Goal: Task Accomplishment & Management: Manage account settings

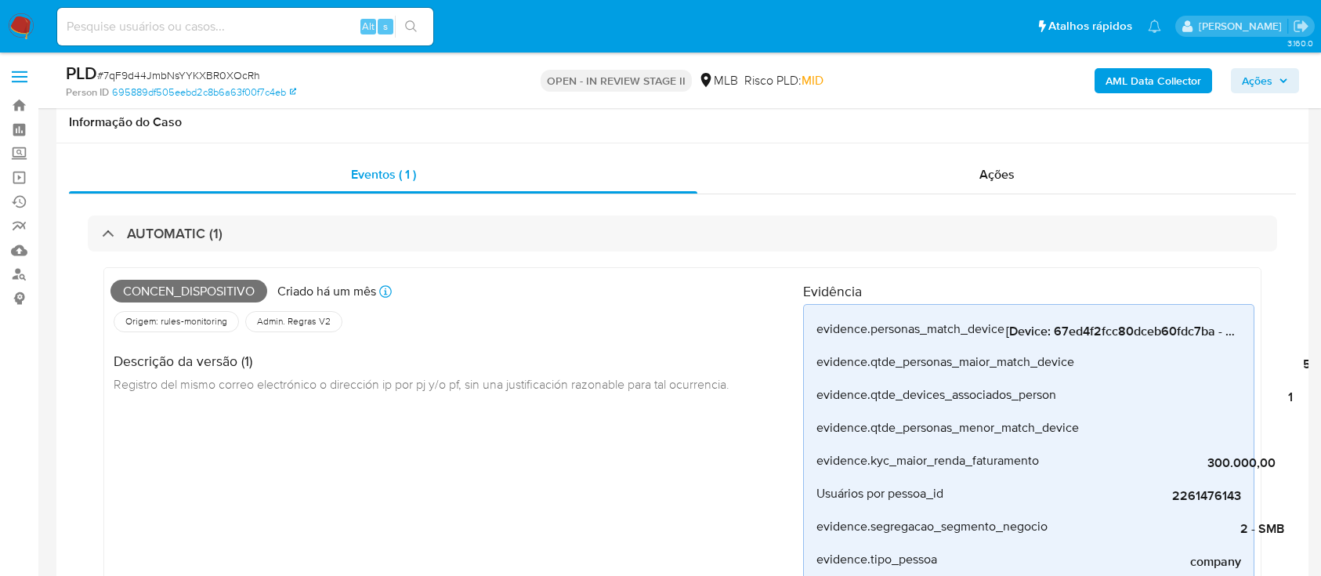
select select "10"
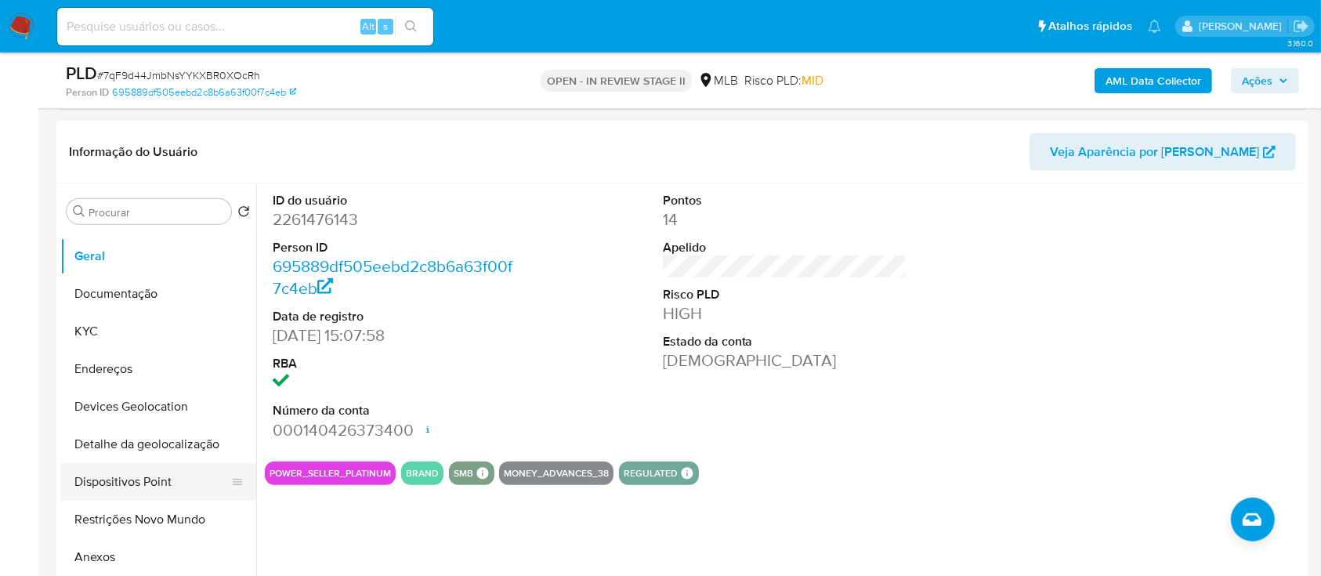
scroll to position [110, 0]
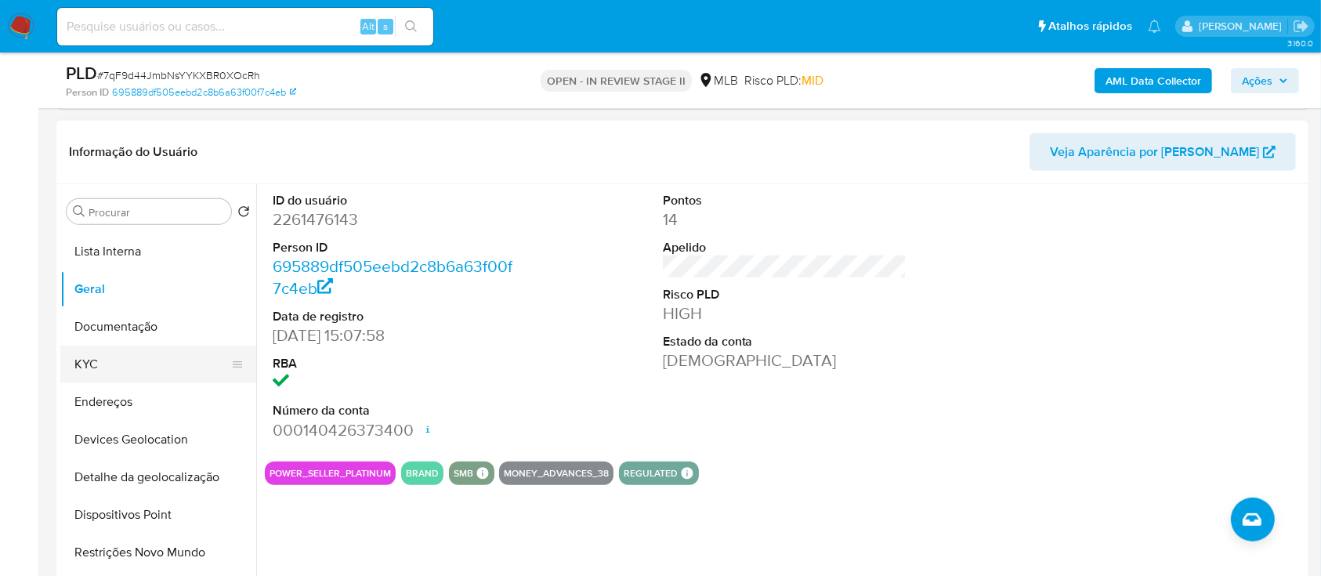
click at [118, 360] on button "KYC" at bounding box center [151, 364] width 183 height 38
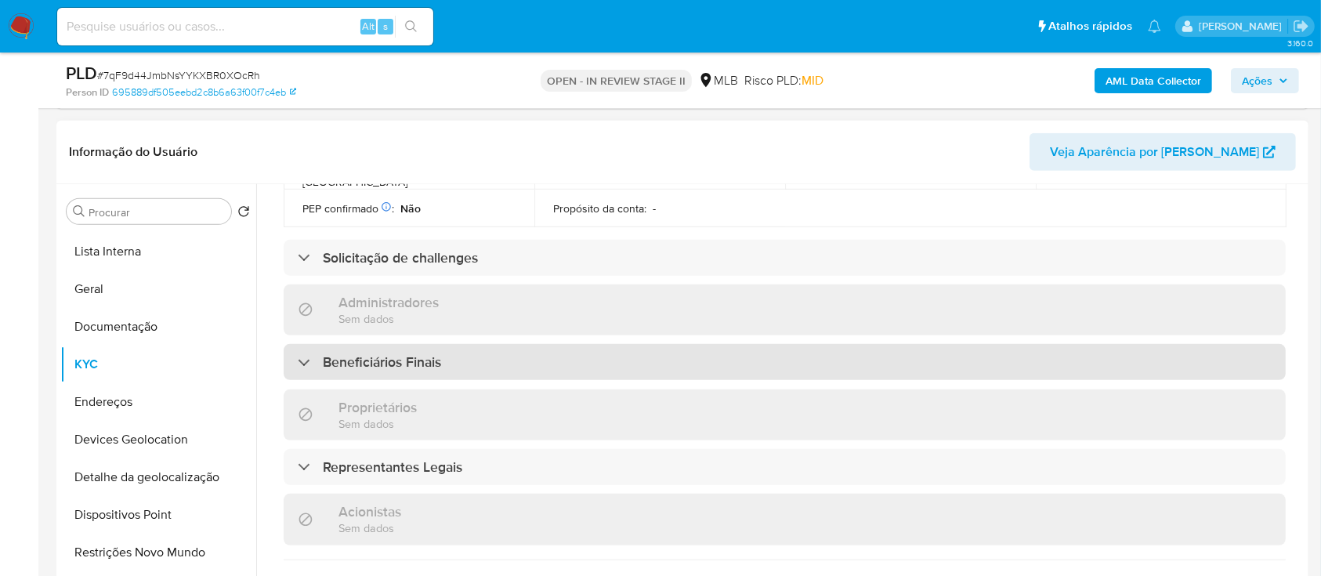
click at [432, 347] on div "Beneficiários Finais" at bounding box center [785, 362] width 1002 height 36
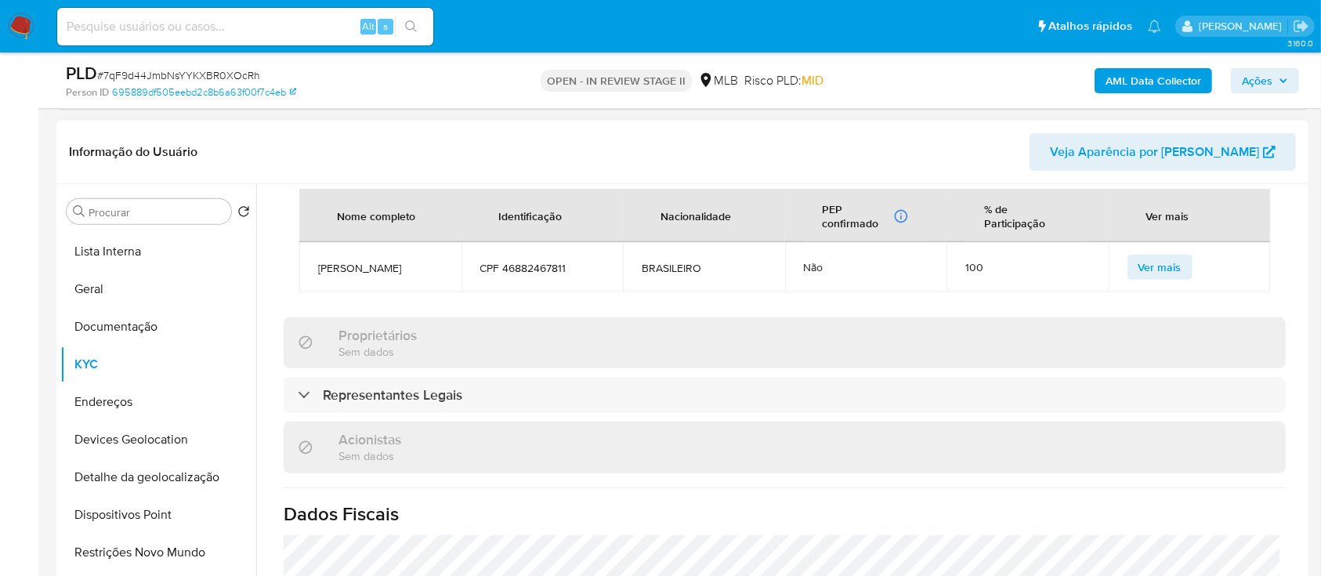
scroll to position [731, 0]
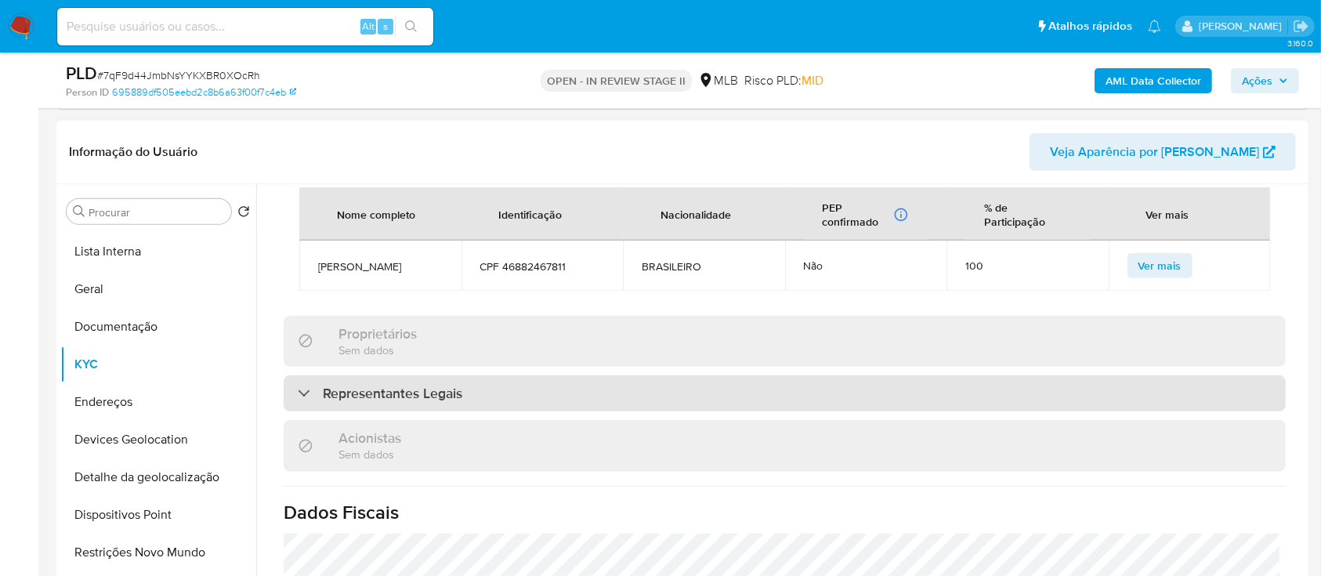
click at [451, 402] on h3 "Representantes Legais" at bounding box center [392, 393] width 139 height 17
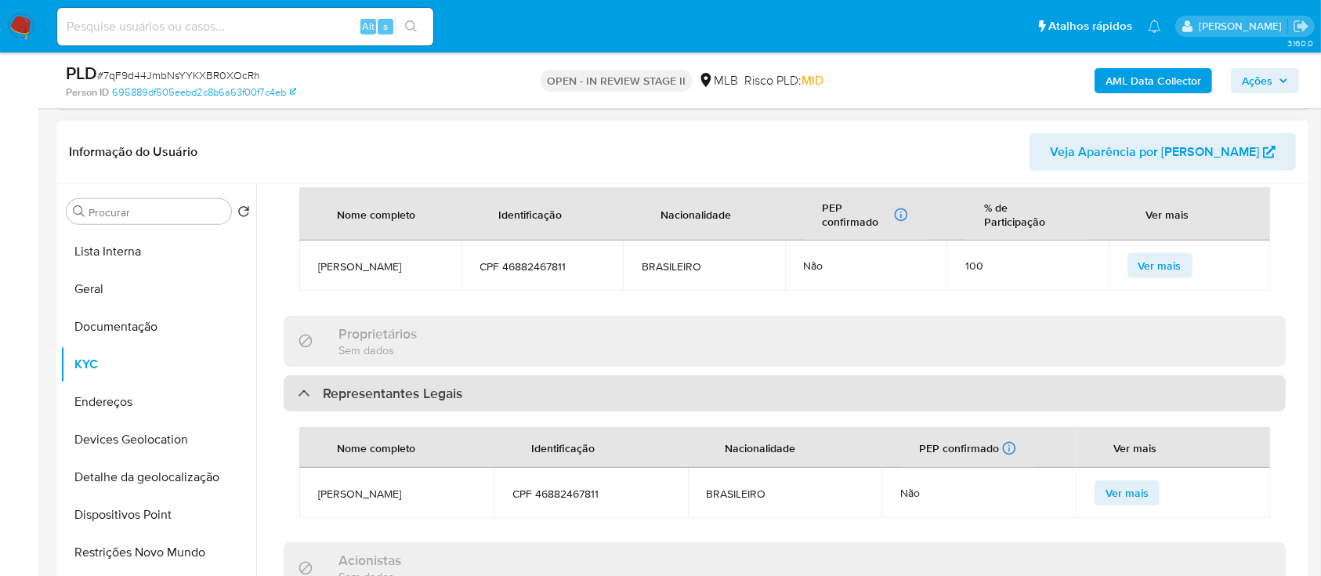
scroll to position [940, 0]
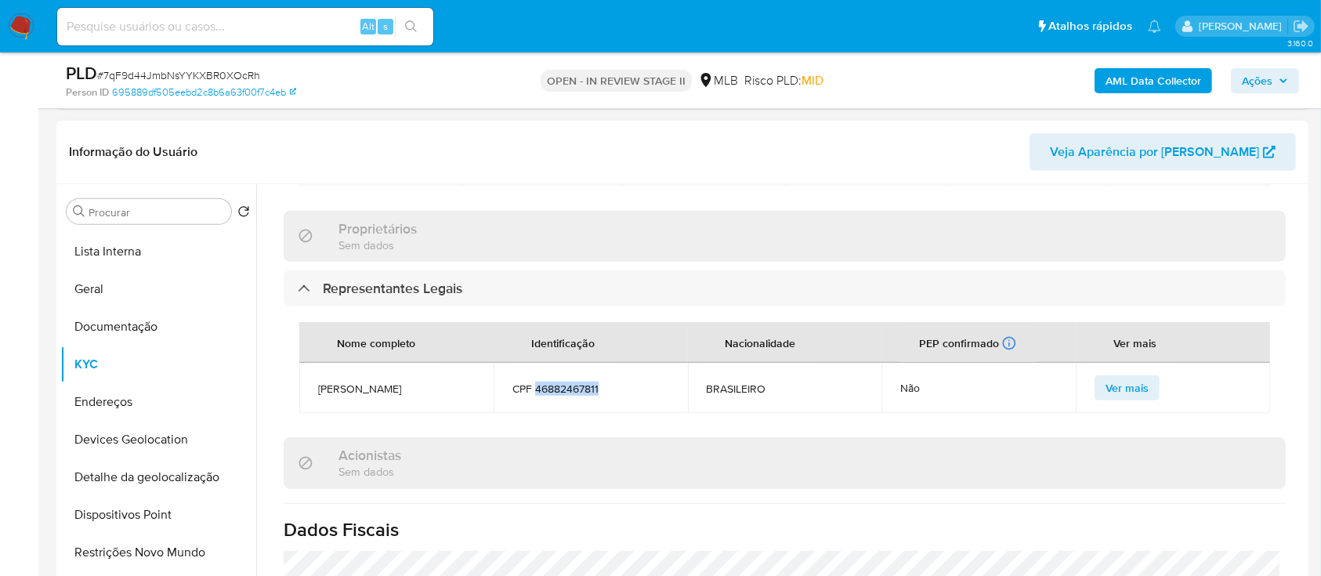
drag, startPoint x: 608, startPoint y: 407, endPoint x: 533, endPoint y: 403, distance: 75.3
click at [533, 396] on span "CPF 46882467811" at bounding box center [590, 388] width 157 height 14
copy span "46882467811"
click at [641, 396] on span "CPF 46882467811" at bounding box center [590, 388] width 157 height 14
click at [616, 396] on span "CPF 46882467811" at bounding box center [590, 388] width 157 height 14
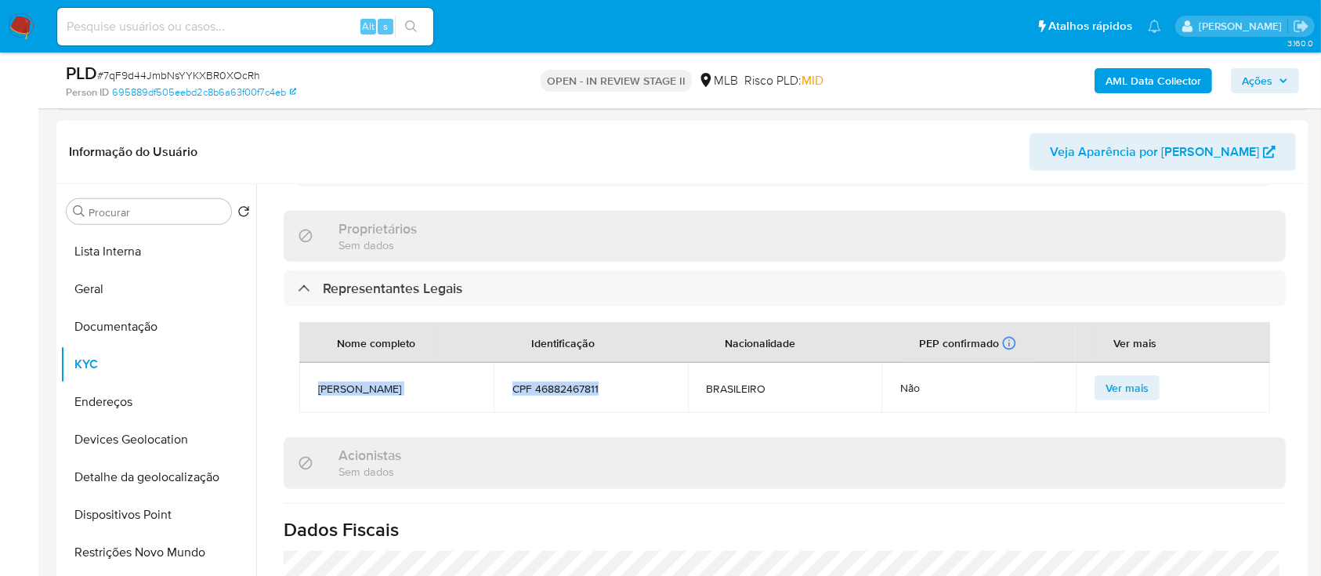
drag, startPoint x: 559, startPoint y: 407, endPoint x: 312, endPoint y: 404, distance: 247.5
click at [312, 404] on tr "GUSTAVO VIANA GONCALVES CPF 46882467811 BRASILEIRO Não Ver mais" at bounding box center [784, 388] width 970 height 50
copy tr "GUSTAVO VIANA GONCALVES CPF 46882467811"
drag, startPoint x: 1253, startPoint y: 79, endPoint x: 1204, endPoint y: 85, distance: 49.7
click at [1253, 78] on span "Ações" at bounding box center [1256, 80] width 31 height 25
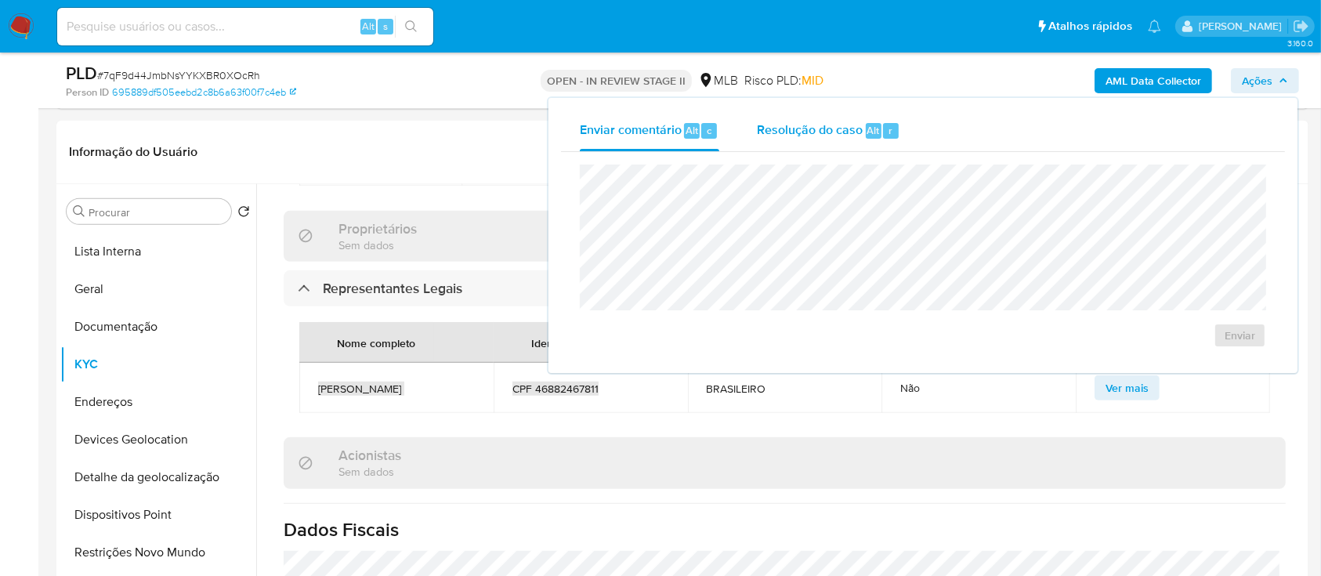
click at [830, 130] on span "Resolução do caso" at bounding box center [810, 130] width 106 height 18
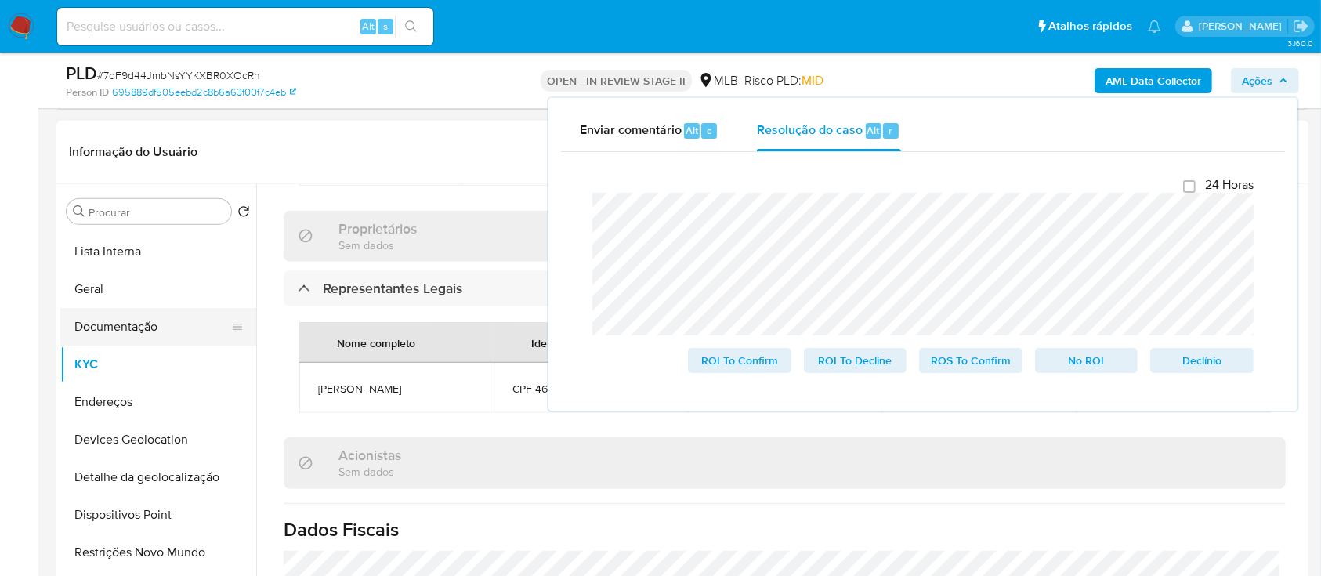
click at [107, 324] on button "Documentação" at bounding box center [151, 327] width 183 height 38
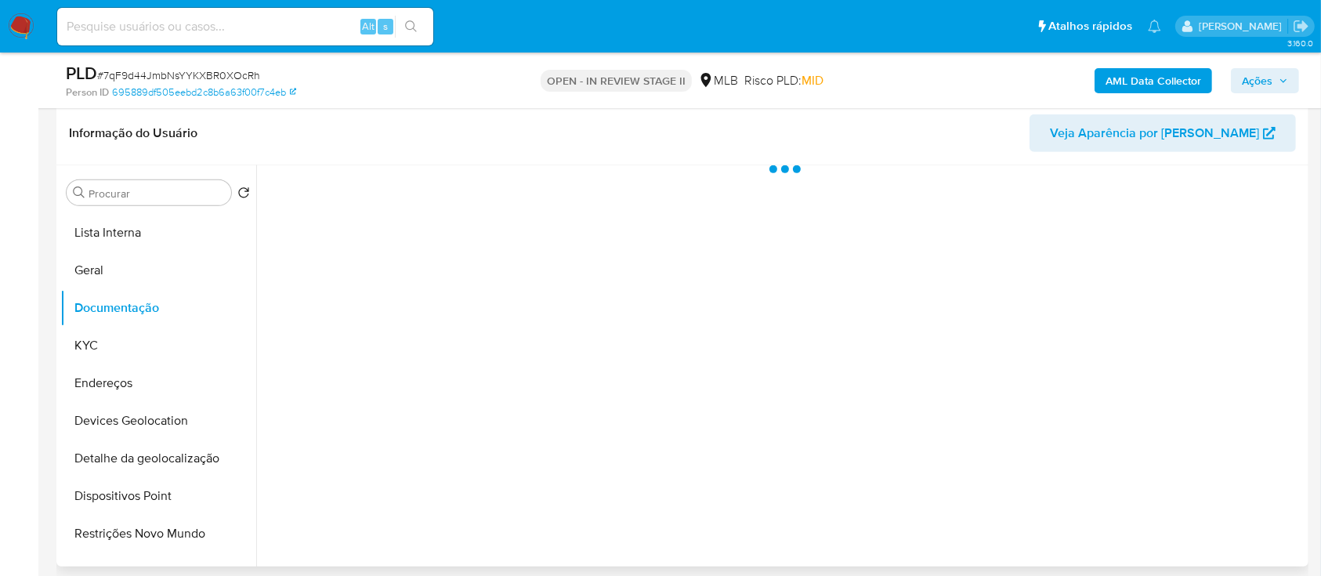
scroll to position [0, 0]
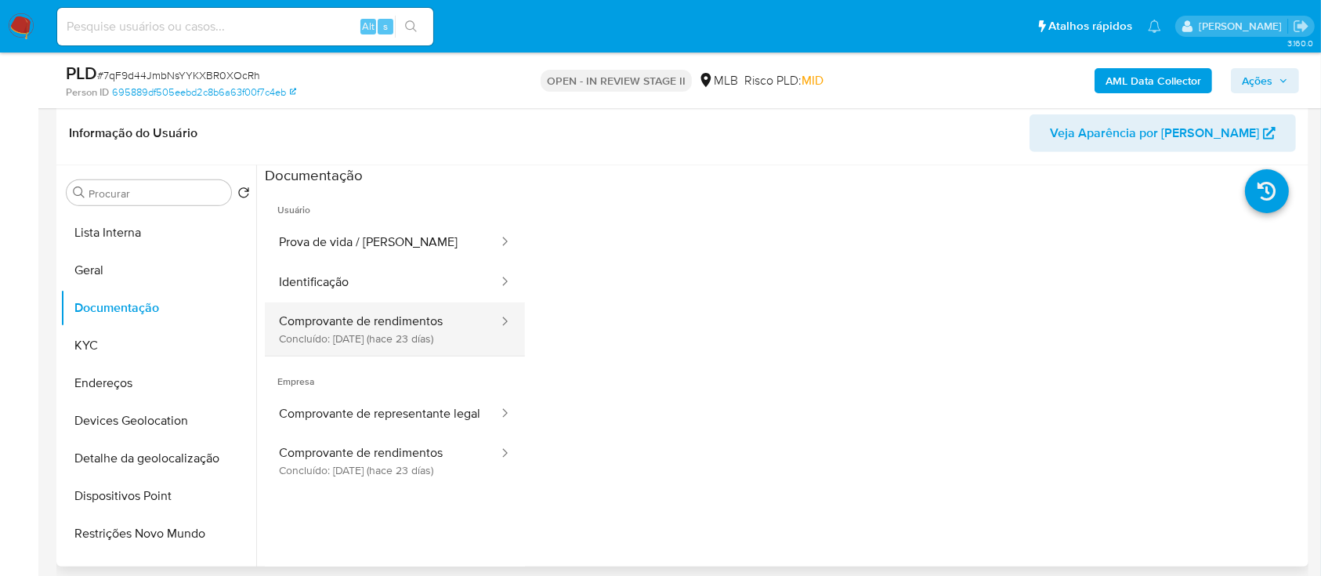
click at [370, 319] on button "Comprovante de rendimentos Concluído: 26/08/2025 (hace 23 días)" at bounding box center [382, 328] width 235 height 53
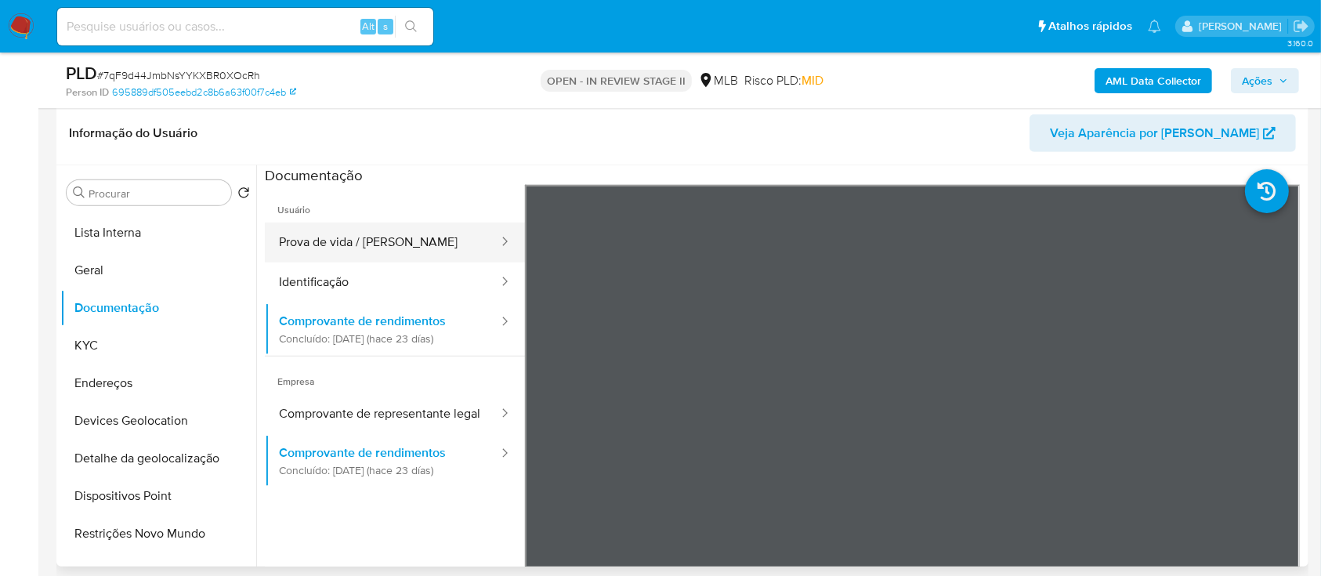
click at [382, 251] on button "Prova de vida / Selfie" at bounding box center [382, 242] width 235 height 40
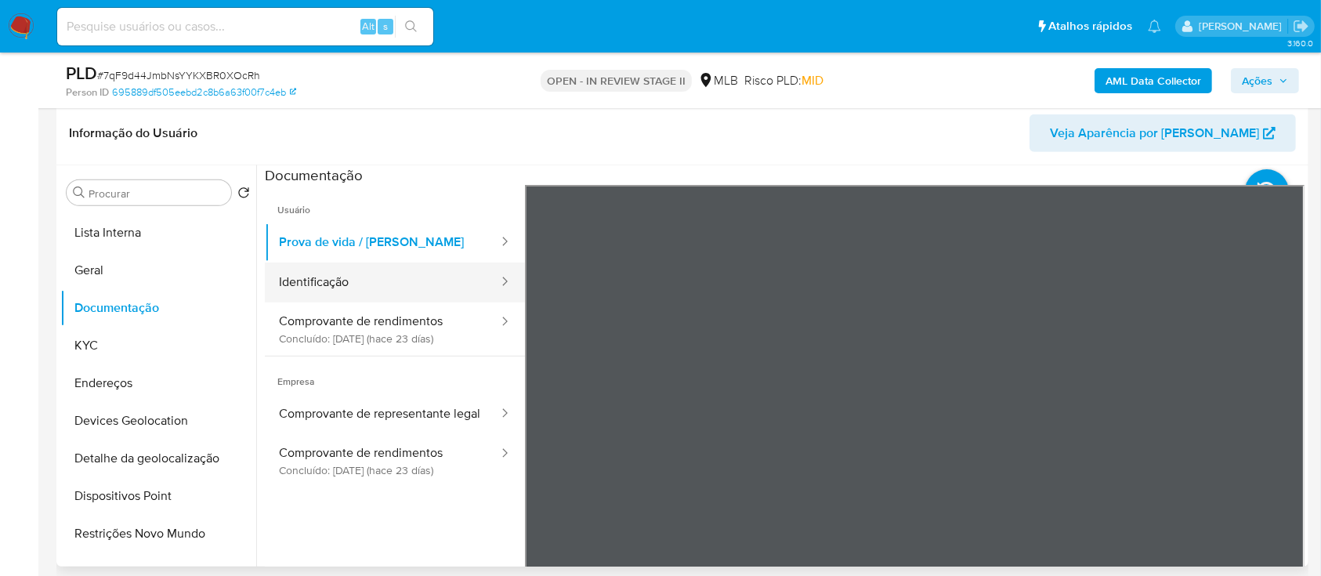
click at [386, 284] on button "Identificação" at bounding box center [382, 282] width 235 height 40
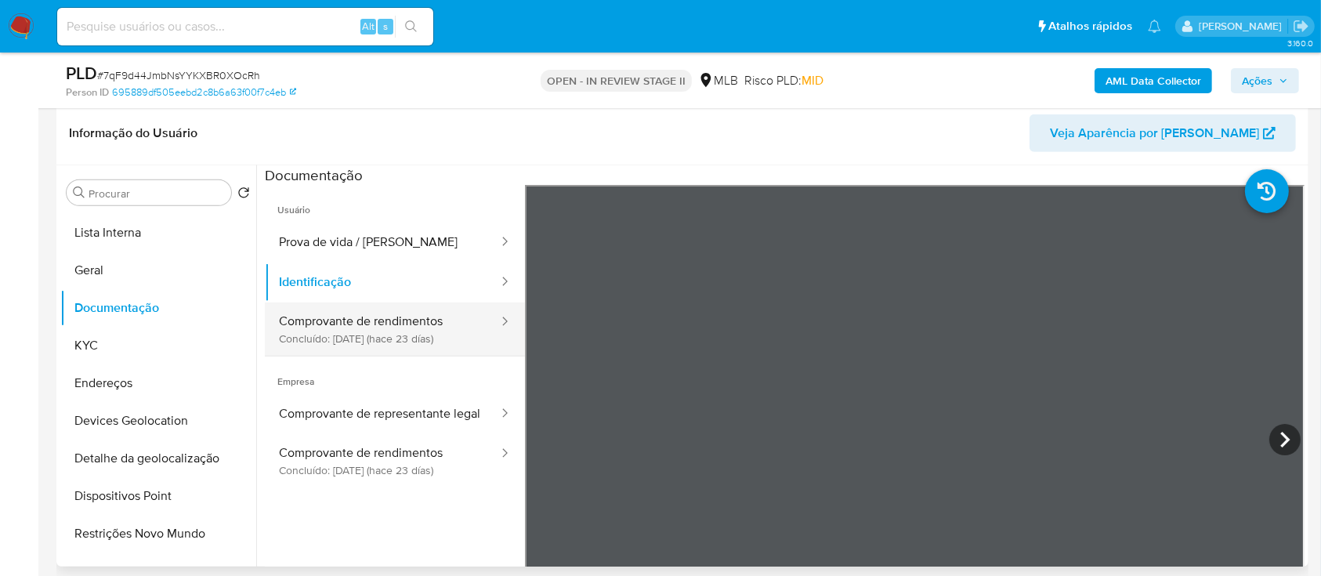
click at [386, 327] on button "Comprovante de rendimentos Concluído: 26/08/2025 (hace 23 días)" at bounding box center [382, 328] width 235 height 53
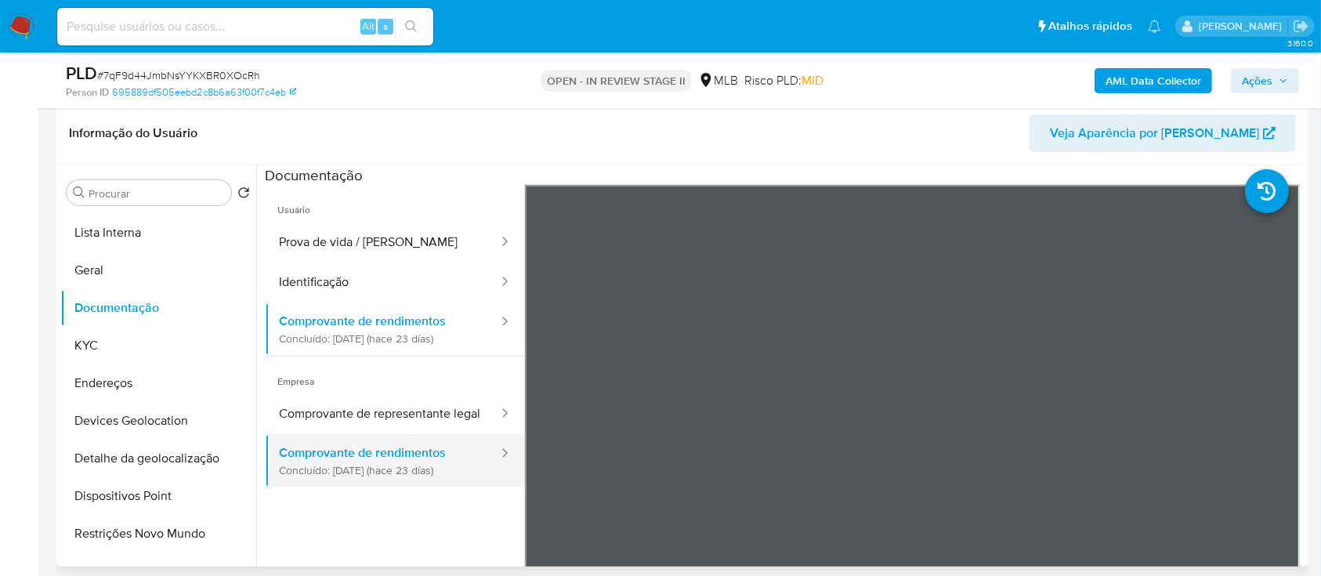
click at [381, 475] on button "Comprovante de rendimentos Concluído: 26/08/2025 (hace 23 días)" at bounding box center [382, 460] width 235 height 53
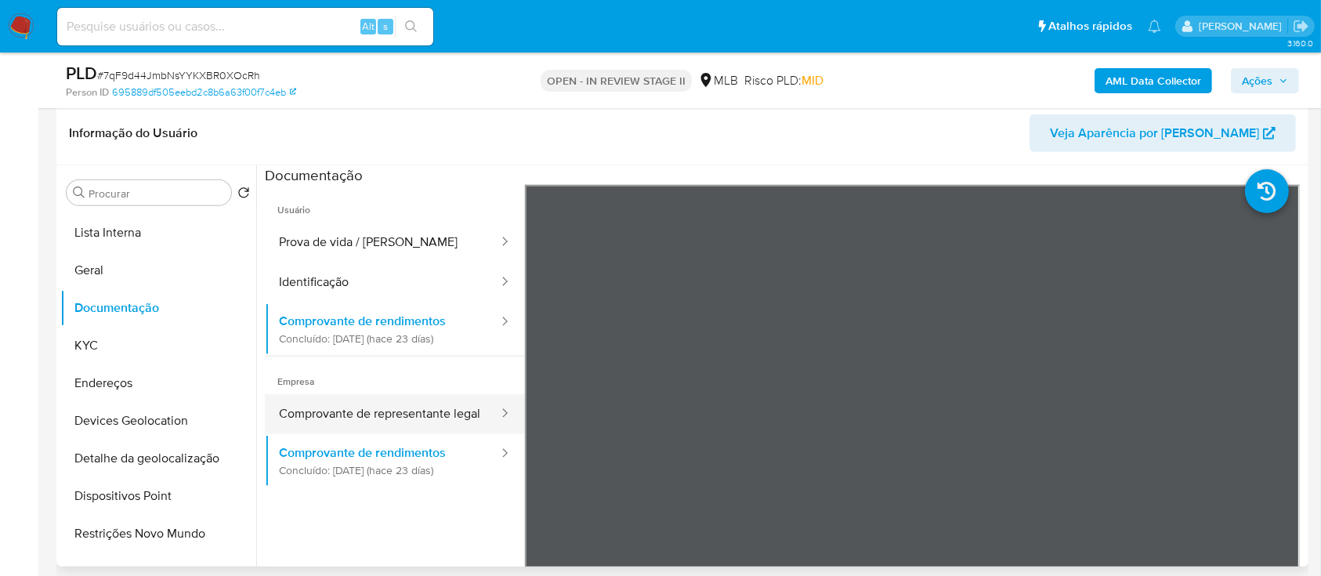
click at [383, 403] on button "Comprovante de representante legal" at bounding box center [382, 414] width 235 height 40
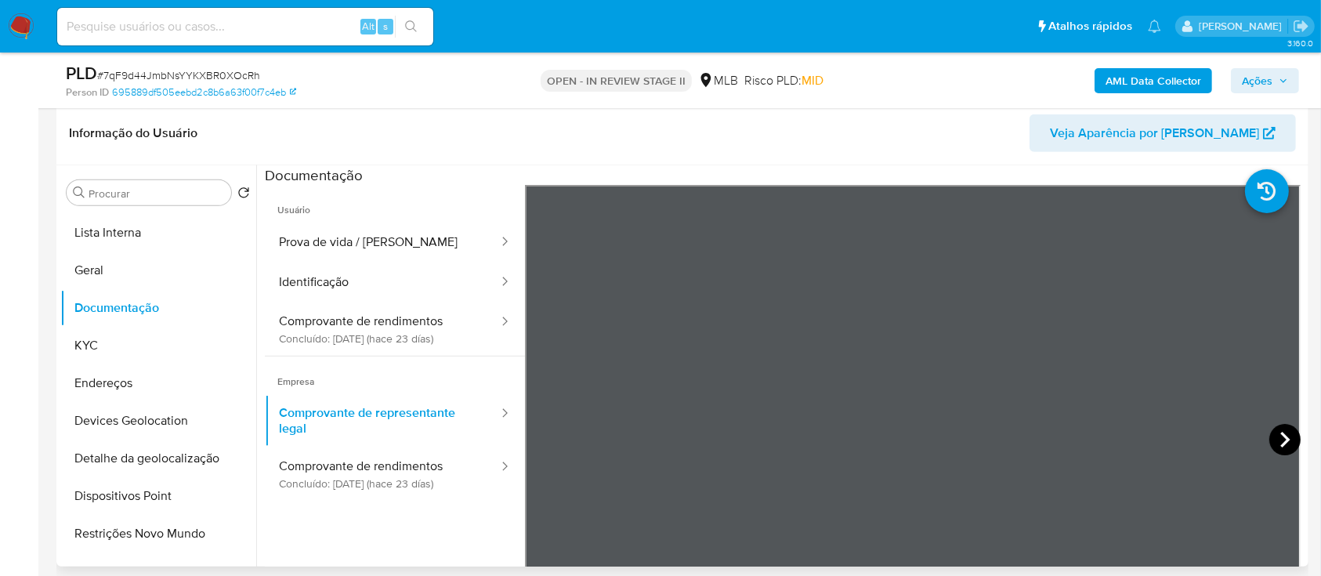
click at [1287, 443] on icon at bounding box center [1284, 439] width 31 height 31
click at [542, 436] on icon at bounding box center [543, 440] width 9 height 16
click at [1281, 428] on icon at bounding box center [1284, 439] width 31 height 31
click at [350, 239] on button "Prova de vida / Selfie" at bounding box center [382, 242] width 235 height 40
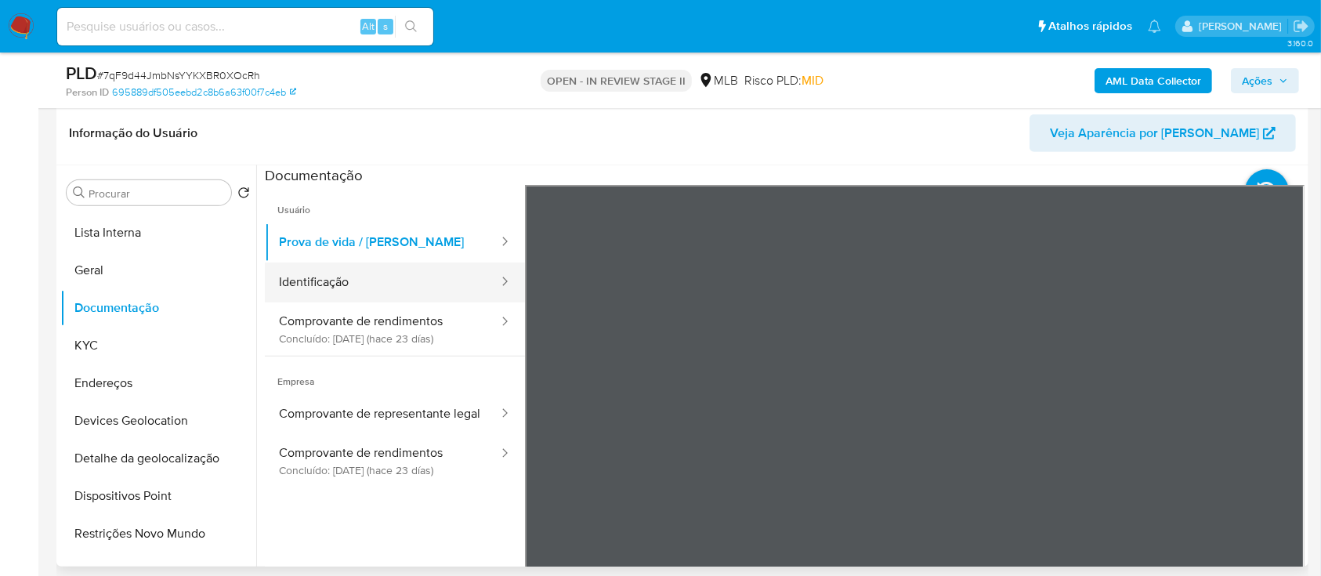
click at [350, 281] on button "Identificação" at bounding box center [382, 282] width 235 height 40
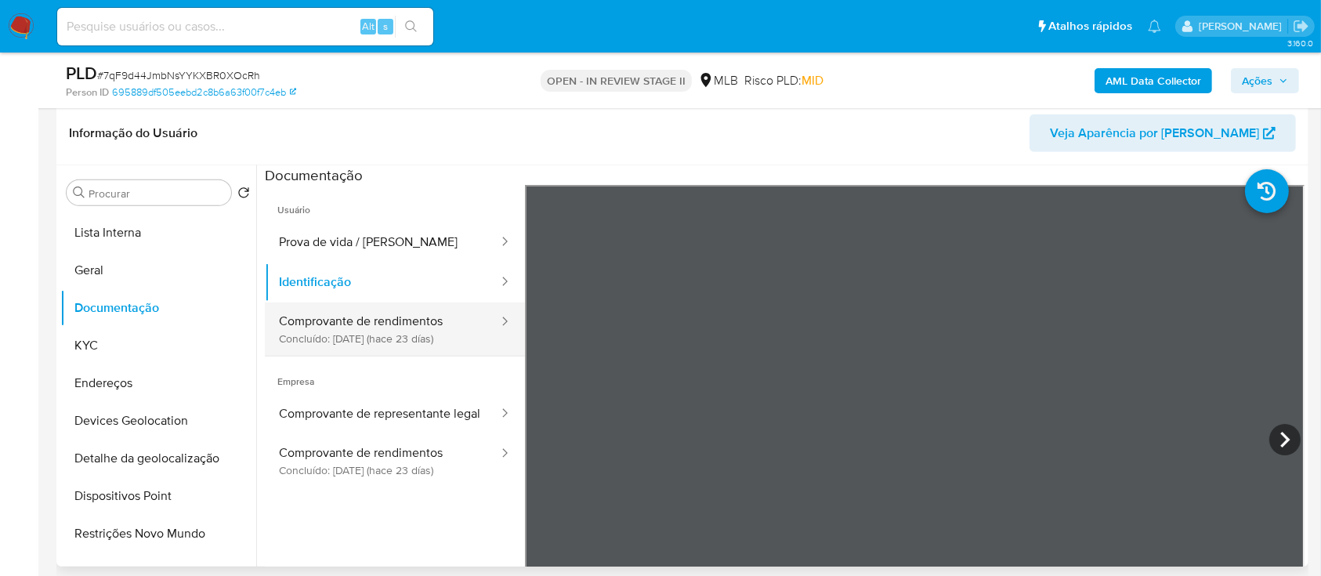
click at [356, 334] on button "Comprovante de rendimentos Concluído: 26/08/2025 (hace 23 días)" at bounding box center [382, 328] width 235 height 53
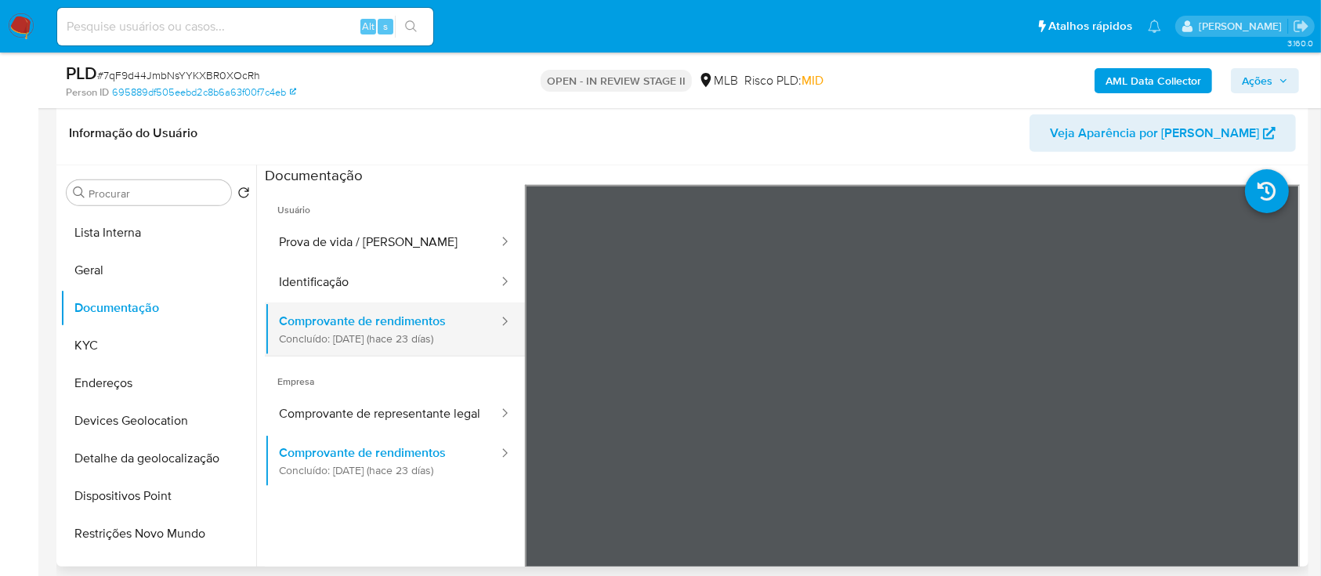
scroll to position [104, 0]
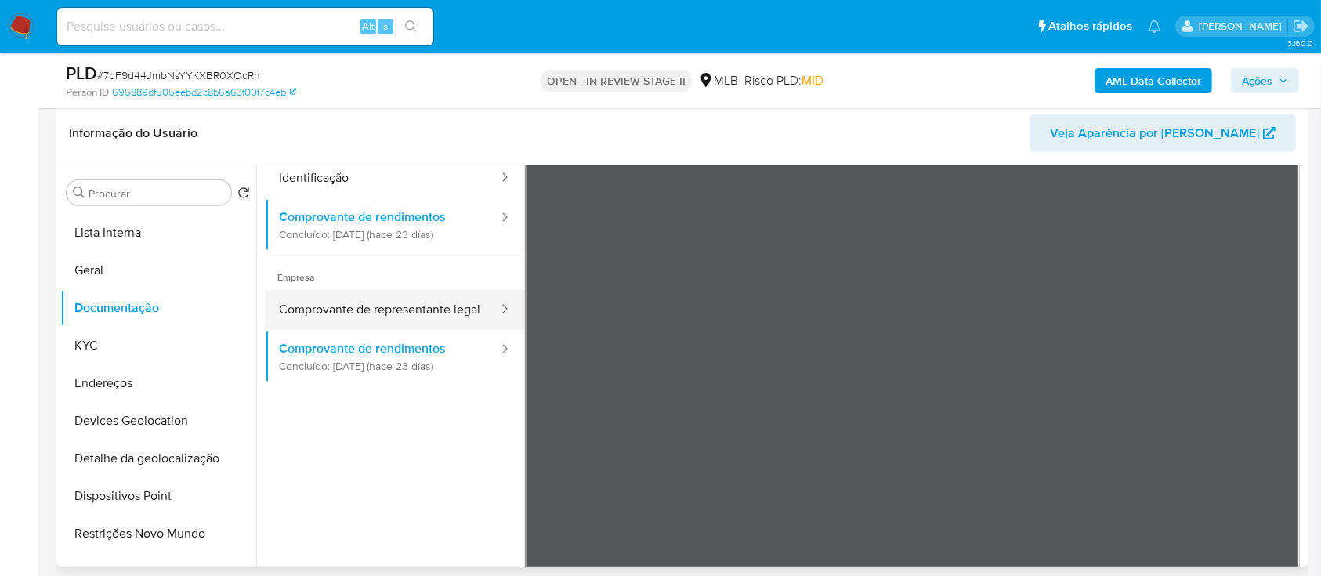
click at [366, 321] on button "Comprovante de representante legal" at bounding box center [382, 310] width 235 height 40
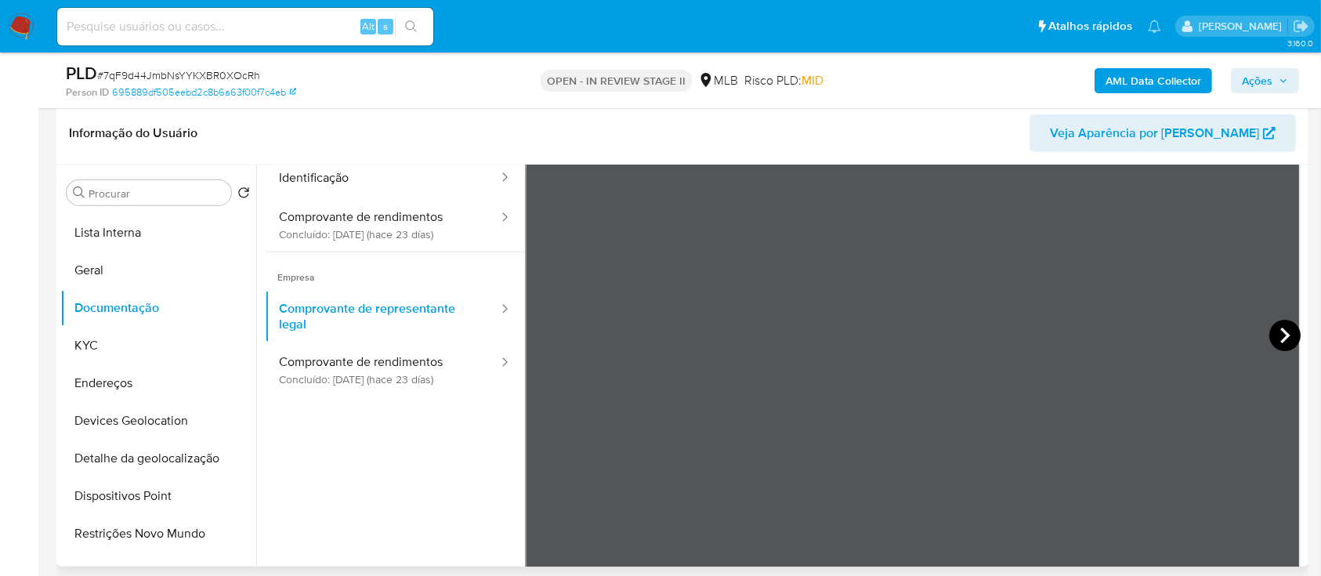
click at [1280, 328] on icon at bounding box center [1284, 335] width 9 height 16
click at [116, 269] on button "Geral" at bounding box center [151, 270] width 183 height 38
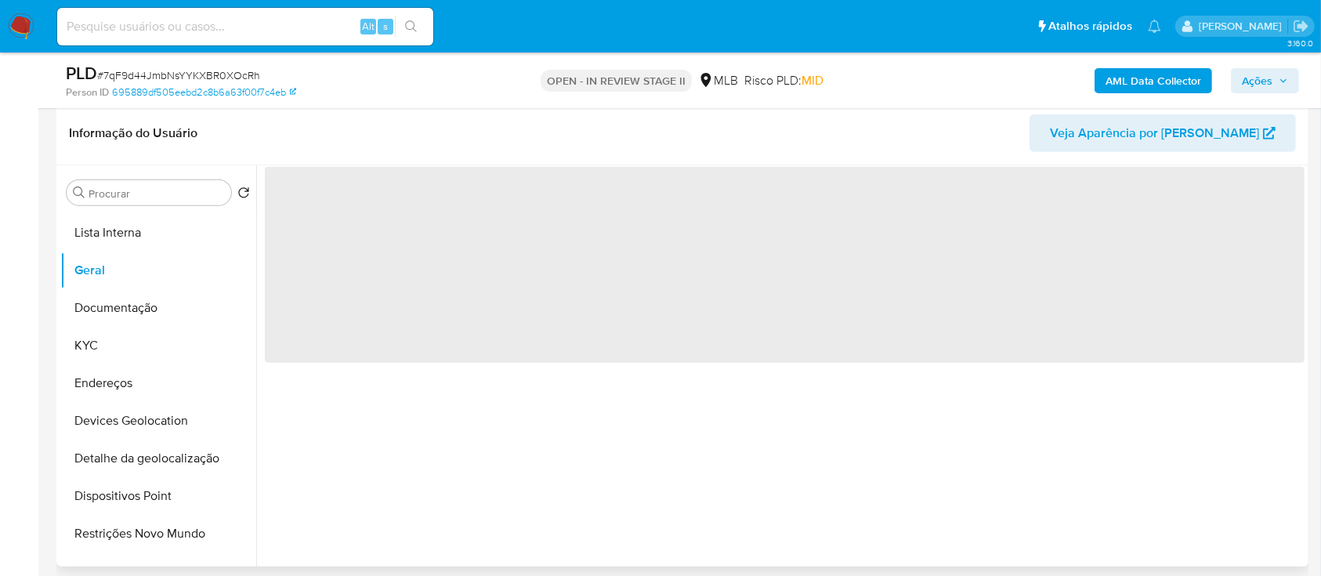
scroll to position [0, 0]
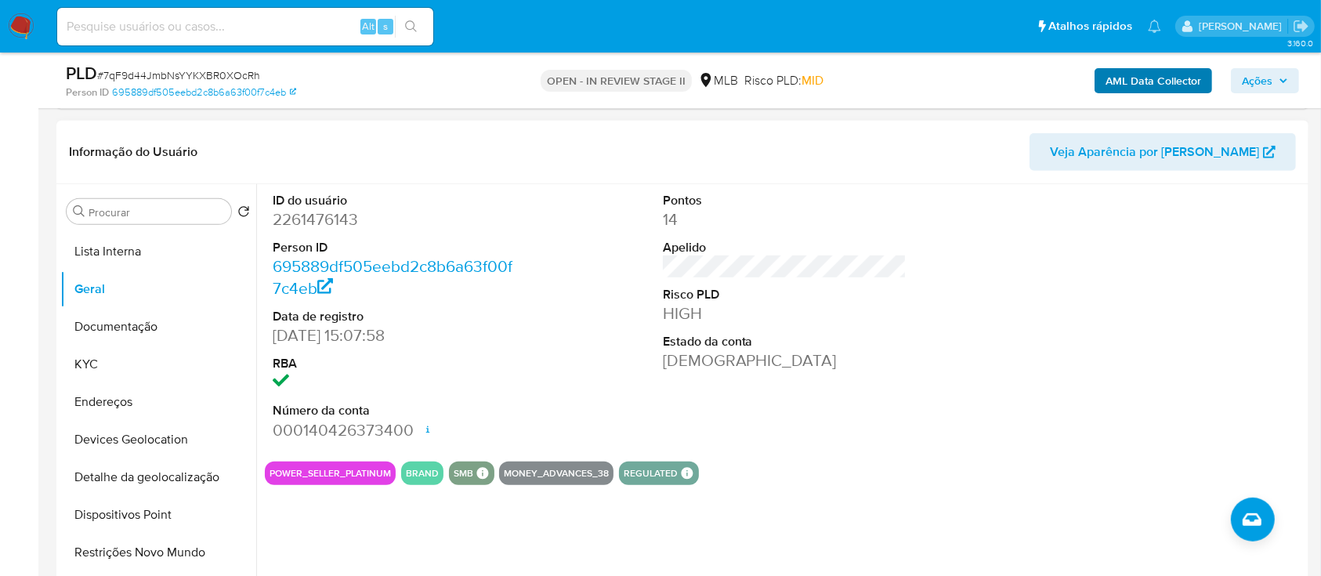
click at [1250, 85] on span "Ações" at bounding box center [1256, 80] width 31 height 25
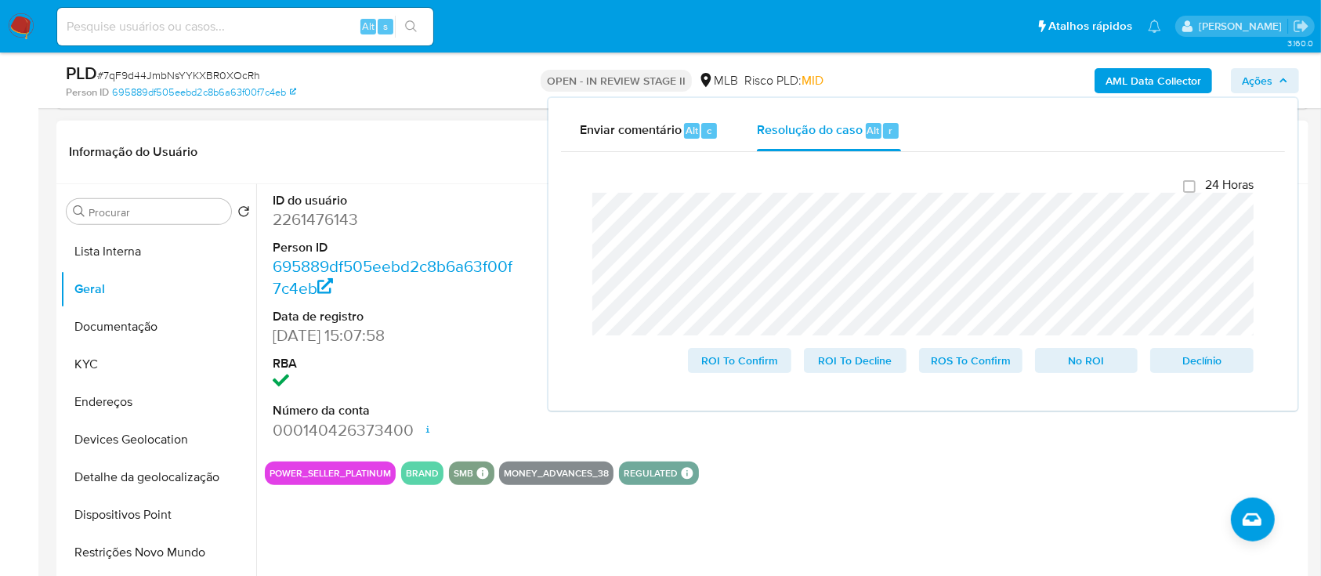
click at [400, 329] on dd "11/02/2025 15:07:58" at bounding box center [395, 335] width 244 height 22
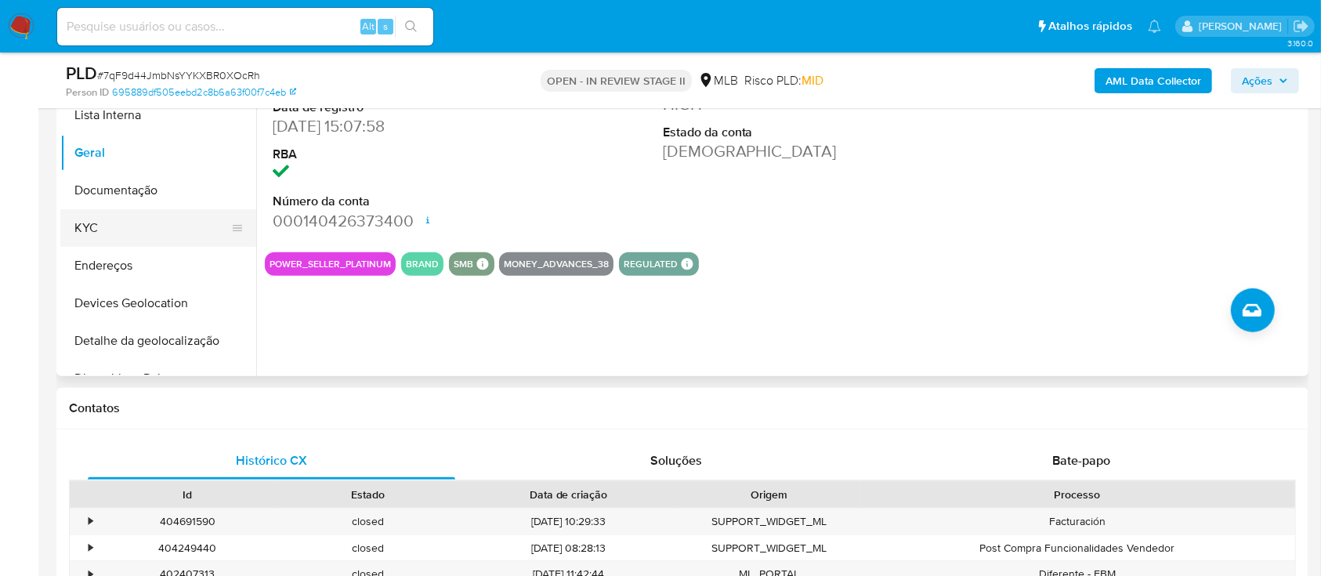
scroll to position [6, 0]
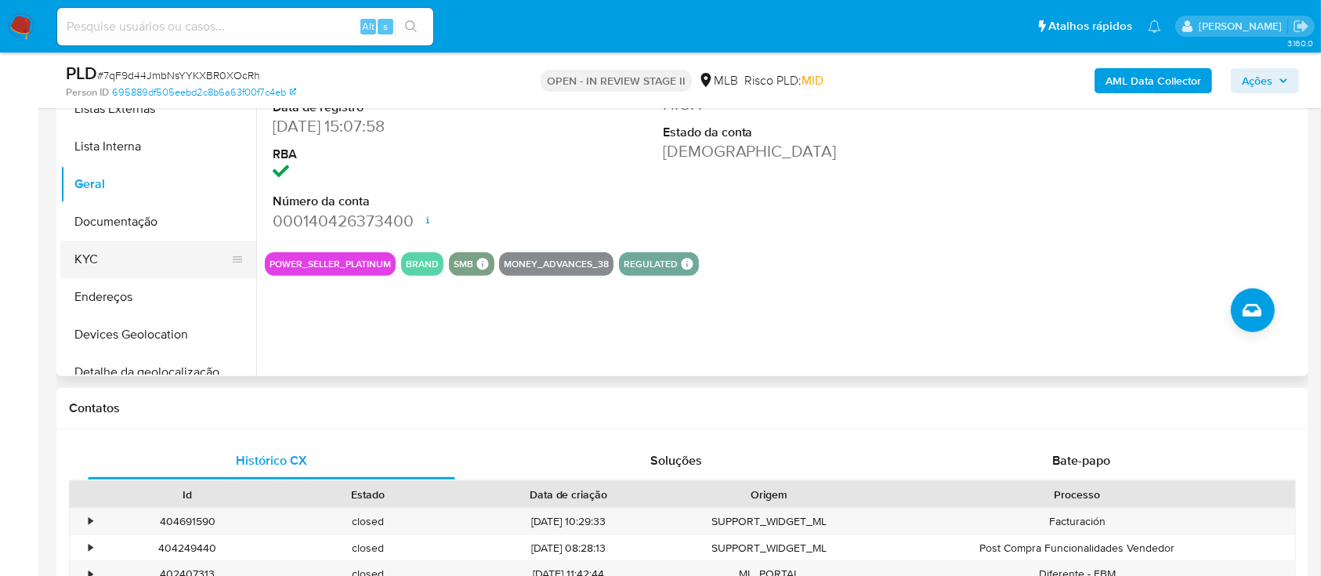
click at [128, 262] on button "KYC" at bounding box center [151, 259] width 183 height 38
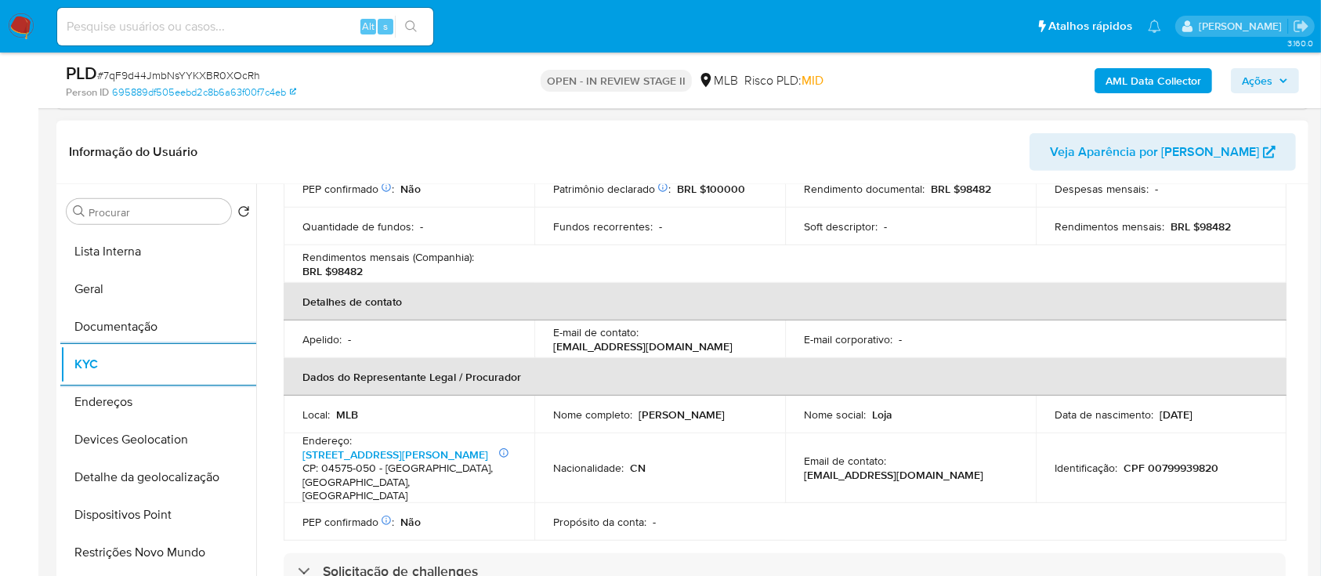
scroll to position [417, 0]
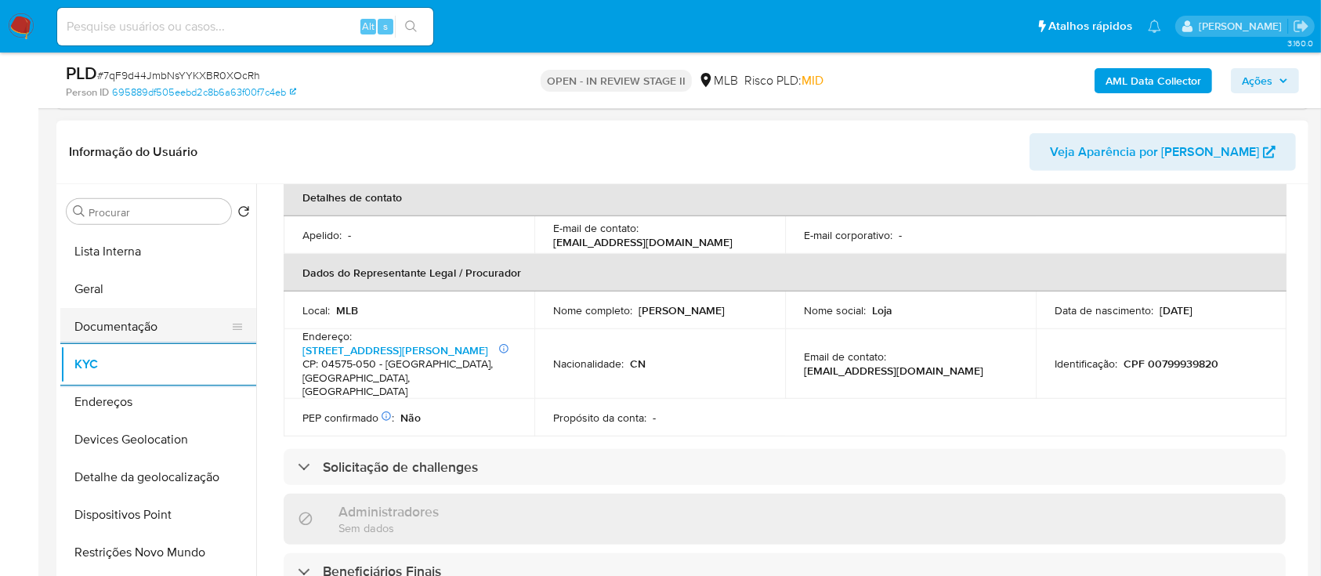
click at [132, 329] on button "Documentação" at bounding box center [151, 327] width 183 height 38
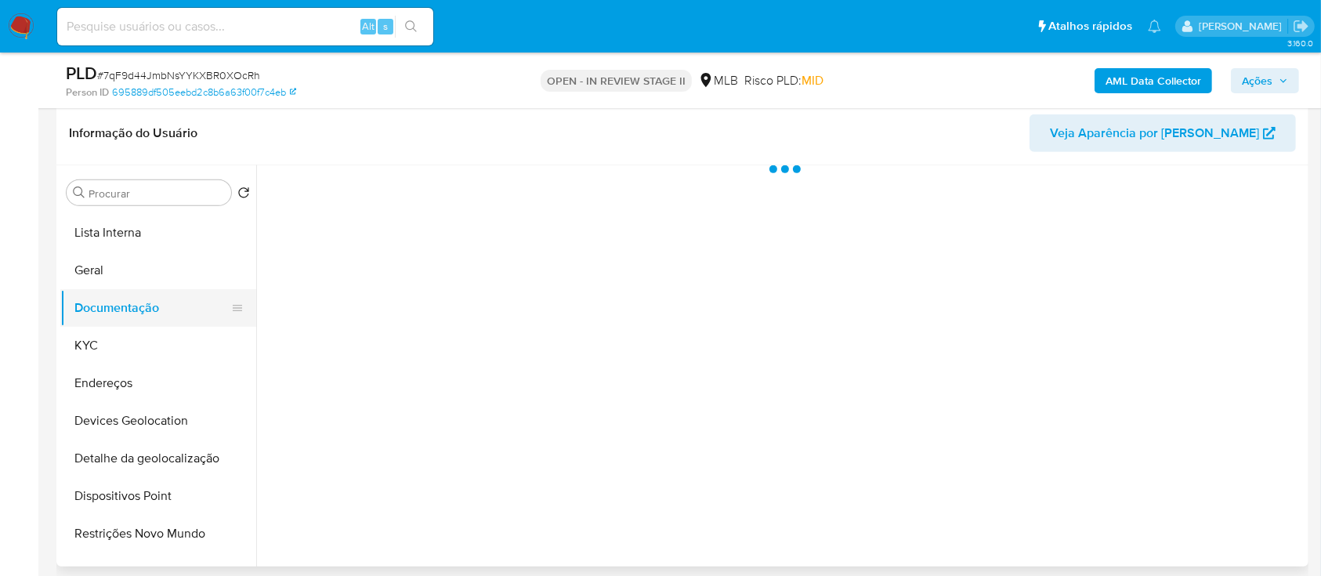
scroll to position [0, 0]
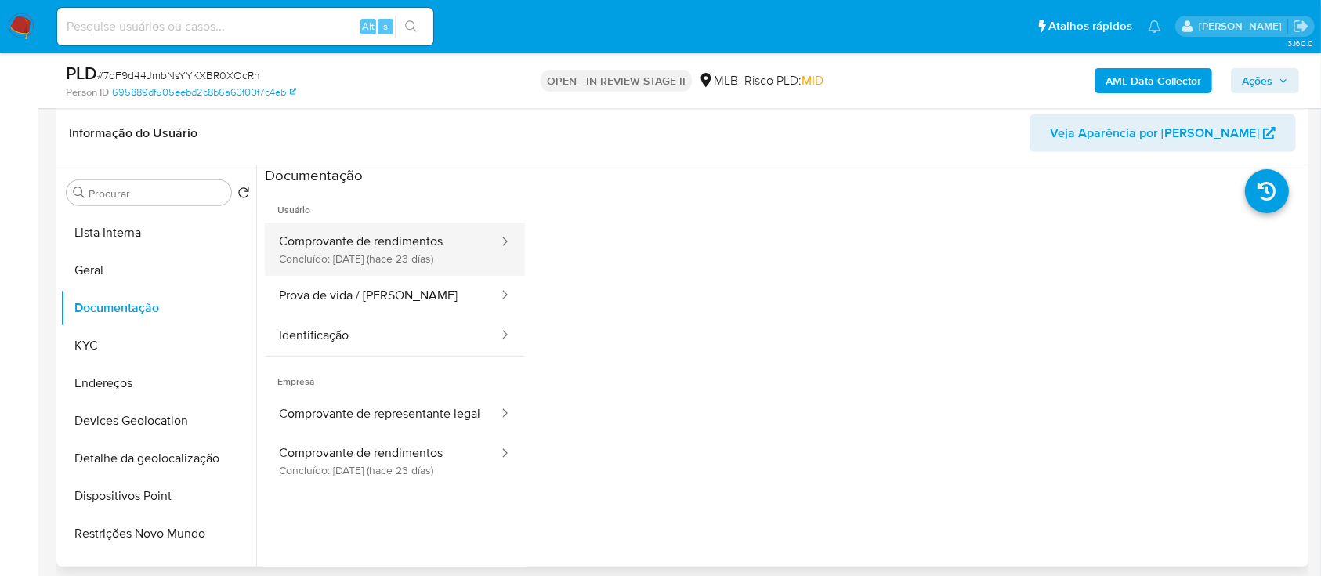
click at [414, 260] on button "Comprovante de rendimentos Concluído: 26/08/2025 (hace 23 días)" at bounding box center [382, 248] width 235 height 53
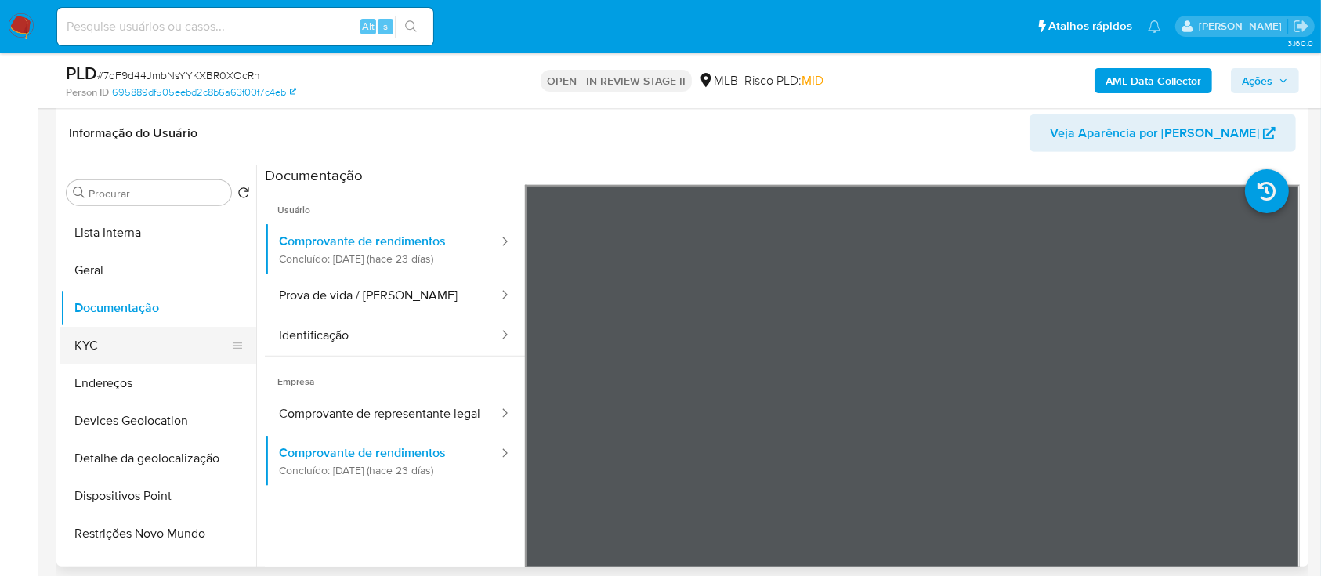
click at [134, 345] on button "KYC" at bounding box center [151, 346] width 183 height 38
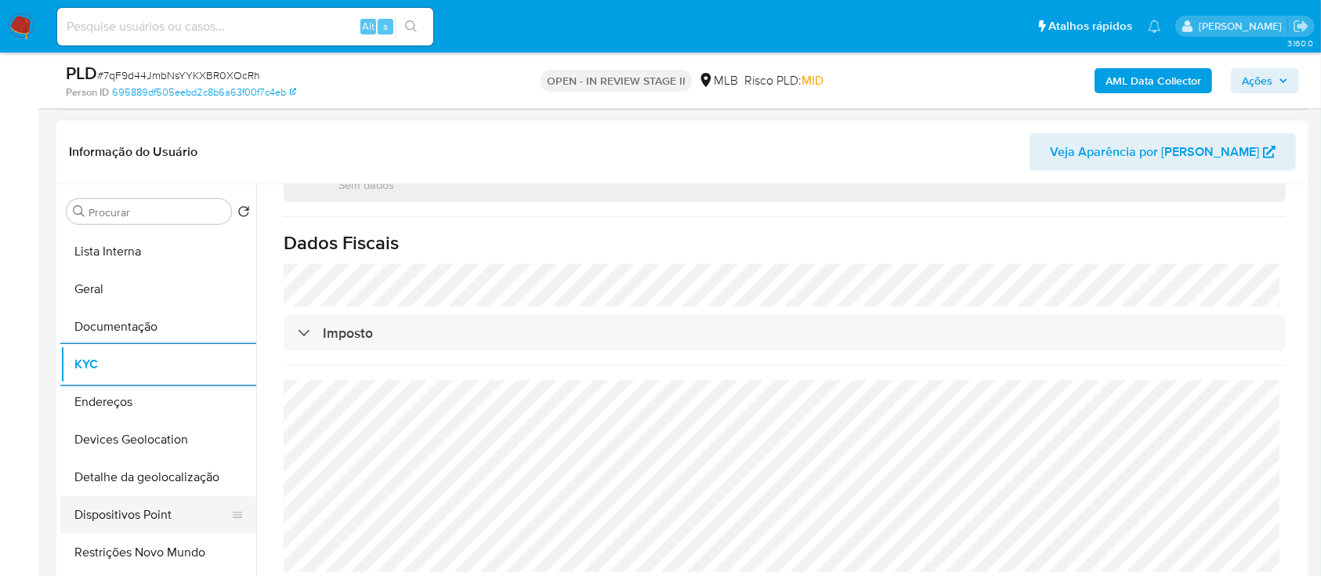
scroll to position [215, 0]
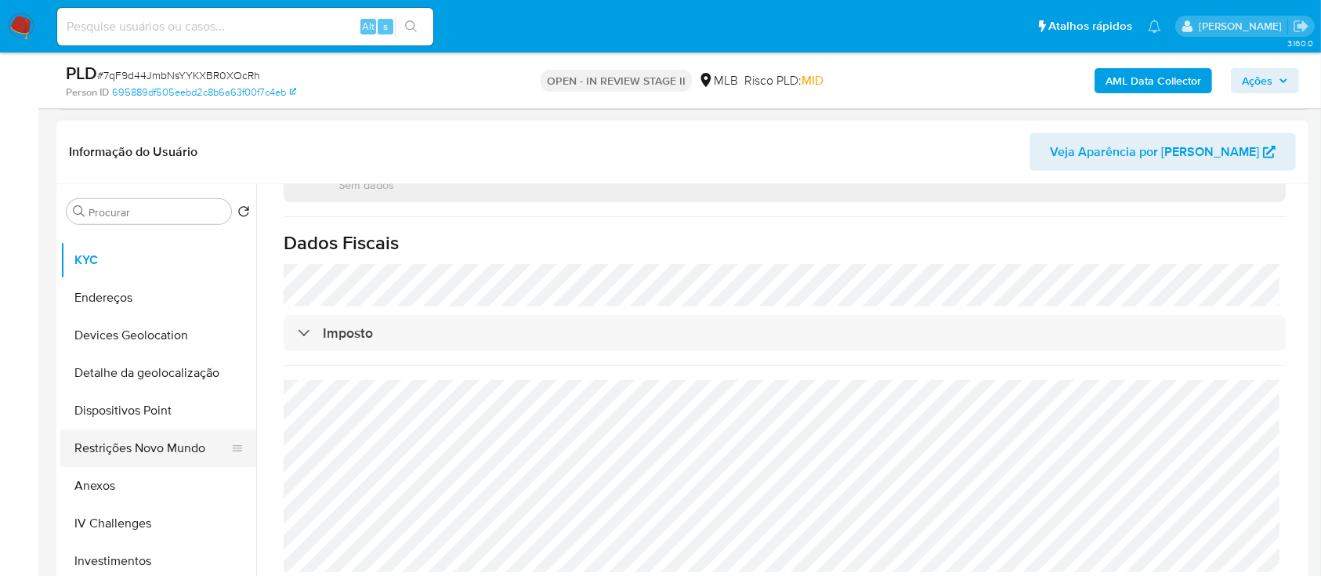
click at [163, 442] on button "Restrições Novo Mundo" at bounding box center [151, 448] width 183 height 38
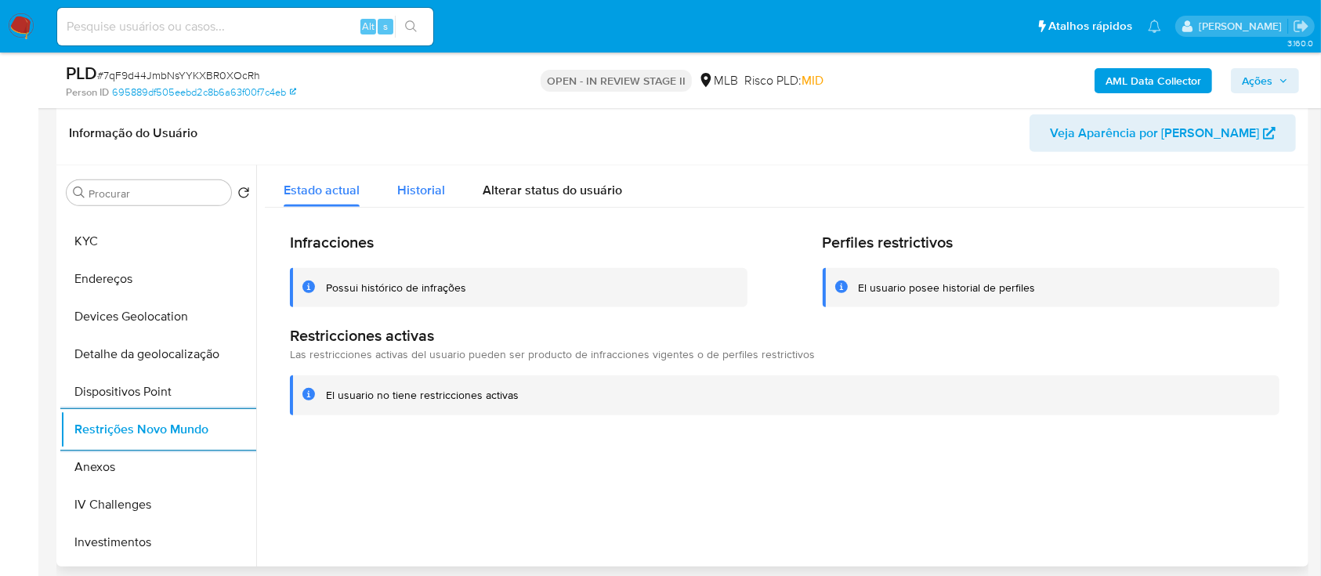
click at [407, 187] on span "Historial" at bounding box center [421, 190] width 48 height 18
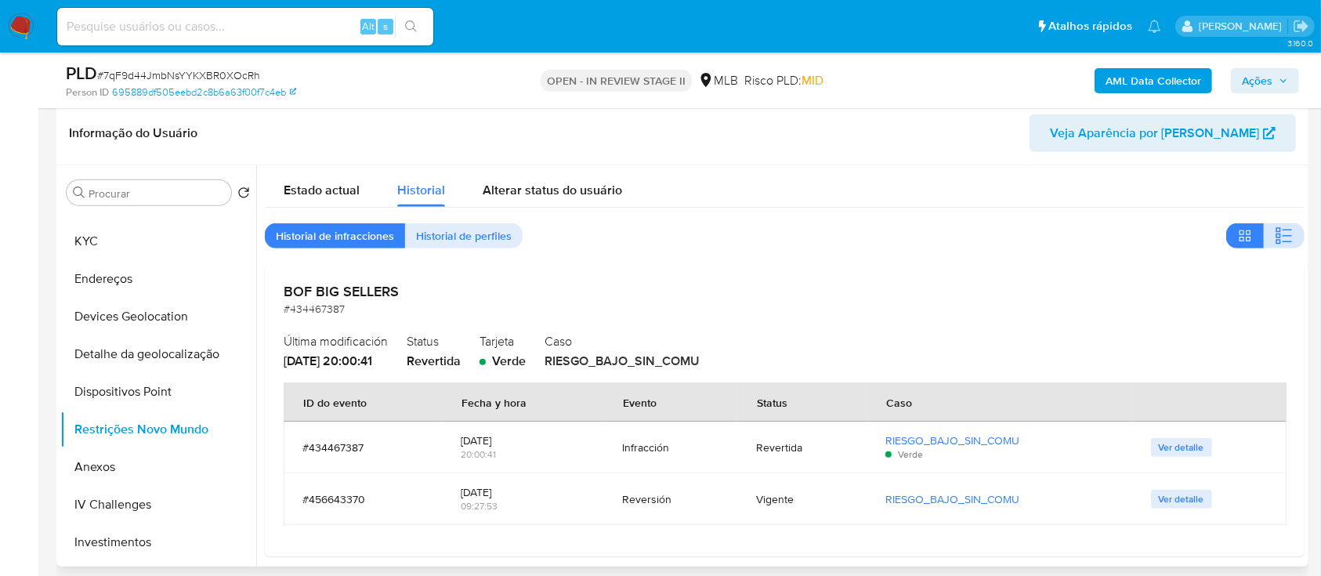
click at [1288, 235] on button "button" at bounding box center [1283, 235] width 41 height 25
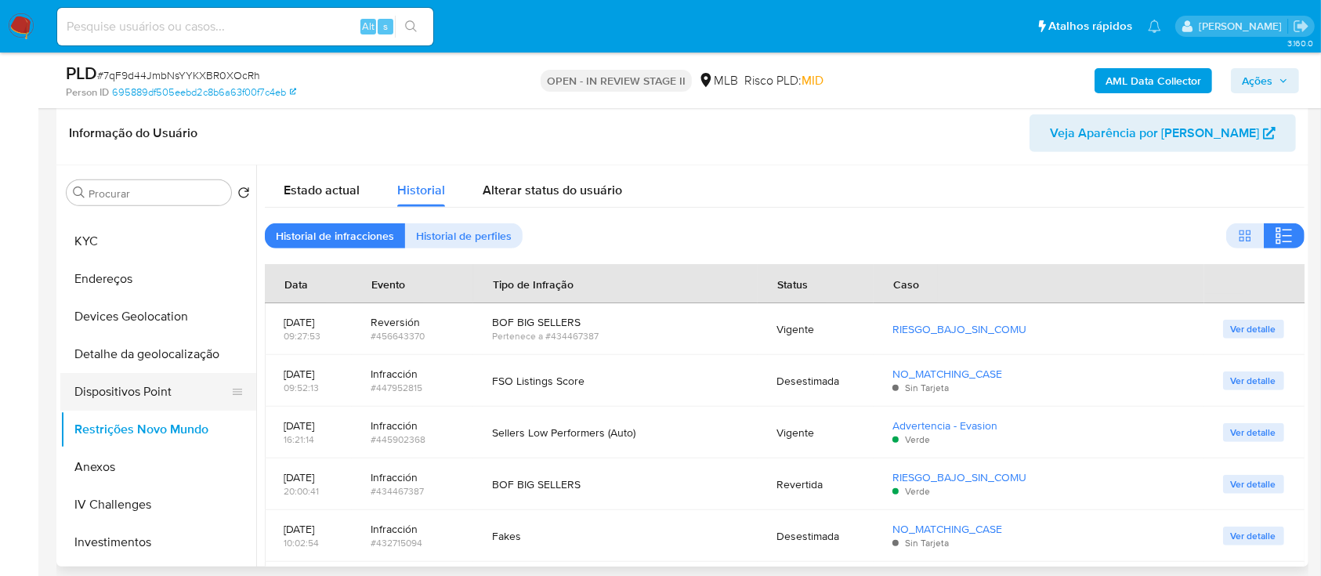
click at [150, 391] on button "Dispositivos Point" at bounding box center [151, 392] width 183 height 38
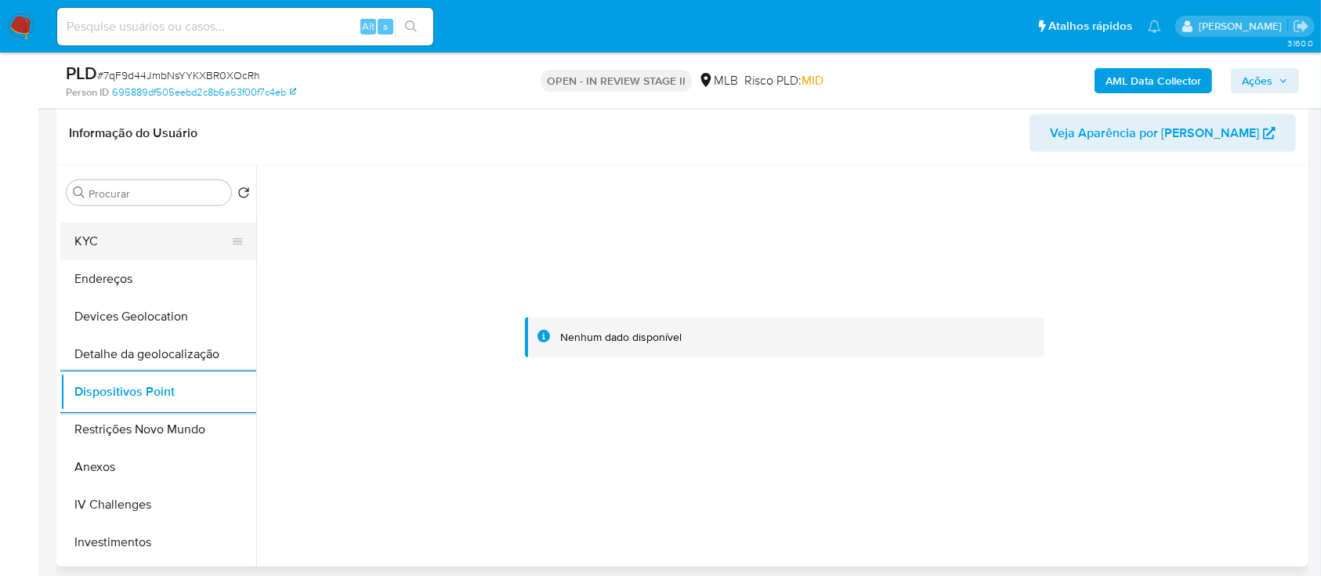
click at [116, 245] on button "KYC" at bounding box center [151, 241] width 183 height 38
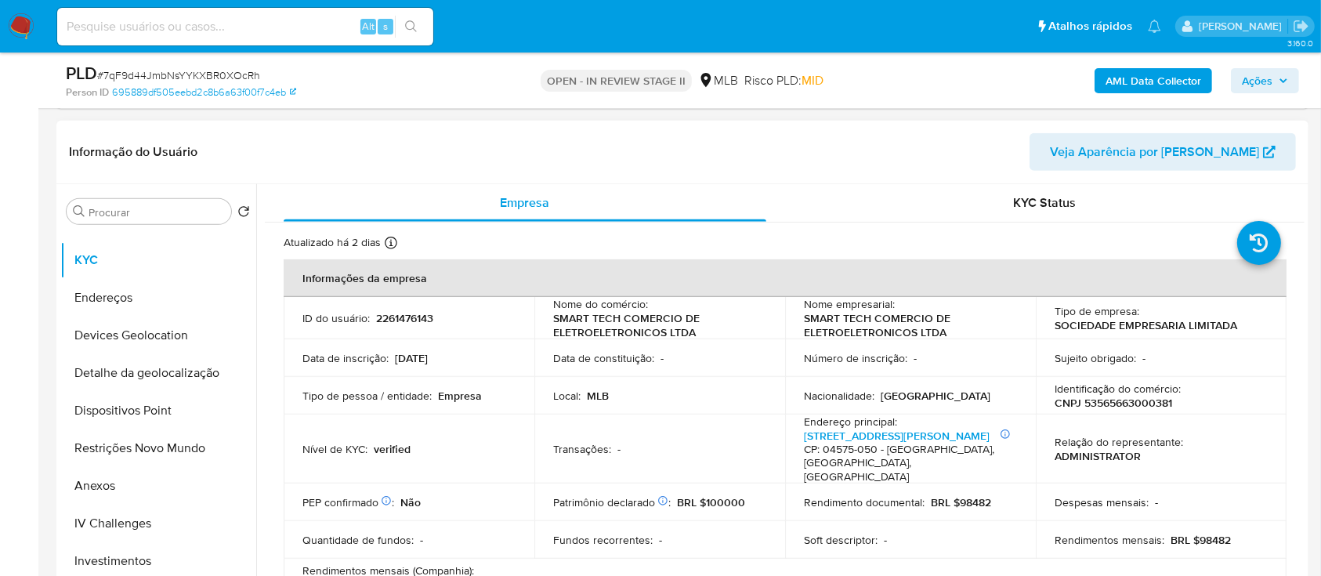
click at [1134, 400] on p "CNPJ 53565663000381" at bounding box center [1112, 403] width 117 height 14
copy div "Identificação do comércio : CNPJ 53565663000381"
click at [1126, 396] on p "CNPJ 53565663000381" at bounding box center [1112, 403] width 117 height 14
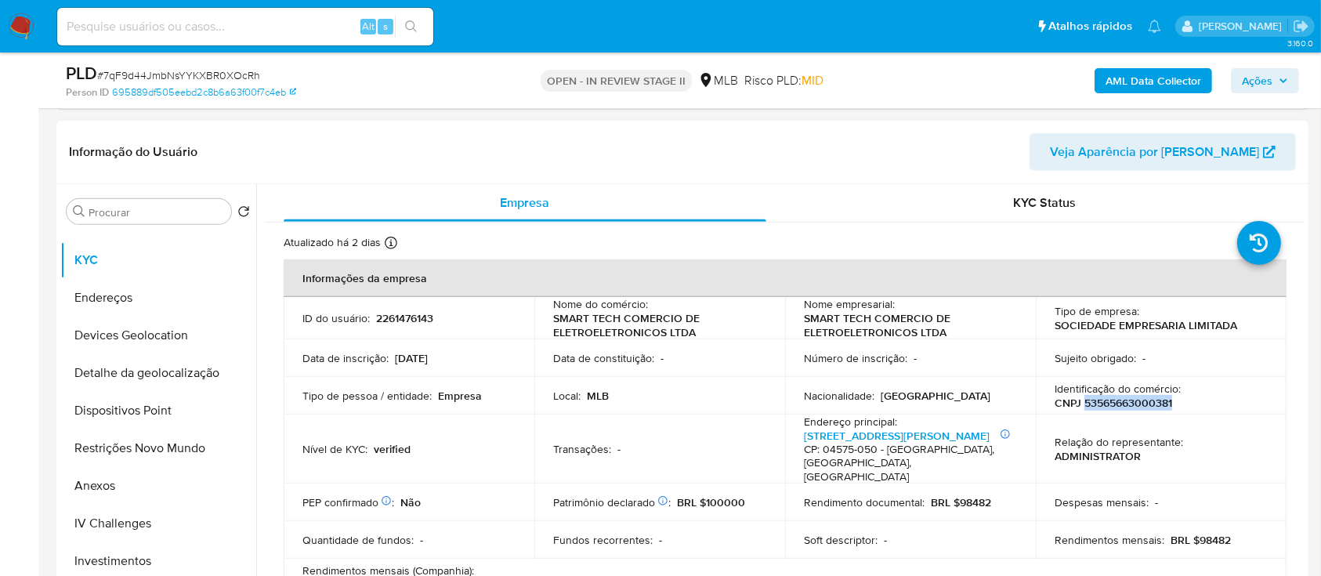
drag, startPoint x: 1167, startPoint y: 403, endPoint x: 1079, endPoint y: 403, distance: 88.5
click at [1079, 403] on div "Identificação do comércio : CNPJ 53565663000381" at bounding box center [1160, 395] width 213 height 28
copy p "53565663000381"
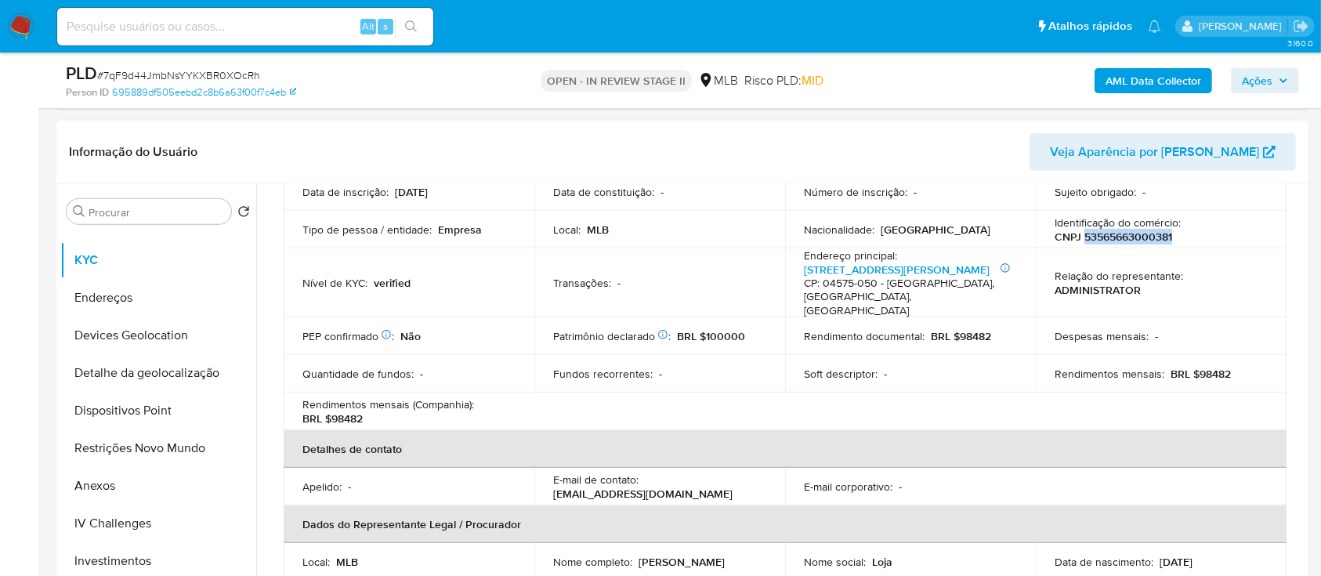
scroll to position [313, 0]
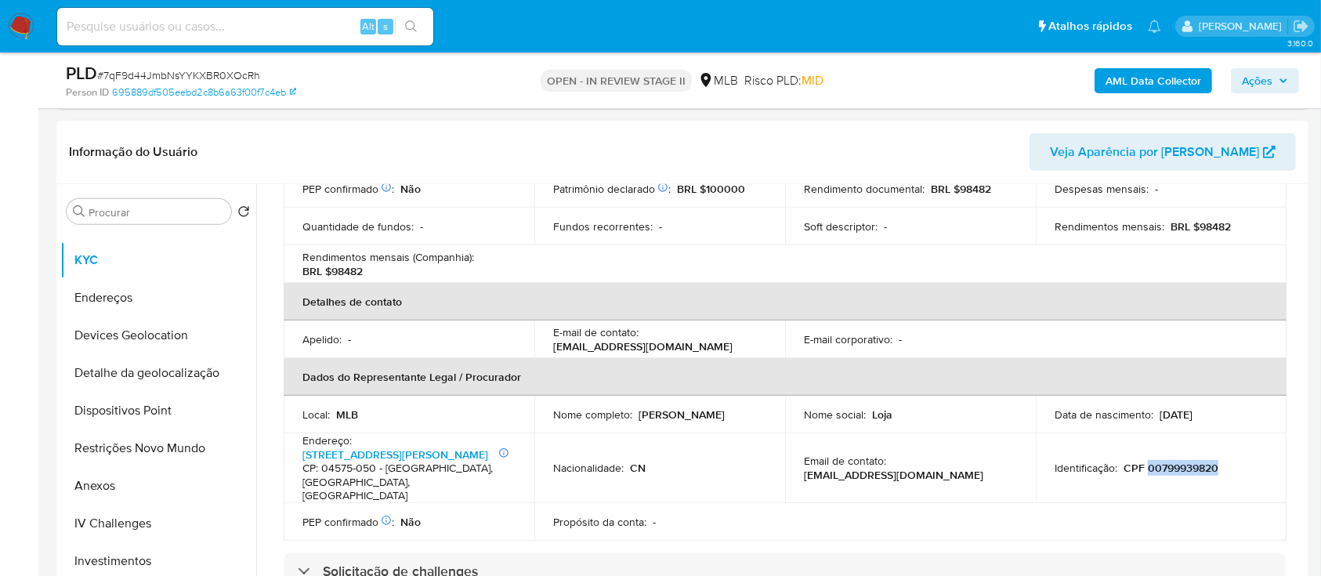
drag, startPoint x: 1214, startPoint y: 468, endPoint x: 1142, endPoint y: 472, distance: 72.2
click at [1142, 472] on div "Identificação : CPF 00799939820" at bounding box center [1160, 468] width 213 height 14
copy p "00799939820"
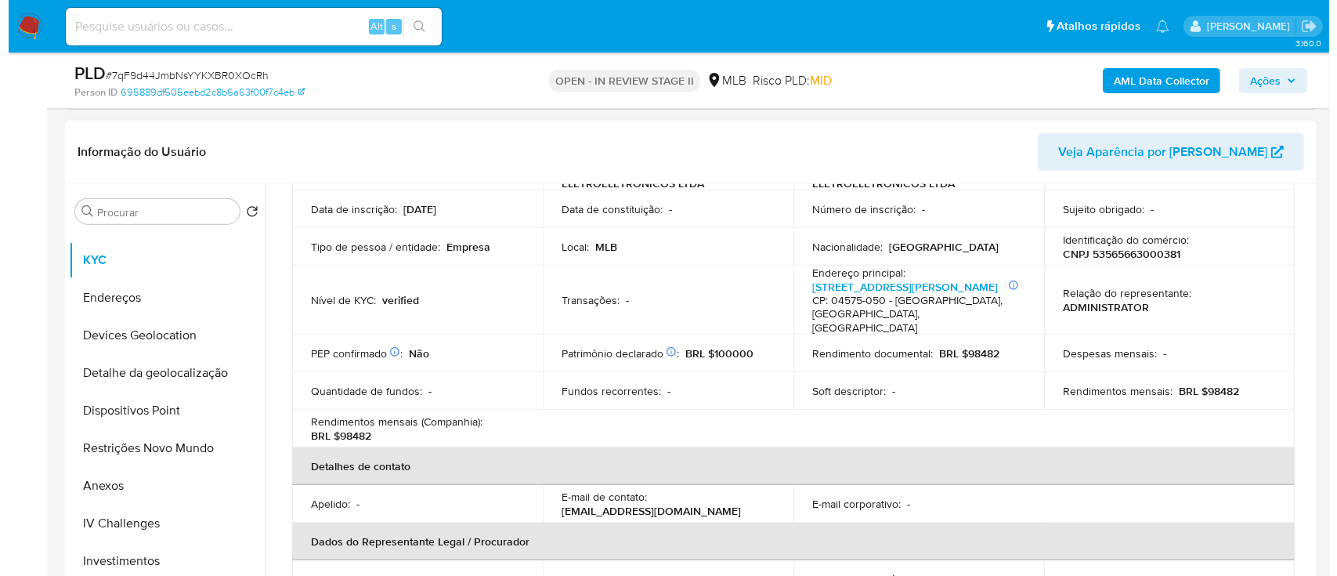
scroll to position [0, 0]
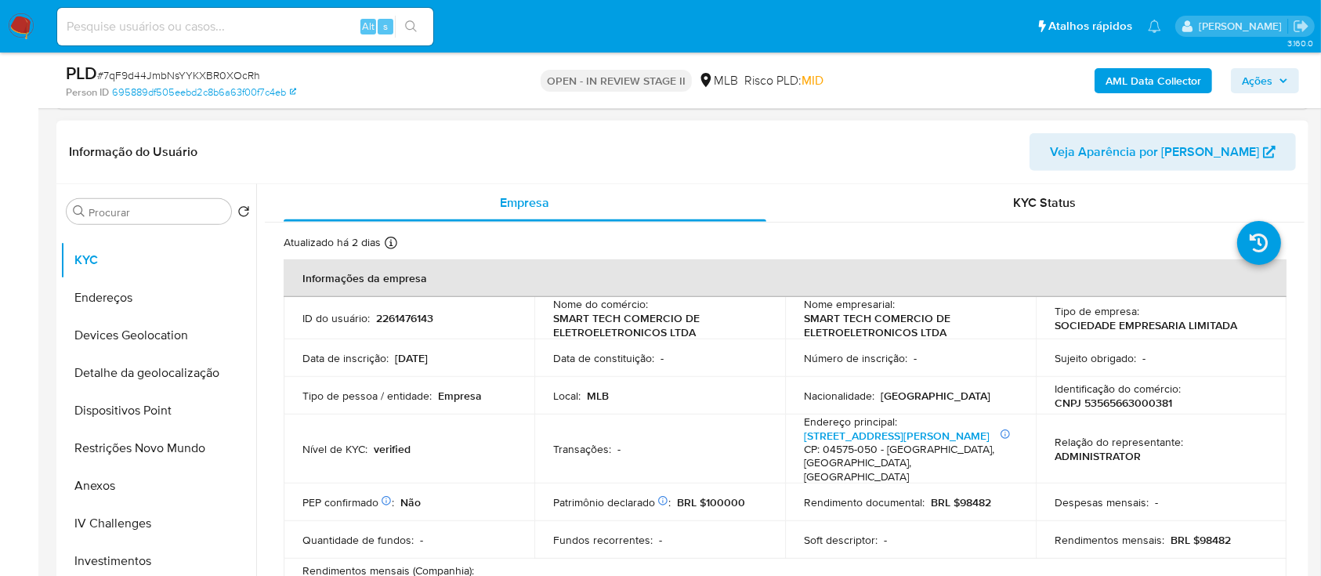
click at [1143, 410] on td "Identificação do comércio : CNPJ 53565663000381" at bounding box center [1160, 396] width 251 height 38
click at [1144, 402] on p "CNPJ 53565663000381" at bounding box center [1112, 403] width 117 height 14
copy p "53565663000381"
click at [113, 486] on button "Anexos" at bounding box center [151, 486] width 183 height 38
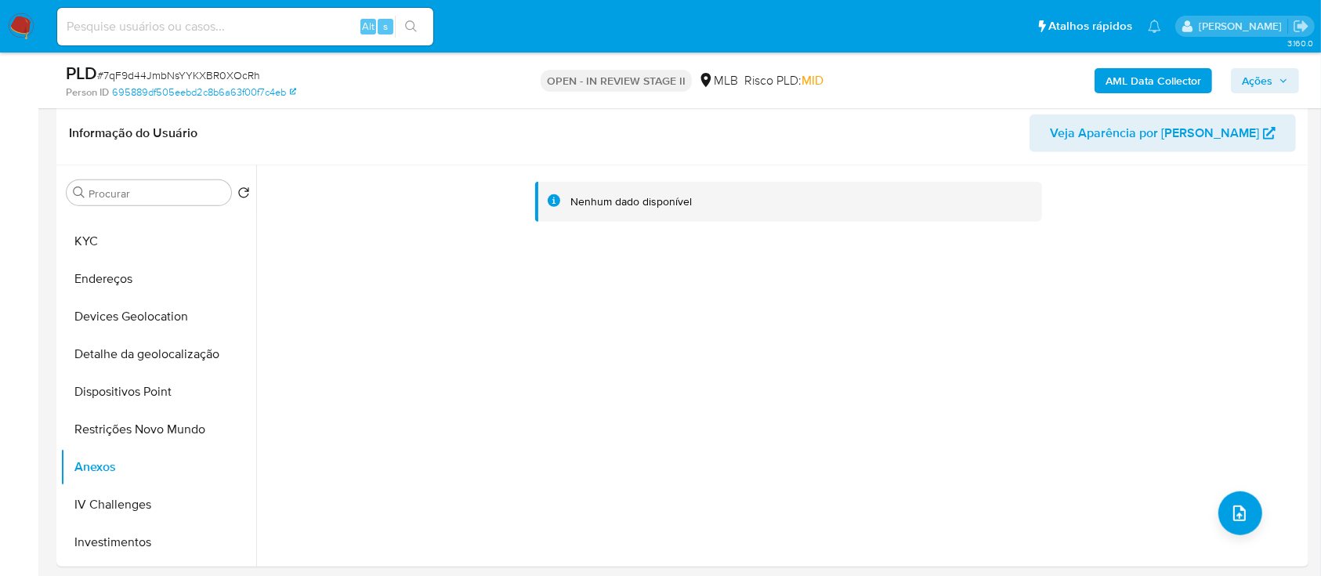
click at [1119, 81] on b "AML Data Collector" at bounding box center [1153, 80] width 96 height 25
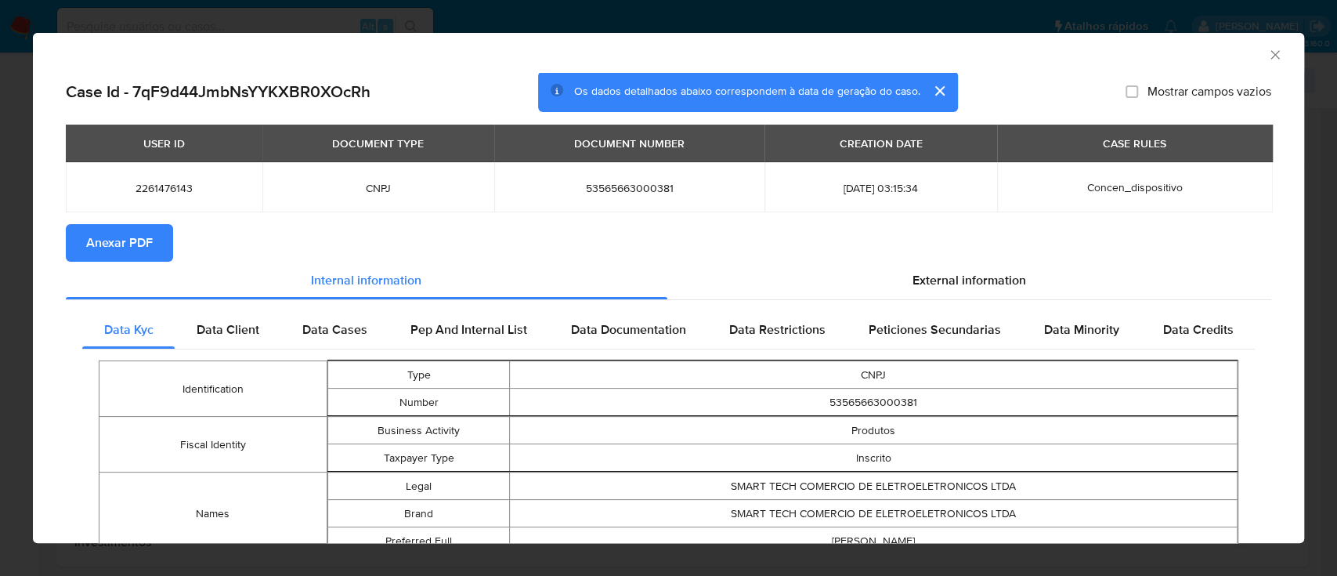
click at [136, 239] on span "Anexar PDF" at bounding box center [119, 243] width 67 height 34
click at [1267, 57] on icon "Fechar a janela" at bounding box center [1275, 55] width 16 height 16
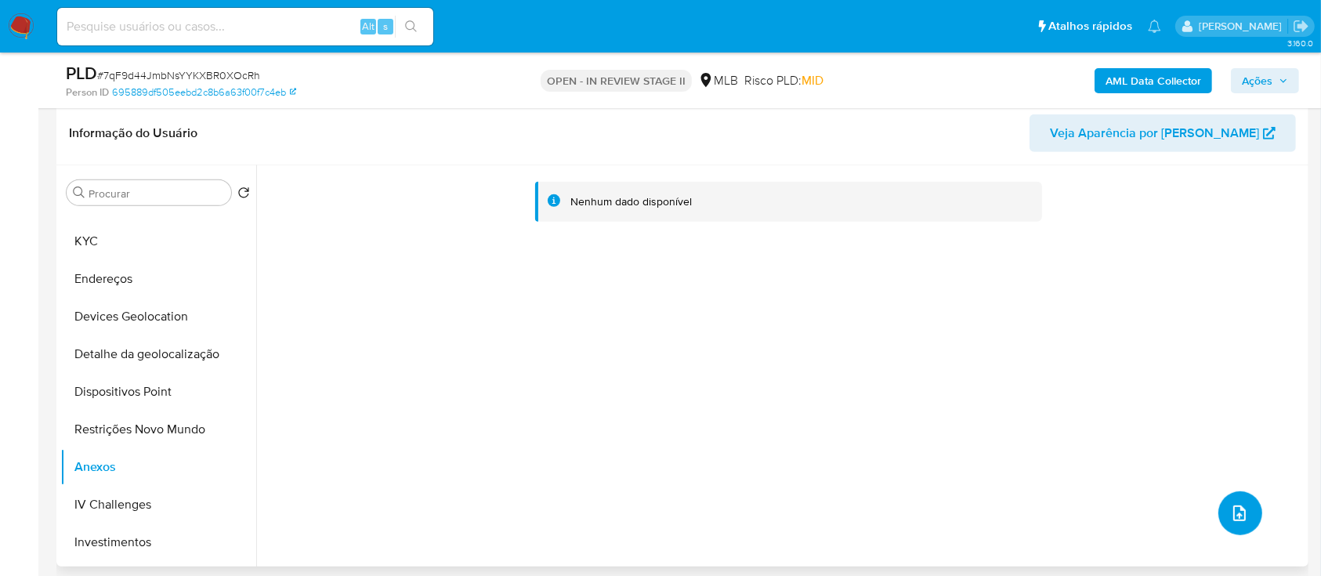
click at [1247, 505] on button "upload-file" at bounding box center [1240, 513] width 44 height 44
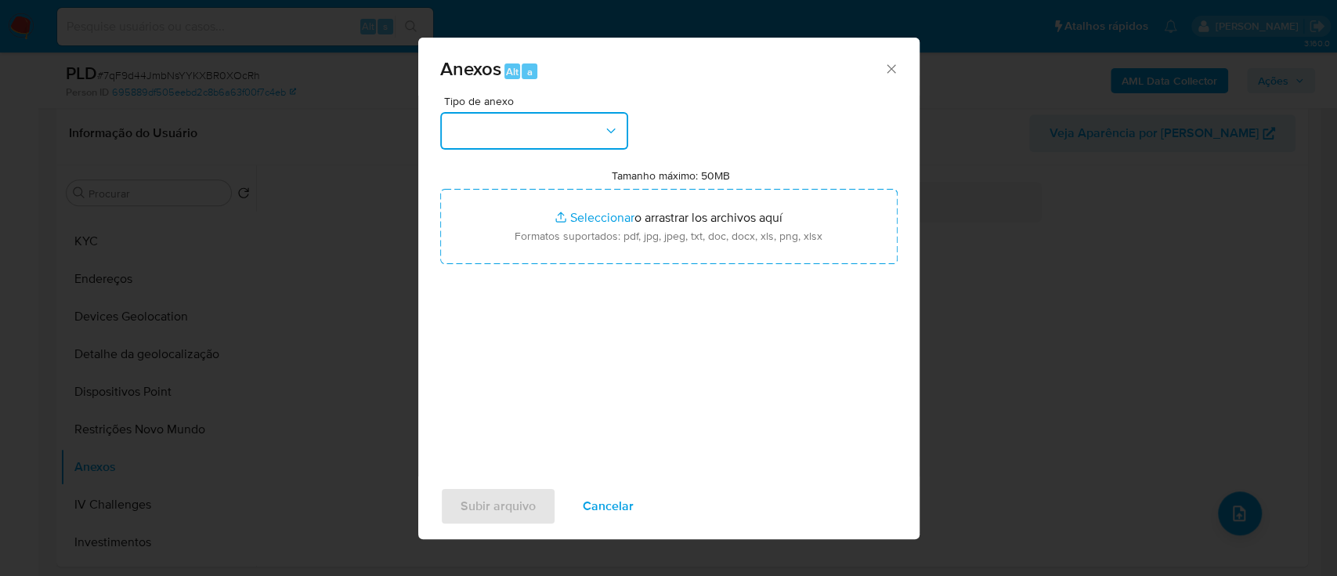
click at [570, 129] on button "button" at bounding box center [534, 131] width 188 height 38
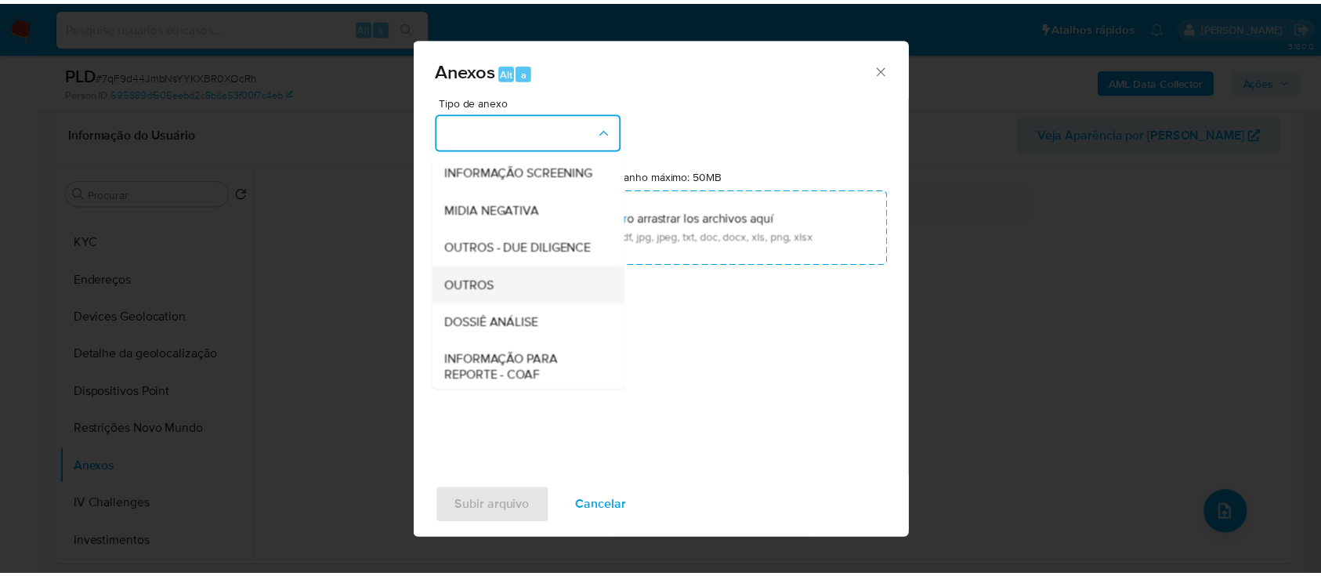
scroll to position [240, 0]
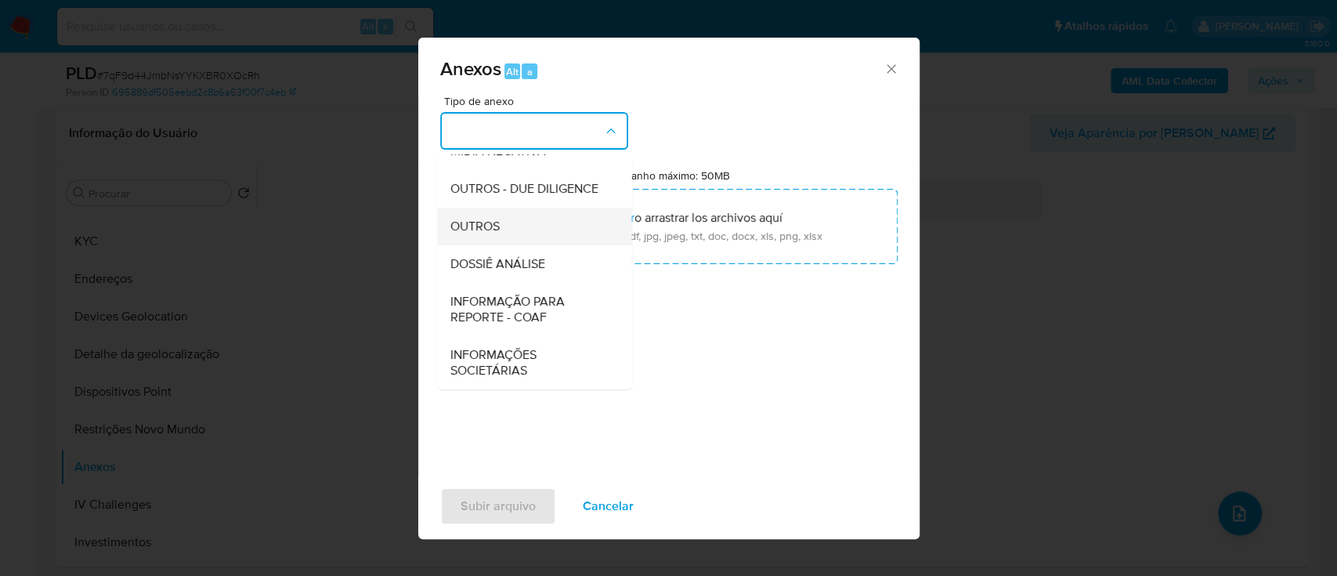
click at [479, 226] on span "OUTROS" at bounding box center [474, 227] width 49 height 16
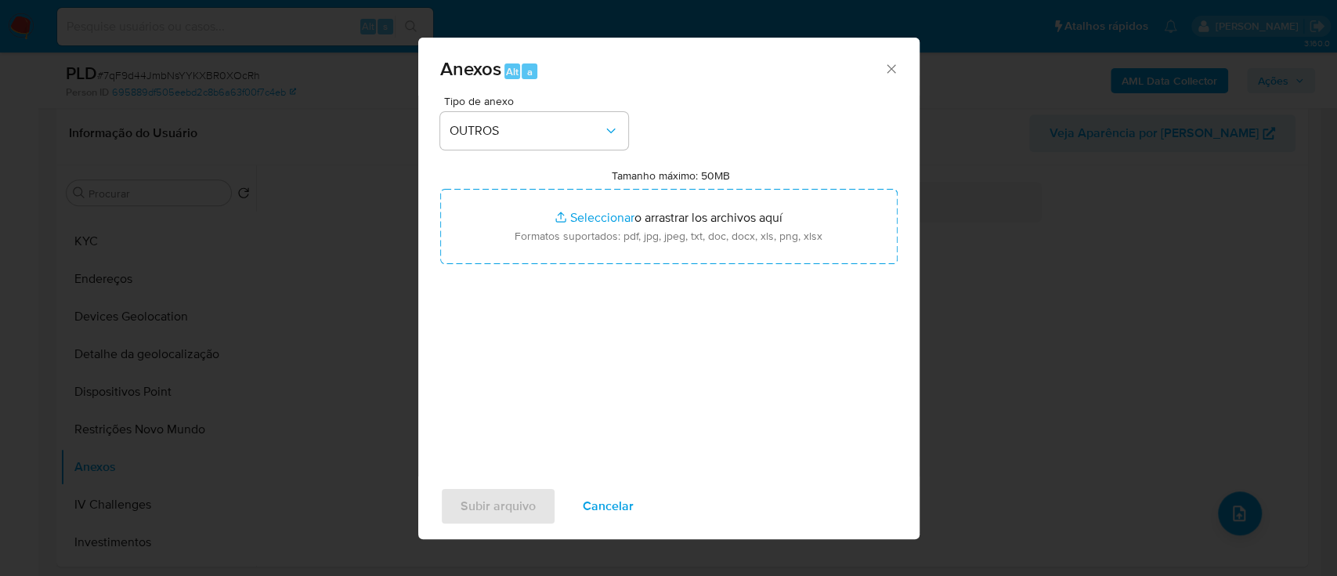
click at [884, 67] on icon "Cerrar" at bounding box center [892, 69] width 16 height 16
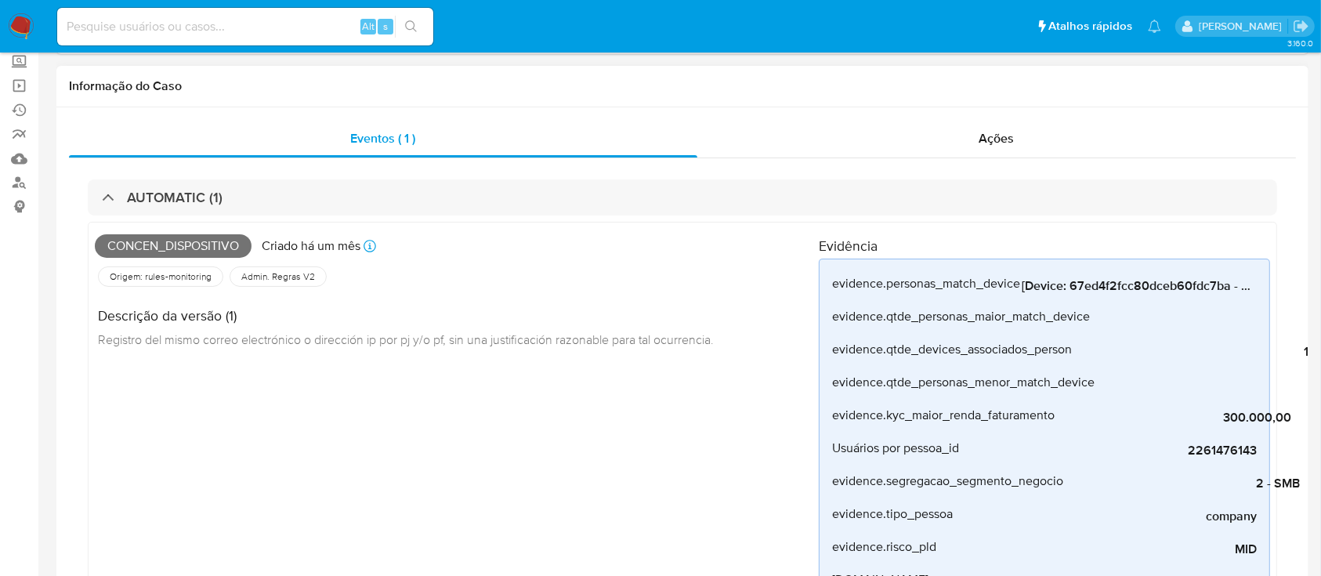
scroll to position [0, 0]
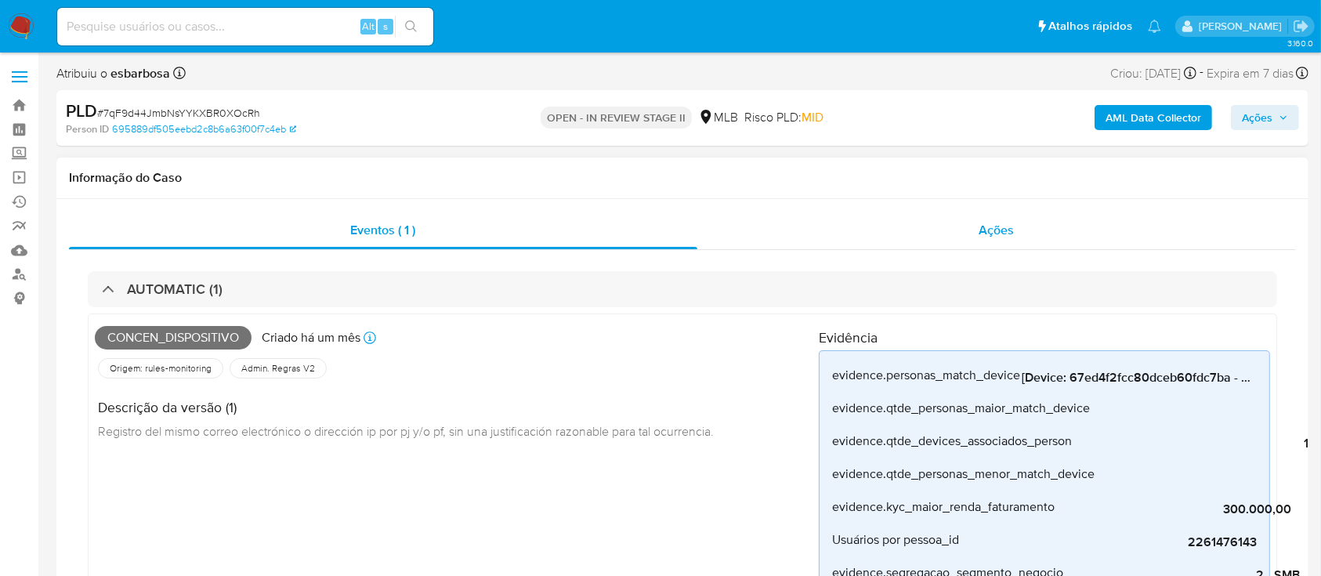
click at [791, 215] on div "Ações" at bounding box center [996, 230] width 598 height 38
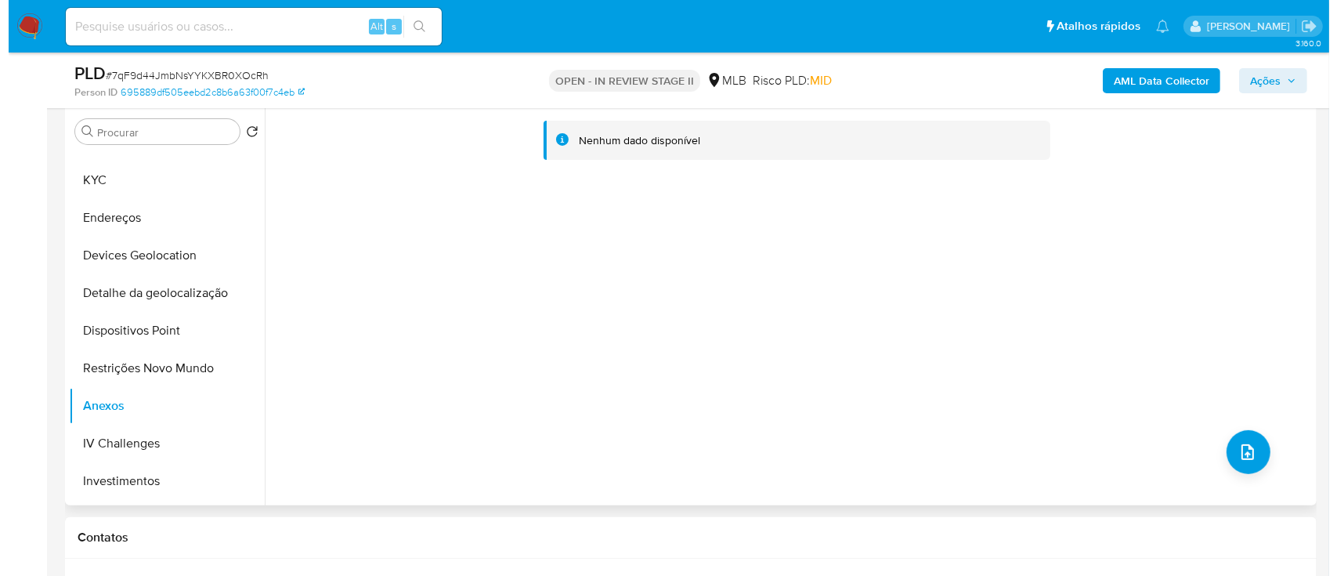
scroll to position [627, 0]
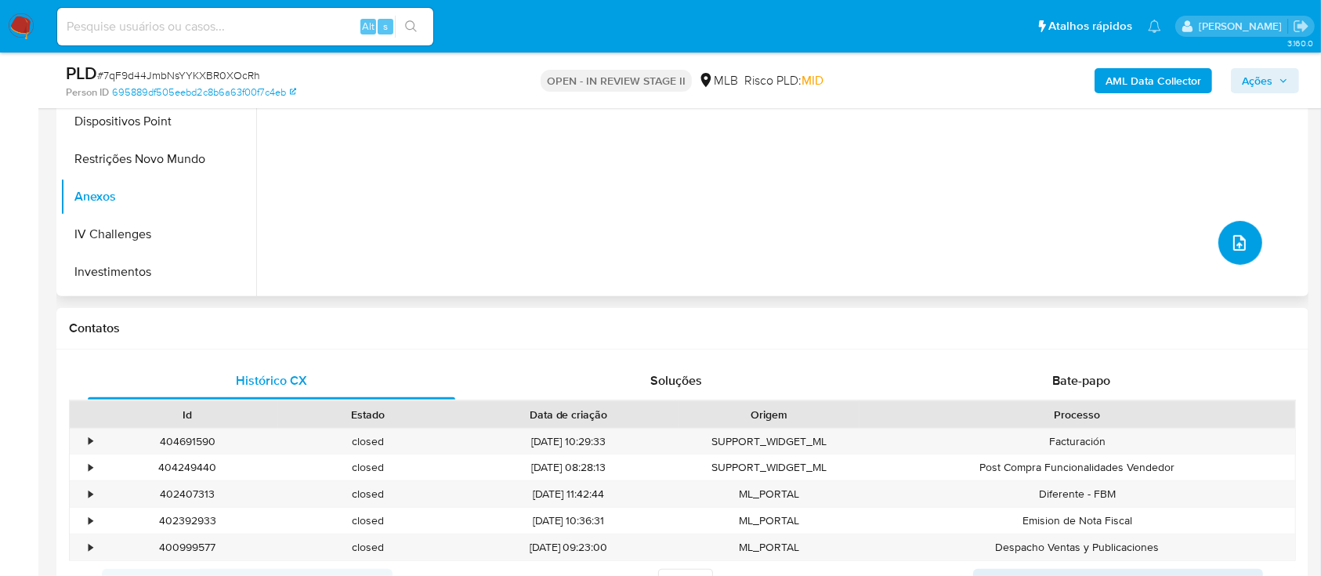
click at [1241, 241] on icon "upload-file" at bounding box center [1239, 242] width 19 height 19
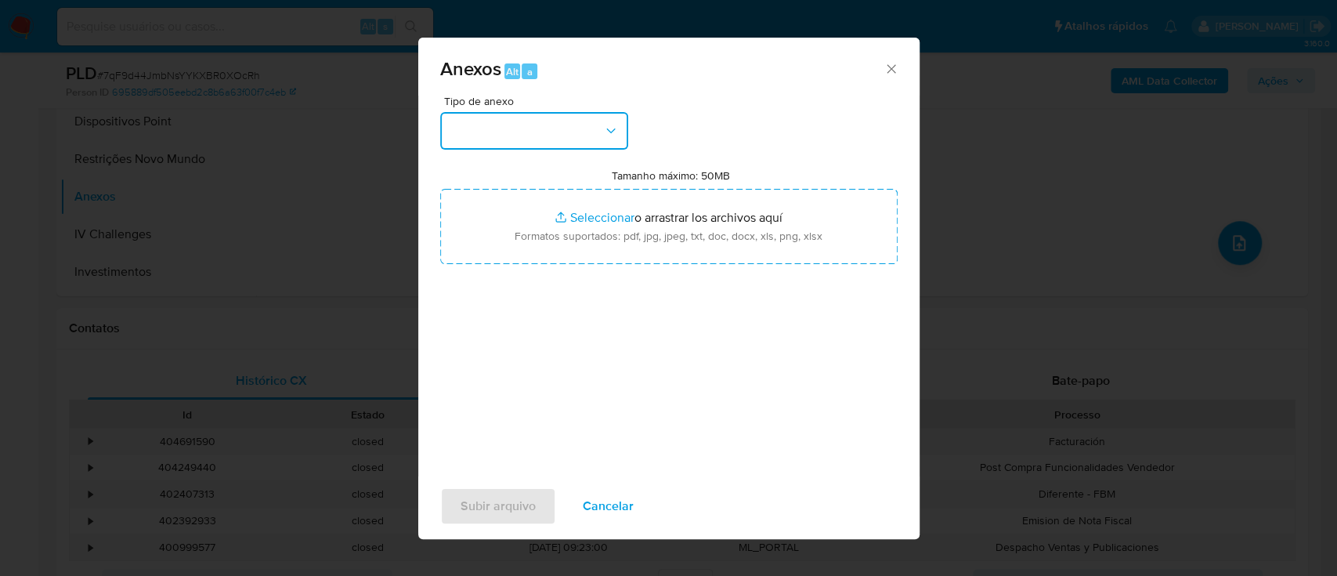
click at [545, 134] on button "button" at bounding box center [534, 131] width 188 height 38
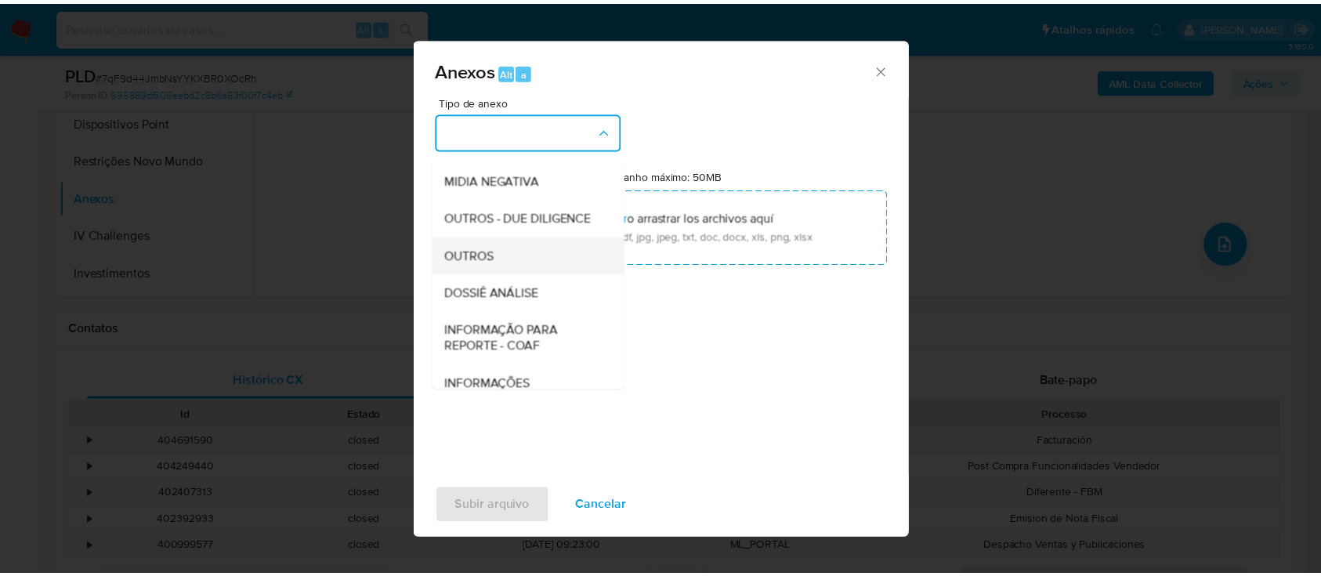
scroll to position [240, 0]
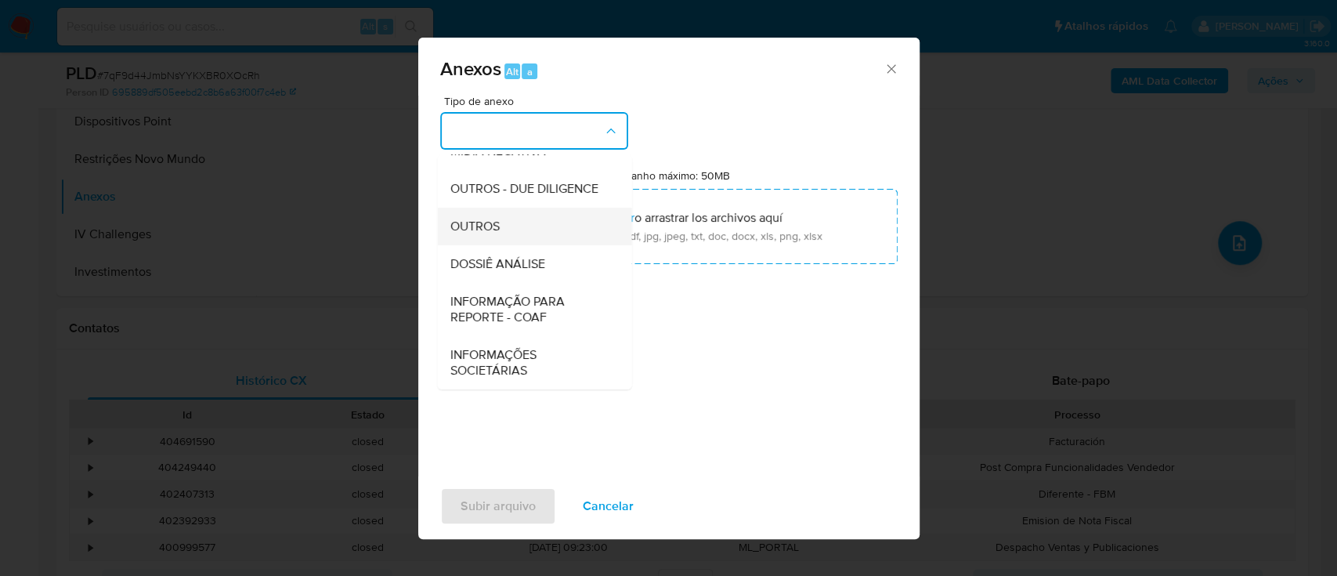
click at [457, 227] on span "OUTROS" at bounding box center [474, 227] width 49 height 16
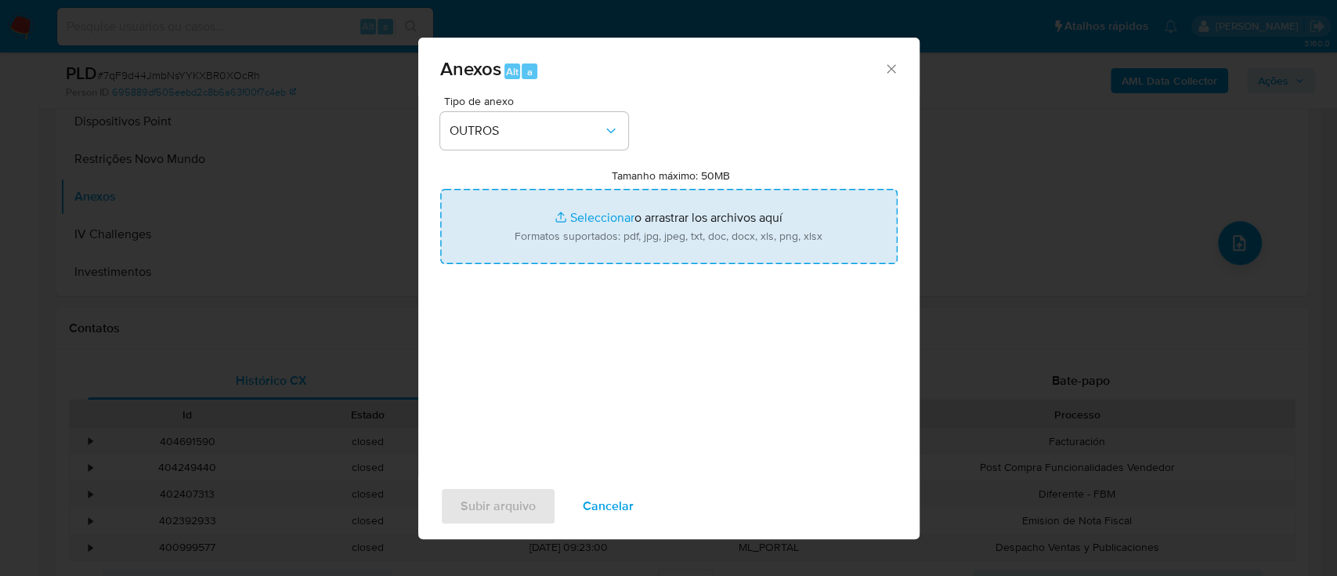
type input "C:\fakepath\Declinio SAR - 7qF9d44JmbNsYYKXBR0XOcRh - CNPJ 53565663000381 - SMA…"
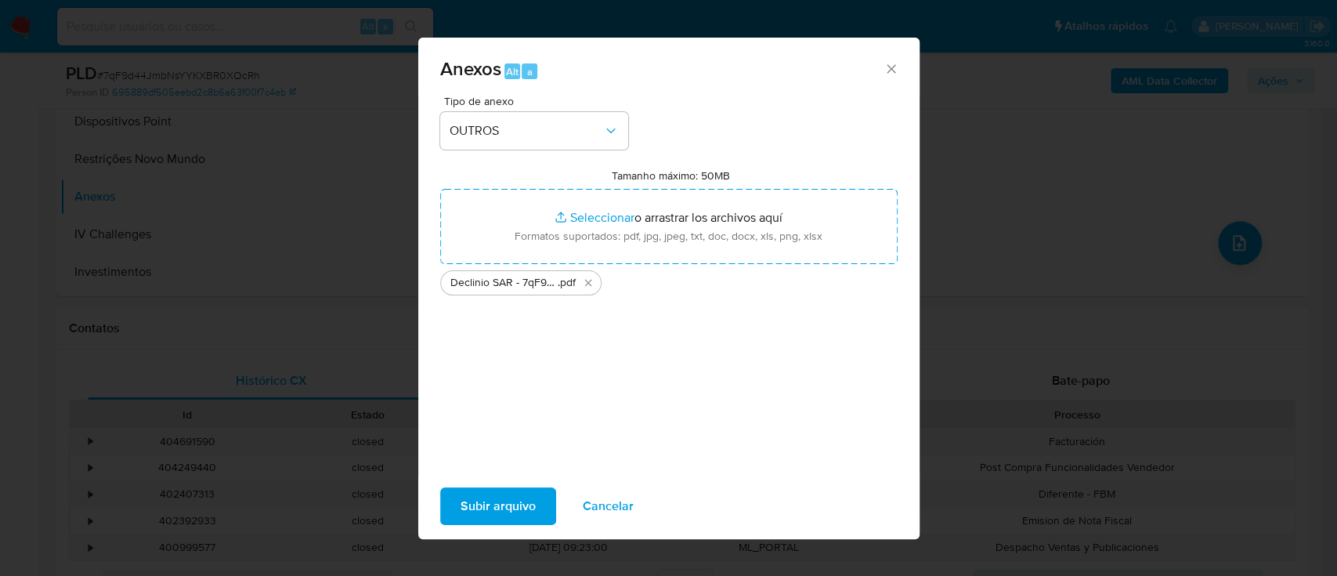
click at [496, 504] on span "Subir arquivo" at bounding box center [498, 506] width 75 height 34
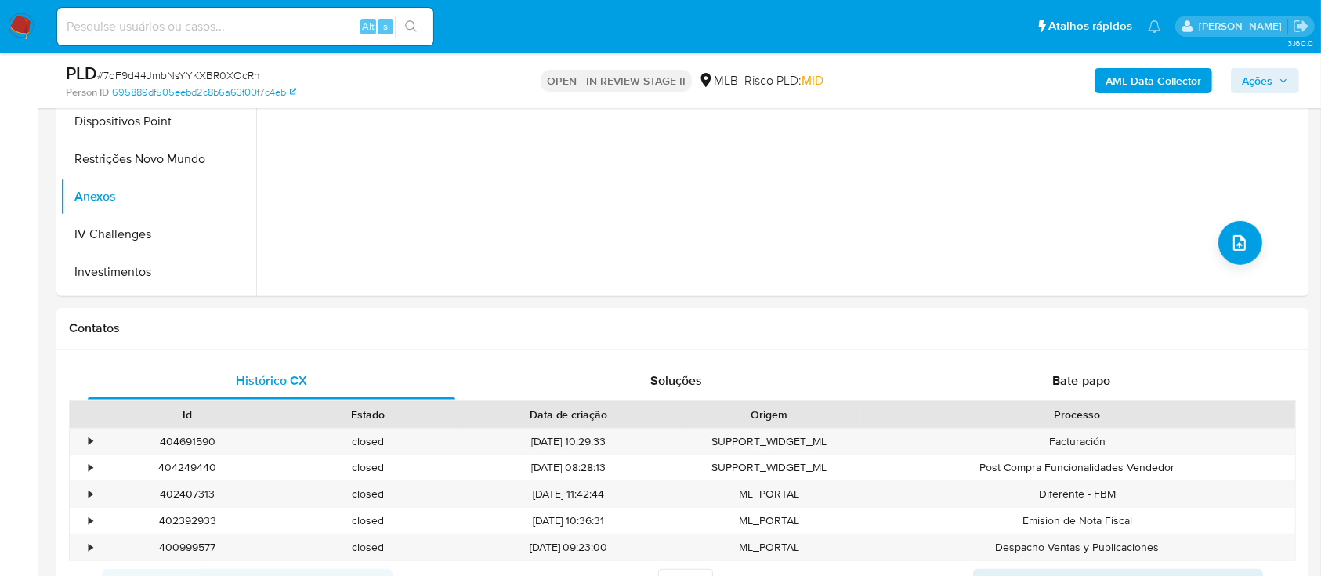
click at [1258, 81] on span "Ações" at bounding box center [1256, 80] width 31 height 25
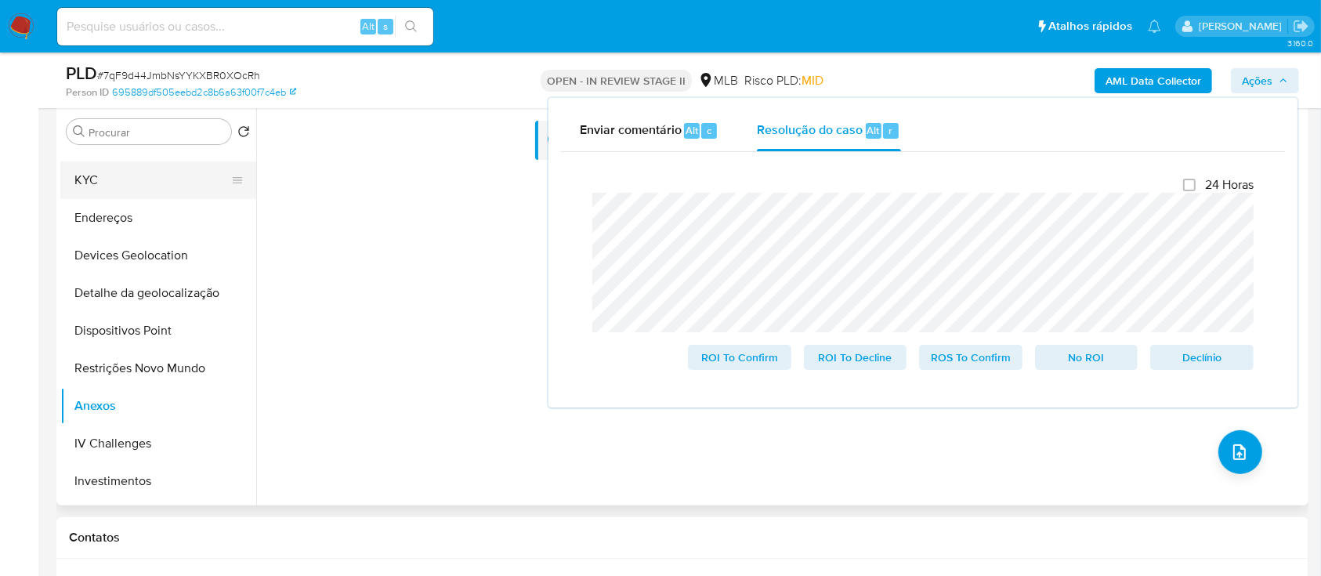
scroll to position [313, 0]
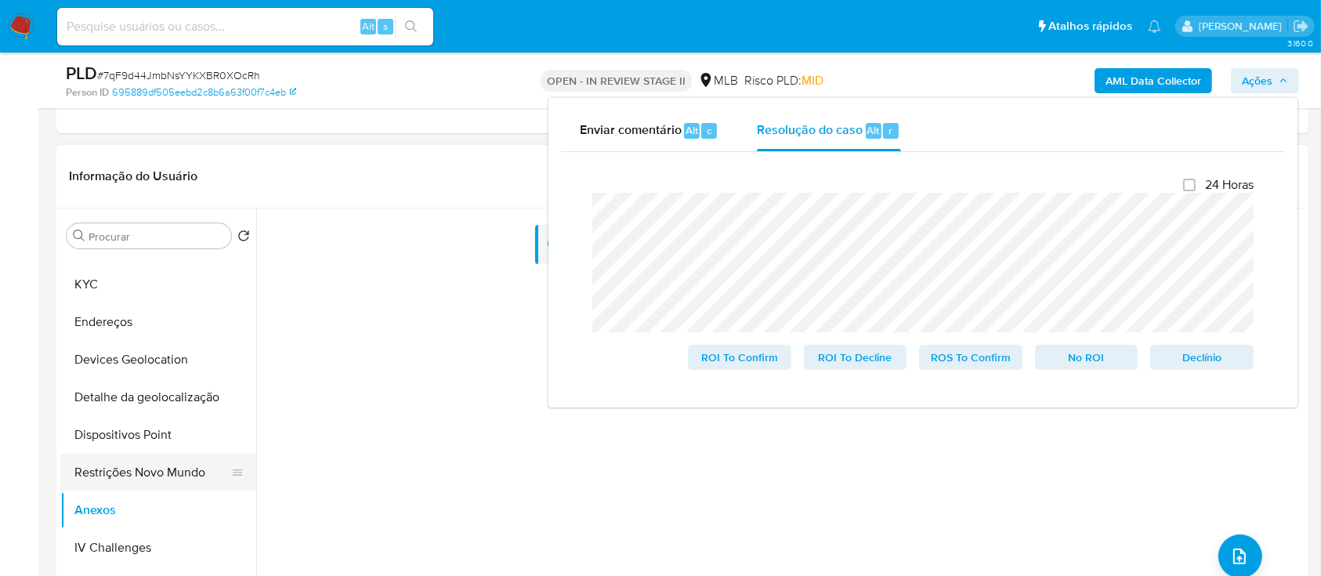
click at [143, 473] on button "Restrições Novo Mundo" at bounding box center [151, 473] width 183 height 38
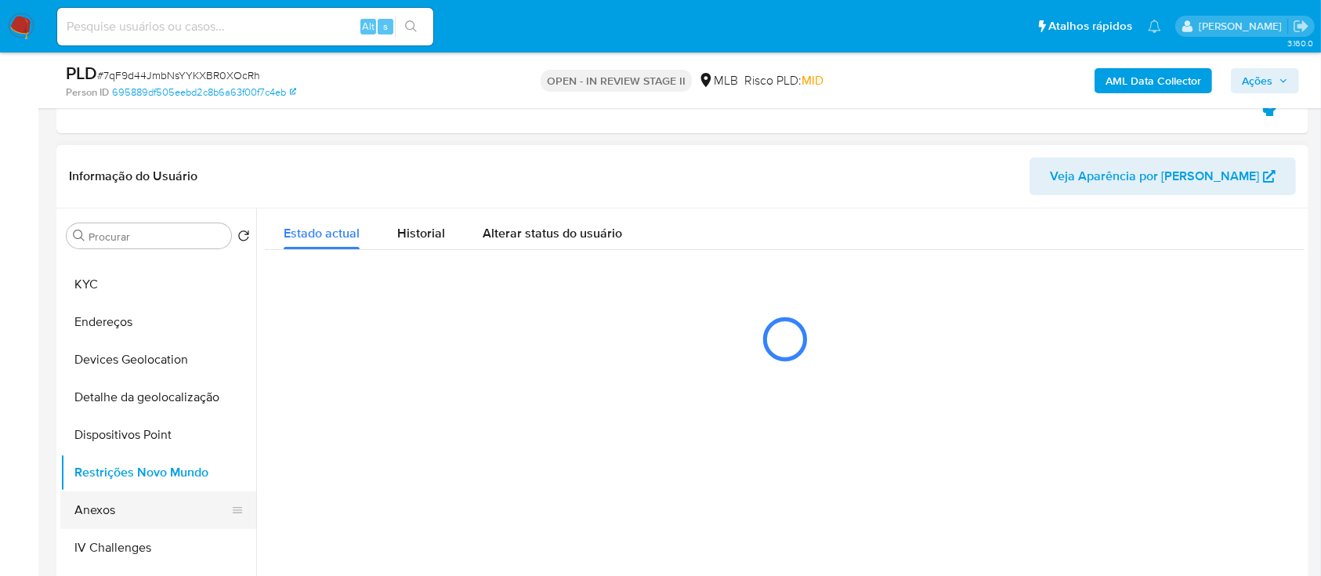
click at [122, 502] on button "Anexos" at bounding box center [151, 510] width 183 height 38
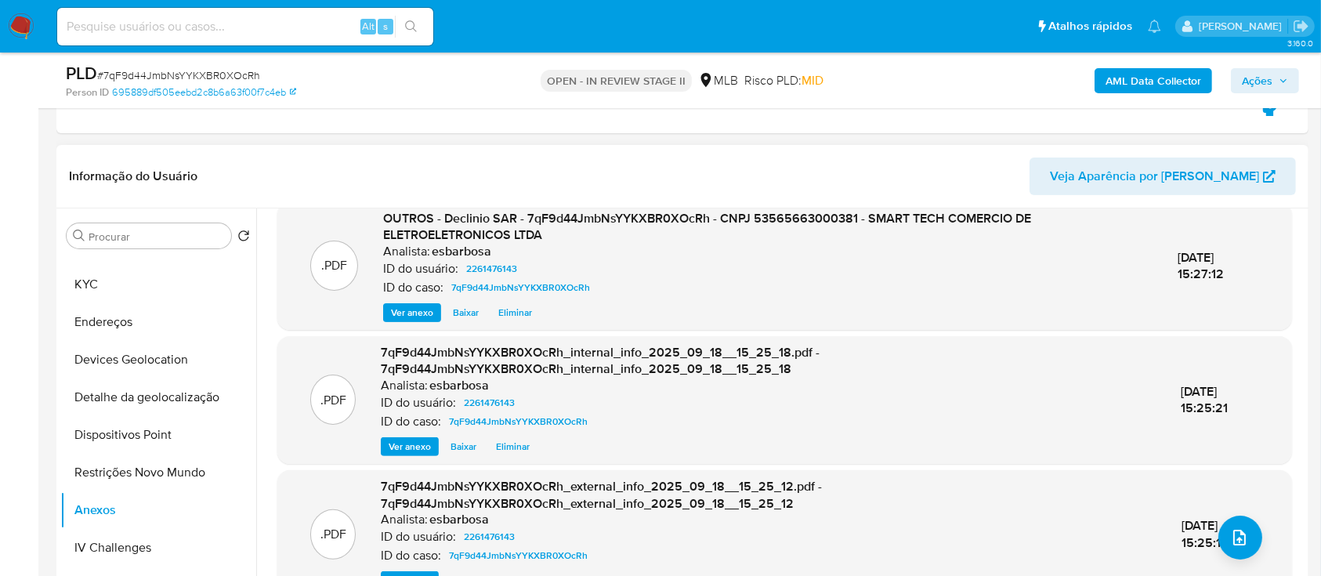
scroll to position [21, 0]
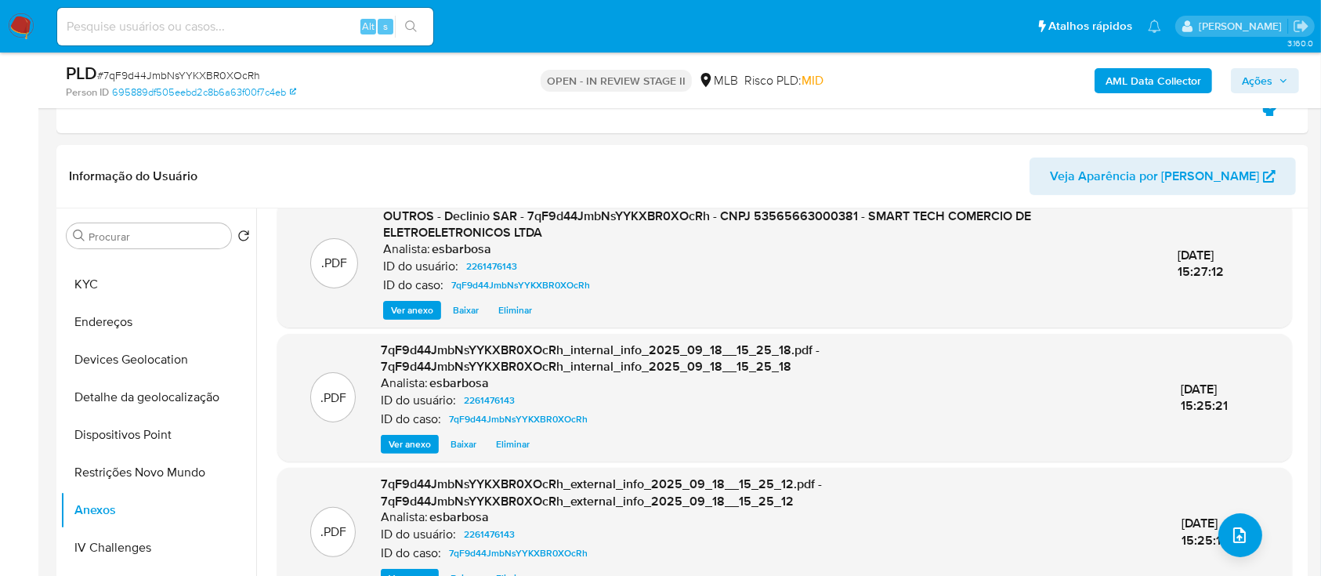
click at [1272, 75] on span "Ações" at bounding box center [1264, 81] width 46 height 22
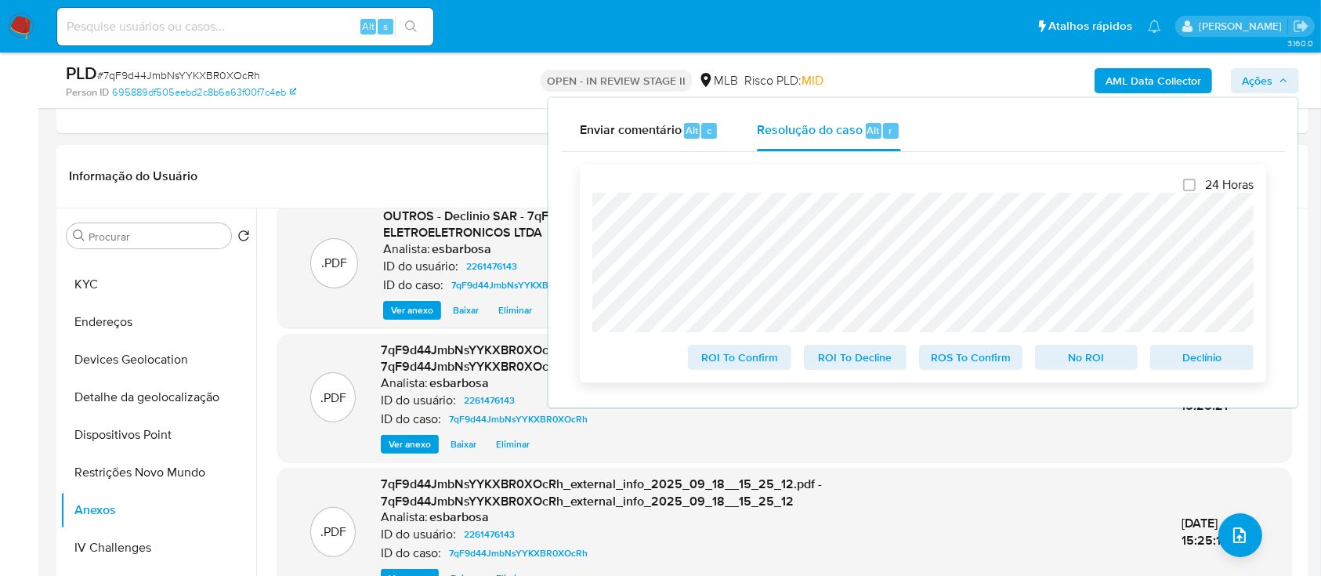
click at [1084, 363] on span "No ROI" at bounding box center [1086, 357] width 81 height 22
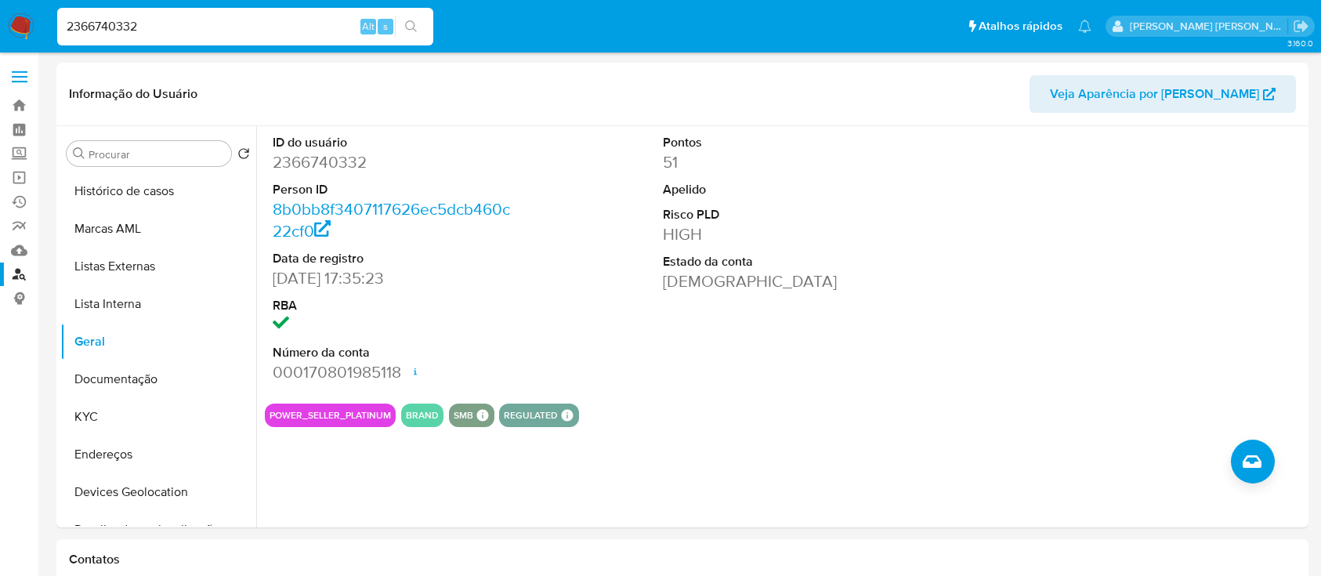
select select "10"
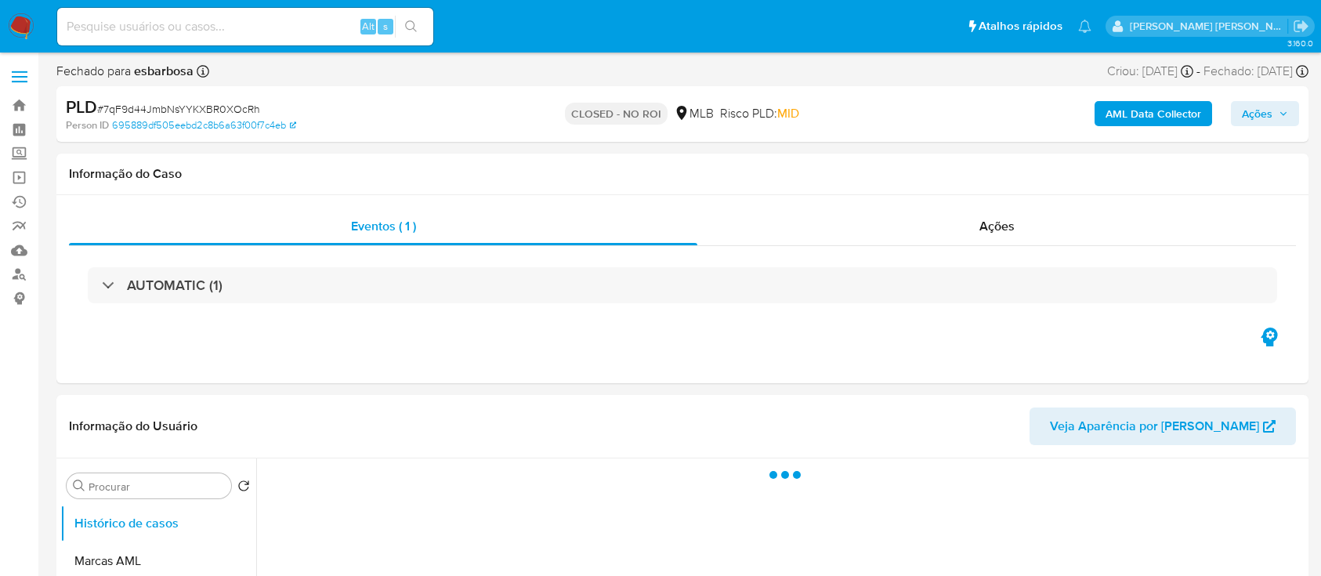
select select "10"
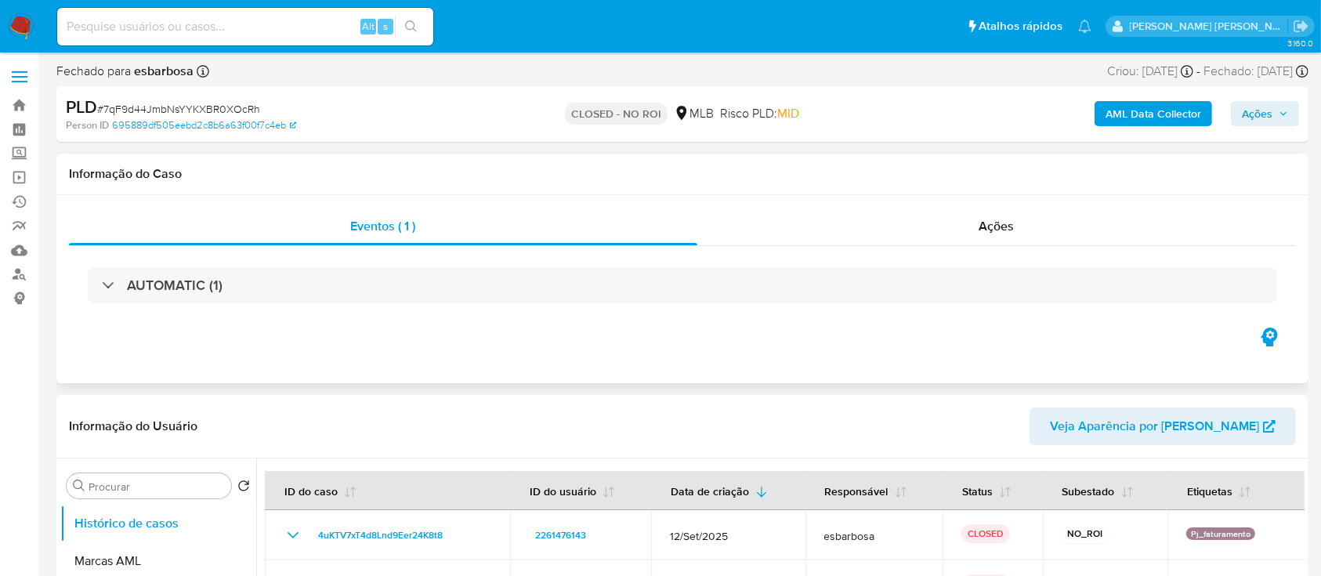
scroll to position [104, 0]
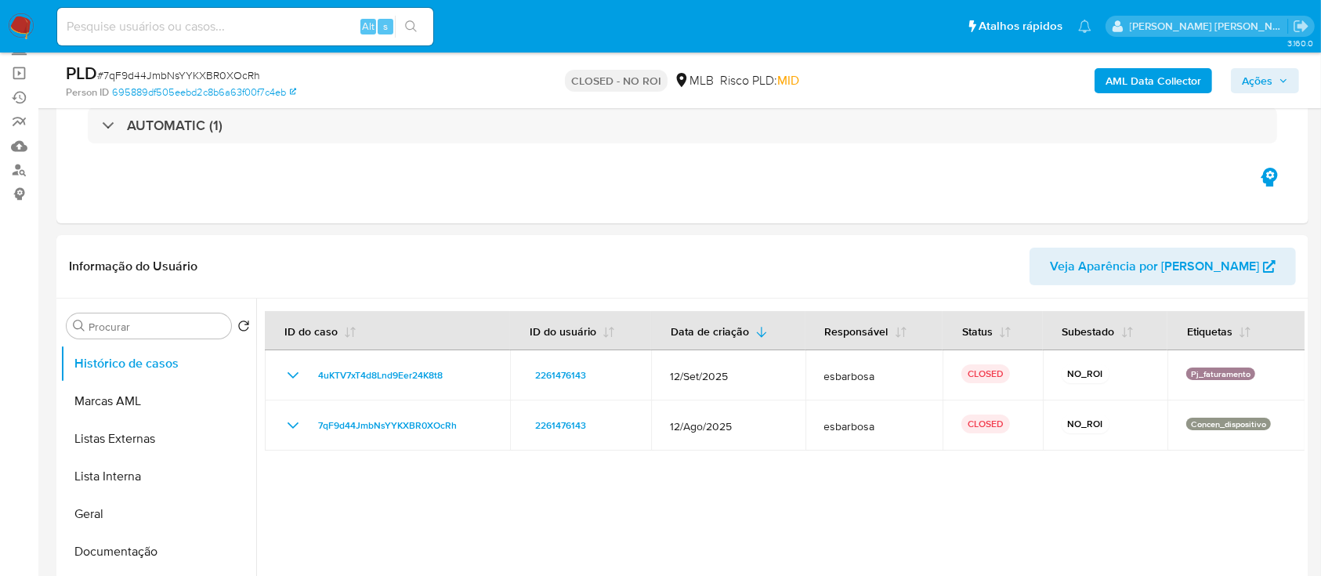
click at [217, 74] on span "# 7qF9d44JmbNsYYKXBR0XOcRh" at bounding box center [178, 75] width 163 height 16
copy span "7qF9d44JmbNsYYKXBR0XOcRh"
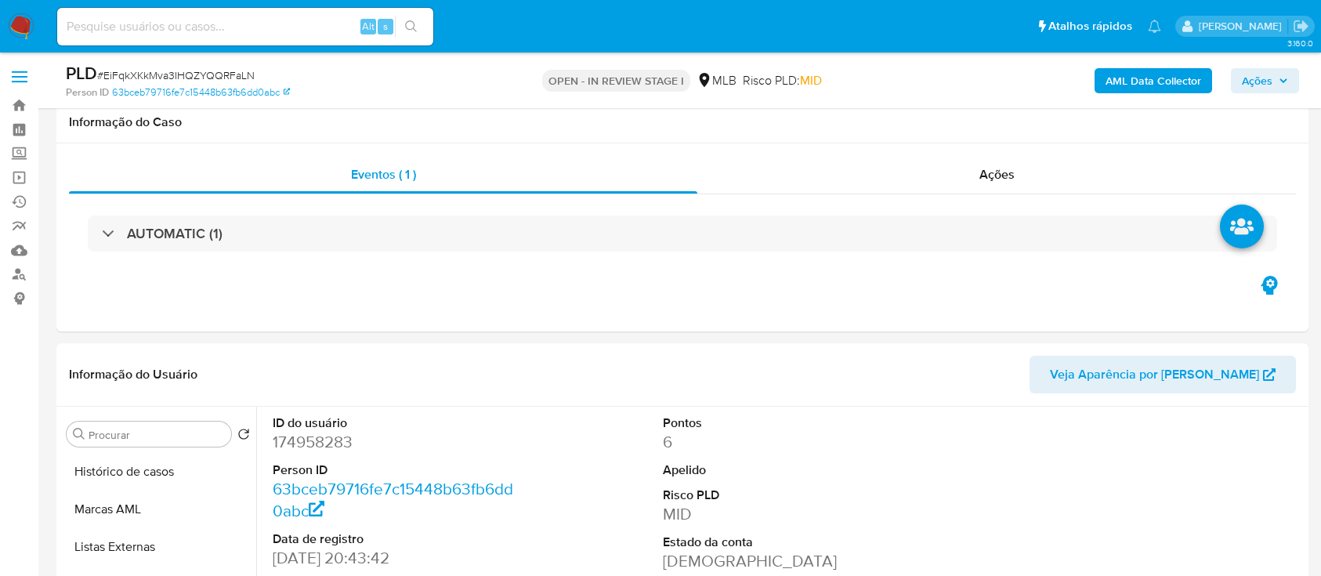
select select "10"
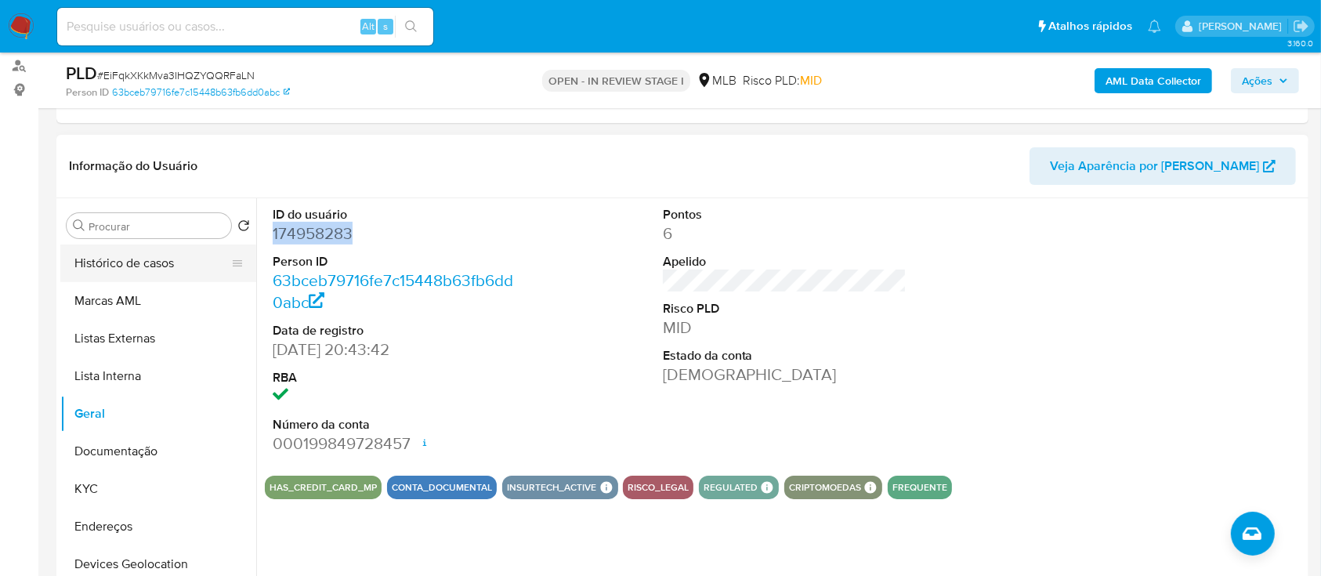
click at [149, 266] on button "Histórico de casos" at bounding box center [151, 263] width 183 height 38
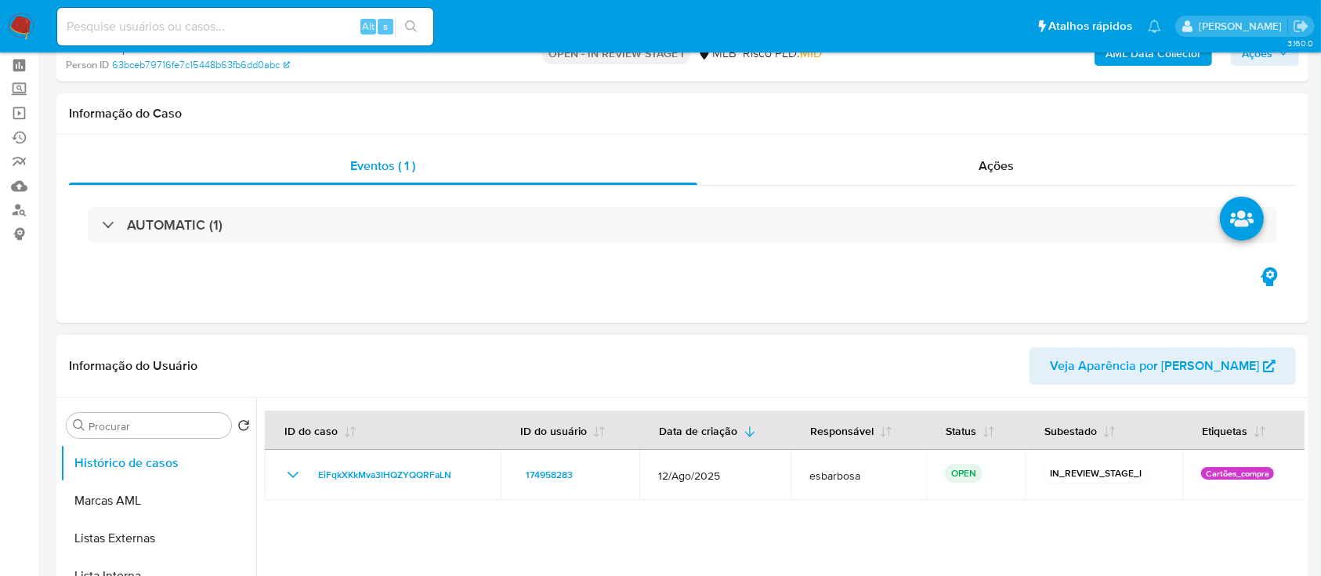
scroll to position [0, 0]
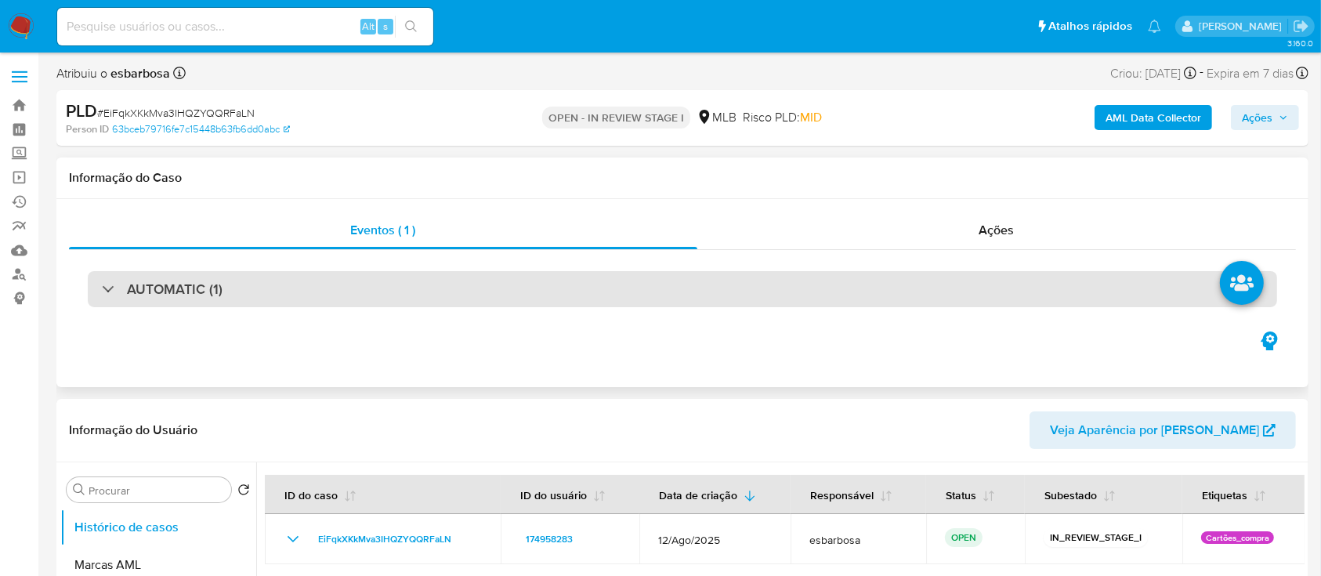
click at [537, 280] on div "AUTOMATIC (1)" at bounding box center [682, 289] width 1189 height 36
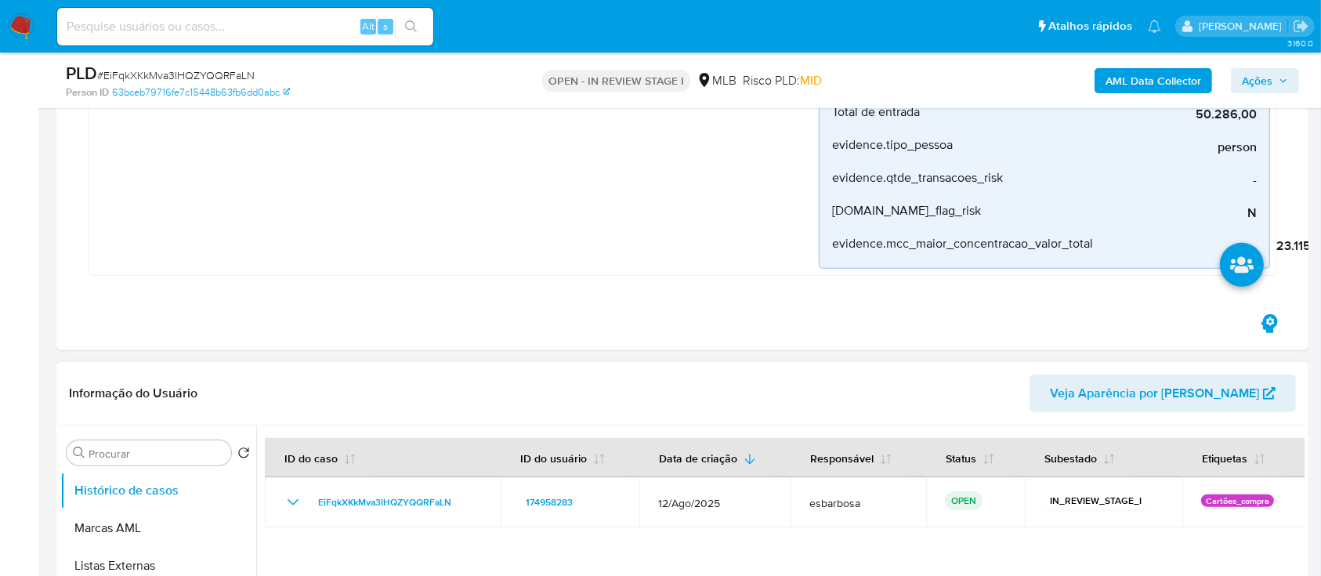
scroll to position [1044, 0]
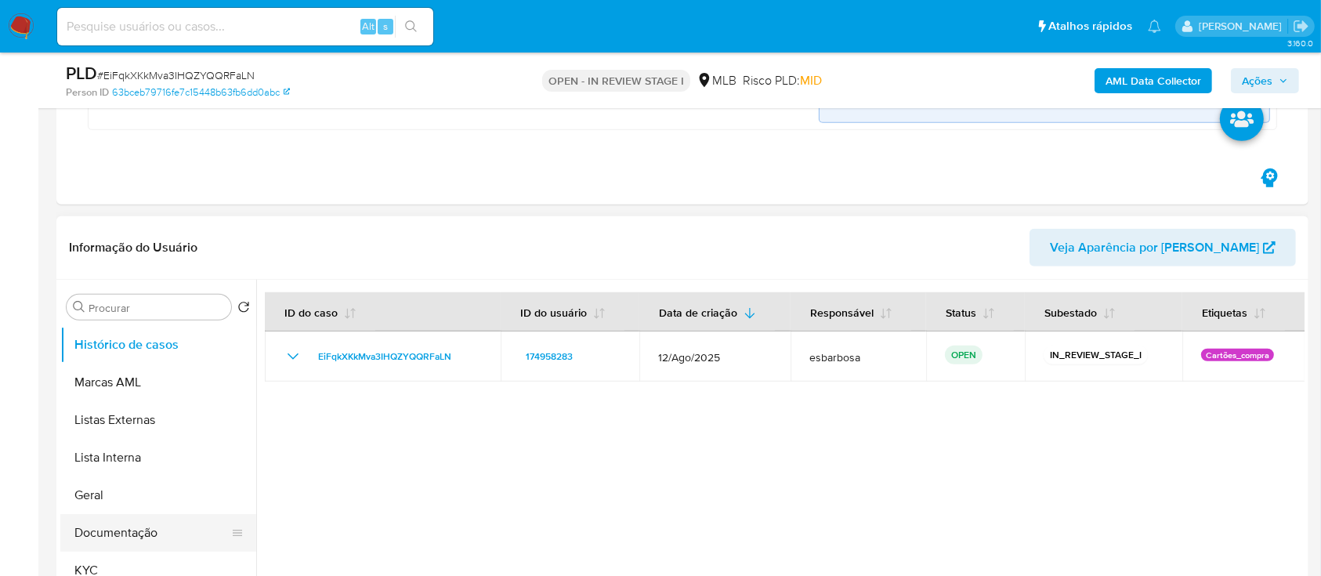
click at [107, 525] on button "Documentação" at bounding box center [151, 533] width 183 height 38
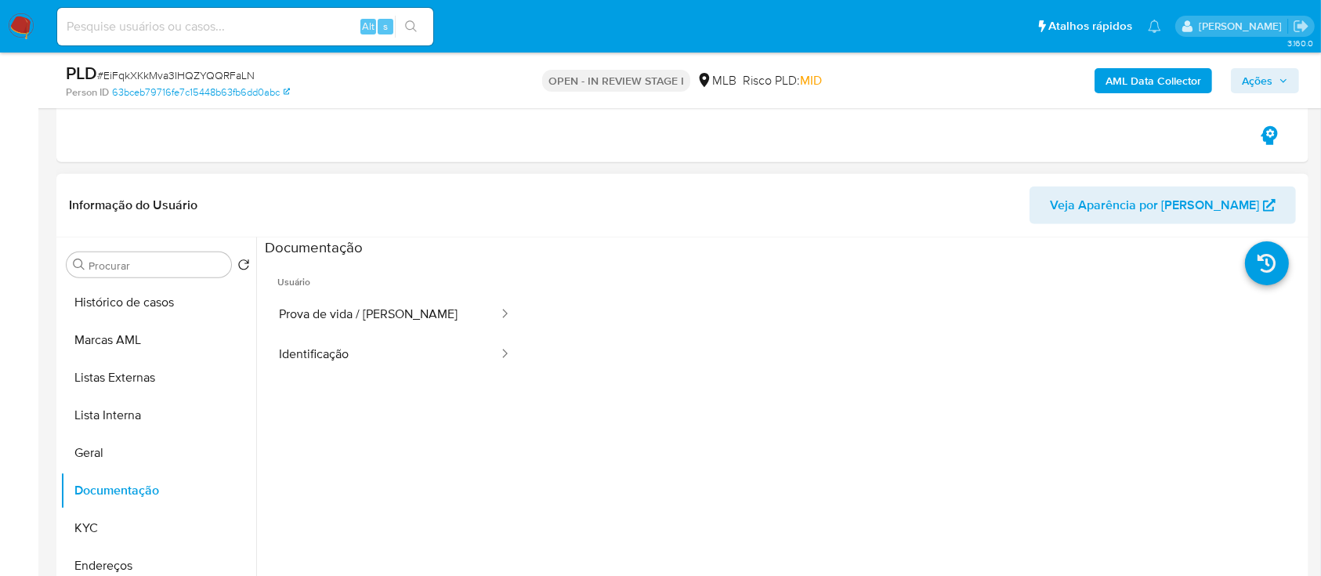
scroll to position [1148, 0]
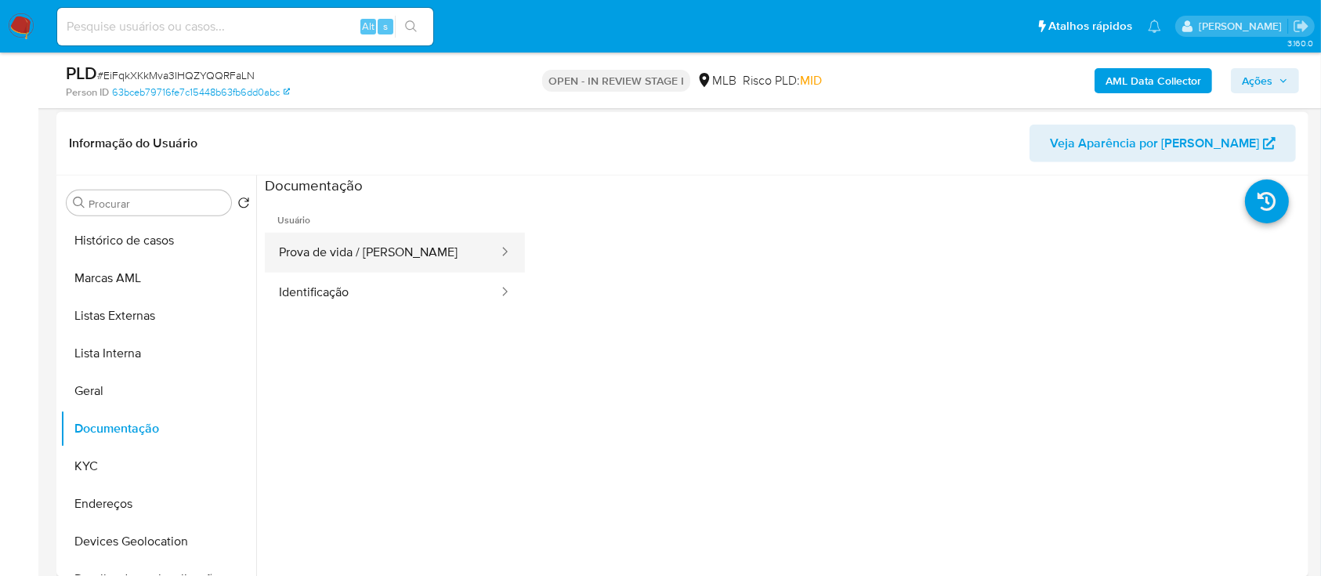
click at [350, 255] on button "Prova de vida / Selfie" at bounding box center [382, 253] width 235 height 40
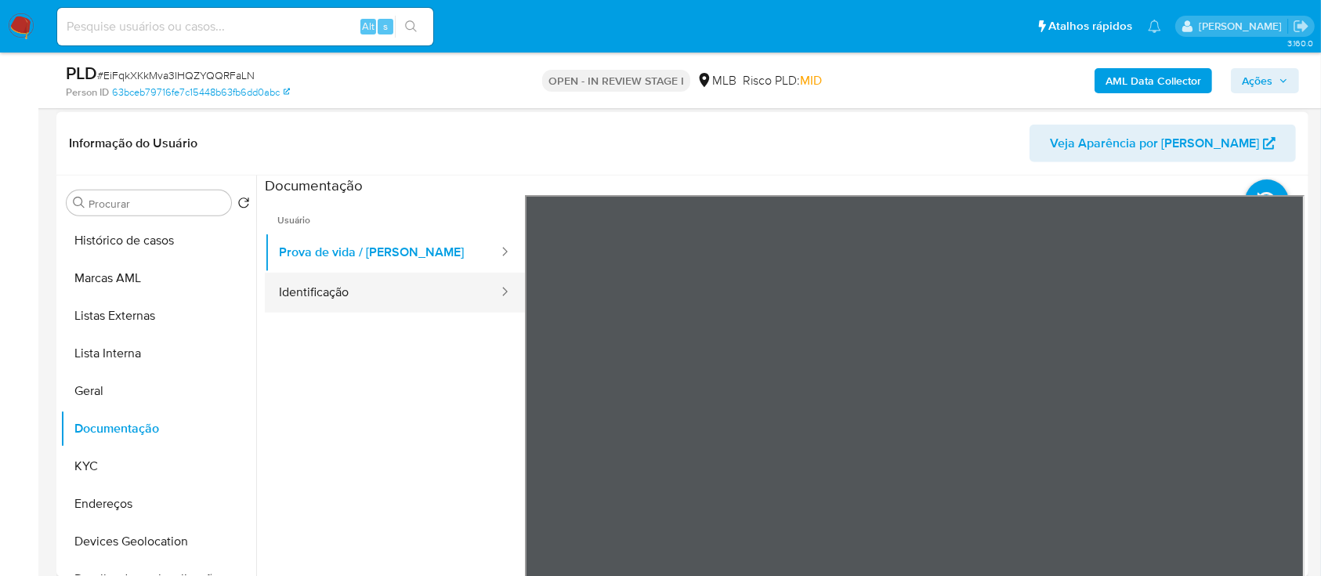
click at [372, 300] on button "Identificação" at bounding box center [382, 293] width 235 height 40
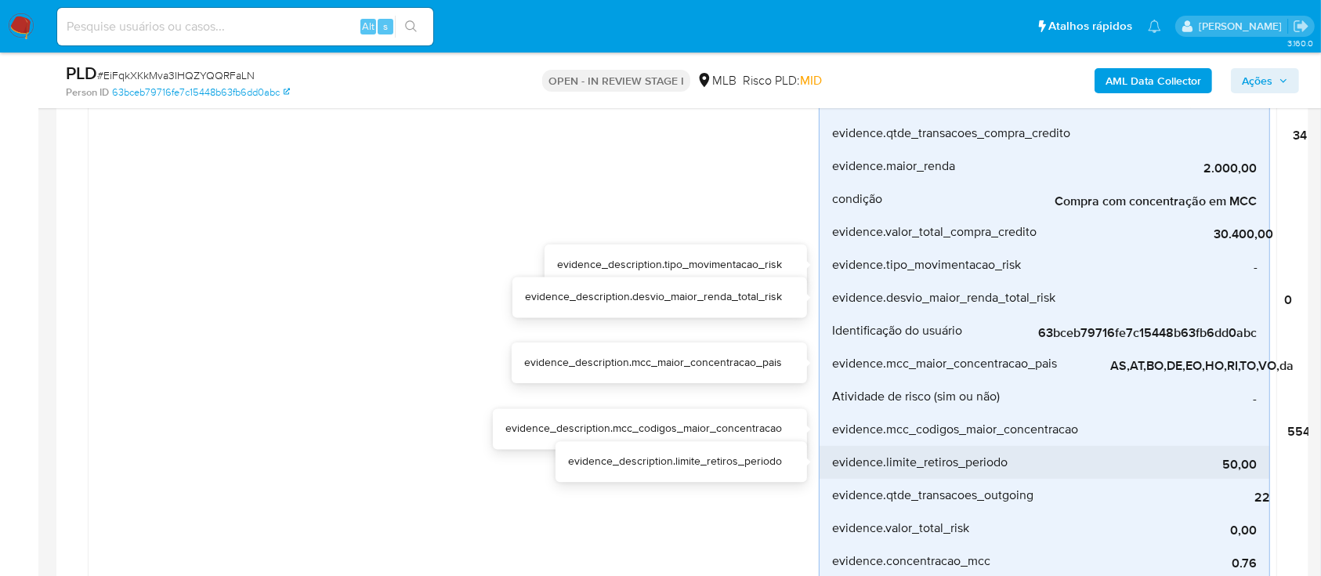
scroll to position [417, 0]
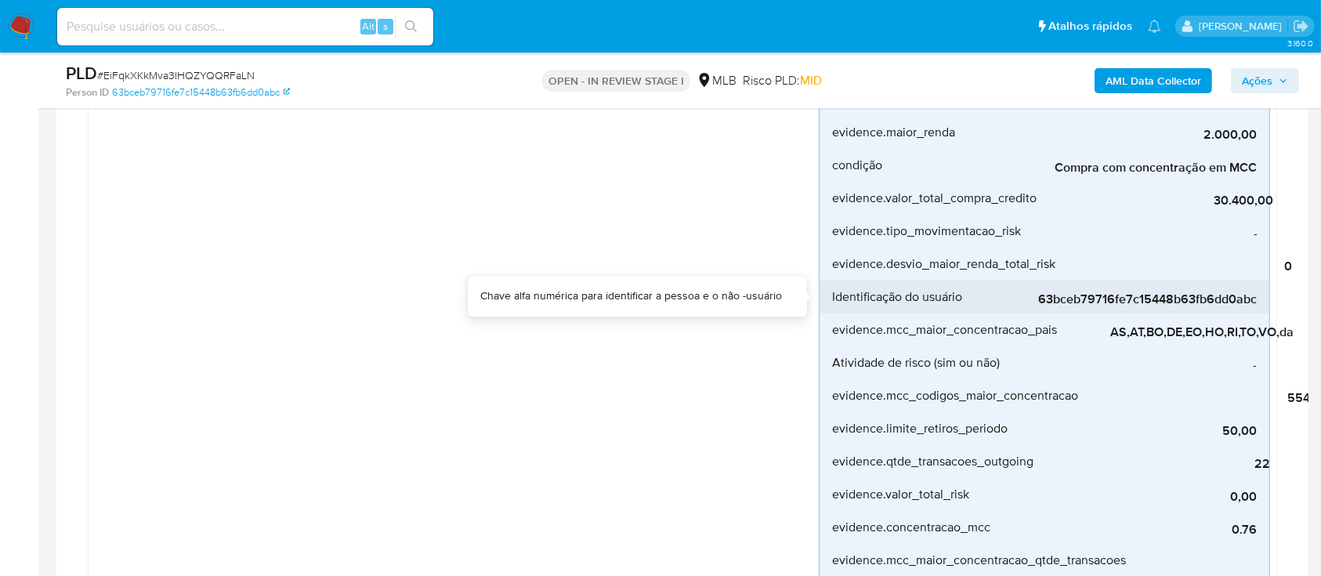
click at [1072, 300] on span "63bceb79716fe7c15448b63fb6dd0abc" at bounding box center [1138, 299] width 235 height 16
click at [1131, 296] on span "63bceb79716fe7c15448b63fb6dd0abc" at bounding box center [1138, 299] width 235 height 16
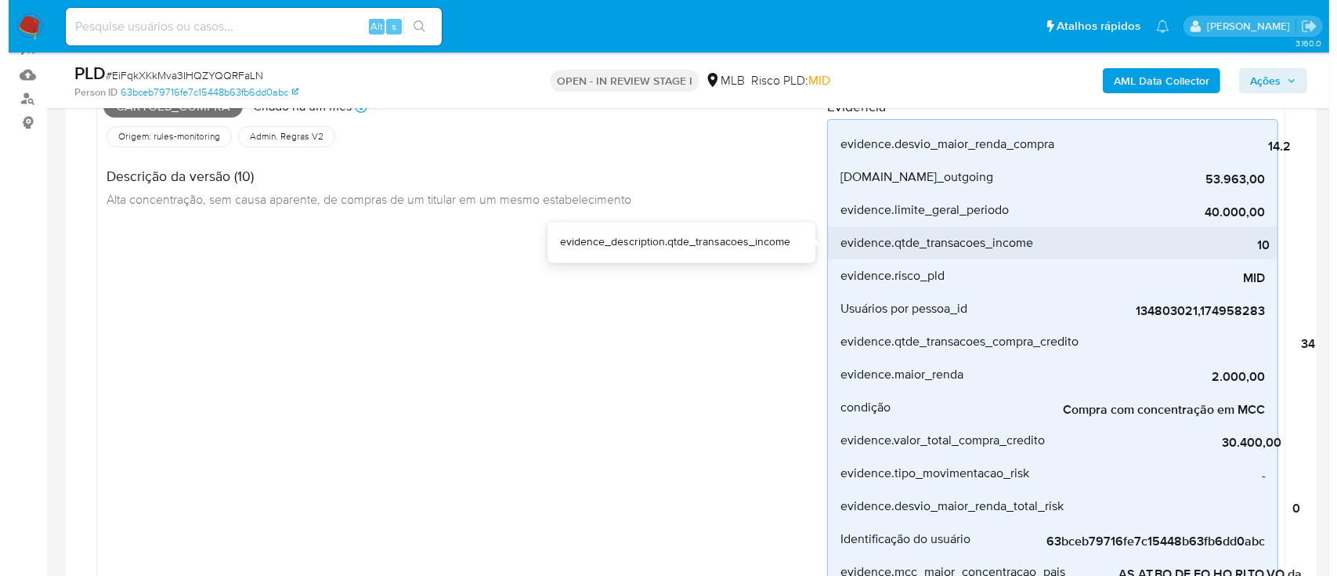
scroll to position [208, 0]
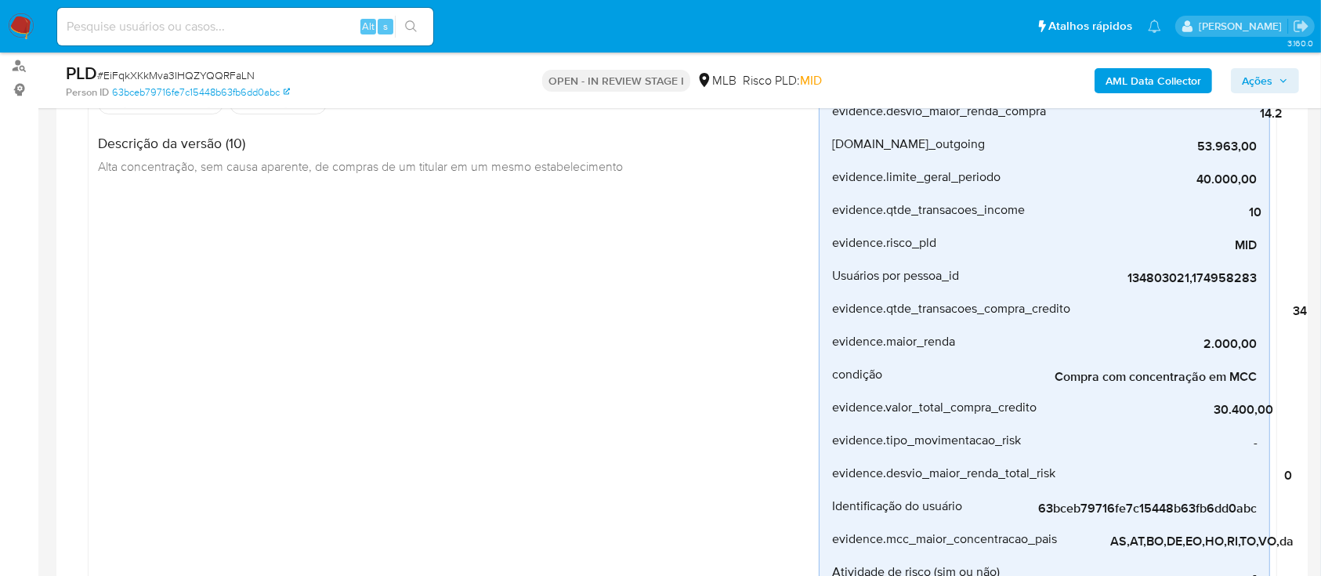
click at [1167, 77] on b "AML Data Collector" at bounding box center [1153, 80] width 96 height 25
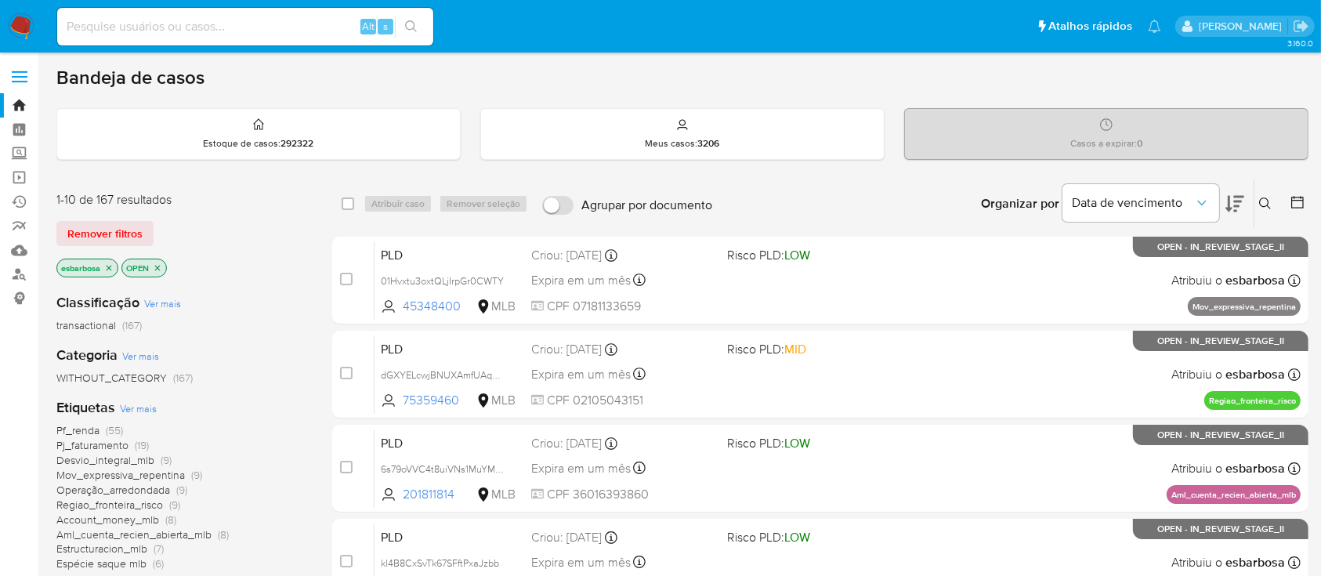
click at [21, 22] on img at bounding box center [21, 26] width 27 height 27
click at [1241, 200] on icon at bounding box center [1234, 204] width 19 height 16
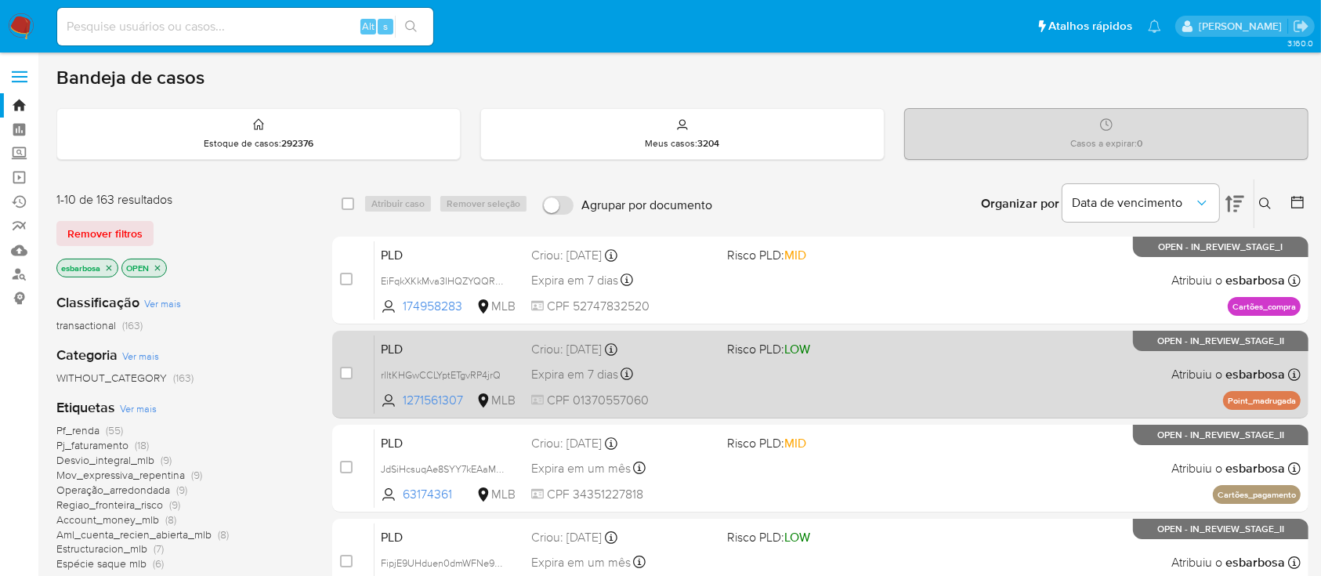
click at [990, 393] on div "PLD rlltKHGwCCLYptETgvRP4jrQ 1271561307 MLB Risco PLD: LOW Criou: 12/08/2025 Cr…" at bounding box center [837, 373] width 926 height 79
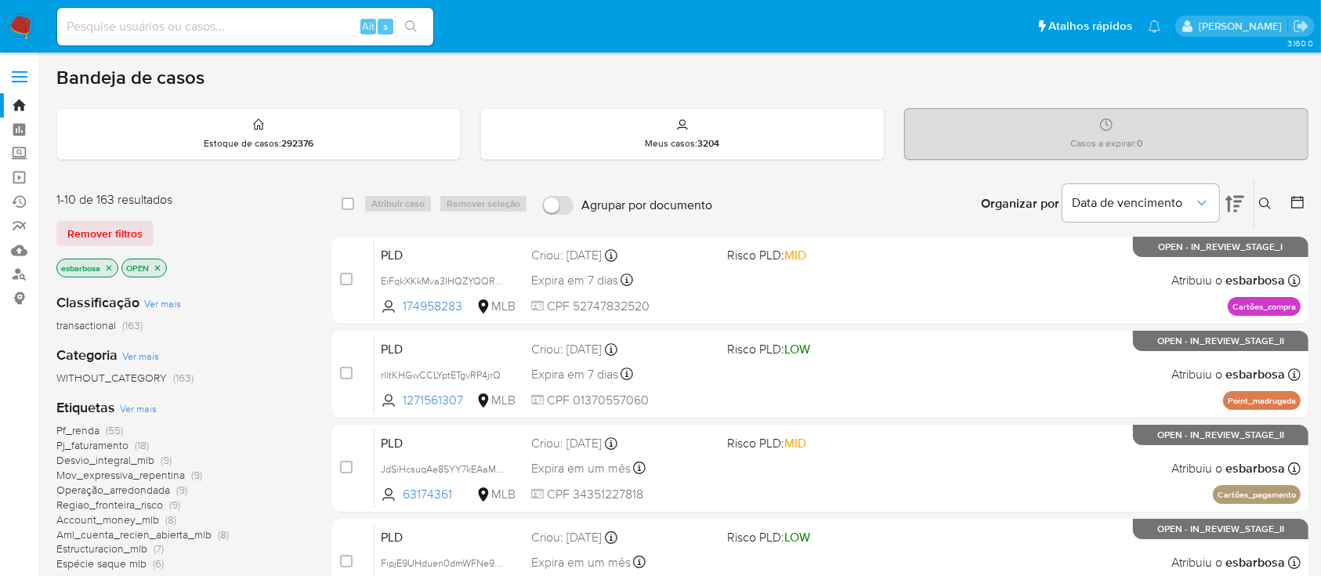
click at [20, 22] on img at bounding box center [21, 26] width 27 height 27
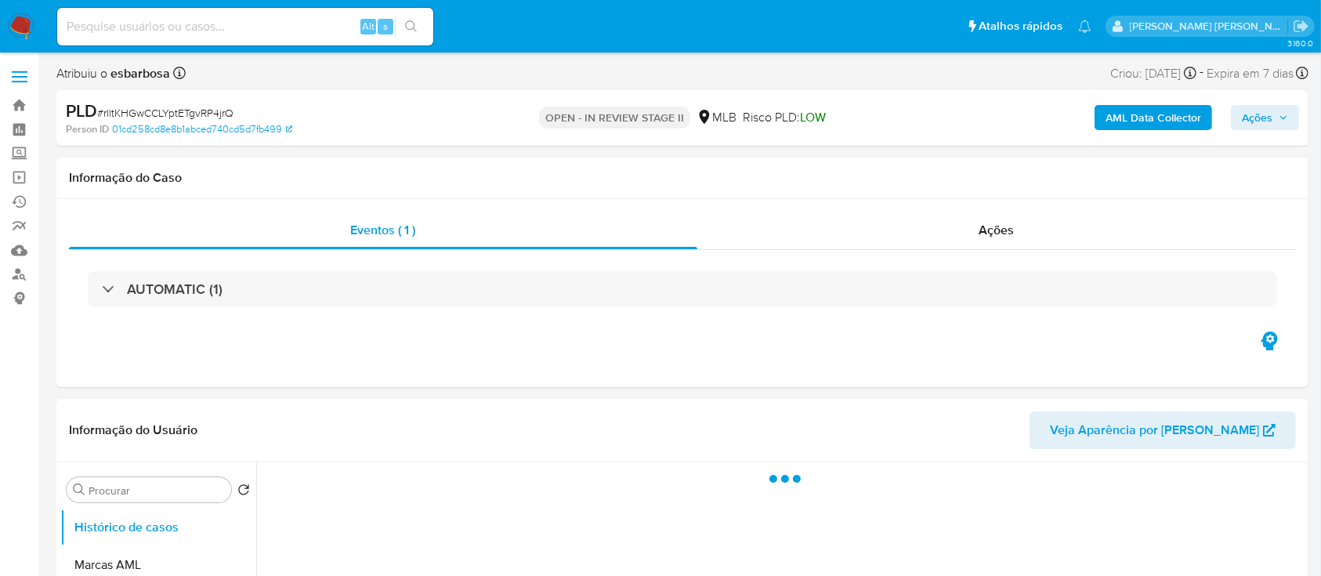
select select "10"
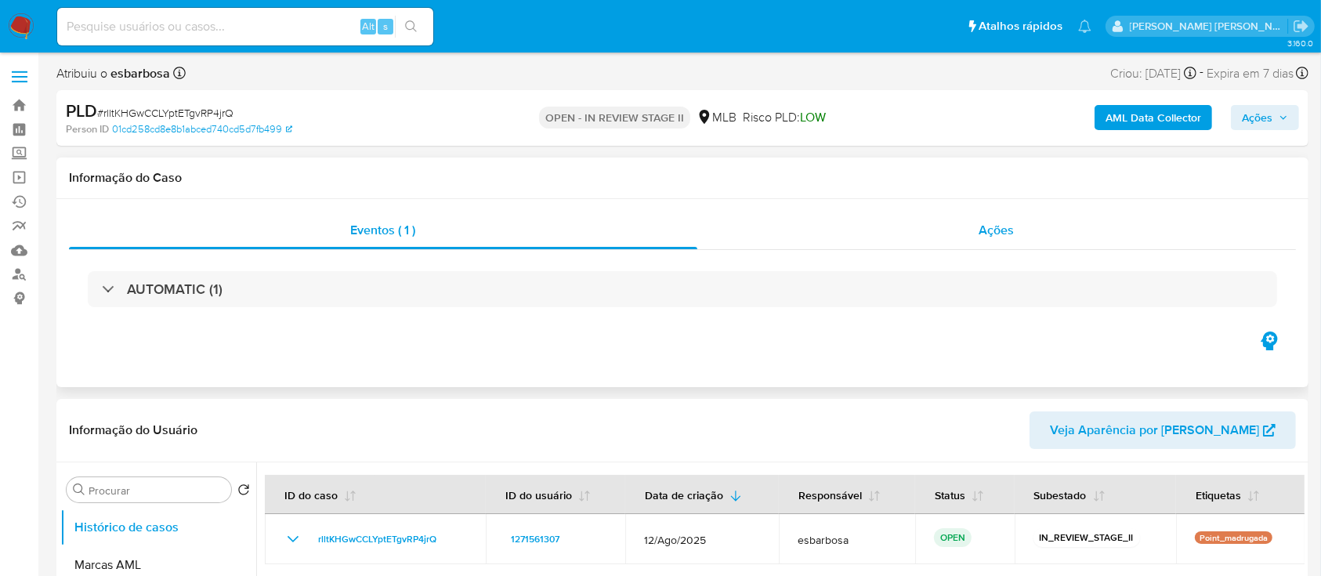
click at [819, 235] on div "Ações" at bounding box center [996, 230] width 598 height 38
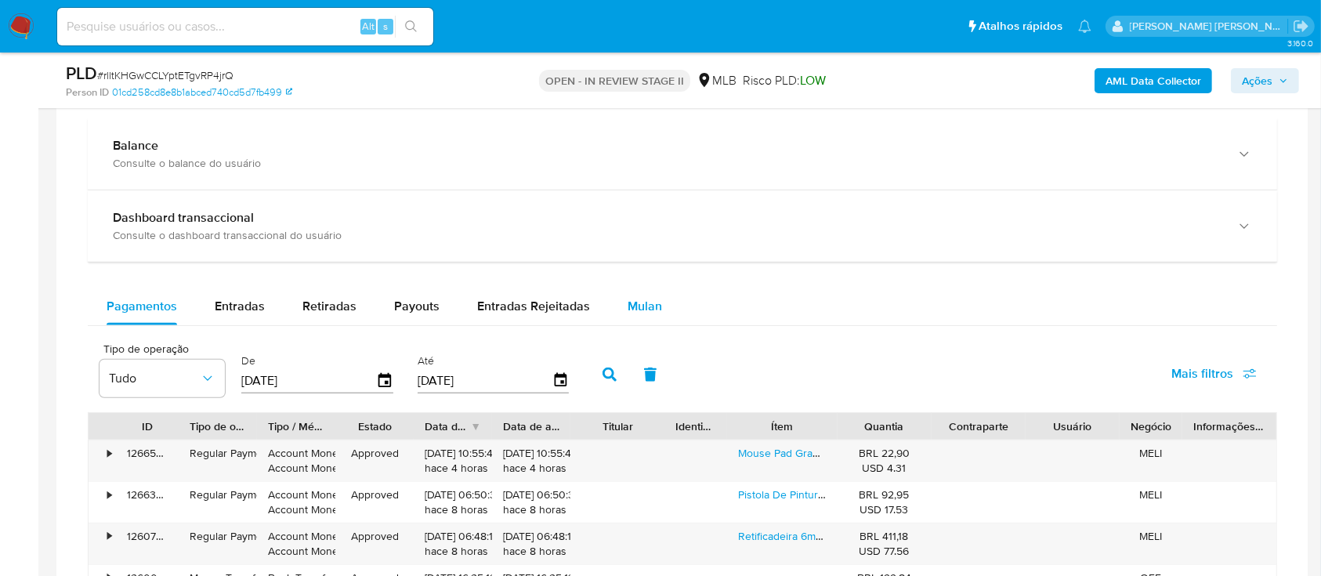
click at [639, 309] on span "Mulan" at bounding box center [644, 306] width 34 height 18
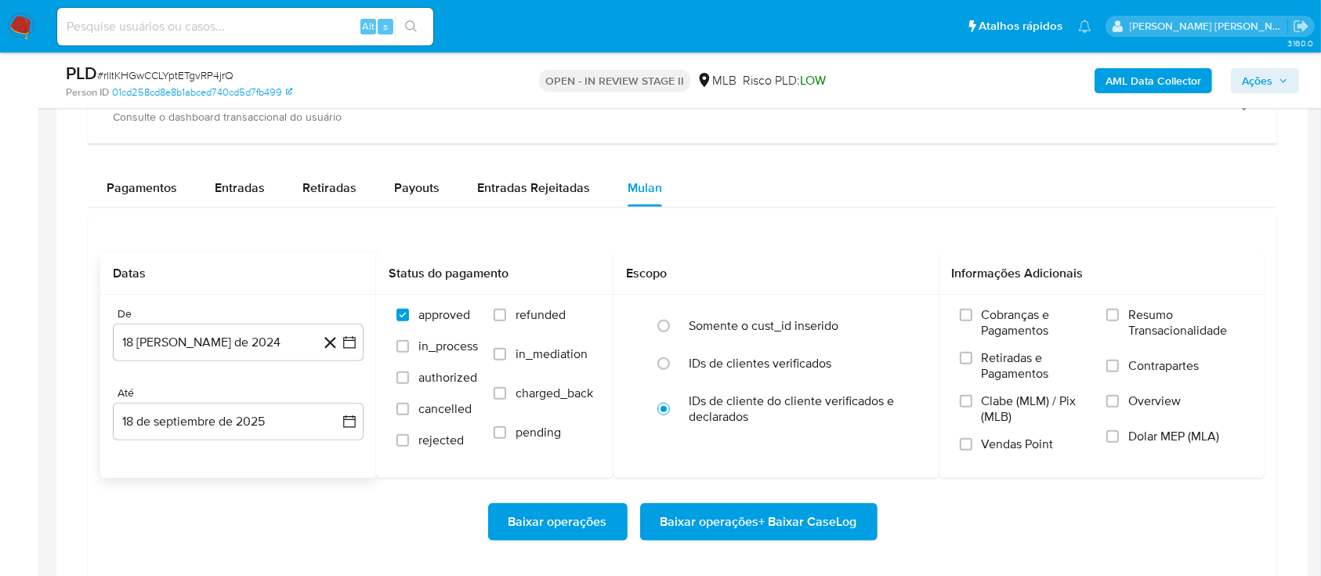
scroll to position [1357, 0]
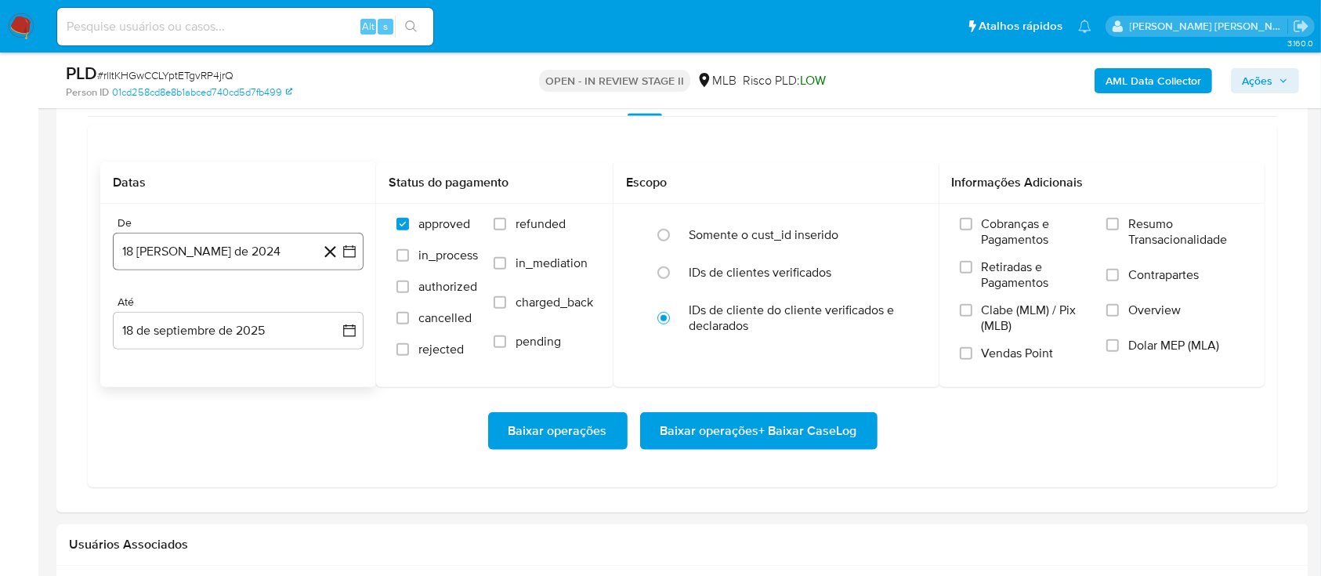
click at [251, 255] on button "18 [PERSON_NAME] de 2024" at bounding box center [238, 252] width 251 height 38
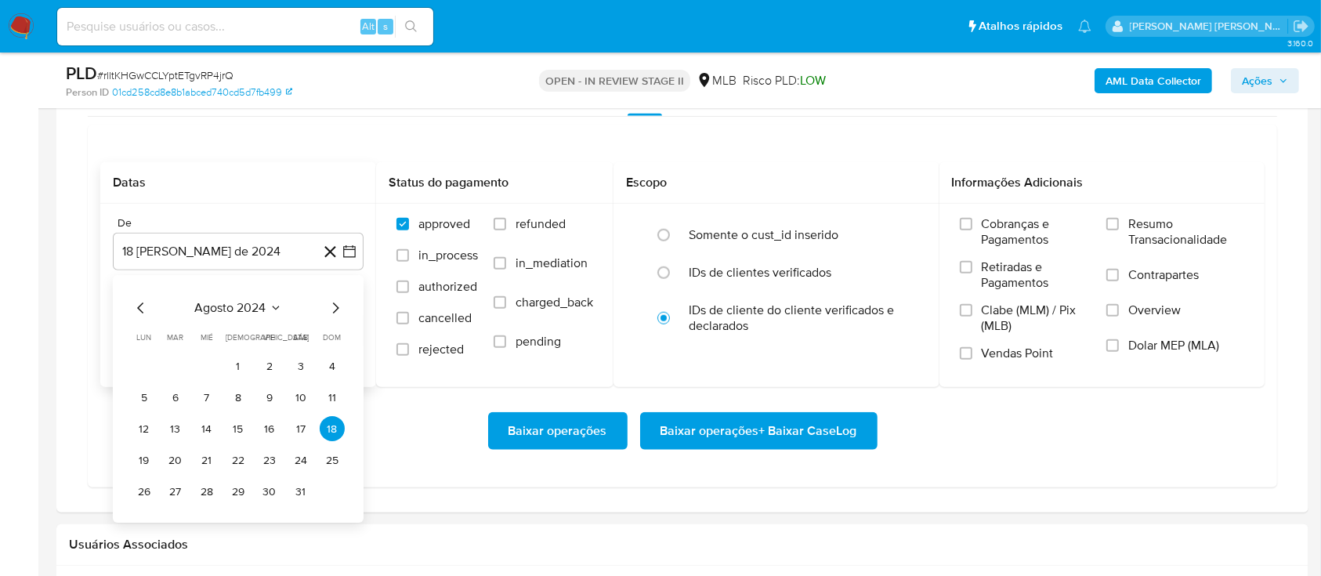
click at [240, 311] on span "agosto 2024" at bounding box center [230, 309] width 71 height 16
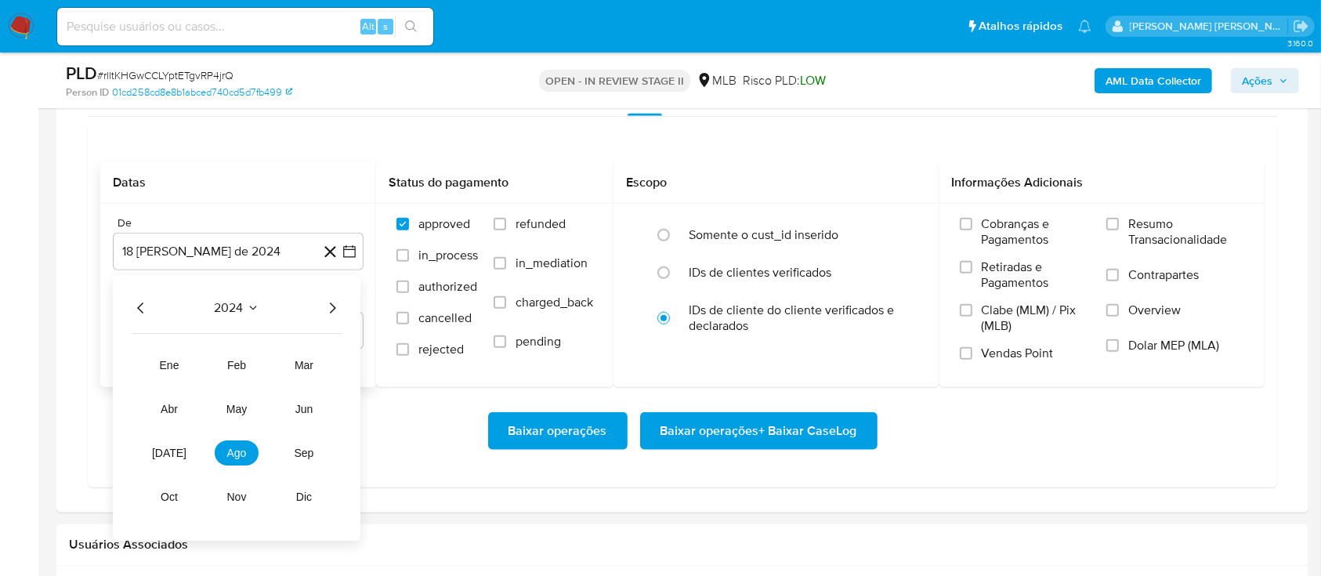
click at [334, 309] on icon "Año siguiente" at bounding box center [332, 308] width 19 height 19
click at [173, 450] on span "[DATE]" at bounding box center [169, 453] width 34 height 13
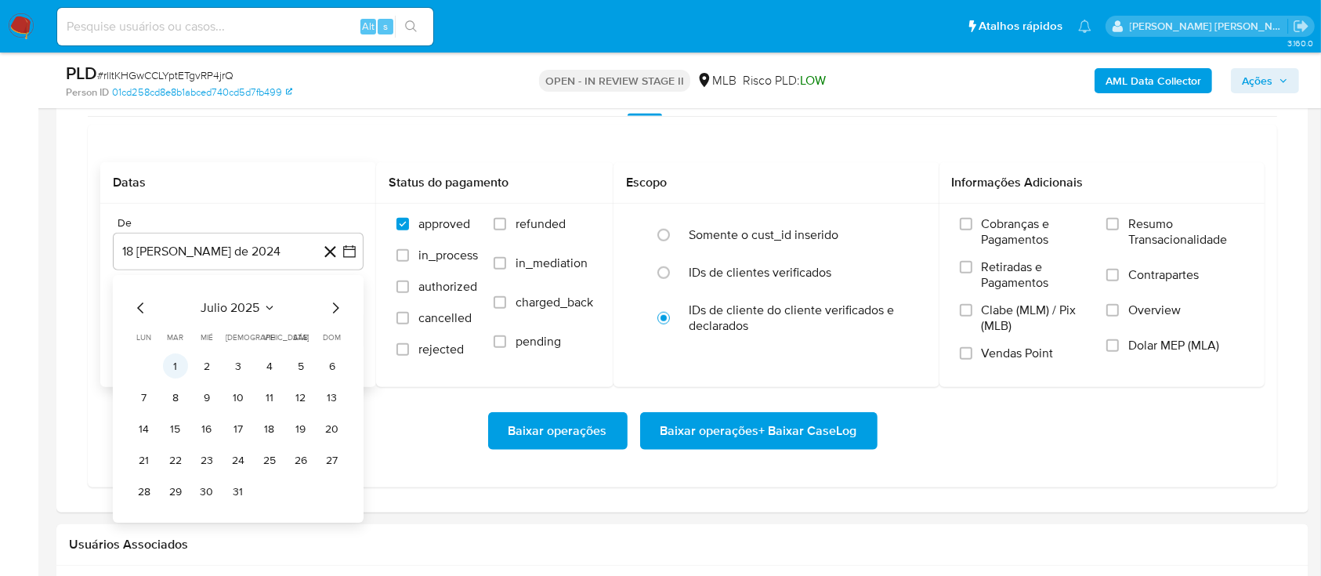
click at [174, 363] on button "1" at bounding box center [175, 366] width 25 height 25
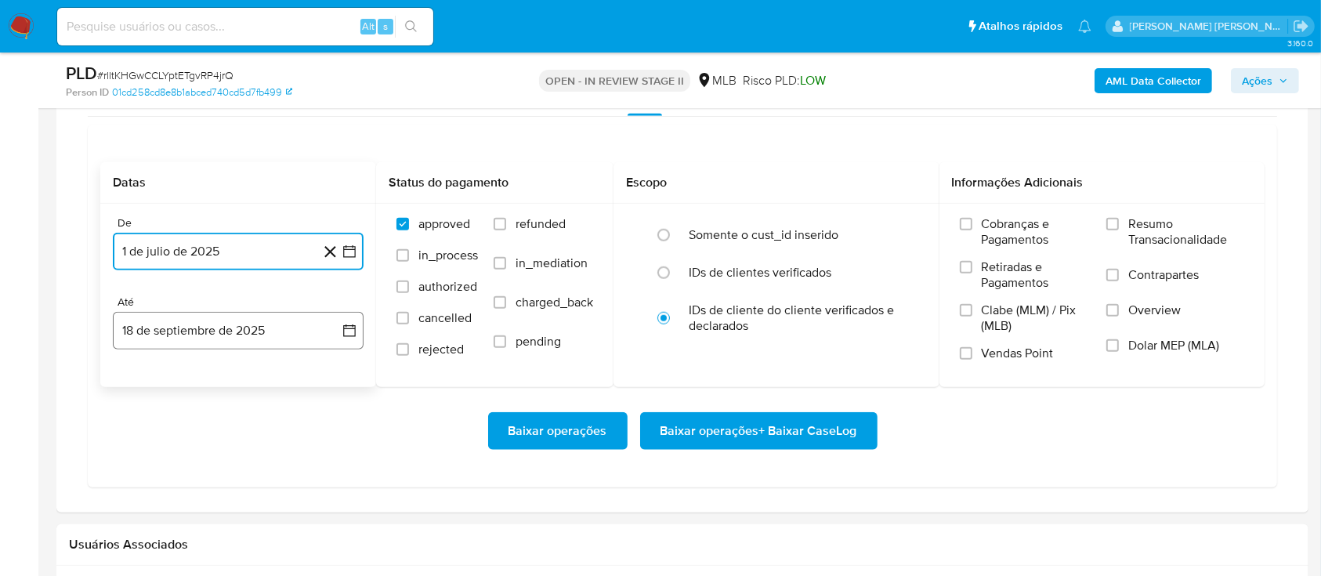
click at [239, 334] on button "18 de septiembre de 2025" at bounding box center [238, 331] width 251 height 38
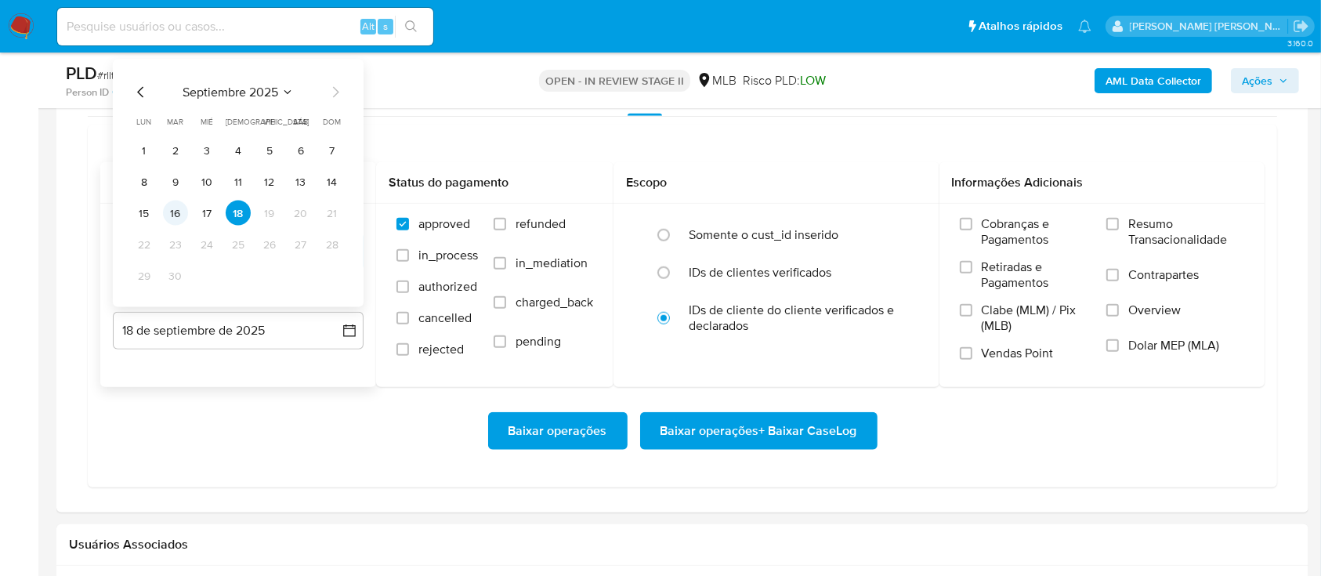
click at [175, 215] on button "16" at bounding box center [175, 213] width 25 height 25
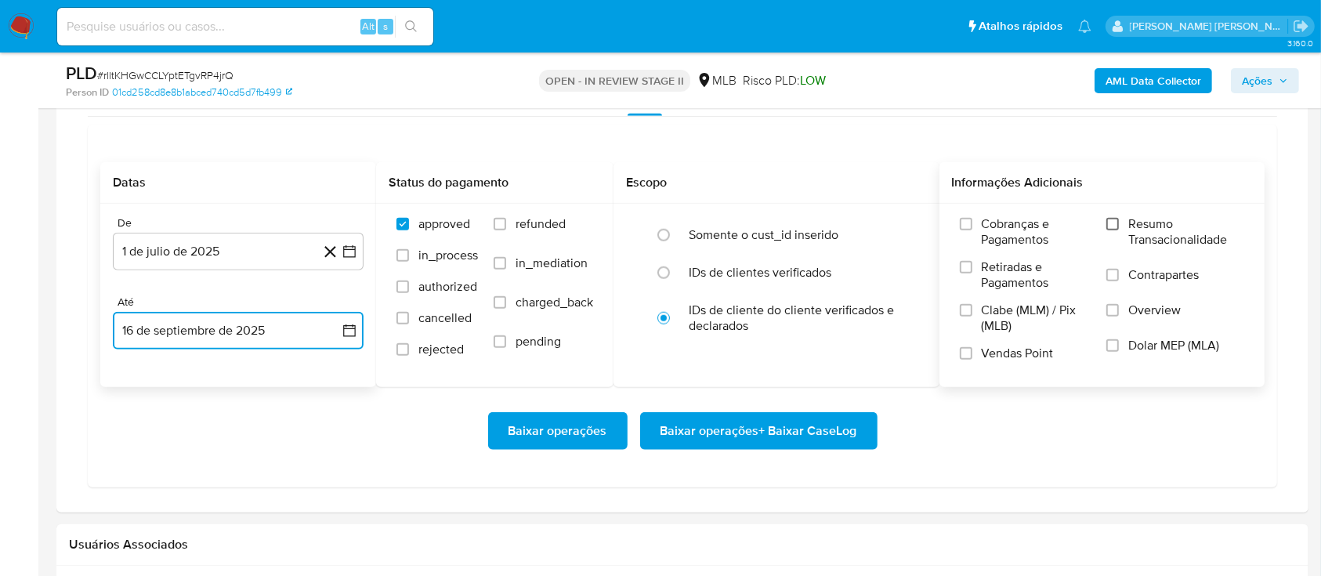
click at [1115, 226] on input "Resumo Transacionalidade" at bounding box center [1112, 224] width 13 height 13
click at [1119, 271] on span at bounding box center [1112, 275] width 13 height 13
click at [1119, 271] on input "Contrapartes" at bounding box center [1112, 275] width 13 height 13
click at [967, 347] on input "Vendas Point" at bounding box center [966, 353] width 13 height 13
click at [749, 429] on span "Baixar operações + Baixar CaseLog" at bounding box center [758, 431] width 197 height 34
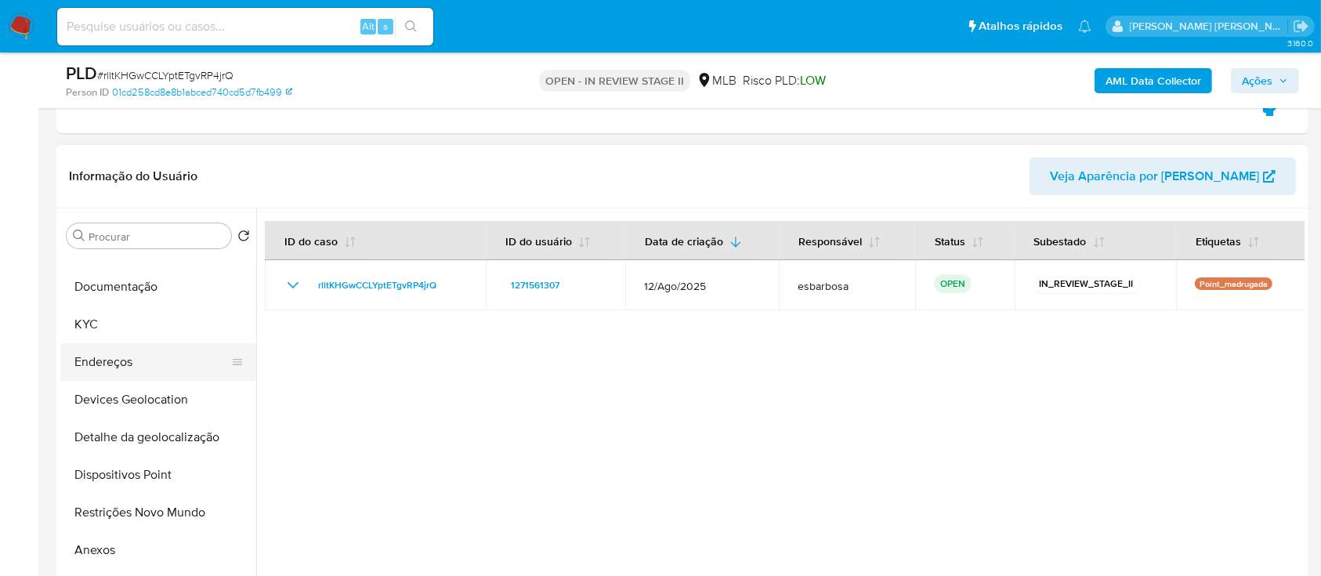
scroll to position [208, 0]
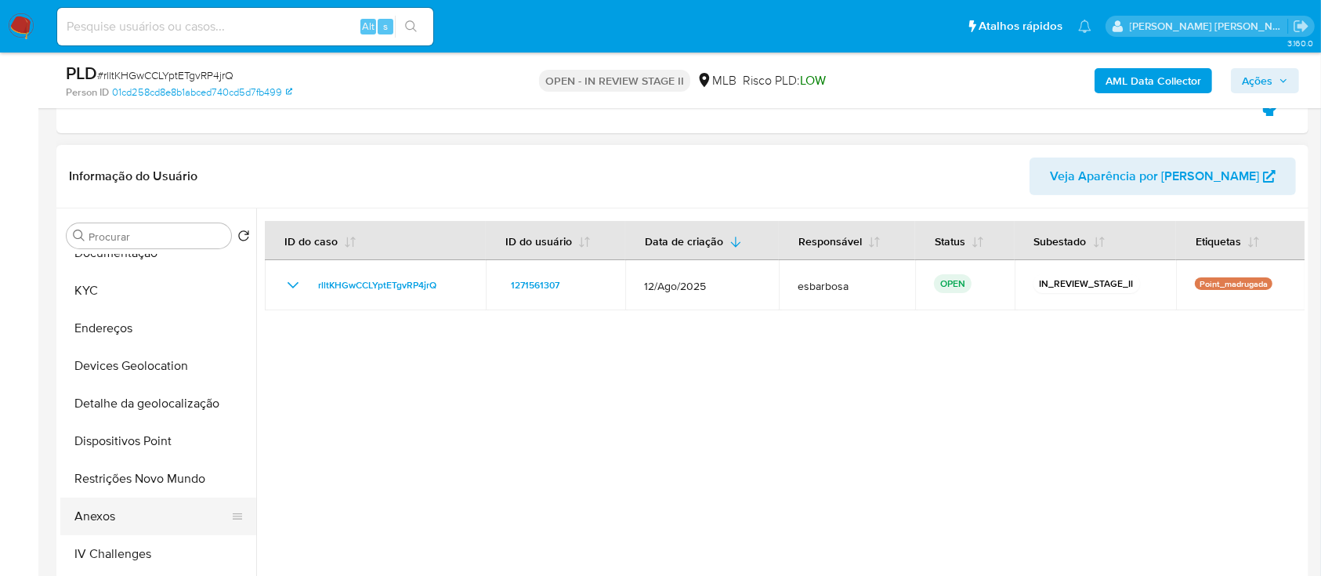
click at [113, 509] on button "Anexos" at bounding box center [151, 516] width 183 height 38
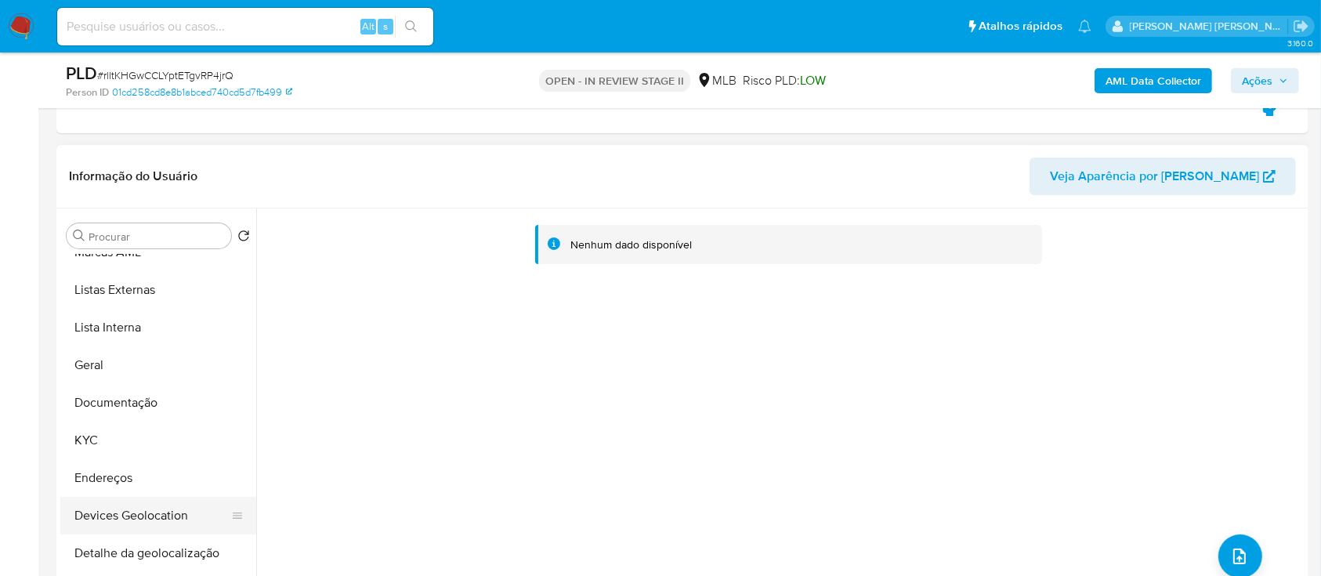
scroll to position [0, 0]
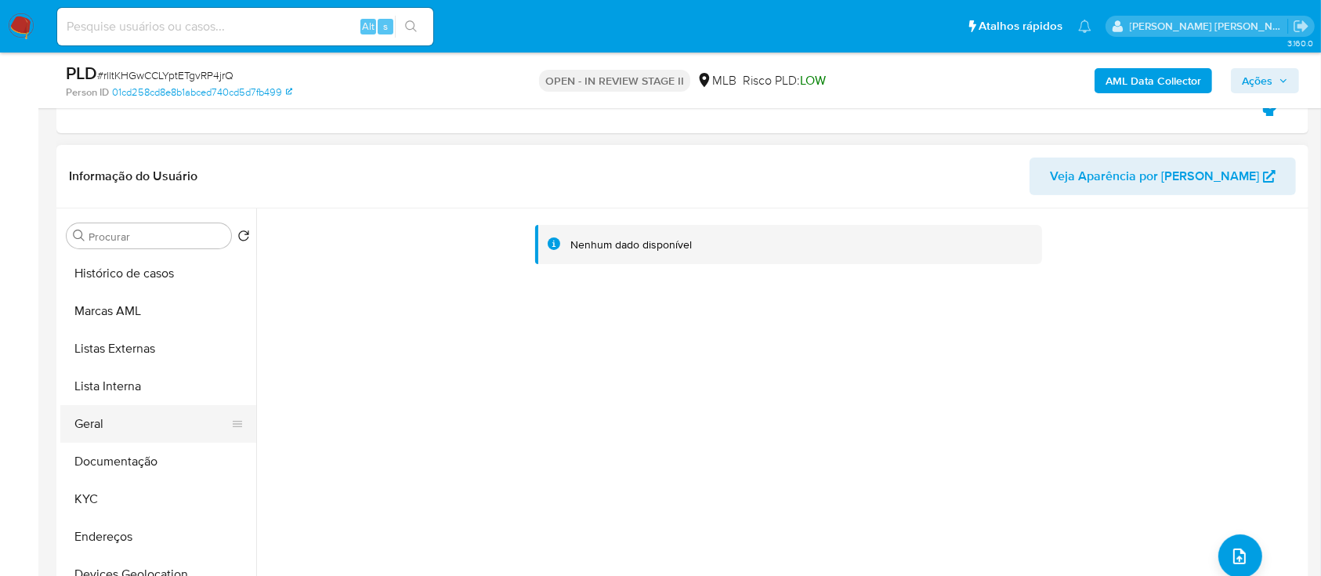
click at [106, 422] on button "Geral" at bounding box center [151, 424] width 183 height 38
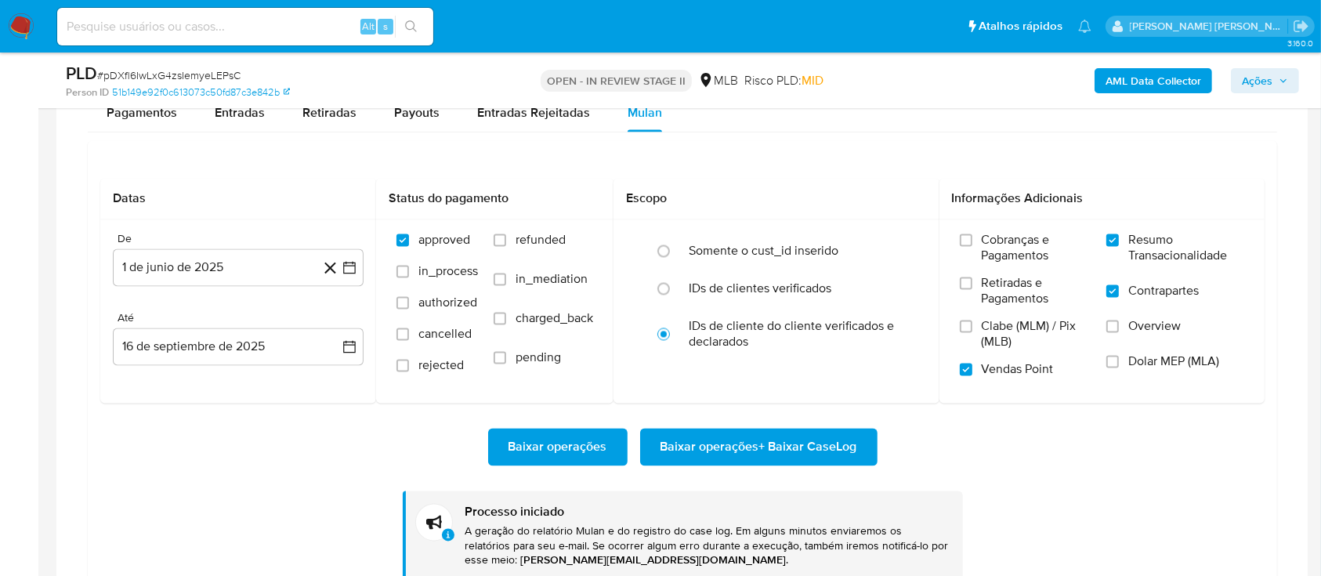
scroll to position [104, 0]
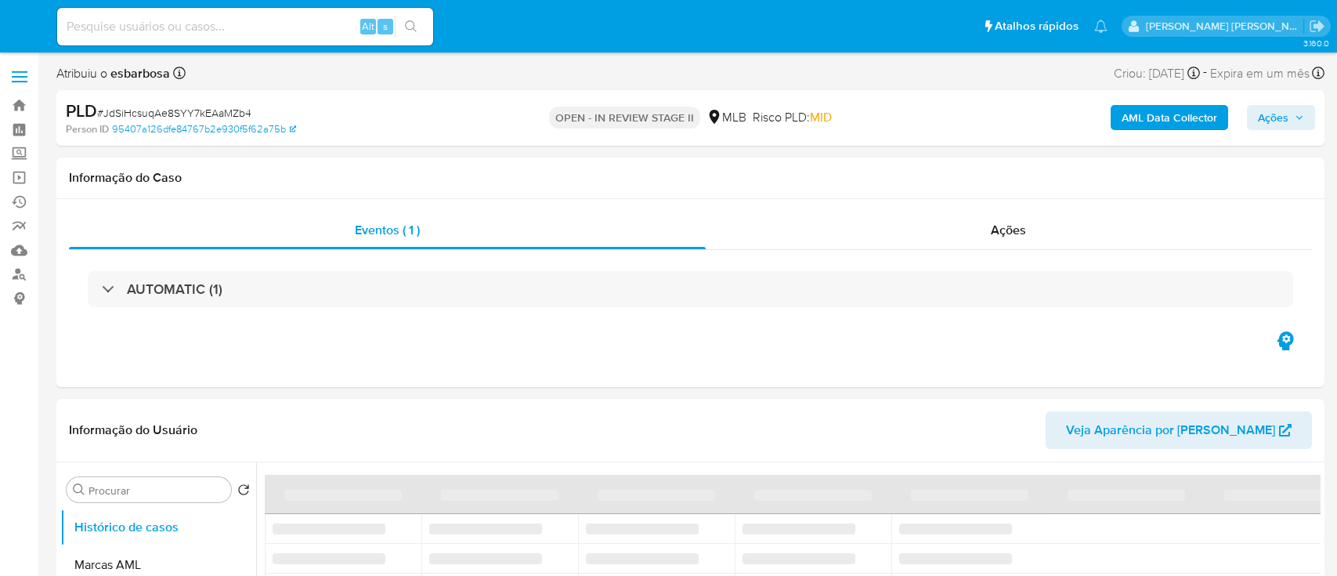
select select "10"
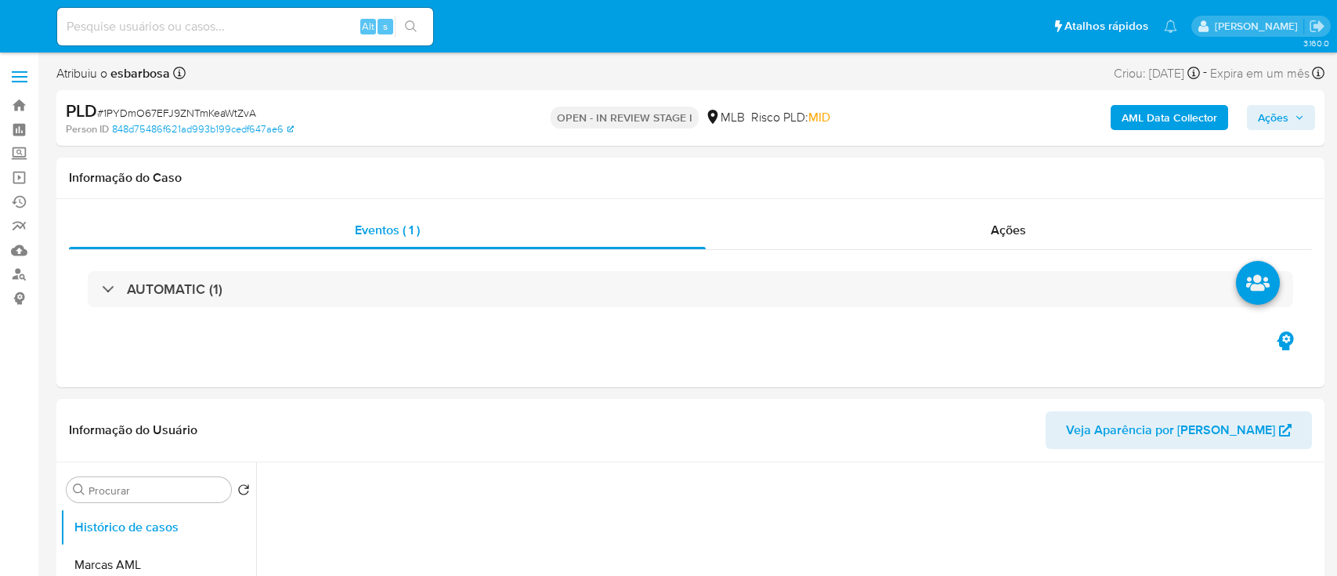
select select "10"
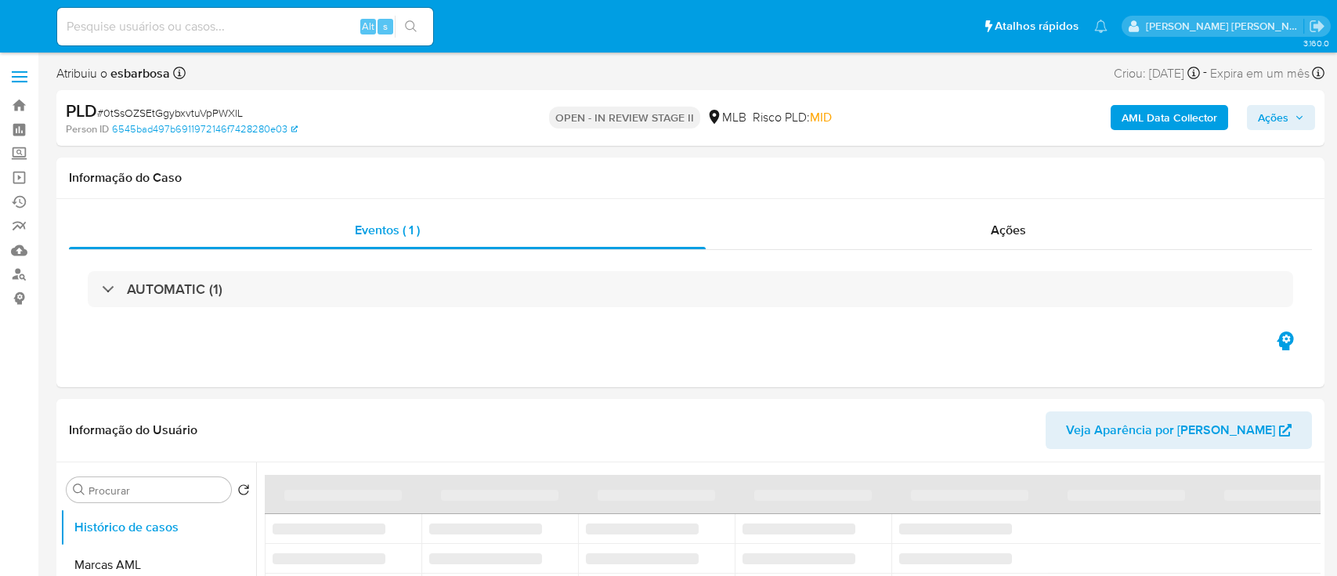
select select "10"
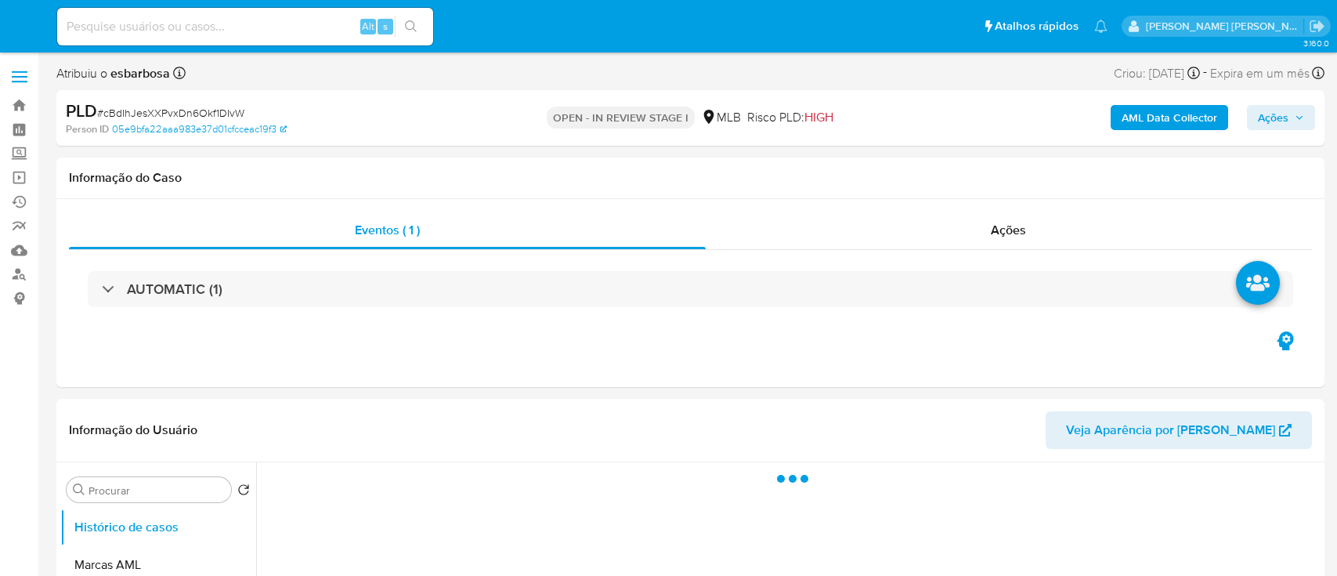
select select "10"
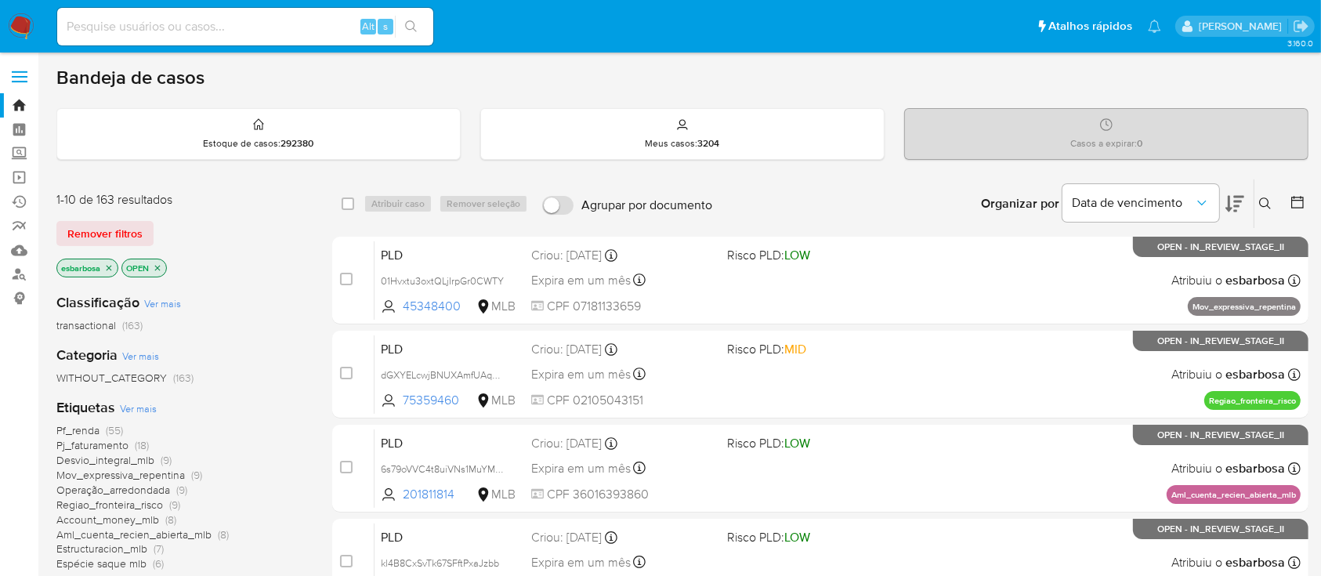
click at [1241, 205] on icon at bounding box center [1234, 203] width 19 height 19
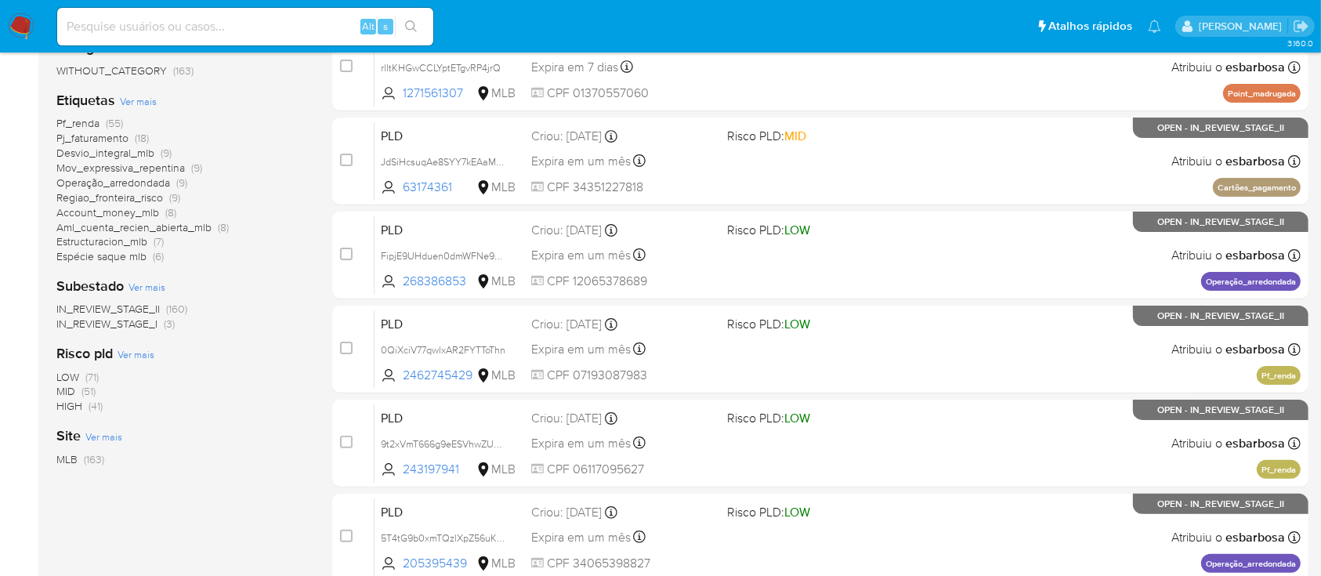
scroll to position [313, 0]
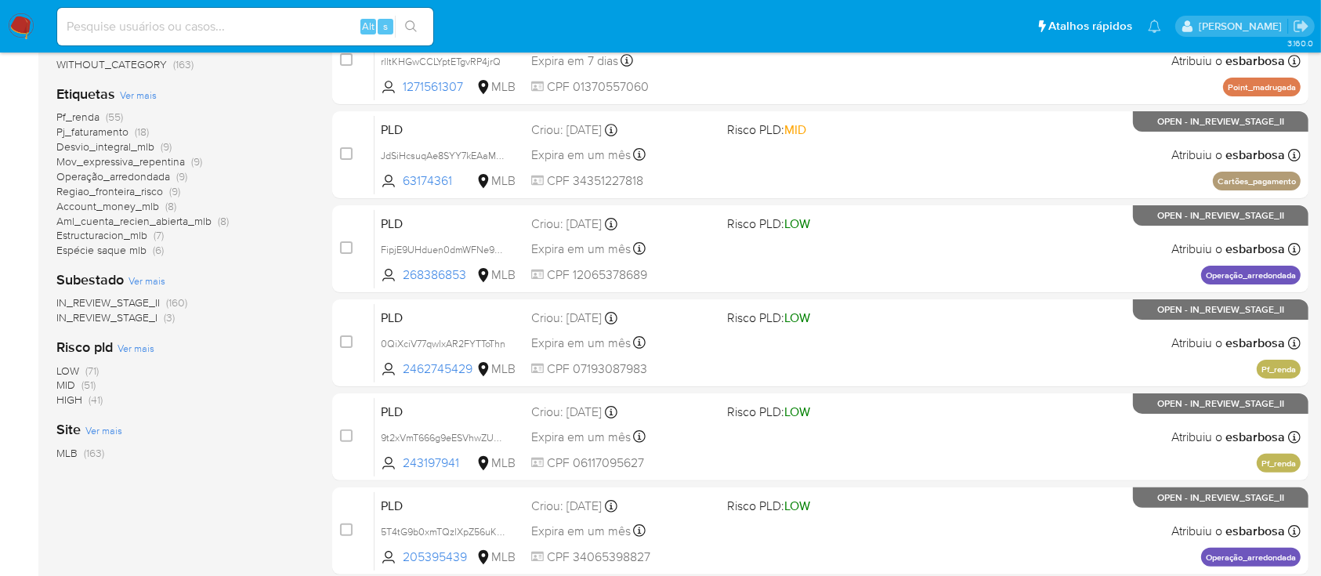
click at [74, 403] on span "HIGH" at bounding box center [69, 400] width 26 height 16
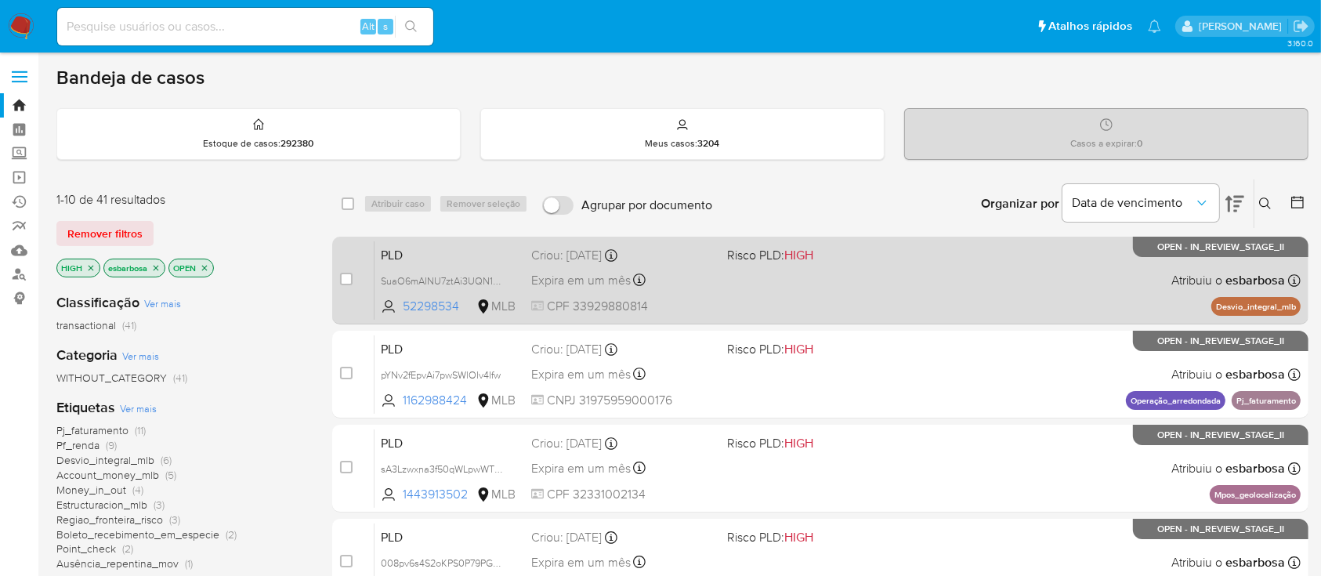
click at [876, 279] on span at bounding box center [818, 279] width 183 height 3
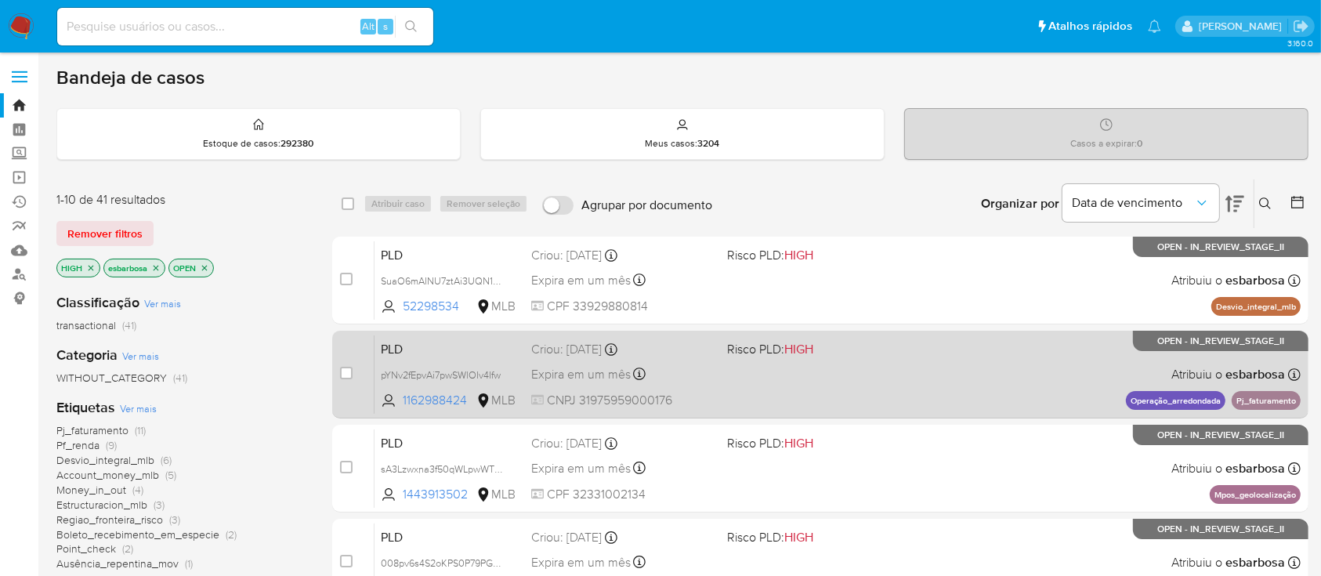
click at [931, 359] on div "PLD pYNv2fEpvAi7pwSWlOIv4Ifw 1162988424 MLB Risco PLD: HIGH Criou: 12/09/2025 C…" at bounding box center [837, 373] width 926 height 79
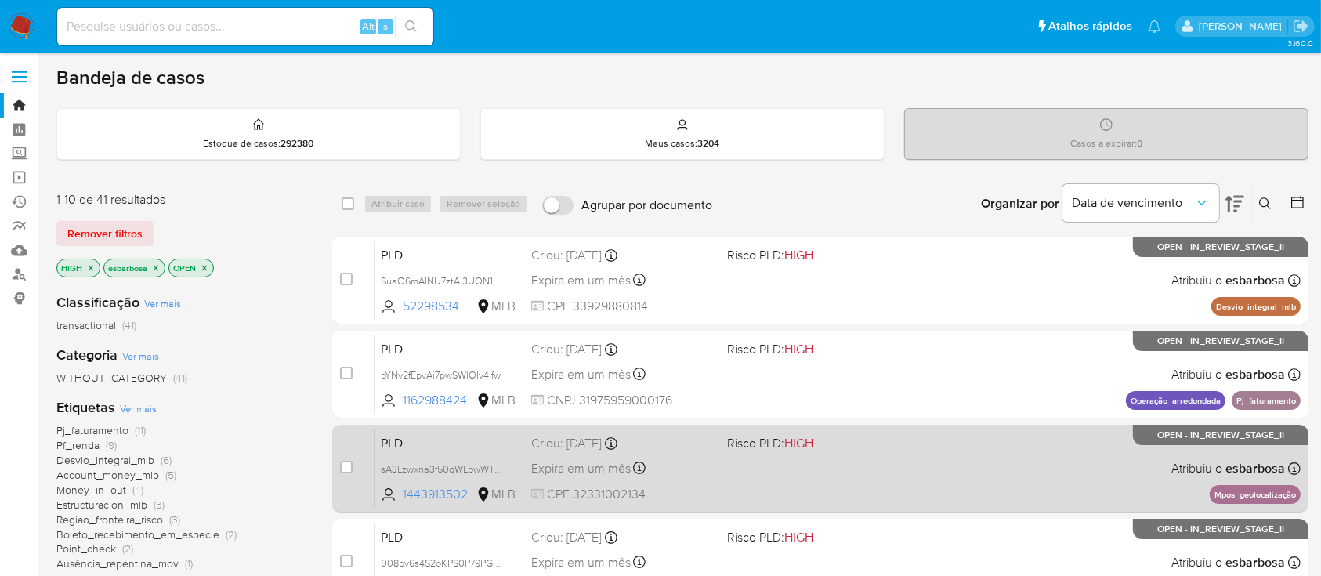
click at [846, 466] on span at bounding box center [818, 467] width 183 height 3
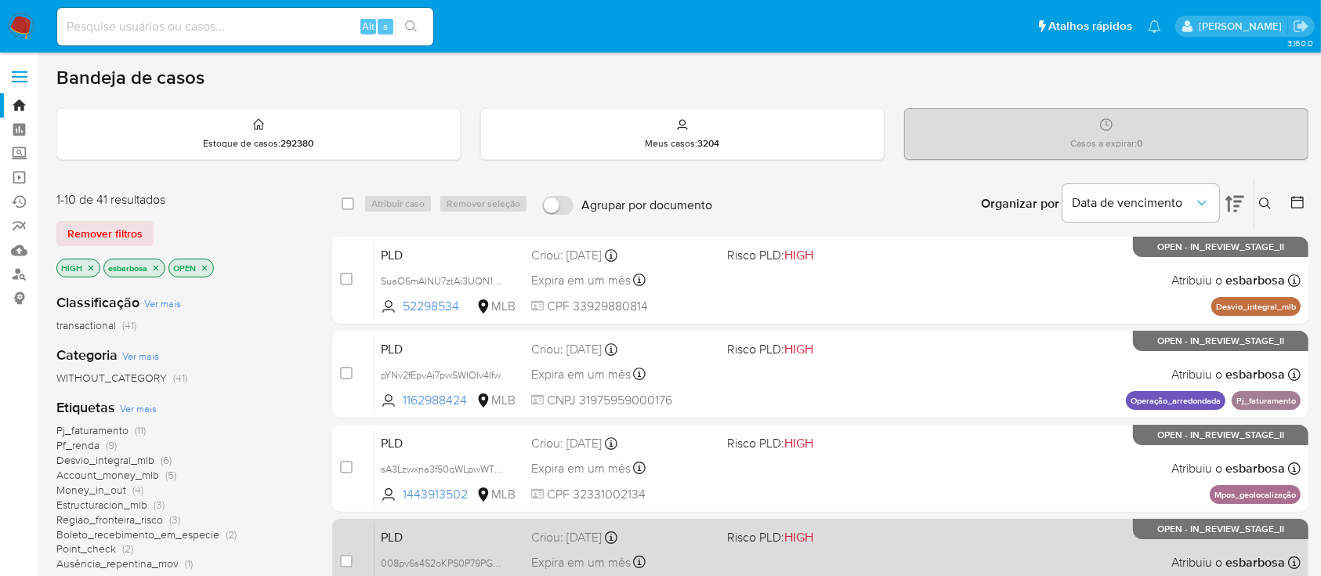
click at [873, 544] on span "Risco PLD: HIGH" at bounding box center [818, 536] width 183 height 20
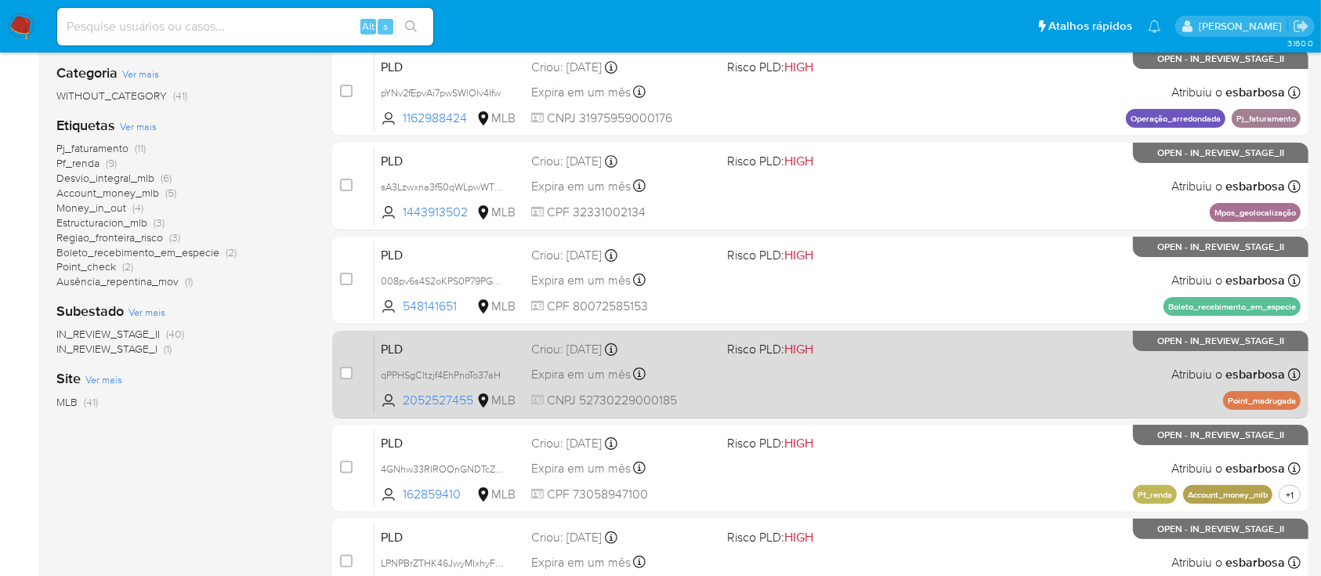
scroll to position [313, 0]
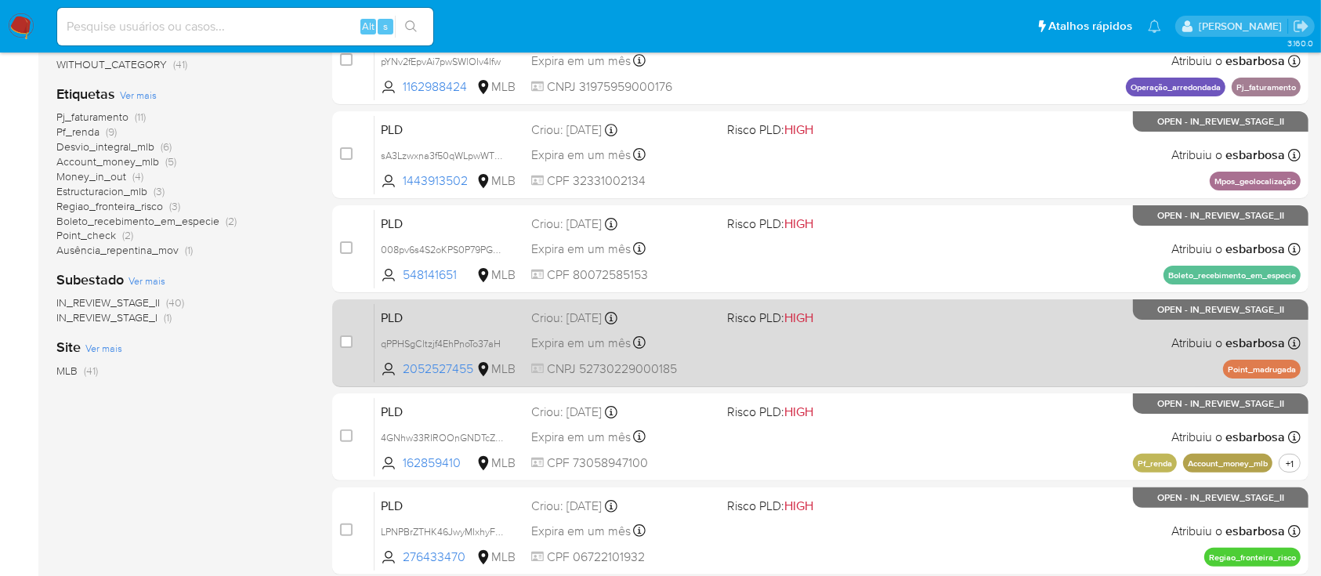
click at [903, 352] on div "PLD qPPHSgCltzjf4EhPnoTo37aH 2052527455 MLB Risco PLD: HIGH Criou: 12/09/2025 C…" at bounding box center [837, 342] width 926 height 79
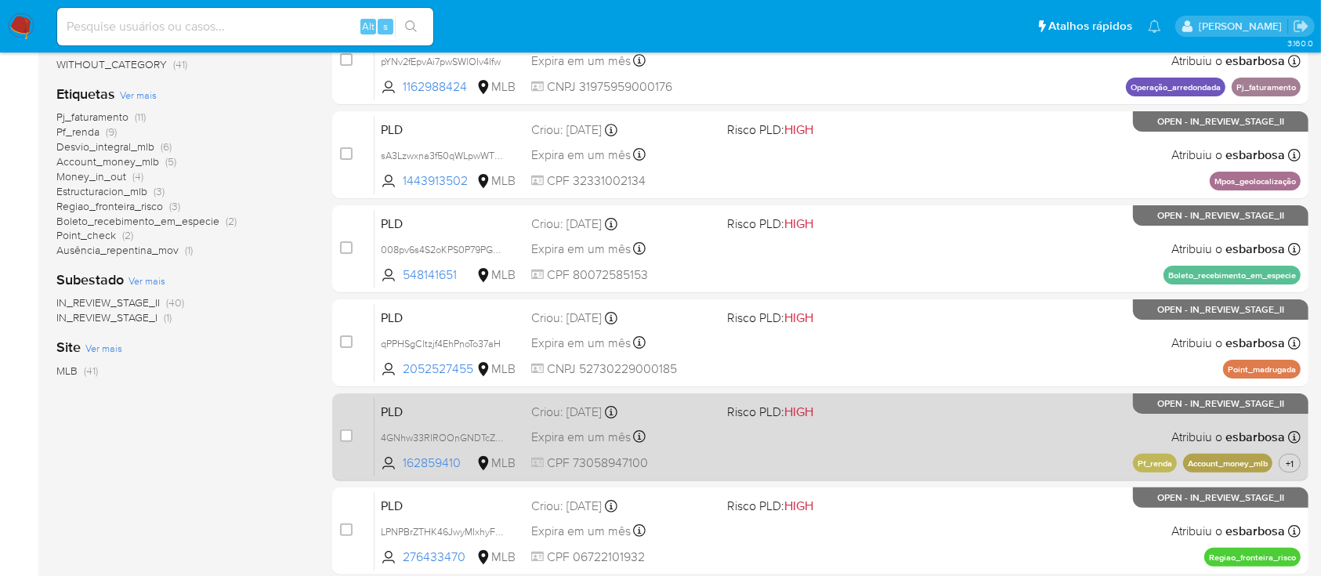
click at [929, 454] on div "PLD 4GNhw33RIROOnGNDTcZGdM3z 162859410 MLB Risco PLD: HIGH Criou: 12/09/2025 Cr…" at bounding box center [837, 436] width 926 height 79
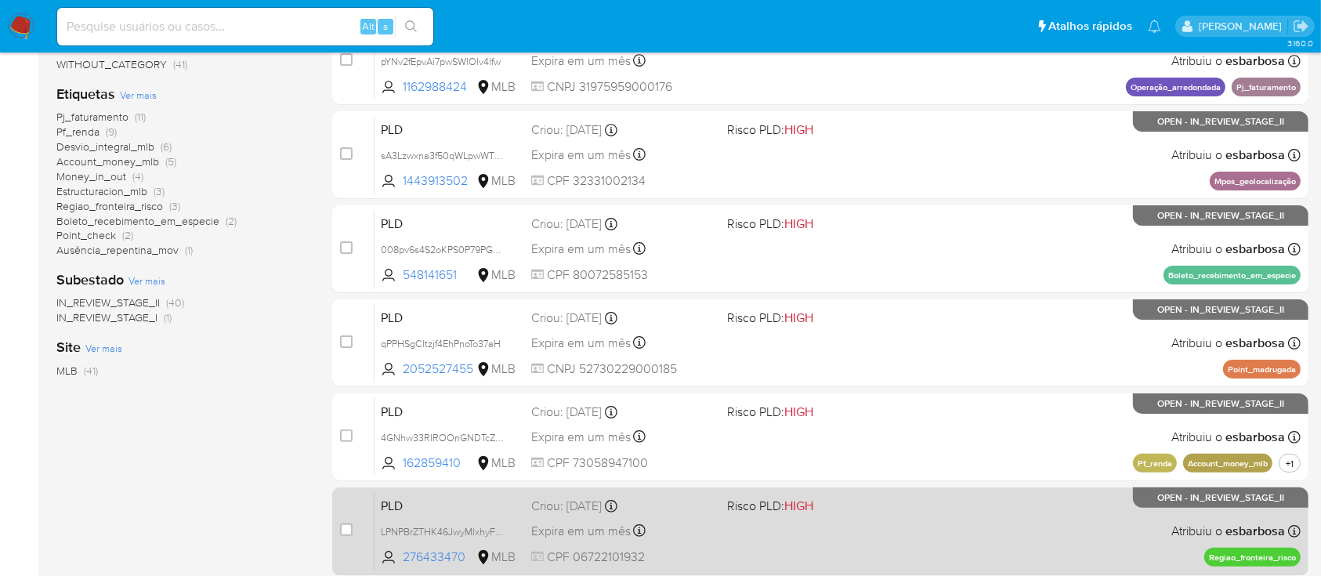
click at [985, 524] on div "PLD LPNPBrZTHK46JwyMIxhyF0Bp 276433470 MLB Risco PLD: HIGH Criou: 12/09/2025 Cr…" at bounding box center [837, 530] width 926 height 79
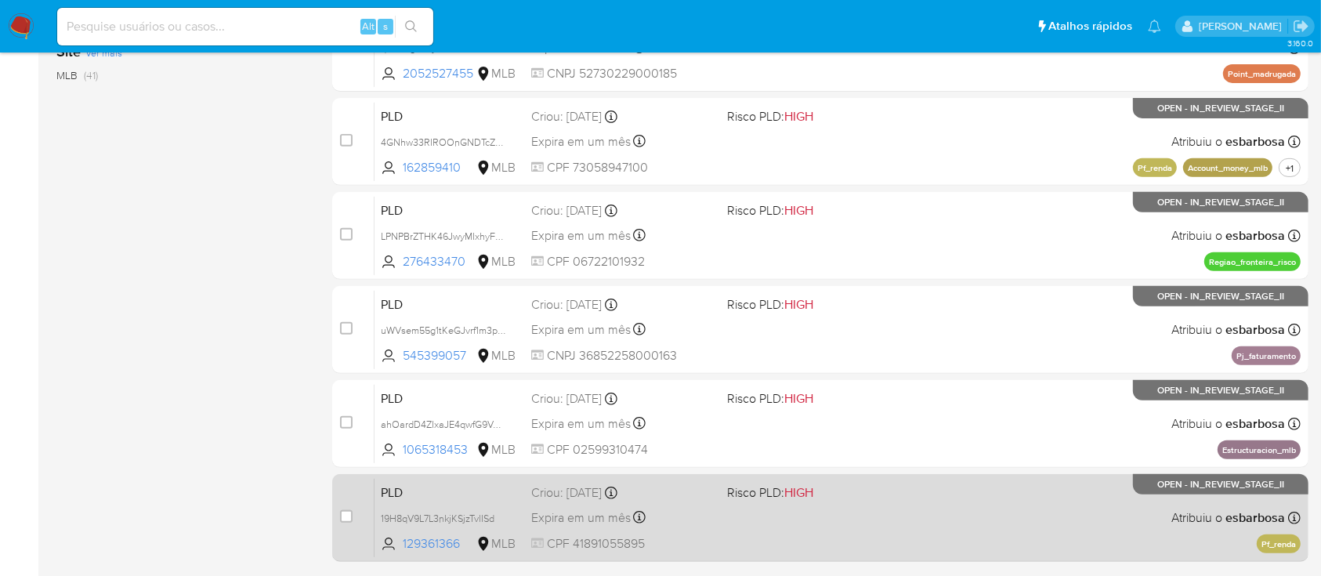
scroll to position [716, 0]
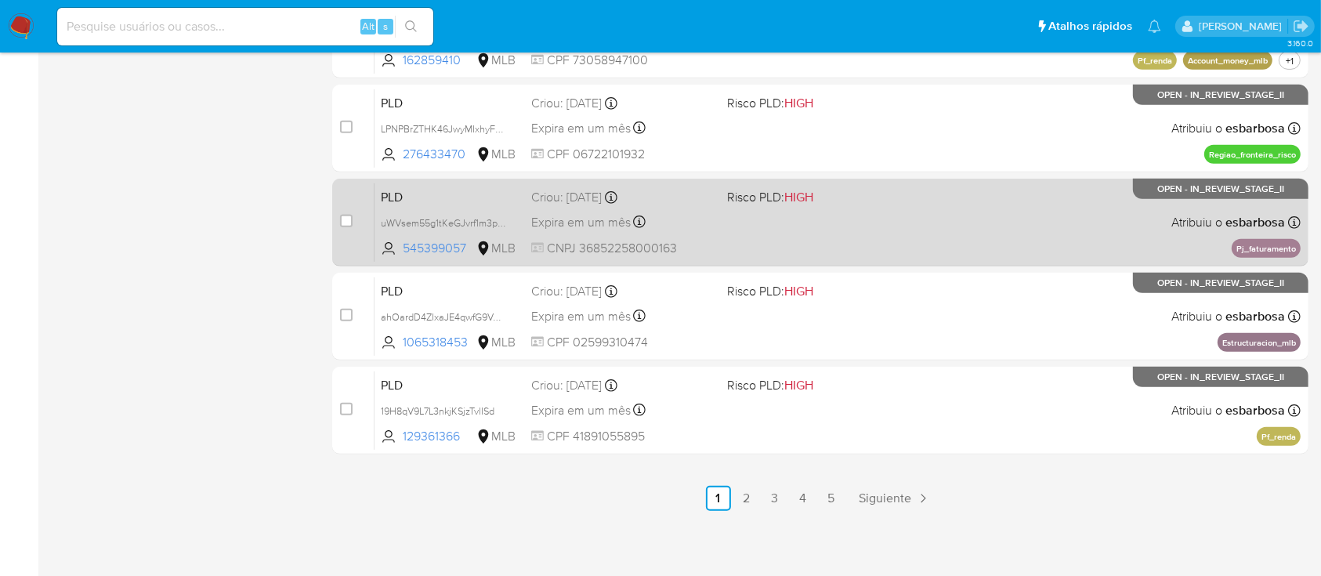
click at [894, 229] on div "PLD uWVsem55g1tKeGJvrf1m3pSo 545399057 MLB Risco PLD: HIGH Criou: 12/09/2025 Cr…" at bounding box center [837, 222] width 926 height 79
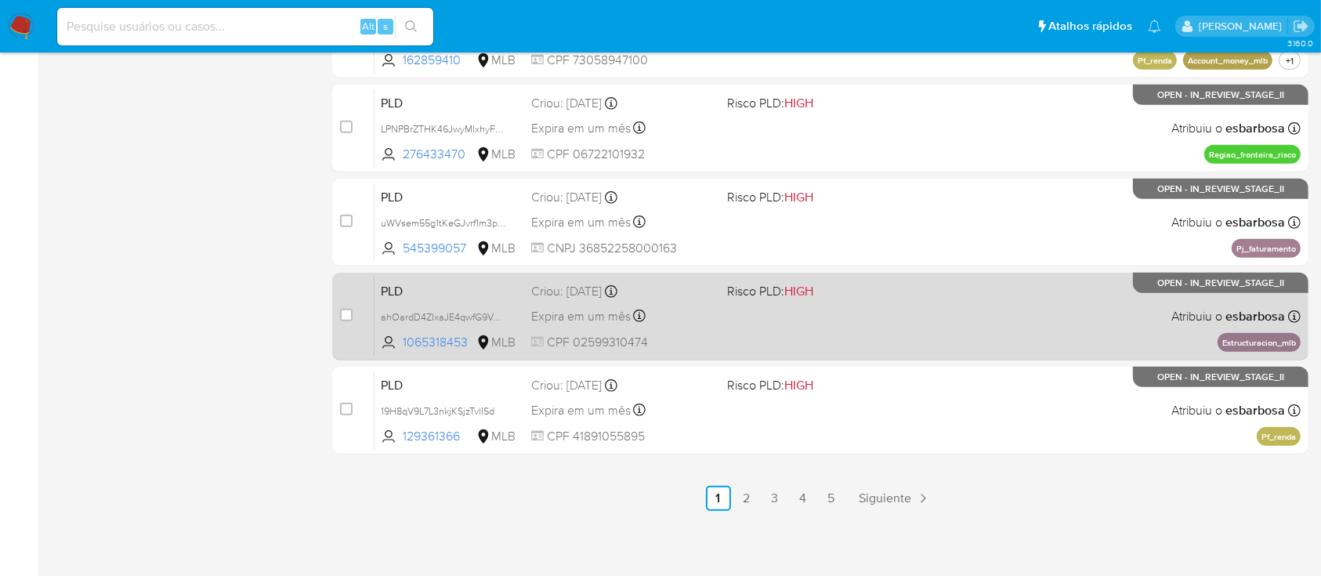
click at [872, 318] on div "PLD ahOardD4ZIxaJE4qwfG9VepO 1065318453 MLB Risco PLD: HIGH Criou: 12/09/2025 C…" at bounding box center [837, 315] width 926 height 79
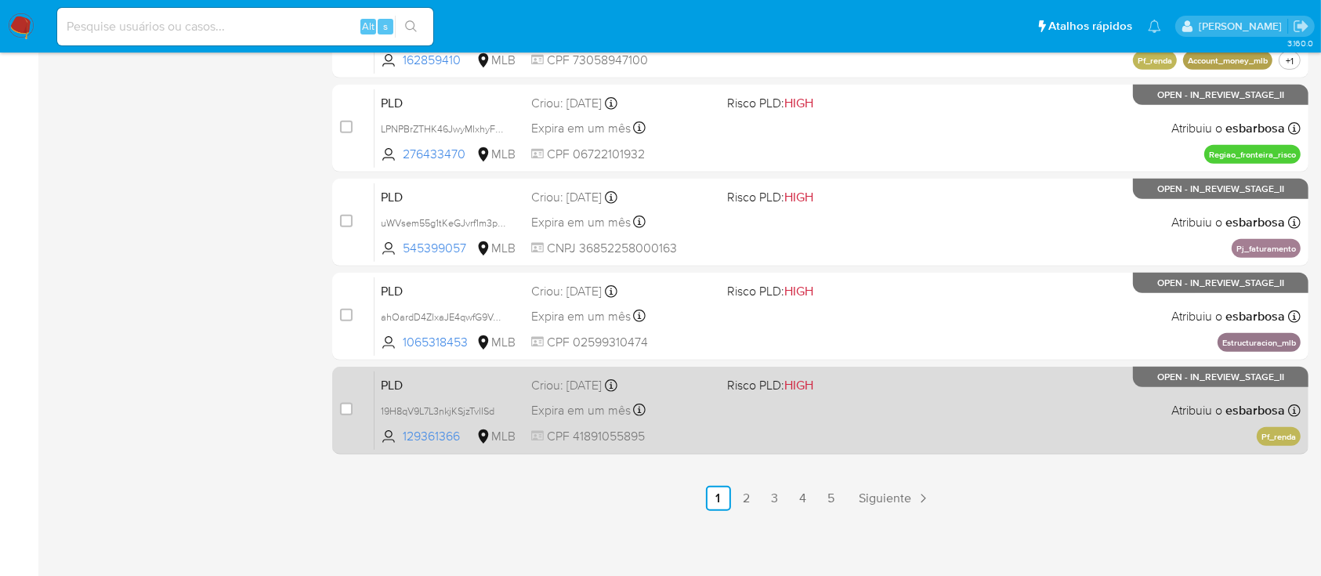
click at [844, 417] on div "PLD 19H8qV9L7L3nkjKSjzTvlISd 129361366 MLB Risco PLD: HIGH Criou: 12/09/2025 Cr…" at bounding box center [837, 409] width 926 height 79
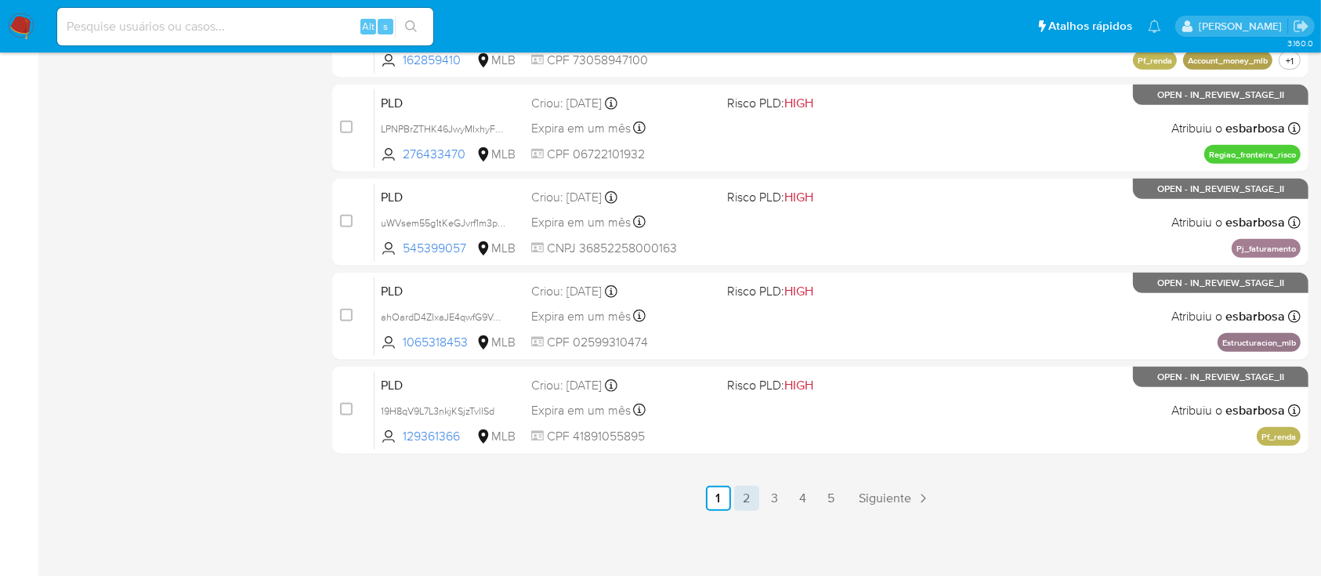
click at [751, 501] on link "2" at bounding box center [746, 498] width 25 height 25
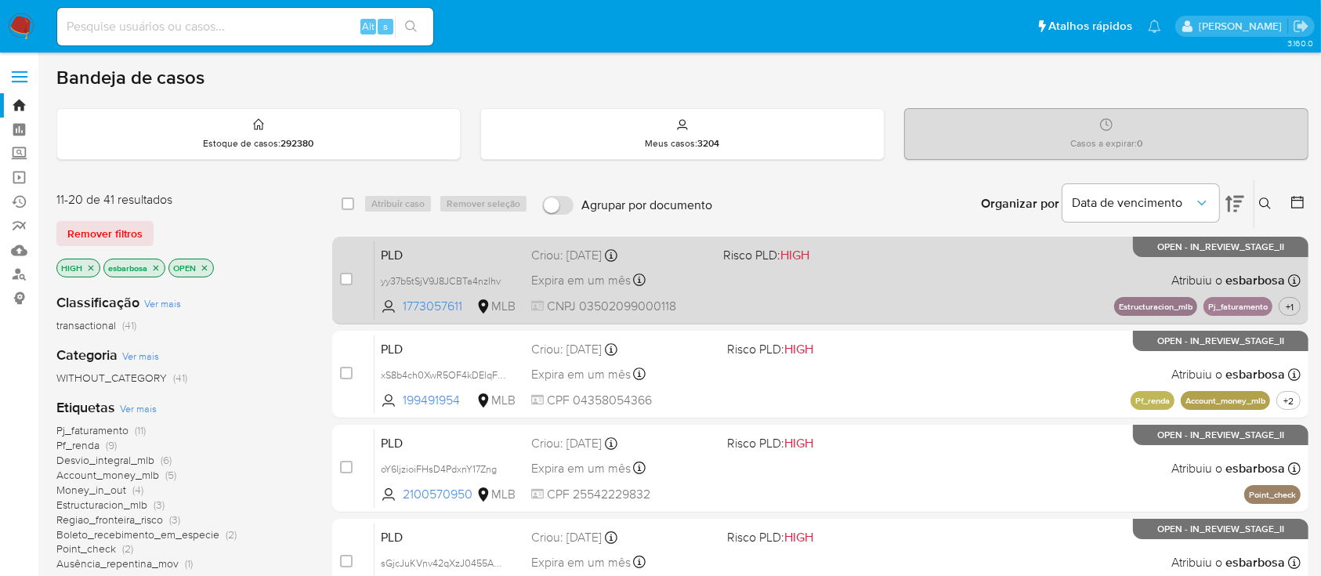
click at [934, 277] on div "PLD yy37b5tSjV9J8JCBTa4nzIhv 1773057611 MLB Risco PLD: HIGH Criou: 12/09/2025 C…" at bounding box center [837, 279] width 926 height 79
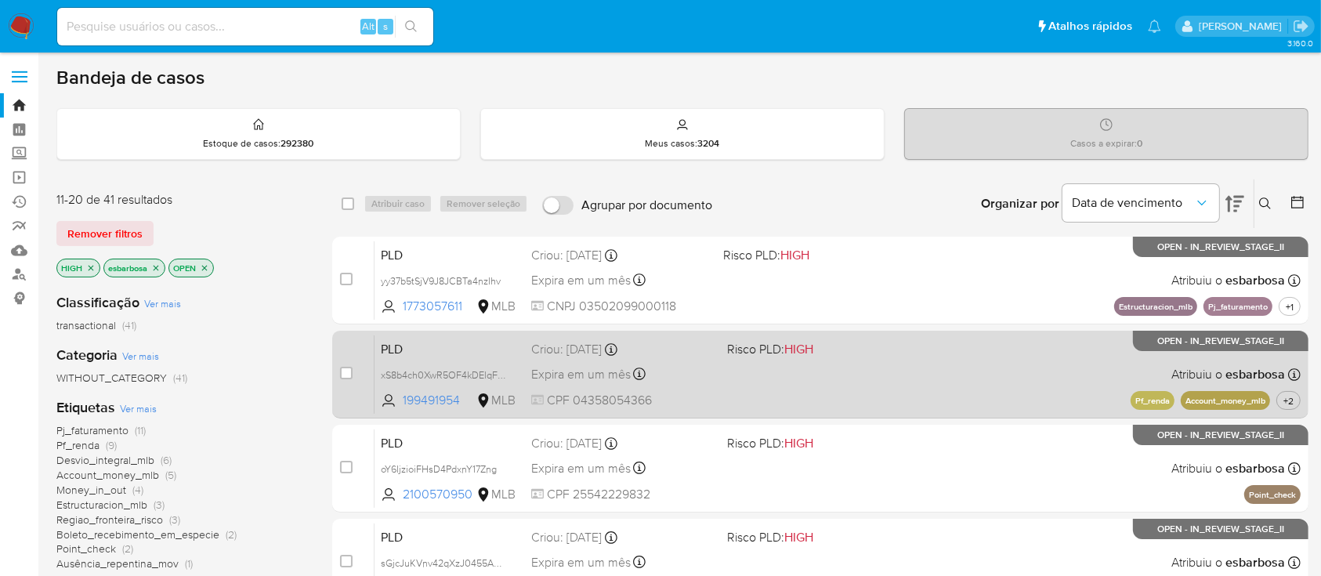
click at [886, 367] on div "PLD xS8b4ch0XwR5OF4kDElqFmtR 199491954 MLB Risco PLD: HIGH Criou: 12/09/2025 Cr…" at bounding box center [837, 373] width 926 height 79
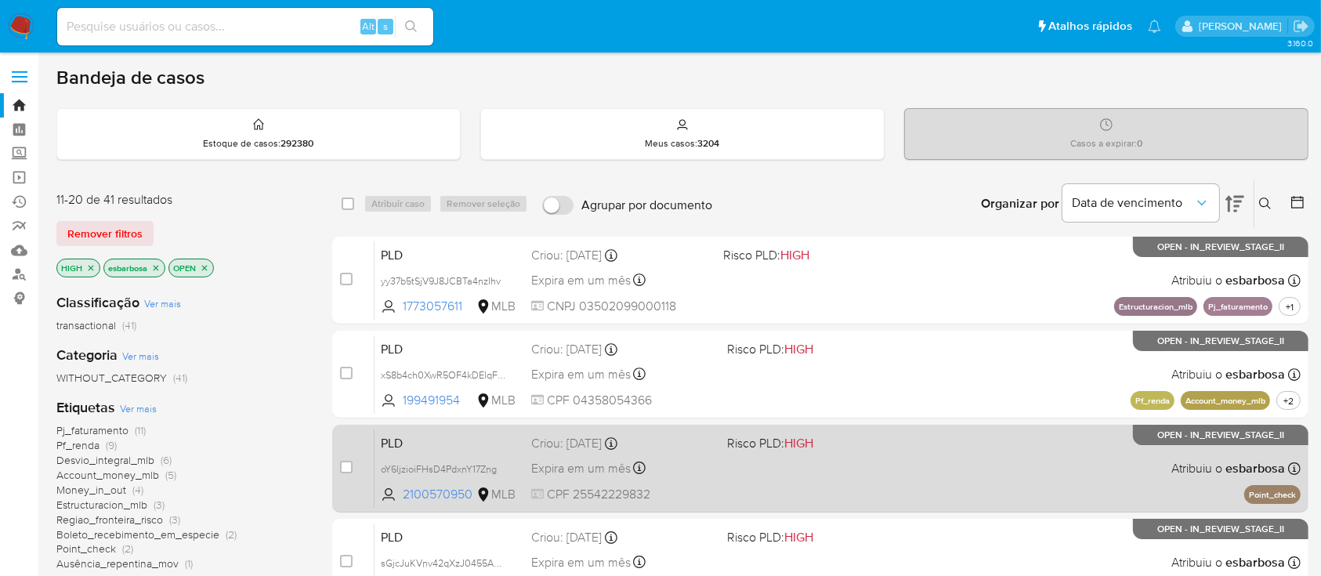
click at [868, 472] on div "PLD oY6IjzioiFHsD4PdxnY17Zng 2100570950 MLB Risco PLD: HIGH Criou: 12/09/2025 C…" at bounding box center [837, 467] width 926 height 79
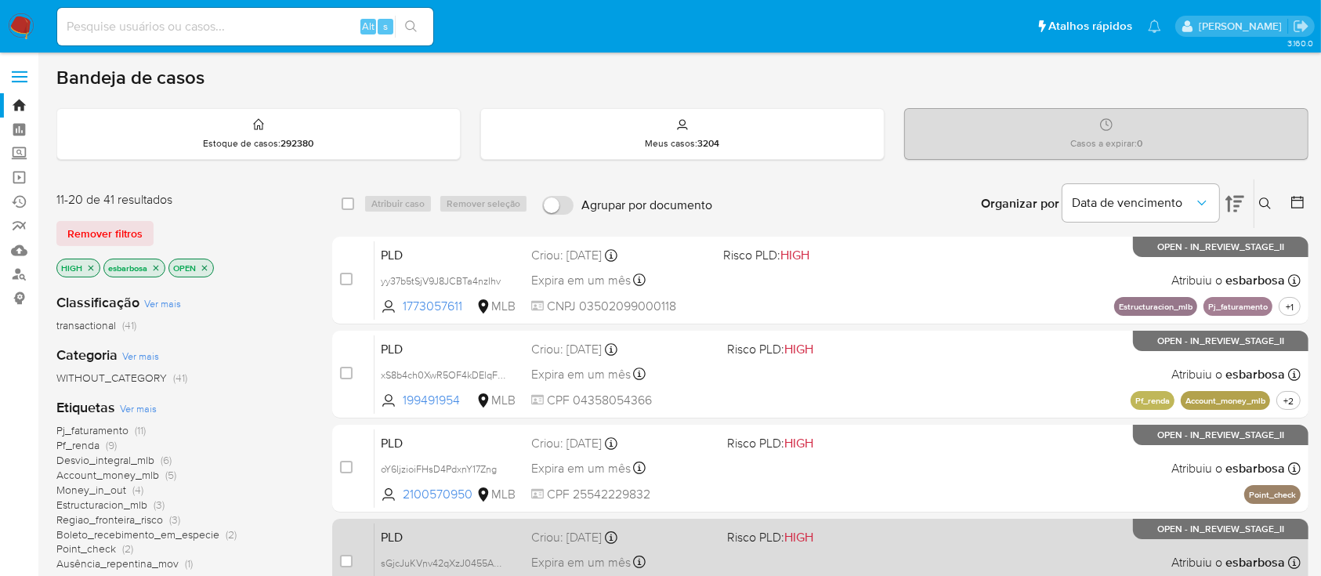
click at [858, 558] on div "PLD sGjcJuKVnv42qXzJ0455A5vq 2529131703 MLB Risco PLD: HIGH Criou: 12/09/2025 C…" at bounding box center [837, 561] width 926 height 79
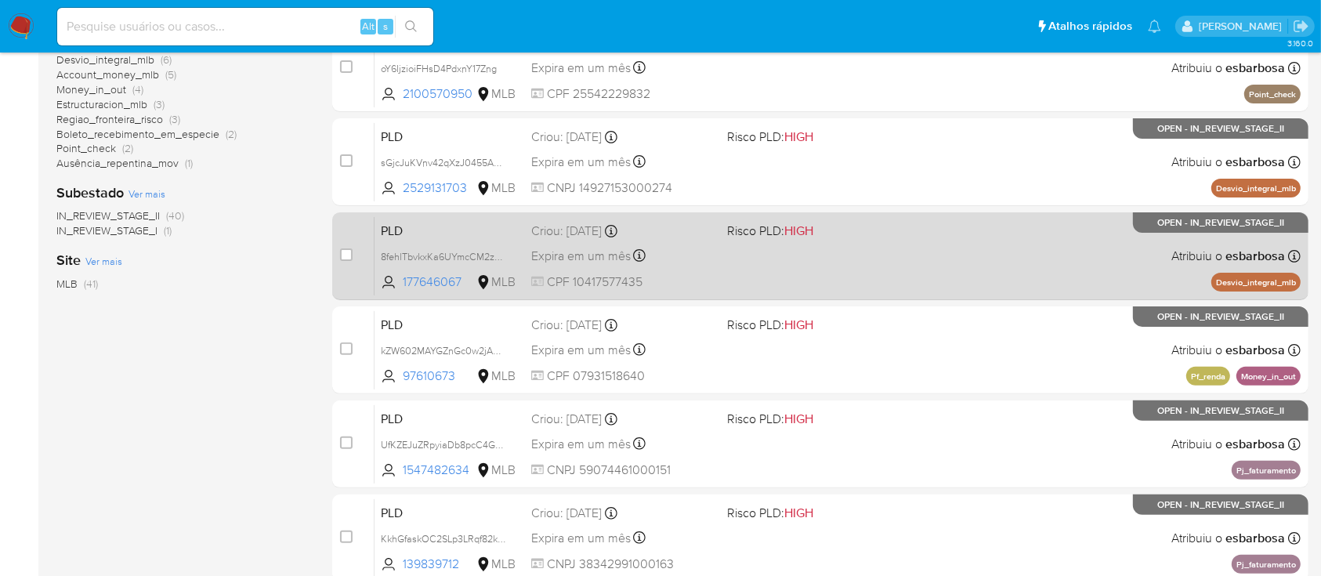
scroll to position [417, 0]
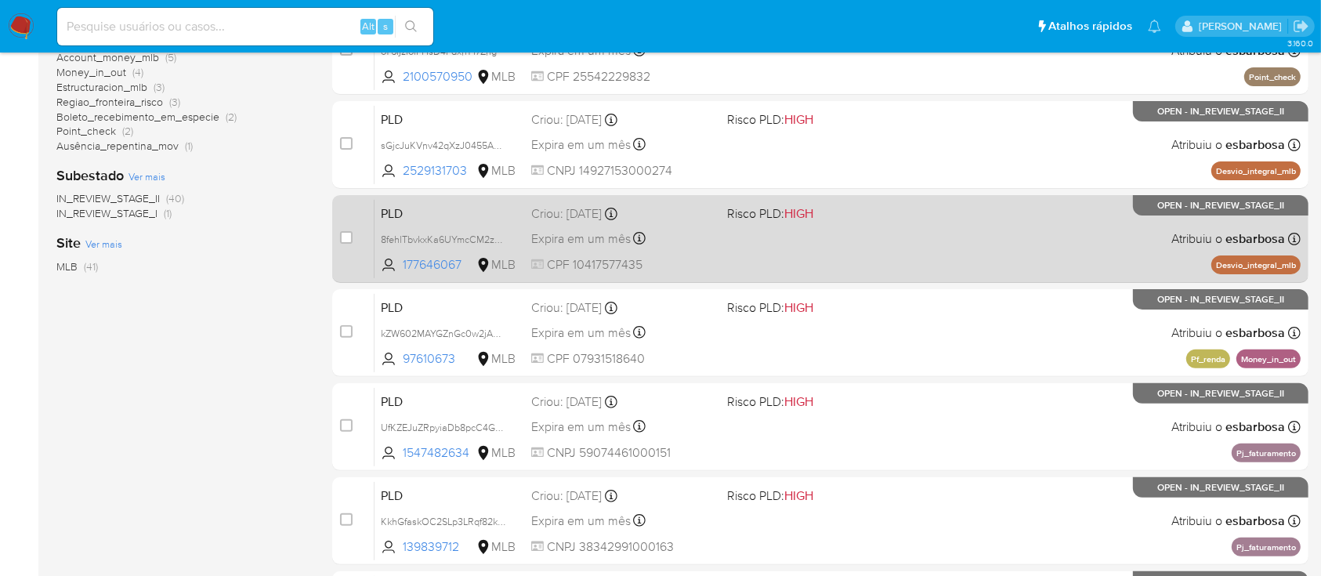
click at [871, 248] on div "PLD 8fehlTbvkxKa6UYmcCM2z2LA 177646067 MLB Risco PLD: HIGH Criou: 12/09/2025 Cr…" at bounding box center [837, 238] width 926 height 79
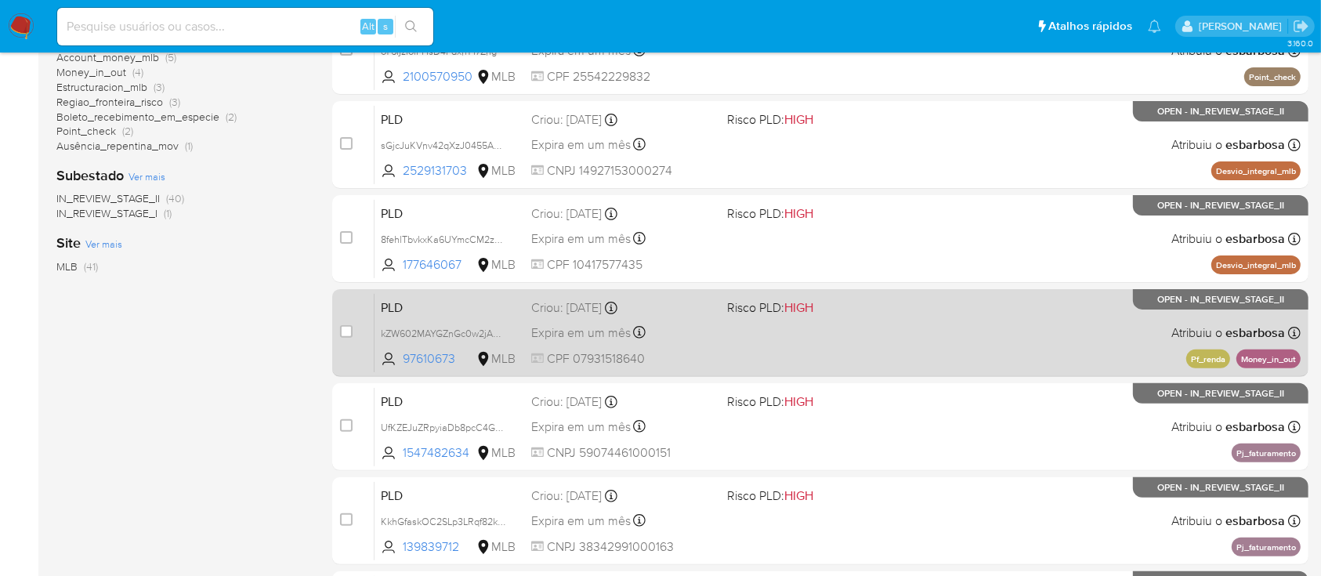
click at [865, 331] on span at bounding box center [818, 332] width 183 height 3
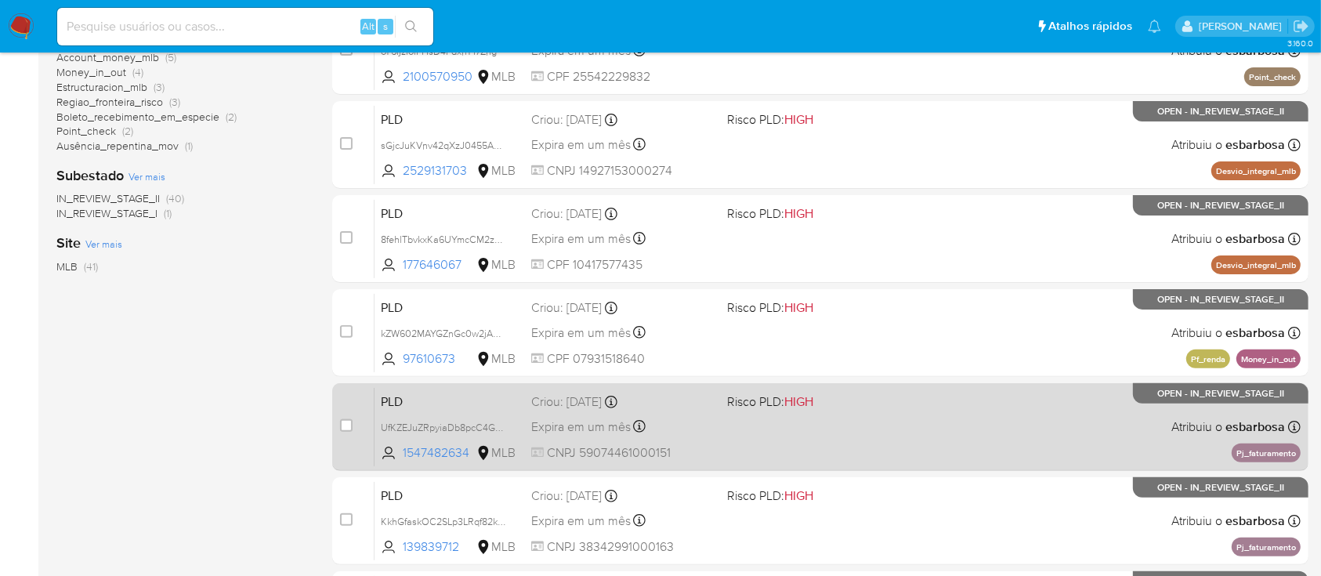
click at [913, 423] on div "PLD UfKZEJuZRpyiaDb8pcC4GMoU 1547482634 MLB Risco PLD: HIGH Criou: 12/09/2025 C…" at bounding box center [837, 426] width 926 height 79
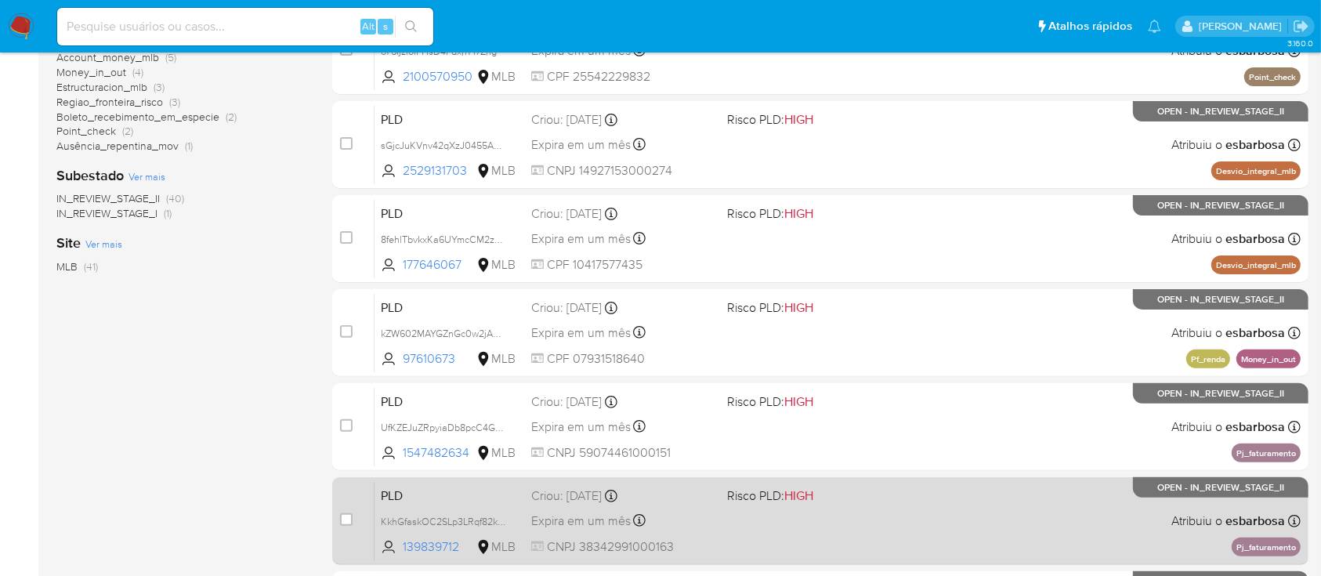
click at [895, 497] on span "Risco PLD: HIGH" at bounding box center [818, 494] width 183 height 20
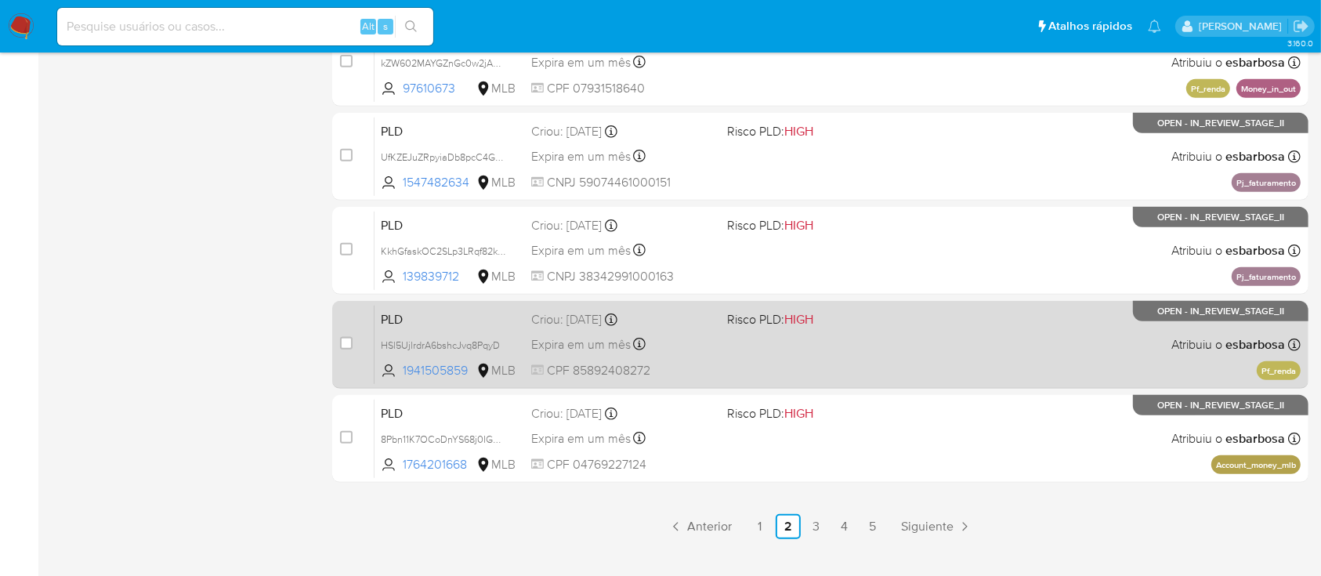
scroll to position [716, 0]
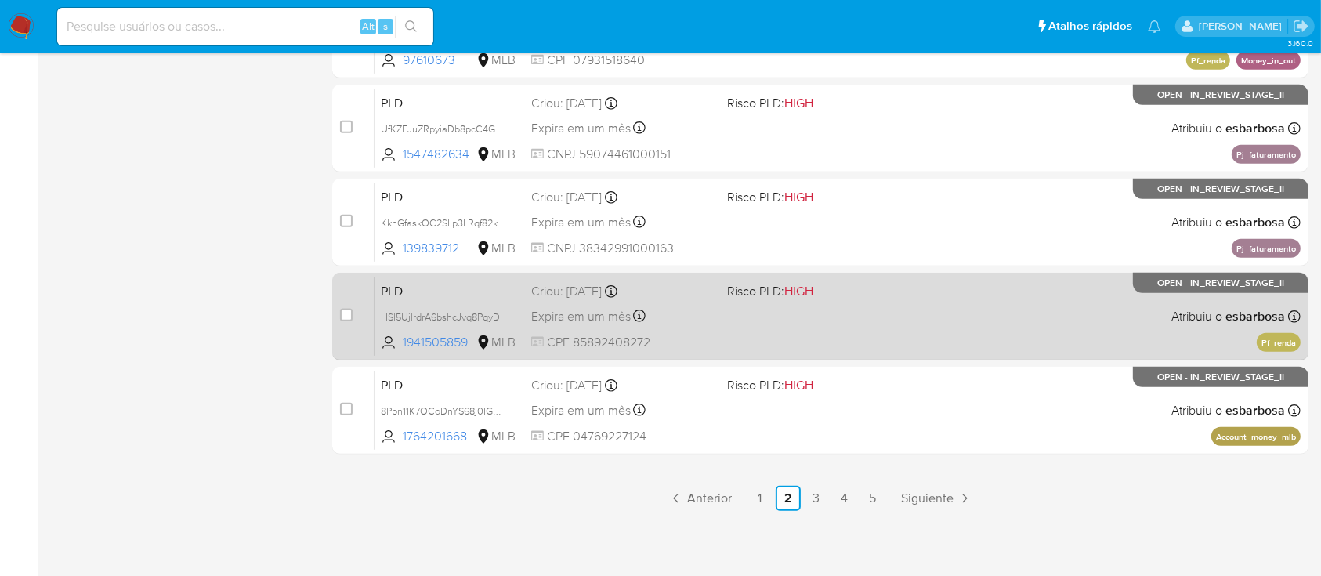
click at [920, 320] on div "PLD HSl5UjlrdrA6bshcJvq8PqyD 1941505859 MLB Risco PLD: HIGH Criou: 12/09/2025 C…" at bounding box center [837, 315] width 926 height 79
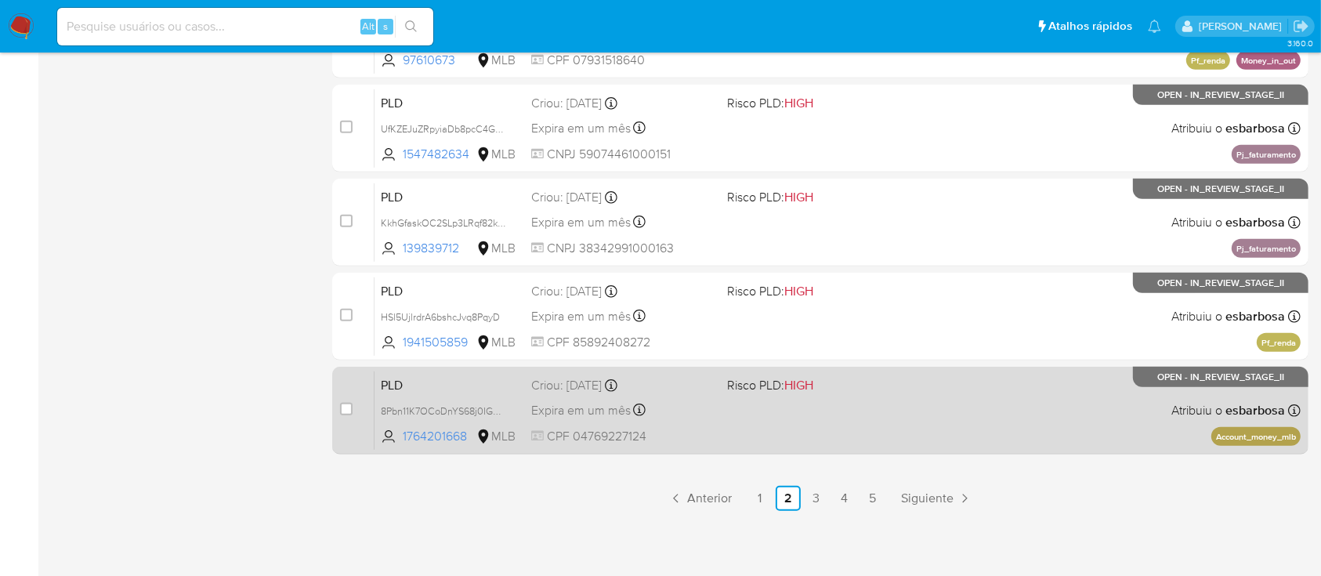
click at [916, 425] on div "PLD 8Pbn11K7OCoDnYS68j0IGopb 1764201668 MLB Risco PLD: HIGH Criou: 12/09/2025 C…" at bounding box center [837, 409] width 926 height 79
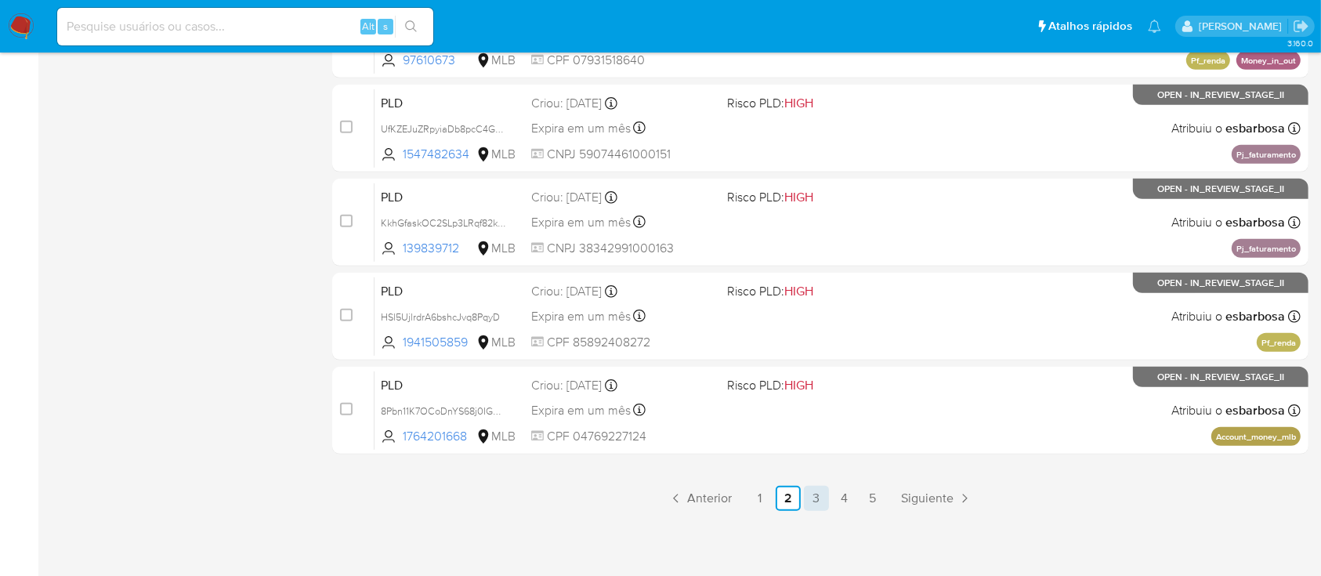
click at [815, 499] on link "3" at bounding box center [816, 498] width 25 height 25
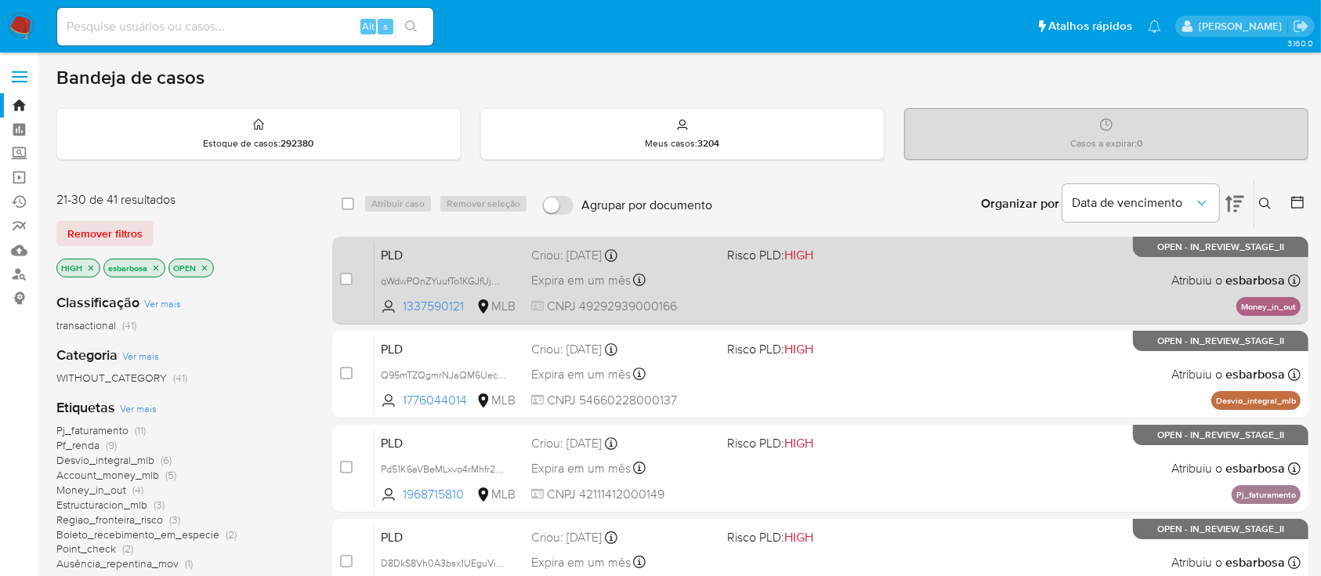
click at [912, 276] on div "PLD qWdwPOnZYuufTo1KGJfUjHeR 1337590121 MLB Risco PLD: HIGH Criou: 12/09/2025 C…" at bounding box center [837, 279] width 926 height 79
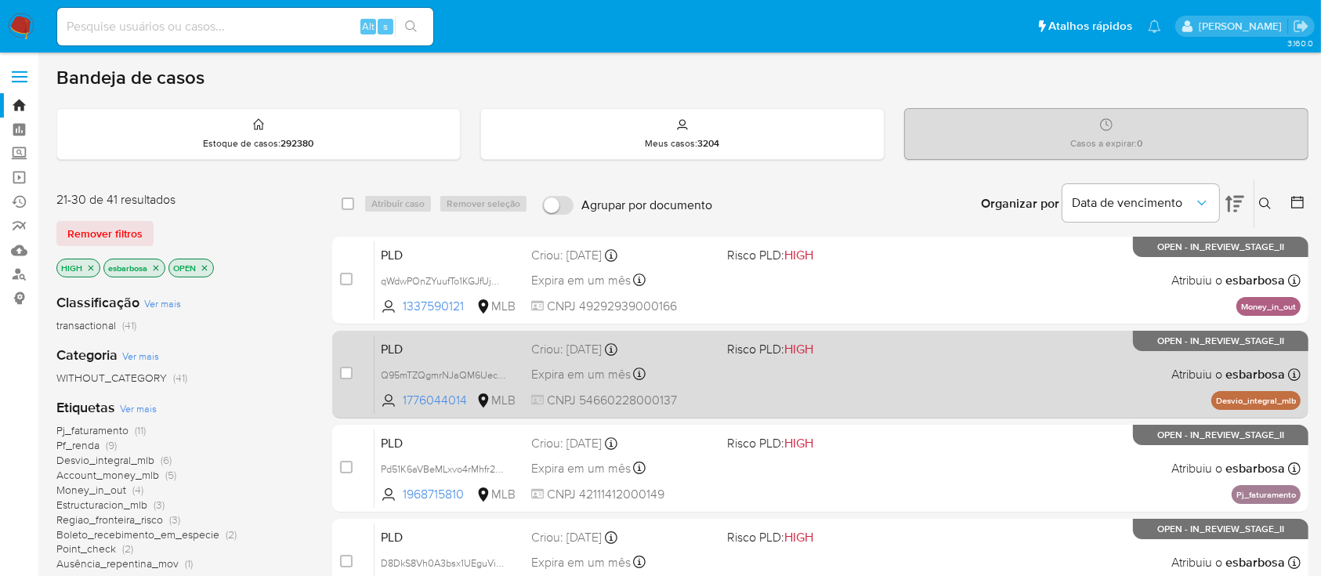
click at [902, 378] on div "PLD Q95mTZQgmrNJaQM6Uec1o2st 1776044014 MLB Risco PLD: HIGH Criou: 12/09/2025 C…" at bounding box center [837, 373] width 926 height 79
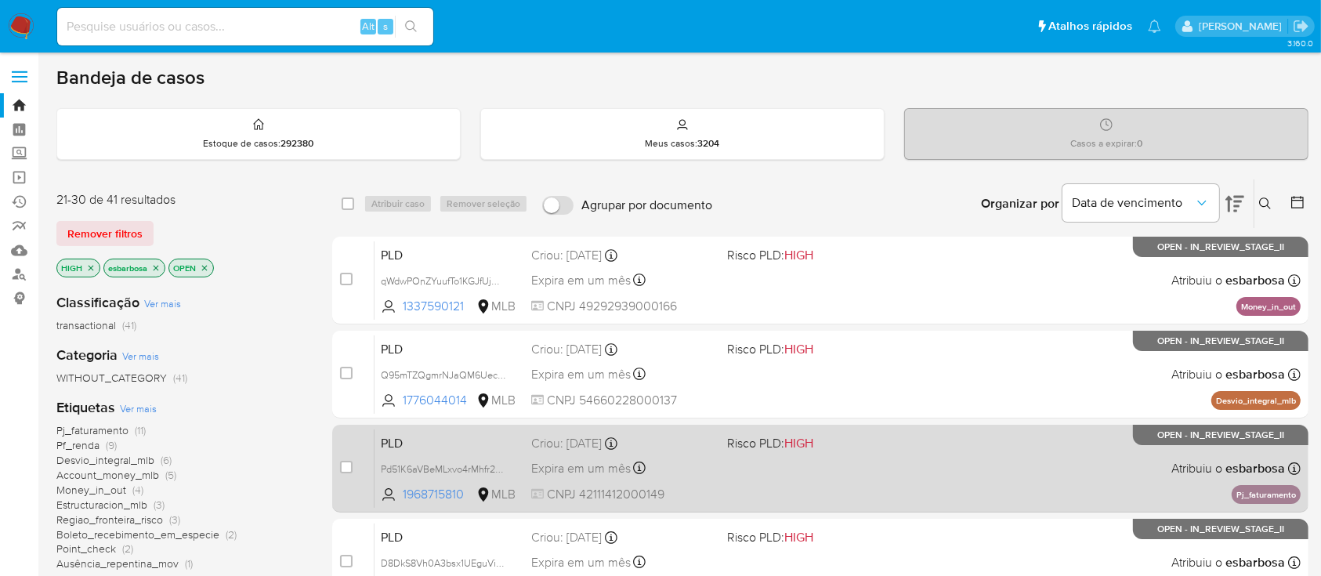
click at [866, 457] on div "PLD Pd51K6aVBeMLxvo4rMhfr2me 1968715810 MLB Risco PLD: HIGH Criou: 12/09/2025 C…" at bounding box center [837, 467] width 926 height 79
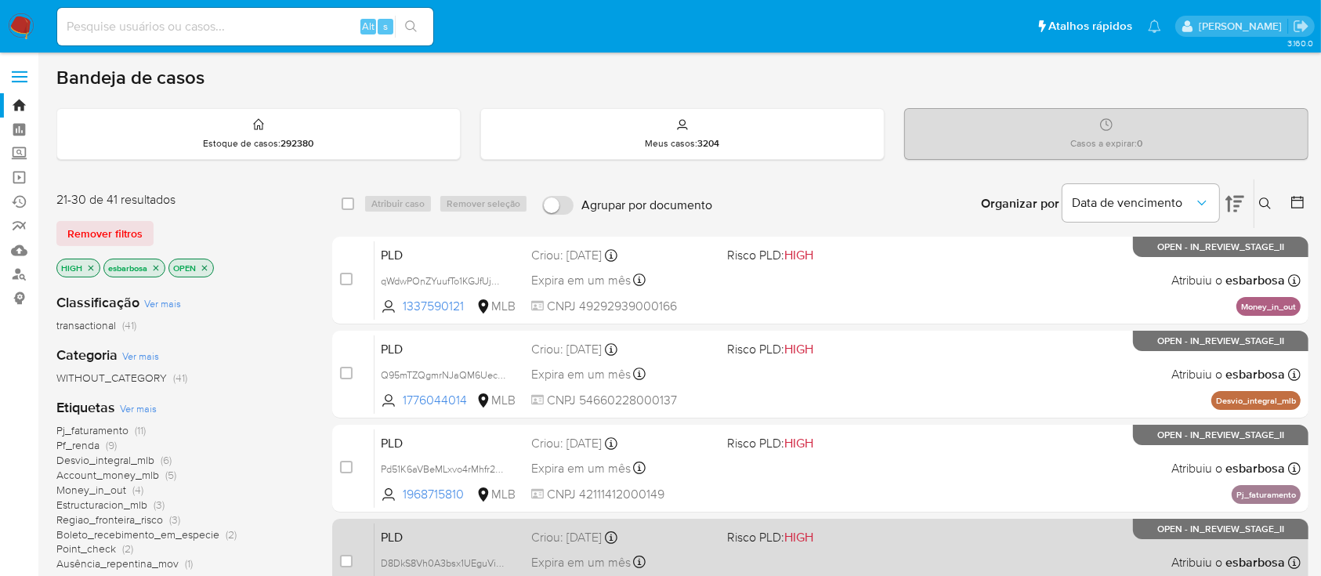
click at [865, 543] on span "Risco PLD: HIGH" at bounding box center [818, 536] width 183 height 20
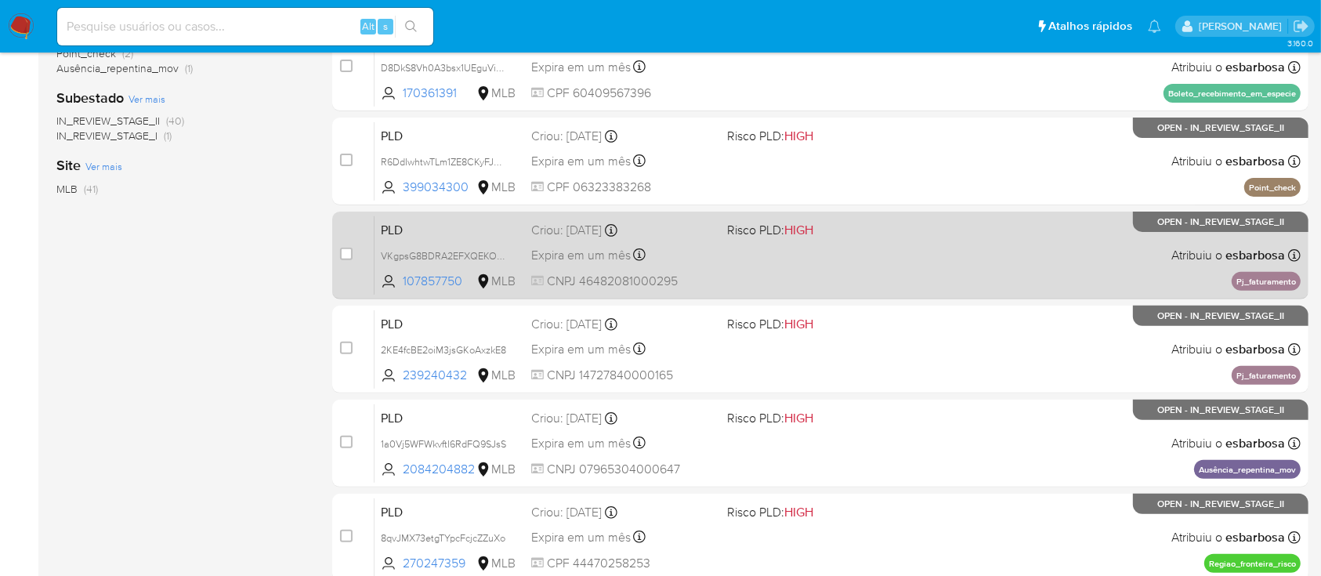
scroll to position [522, 0]
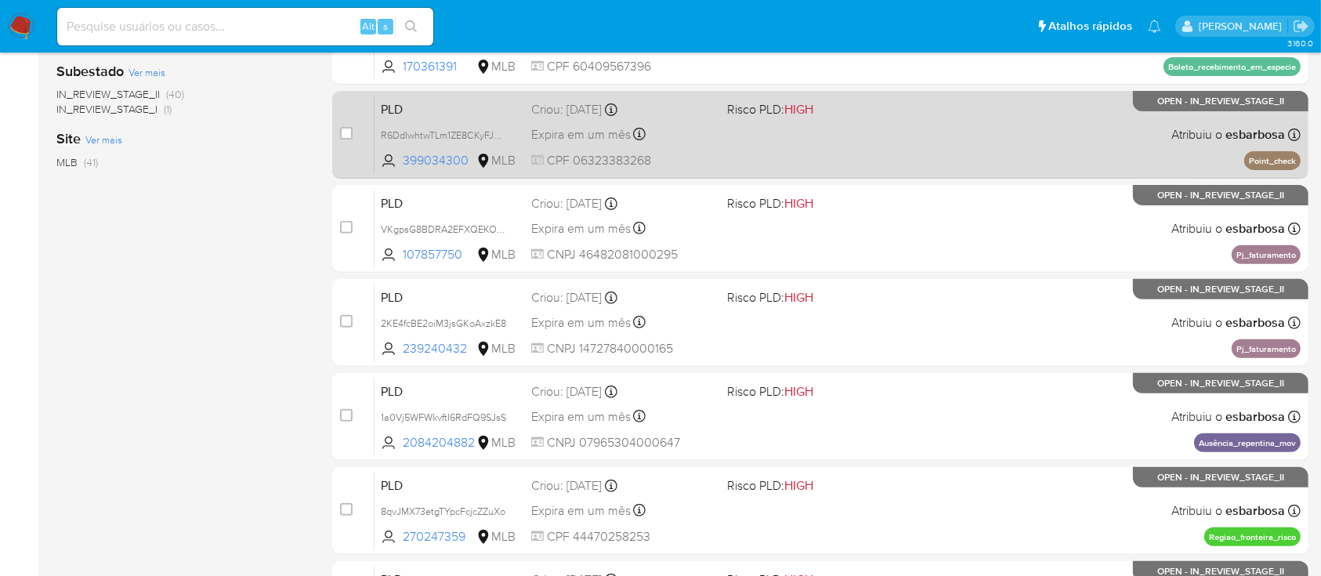
click at [941, 123] on div "PLD R6DdIwhtwTLm1ZE8CKyFJKQe 399034300 MLB Risco PLD: HIGH Criou: 12/09/2025 Cr…" at bounding box center [837, 134] width 926 height 79
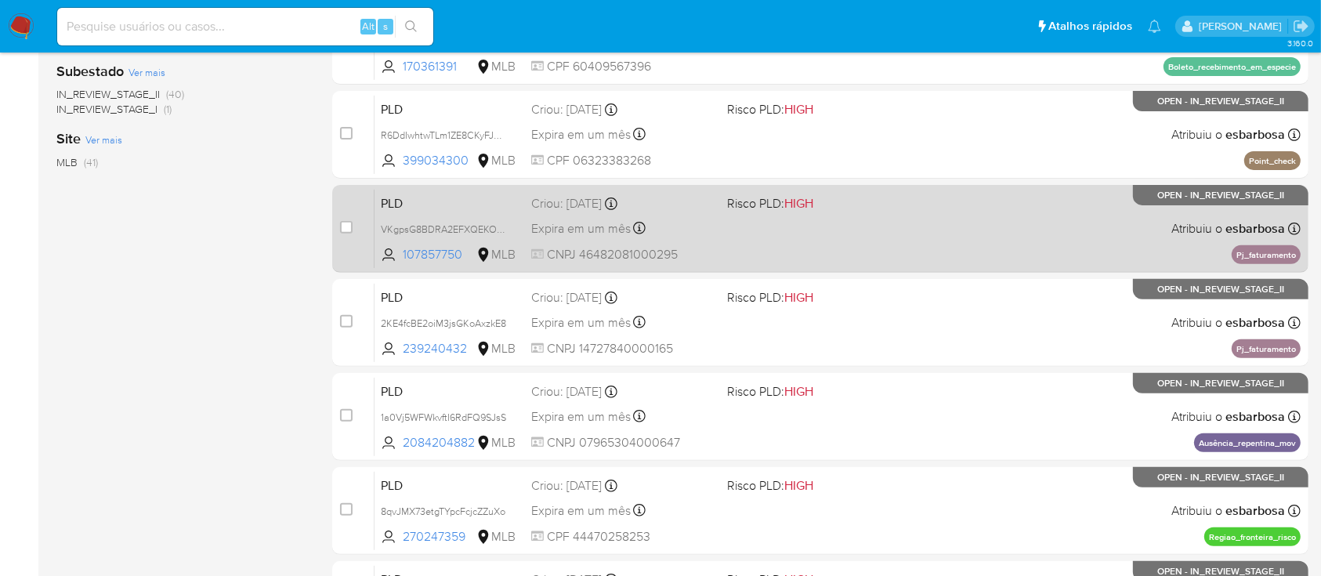
click at [917, 236] on div "PLD VKgpsG8BDRA2EFXQEKOqIWz4 107857750 MLB Risco PLD: HIGH Criou: 12/09/2025 Cr…" at bounding box center [837, 228] width 926 height 79
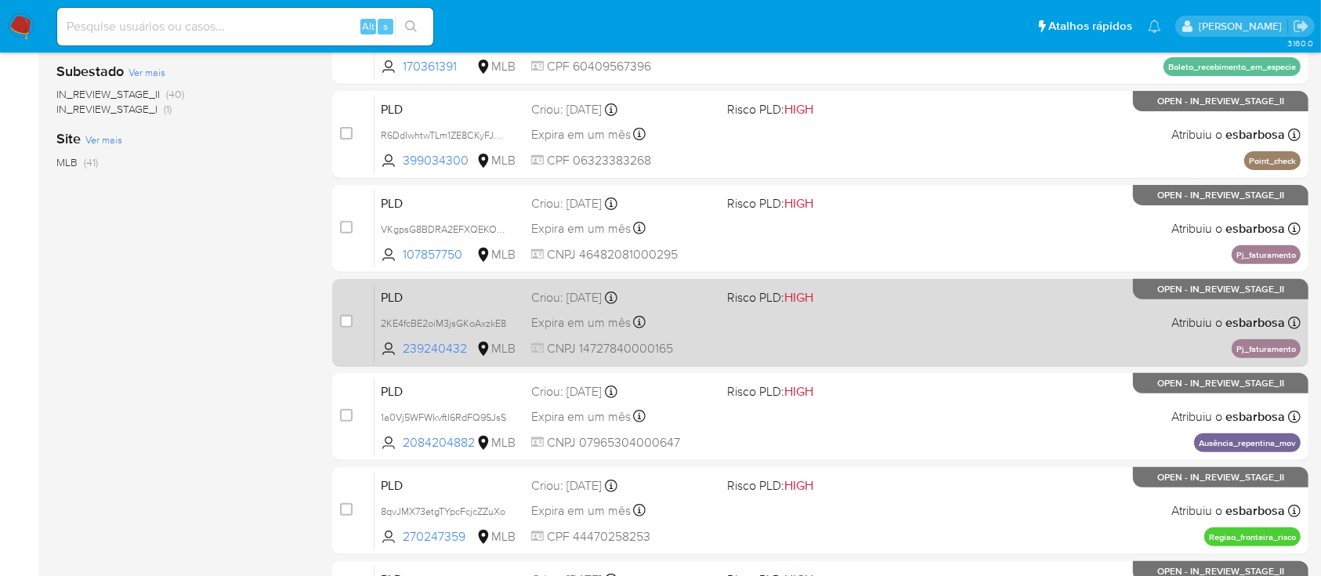
click at [915, 336] on div "PLD 2KE4fcBE2oiM3jsGKoAxzkE8 239240432 MLB Risco PLD: HIGH Criou: 12/09/2025 Cr…" at bounding box center [837, 322] width 926 height 79
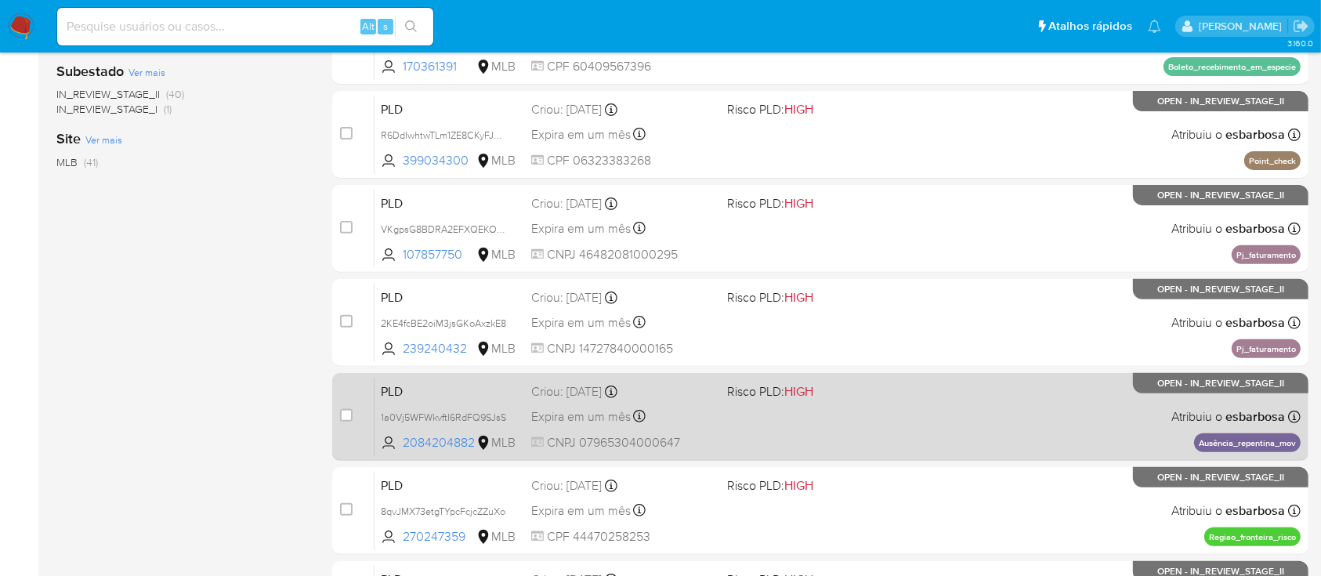
click at [915, 406] on div "PLD 1a0Vj5WFWkvftI6RdFQ9SJsS 2084204882 MLB Risco PLD: HIGH Criou: 12/09/2025 C…" at bounding box center [837, 416] width 926 height 79
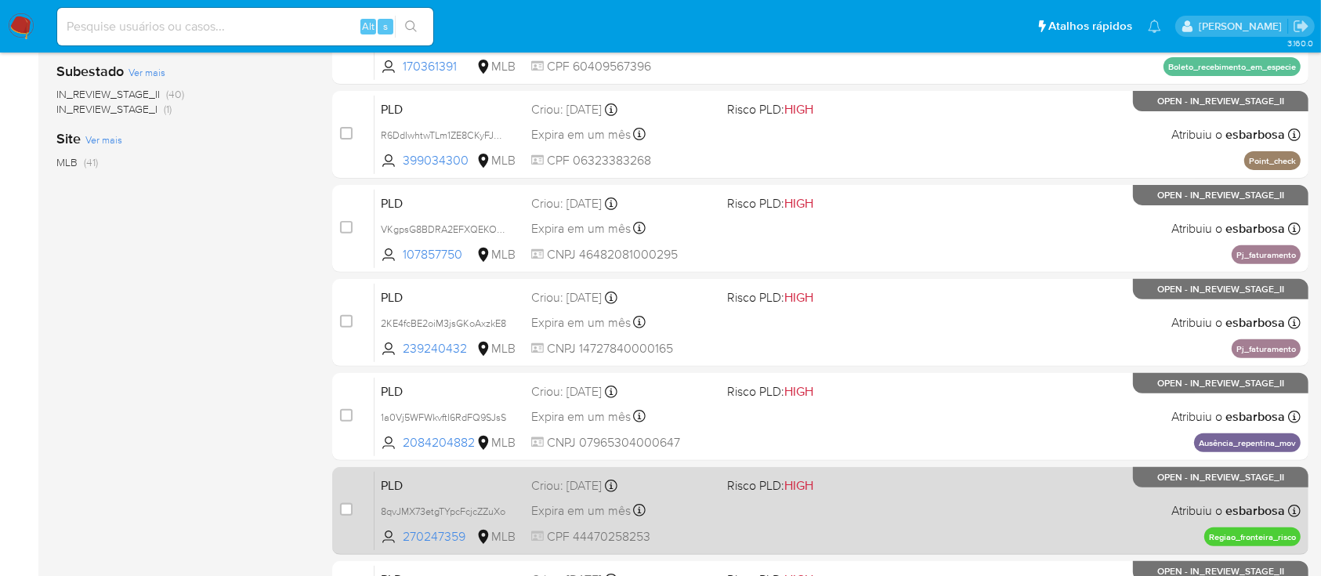
click at [891, 519] on div "PLD 8qvJMX73etgTYpcFcjcZZuXo 270247359 MLB Risco PLD: HIGH Criou: 12/09/2025 Cr…" at bounding box center [837, 510] width 926 height 79
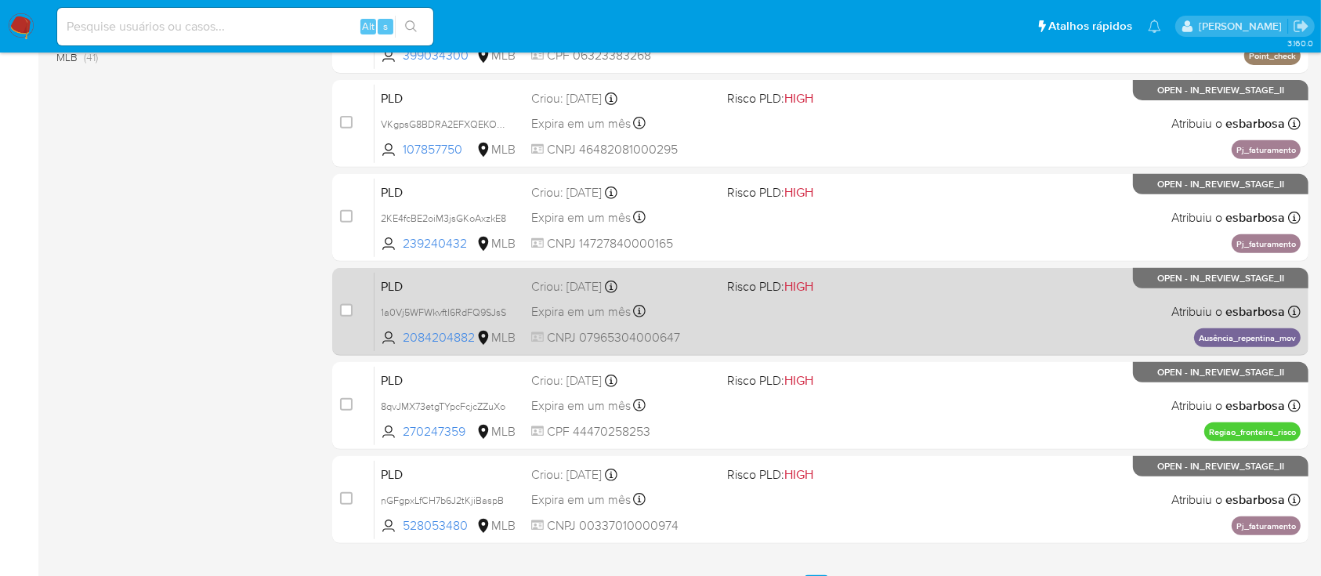
scroll to position [716, 0]
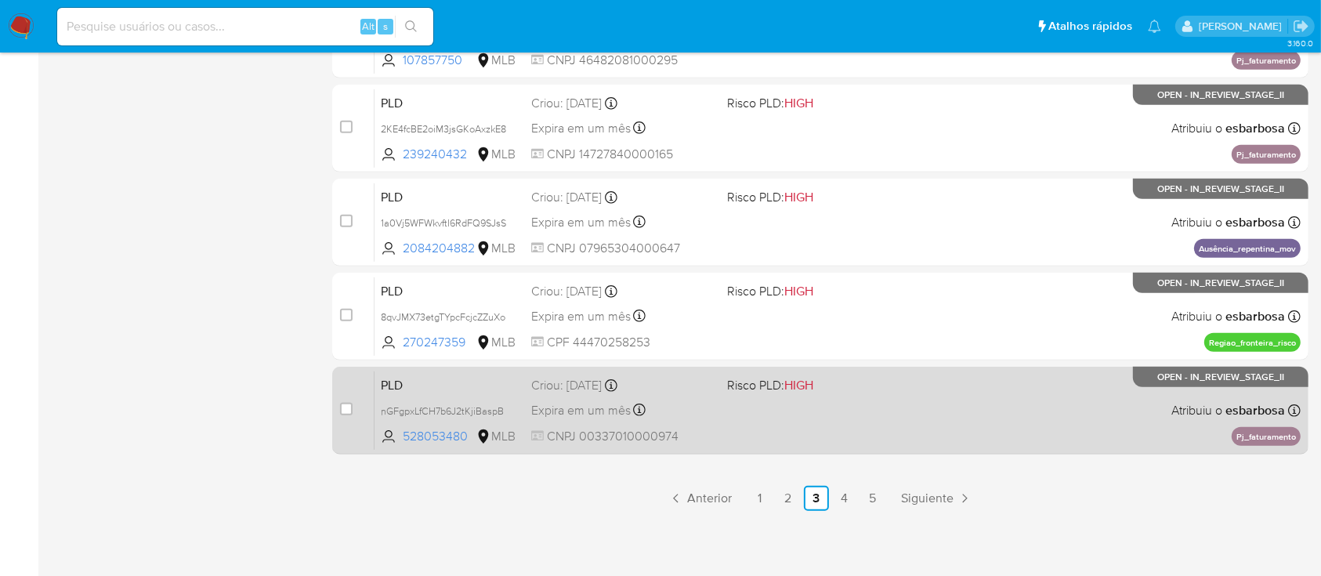
click at [888, 410] on span at bounding box center [818, 409] width 183 height 3
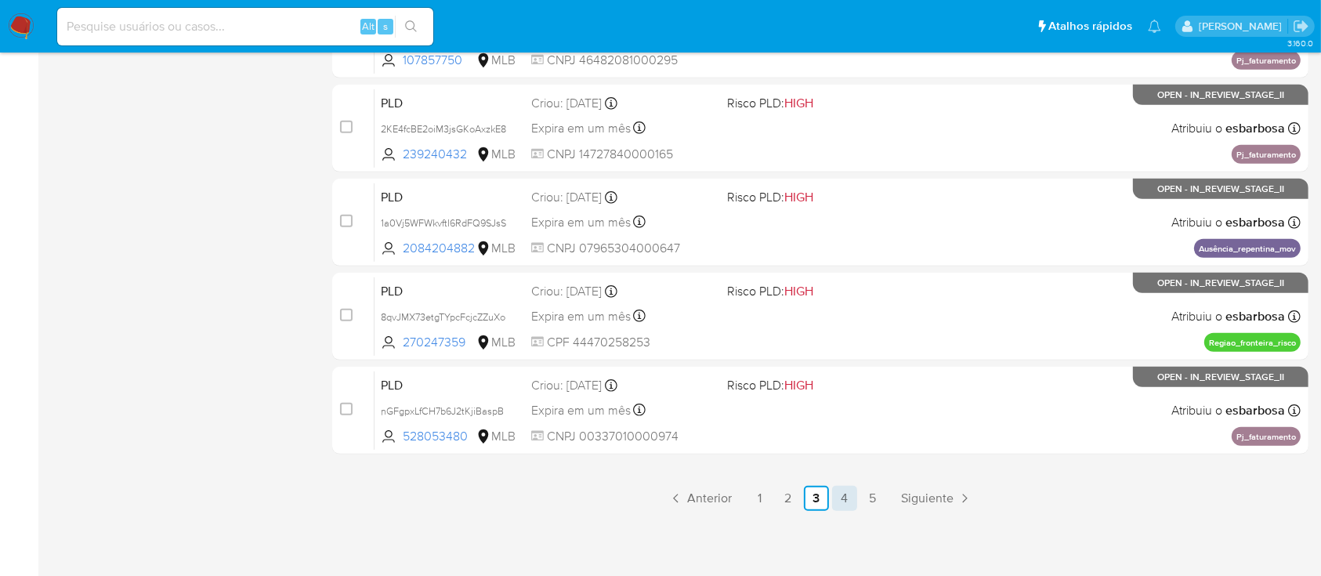
click at [846, 490] on link "4" at bounding box center [844, 498] width 25 height 25
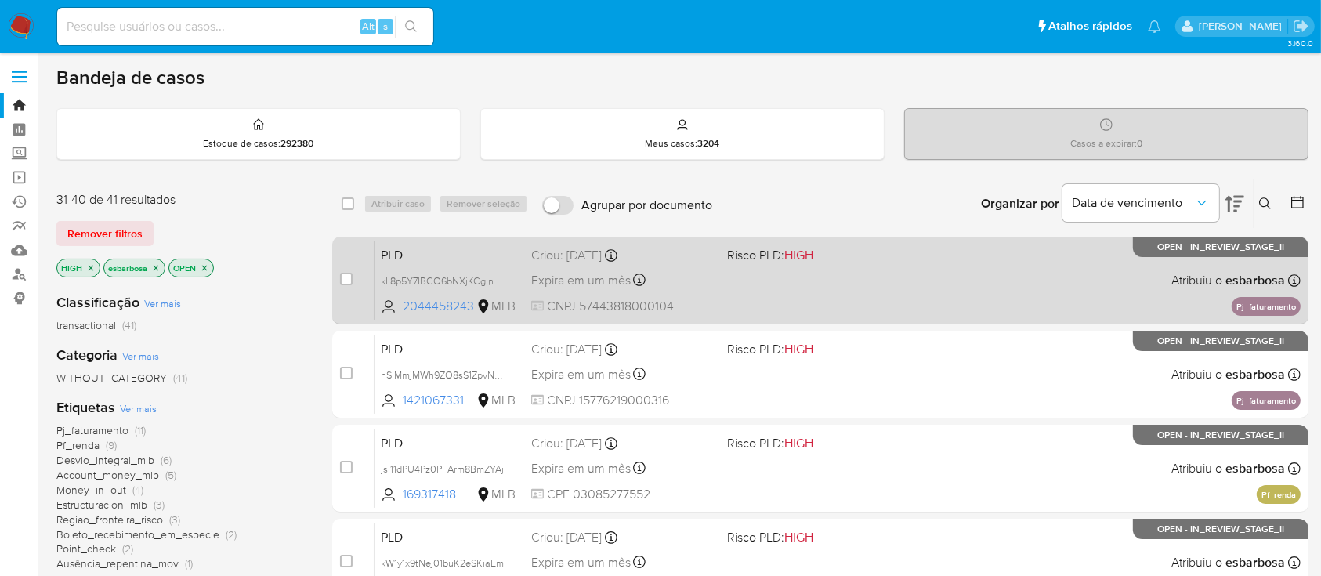
click at [891, 278] on span at bounding box center [818, 279] width 183 height 3
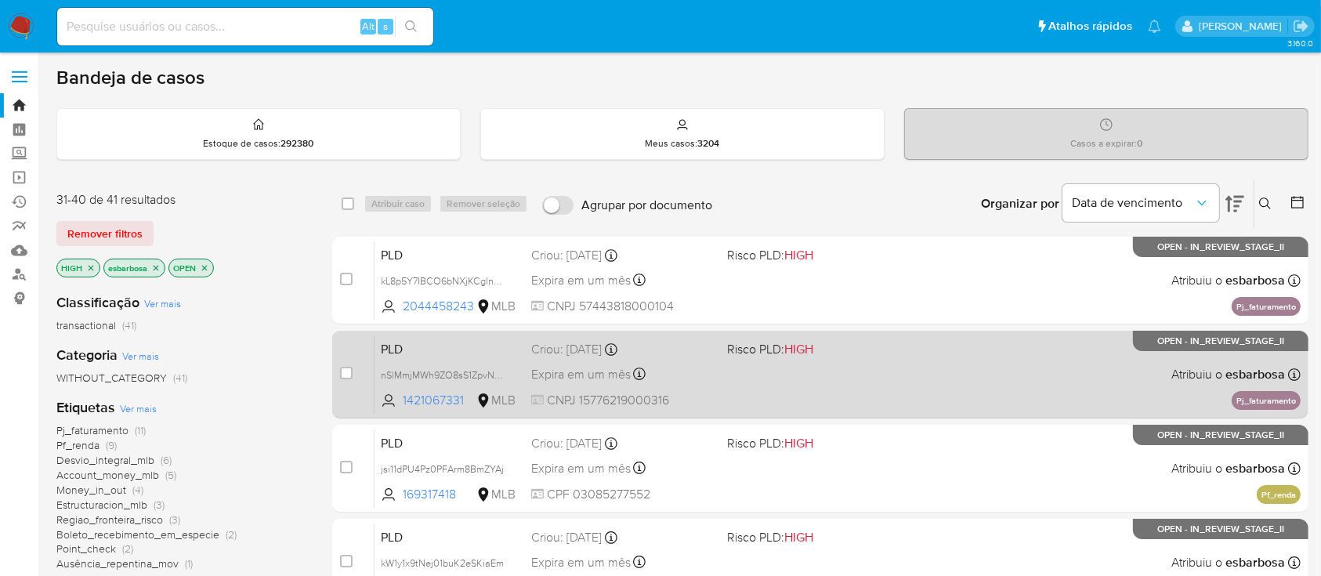
click at [853, 373] on span at bounding box center [818, 373] width 183 height 3
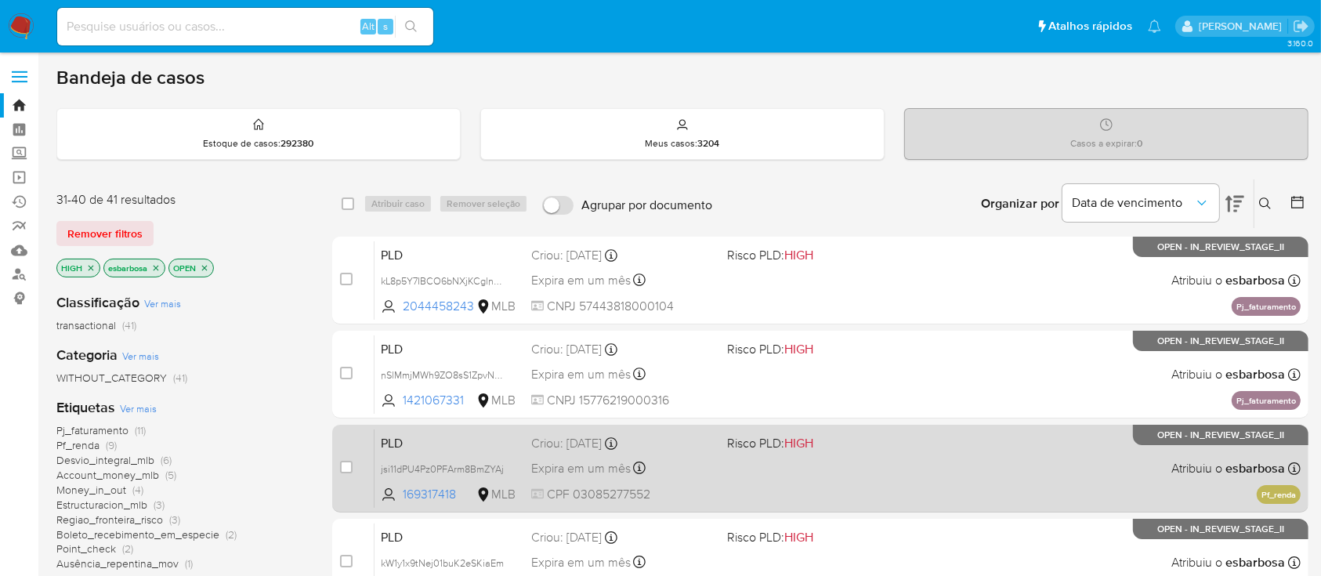
click at [943, 505] on div "PLD jsi11dPU4Pz0PFArm8BmZYAj 169317418 MLB Risco PLD: HIGH Criou: 12/09/2025 Cr…" at bounding box center [837, 467] width 926 height 79
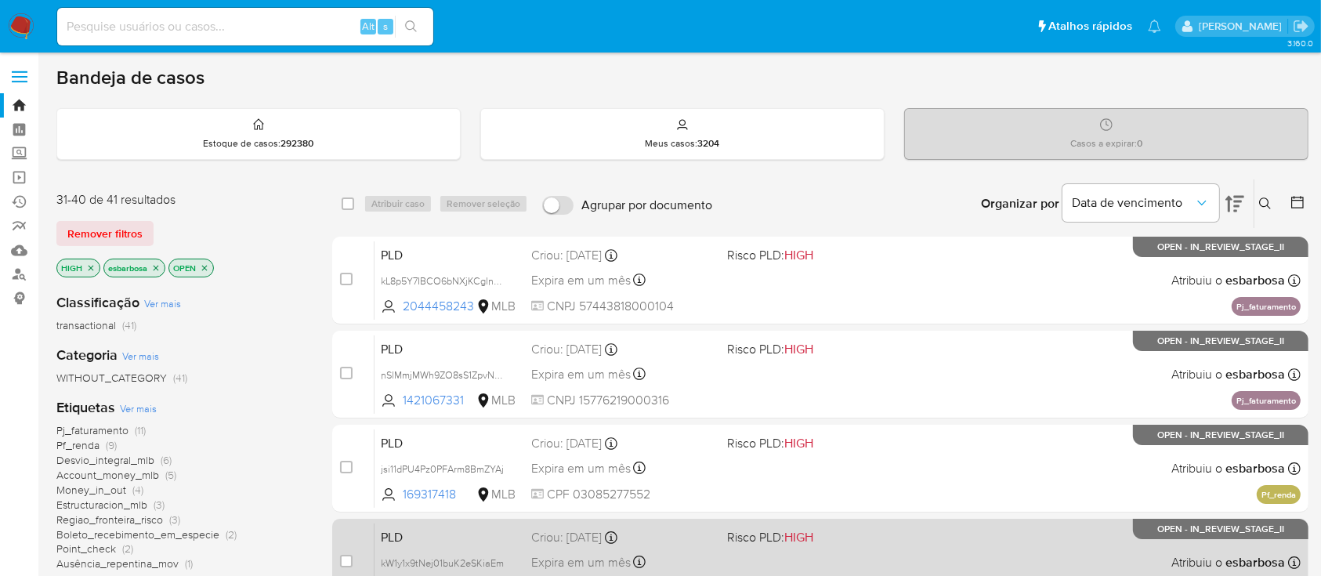
click at [916, 551] on div "PLD kW1y1x9tNej01buK2eSKiaEm 1195765674 MLB Risco PLD: HIGH Criou: 12/09/2025 C…" at bounding box center [837, 561] width 926 height 79
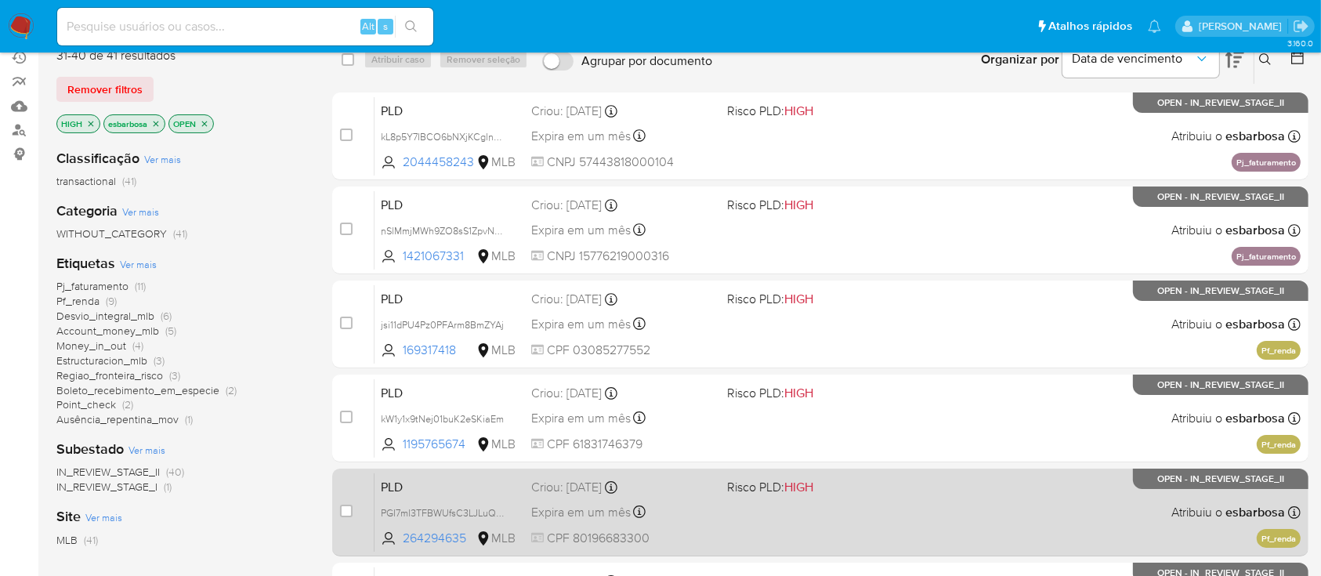
scroll to position [208, 0]
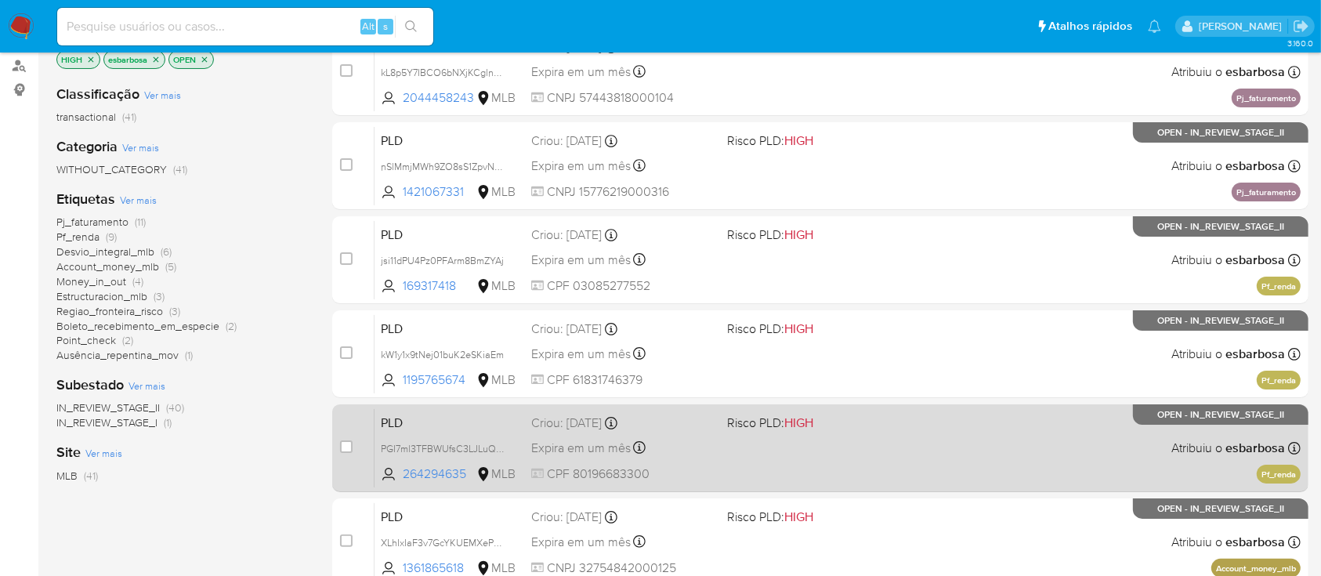
click at [906, 464] on div "PLD PGI7ml3TFBWUfsC3LJLuQqSg 264294635 MLB Risco PLD: HIGH Criou: 12/09/2025 Cr…" at bounding box center [837, 447] width 926 height 79
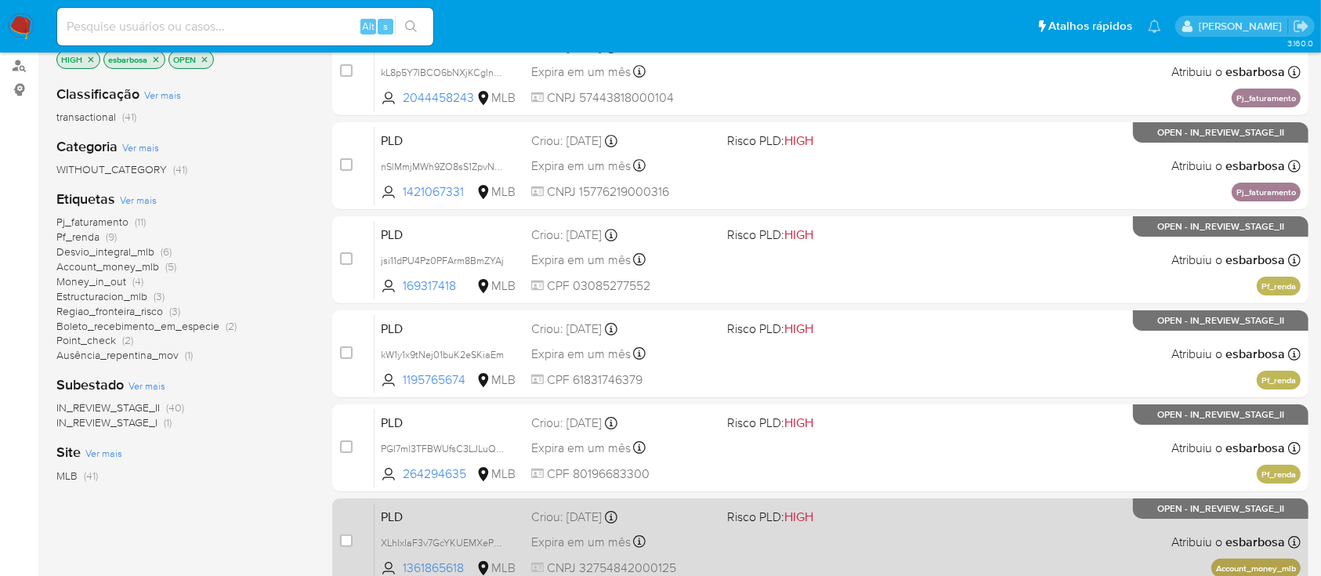
click at [898, 522] on span "Risco PLD: HIGH" at bounding box center [818, 515] width 183 height 20
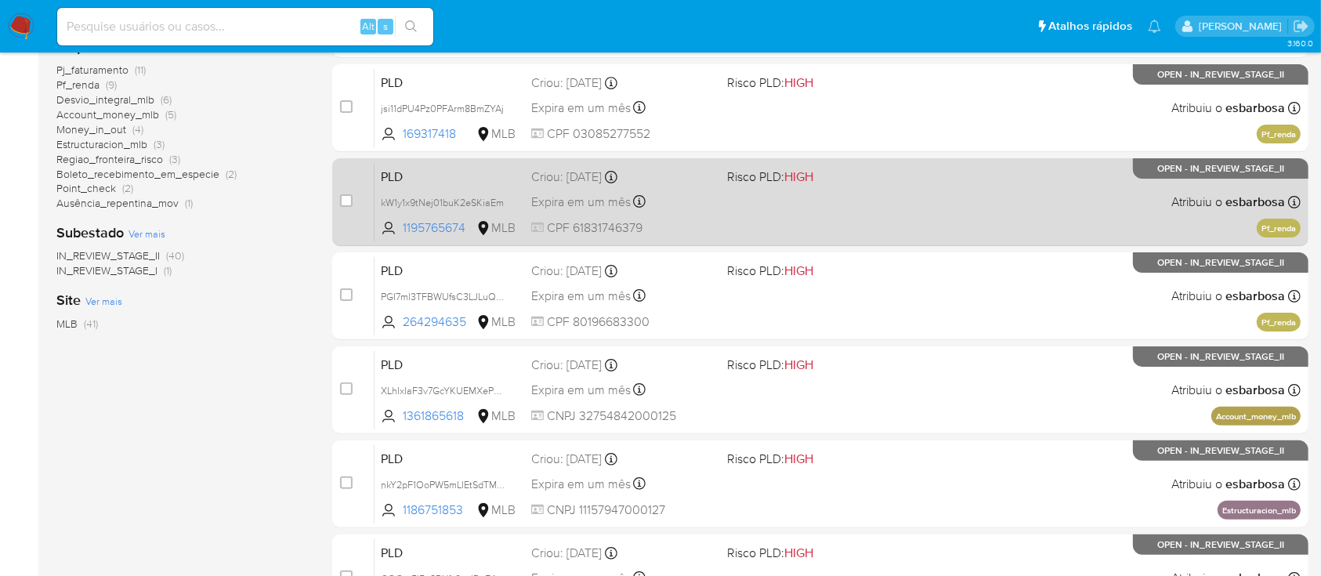
scroll to position [522, 0]
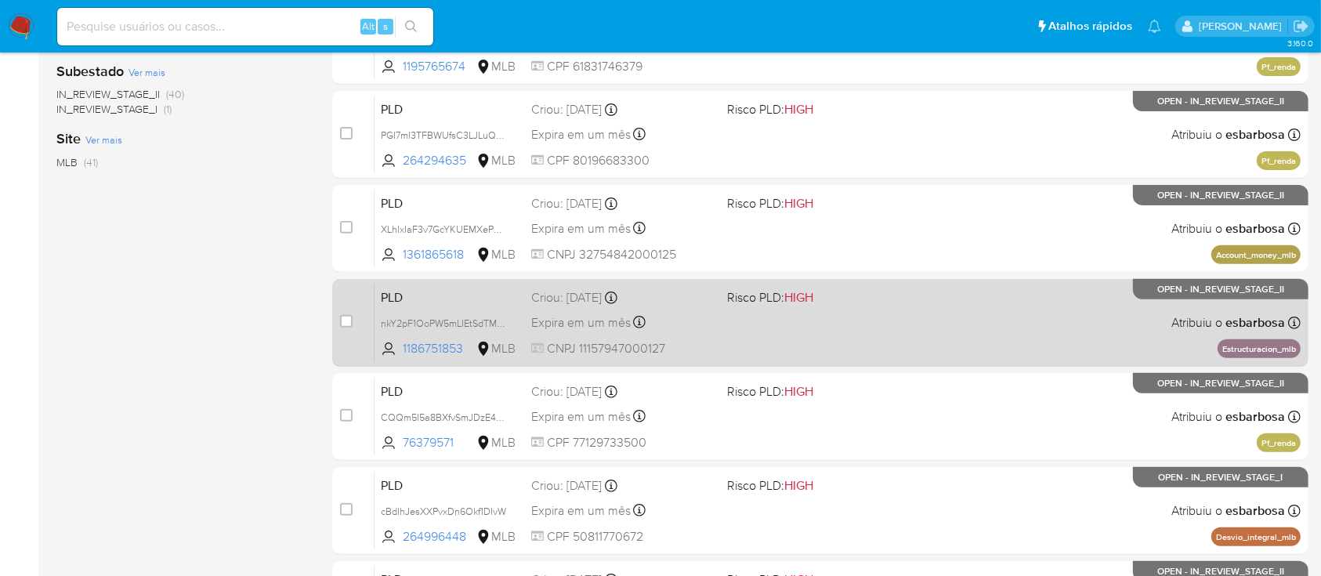
click at [920, 312] on div "PLD nkY2pF1OoPW5mLIEtSdTM8nR 1186751853 MLB Risco PLD: HIGH Criou: 12/09/2025 C…" at bounding box center [837, 322] width 926 height 79
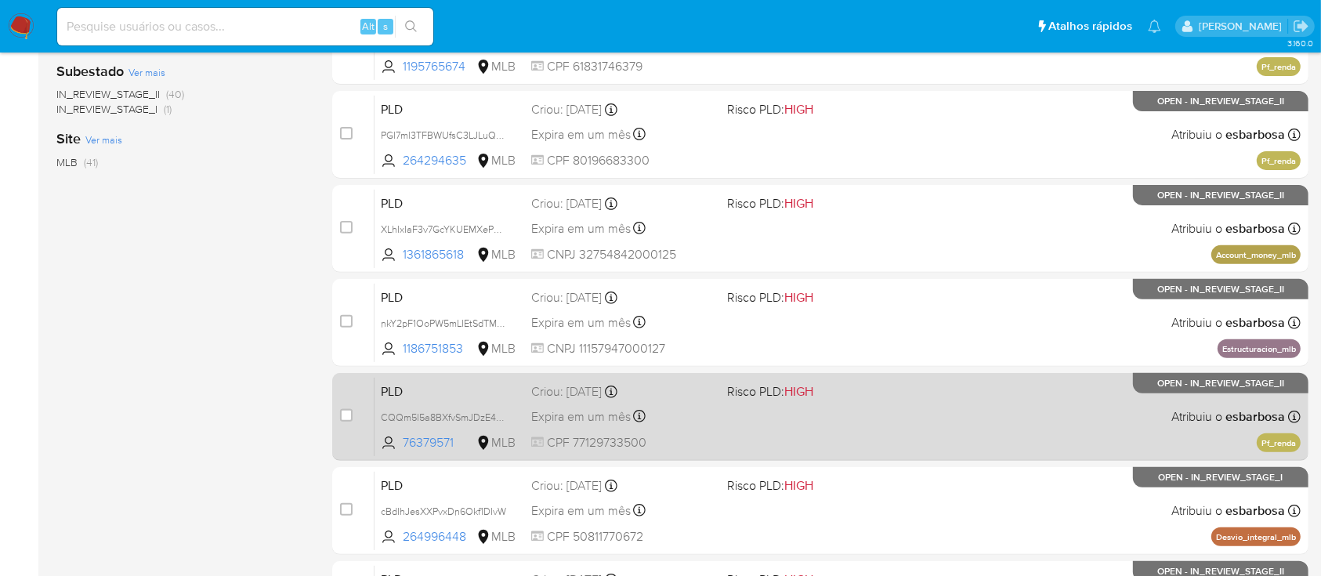
click at [1010, 418] on div "PLD CQQm5l5a8BXfvSmJDzE4lYoV 76379571 MLB Risco PLD: HIGH Criou: 12/09/2025 Cri…" at bounding box center [837, 416] width 926 height 79
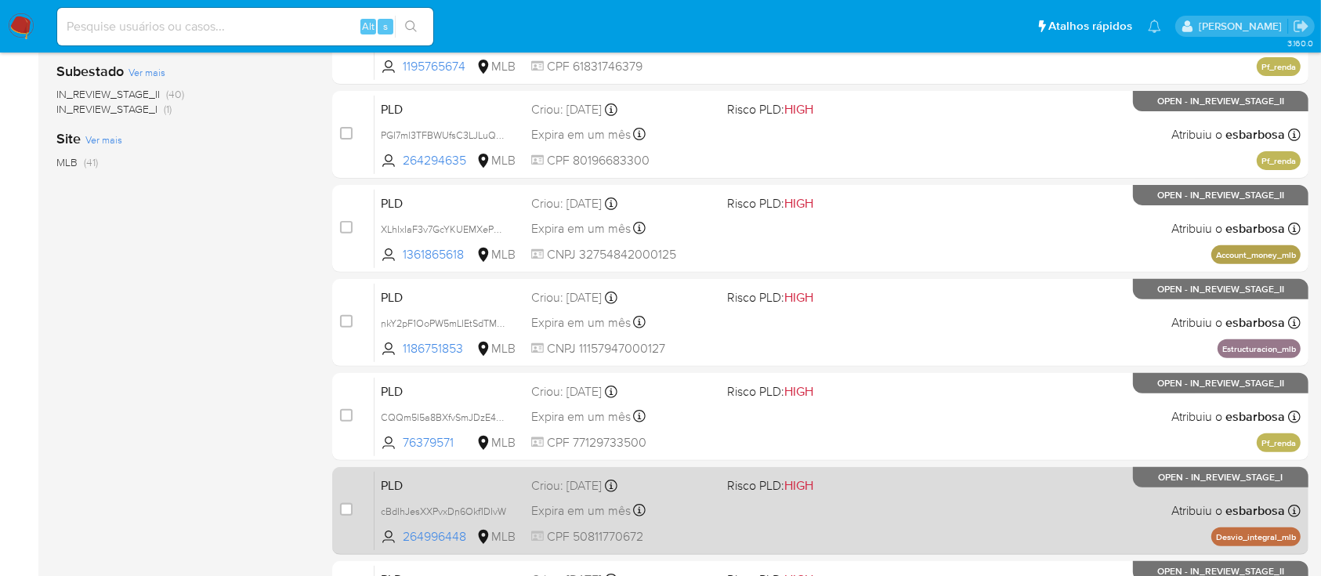
click at [887, 487] on span "Risco PLD: HIGH" at bounding box center [818, 484] width 183 height 20
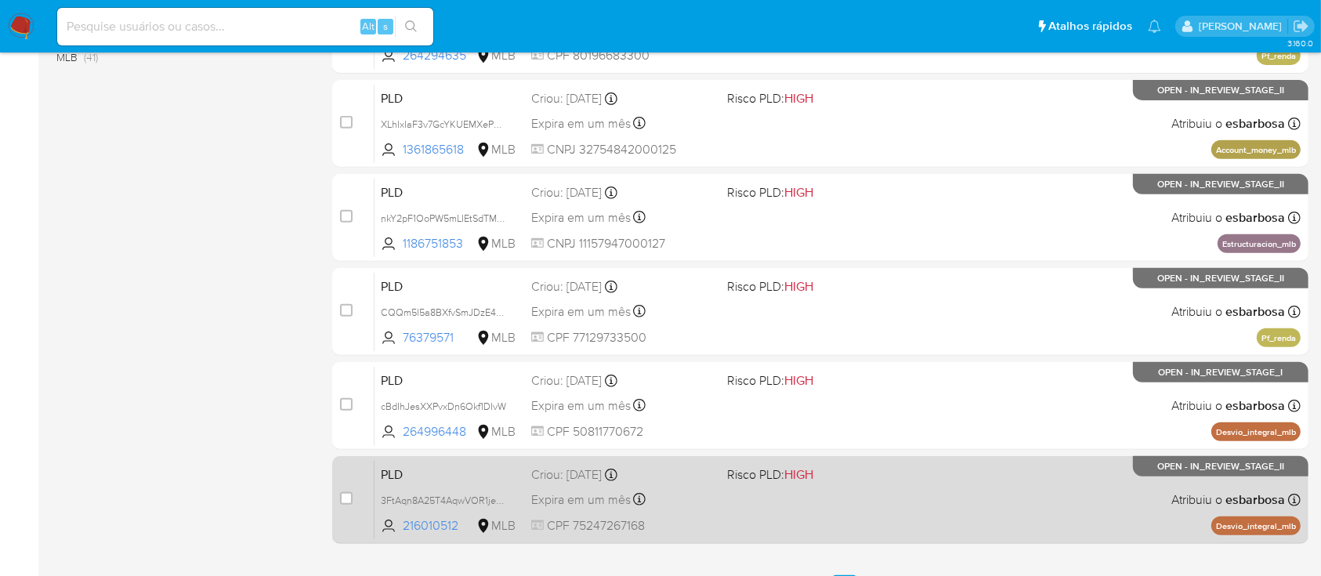
scroll to position [716, 0]
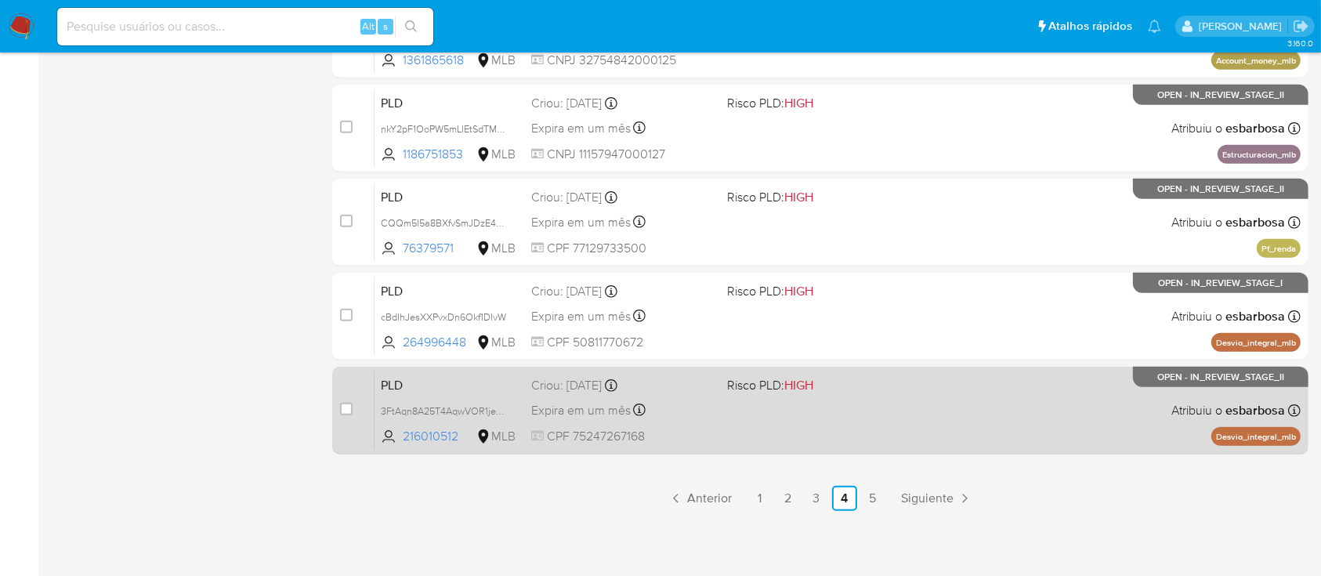
click at [909, 397] on div "PLD 3FtAqn8A25T4AqwVOR1jehKP 216010512 MLB Risco PLD: HIGH Criou: 12/09/2025 Cr…" at bounding box center [837, 409] width 926 height 79
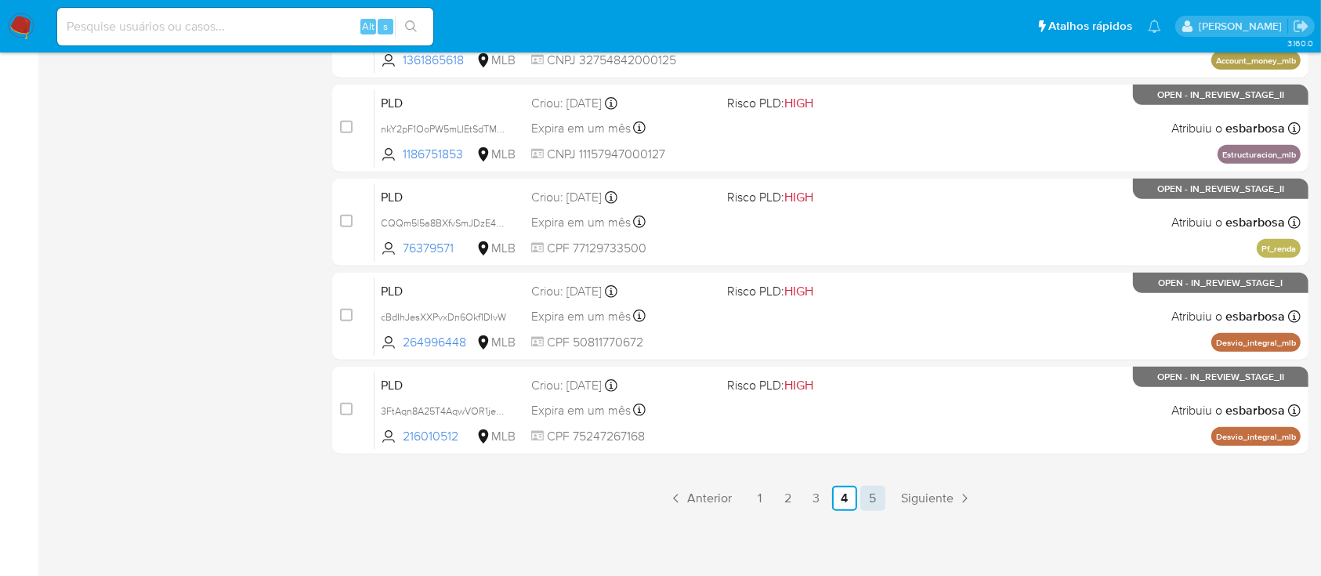
click at [876, 502] on link "5" at bounding box center [872, 498] width 25 height 25
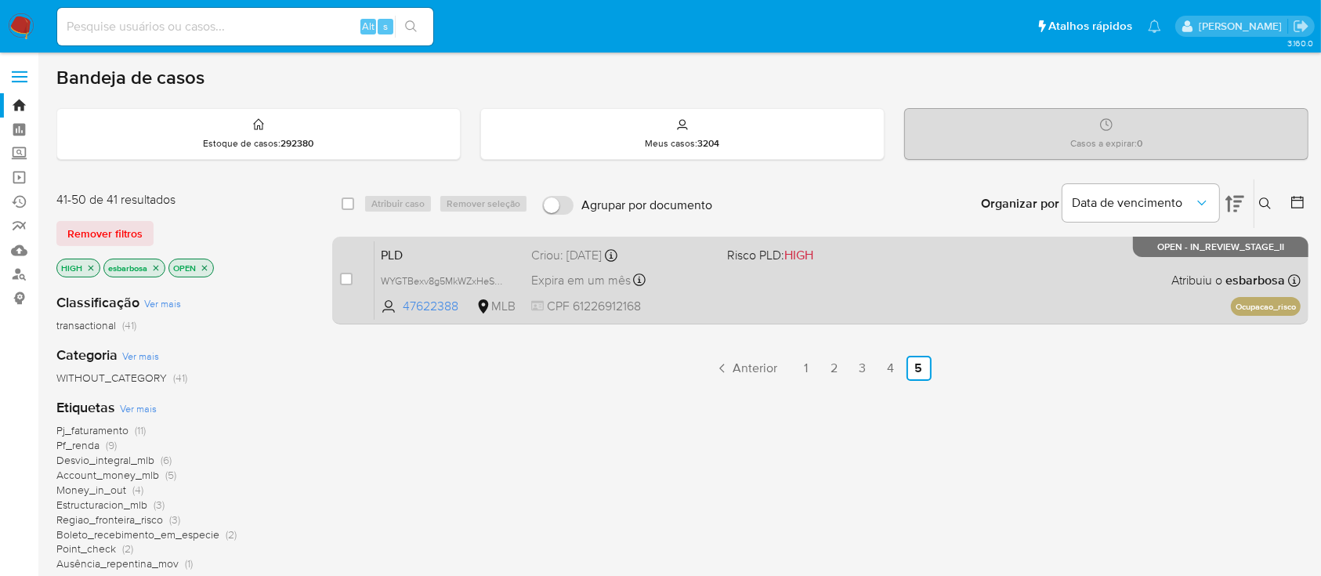
click at [708, 276] on div "Expira em um mês Expira em 27/10/2025 00:38:45" at bounding box center [622, 279] width 183 height 21
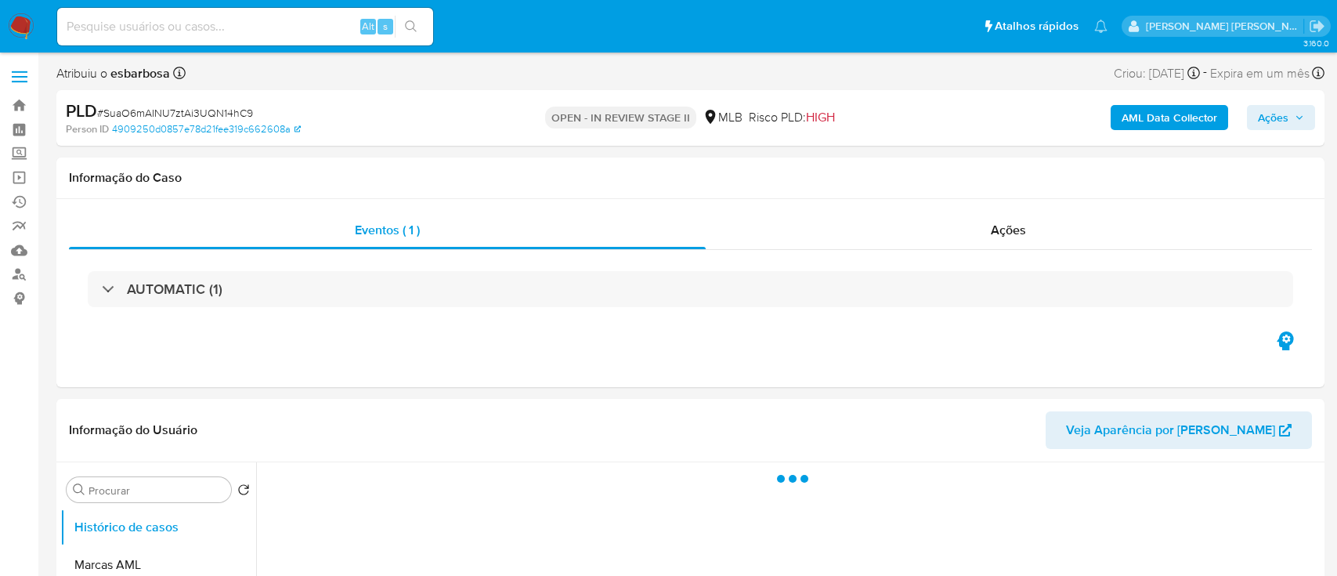
select select "10"
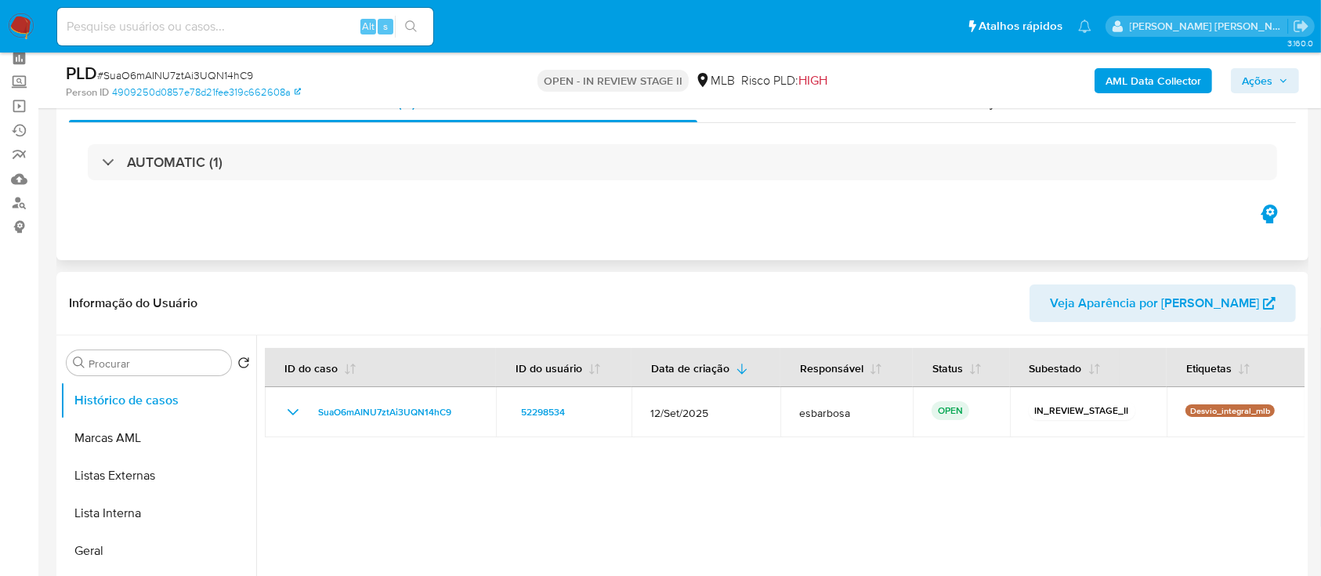
scroll to position [104, 0]
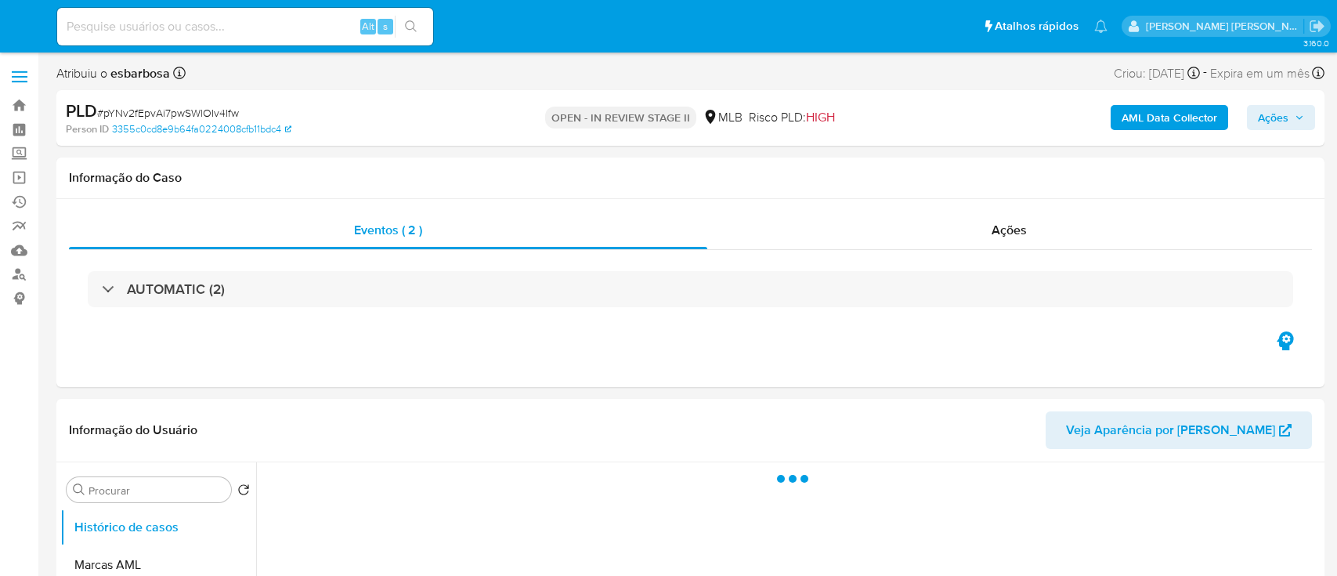
select select "10"
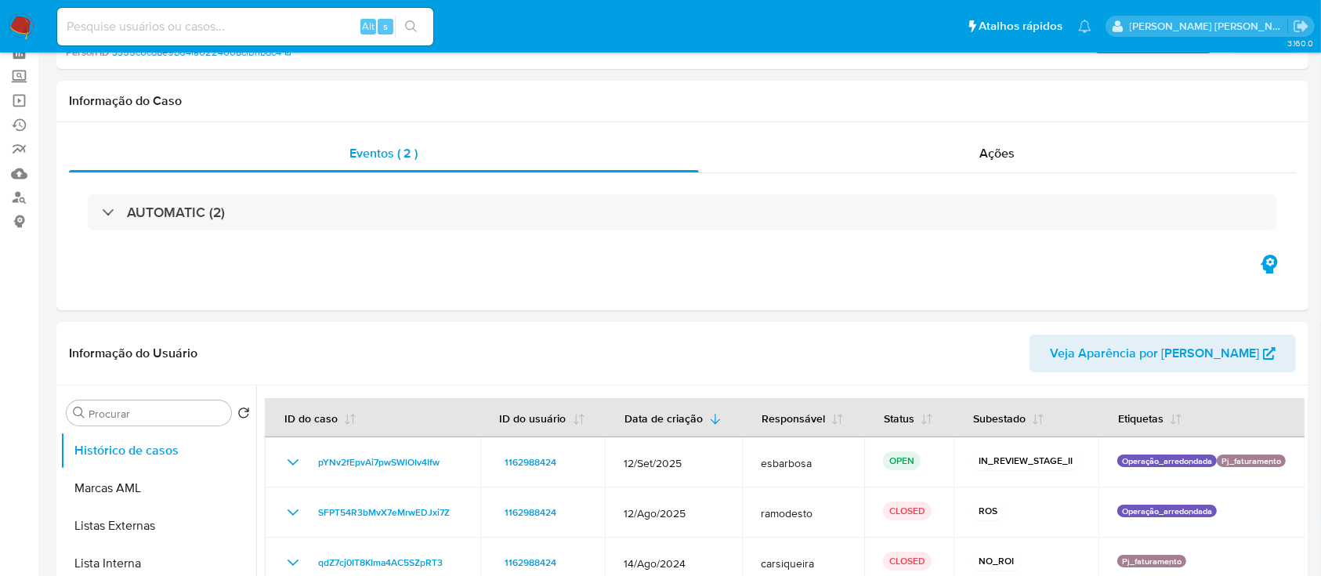
scroll to position [104, 0]
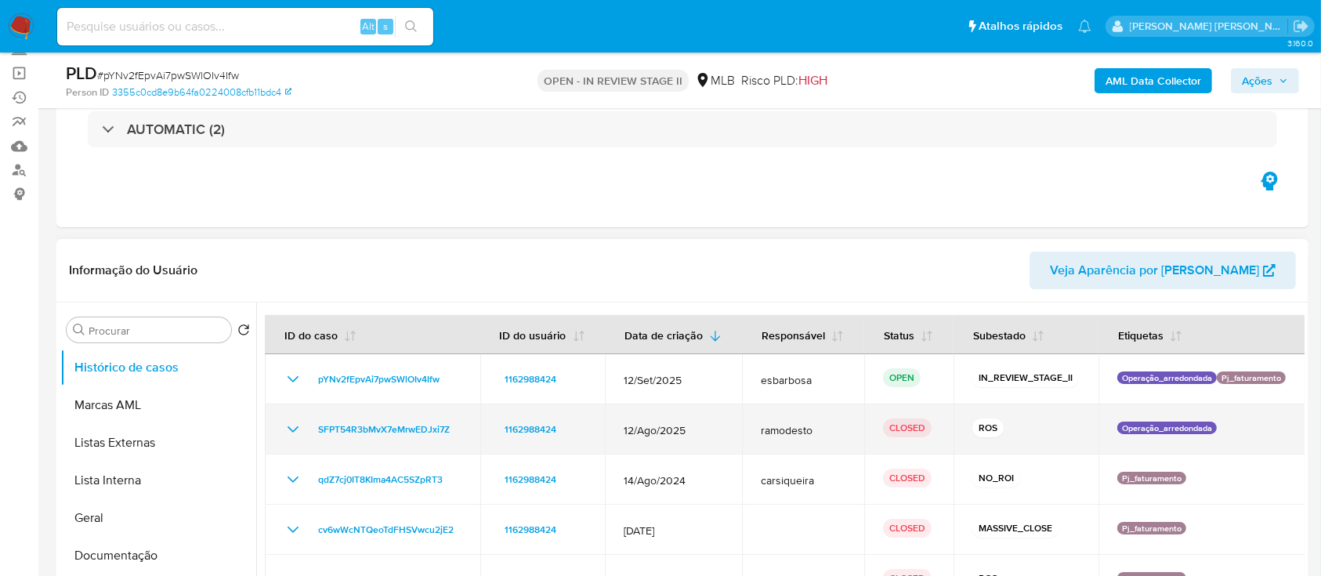
click at [288, 428] on icon "Mostrar/Ocultar" at bounding box center [293, 429] width 19 height 19
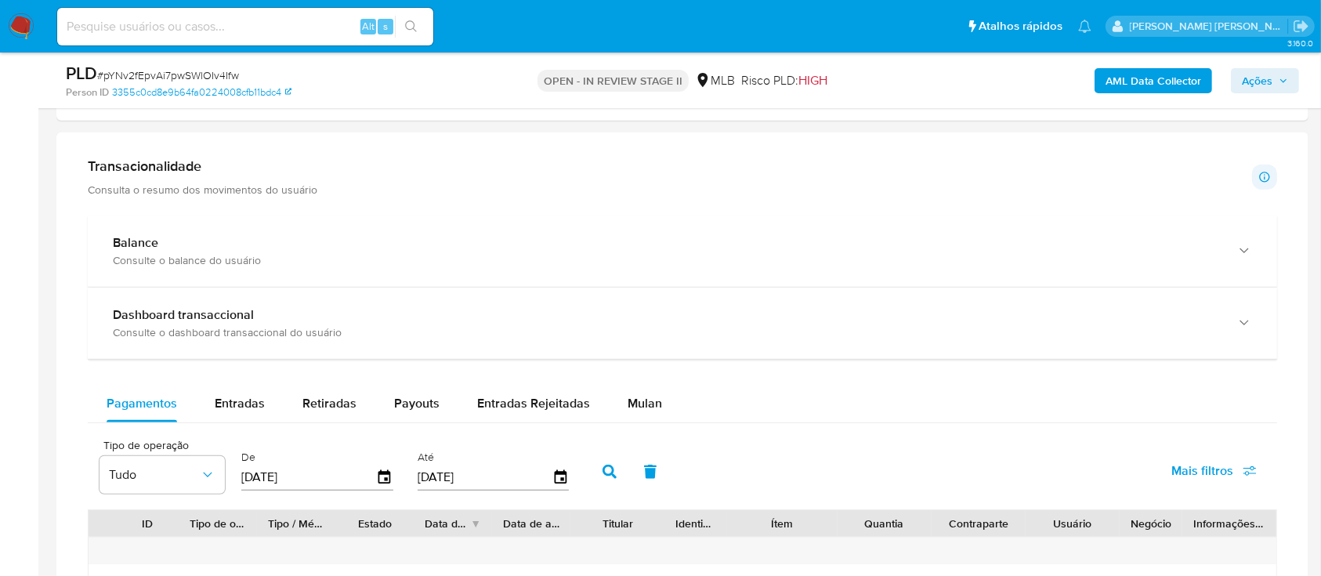
scroll to position [1044, 0]
click at [637, 402] on span "Mulan" at bounding box center [644, 401] width 34 height 18
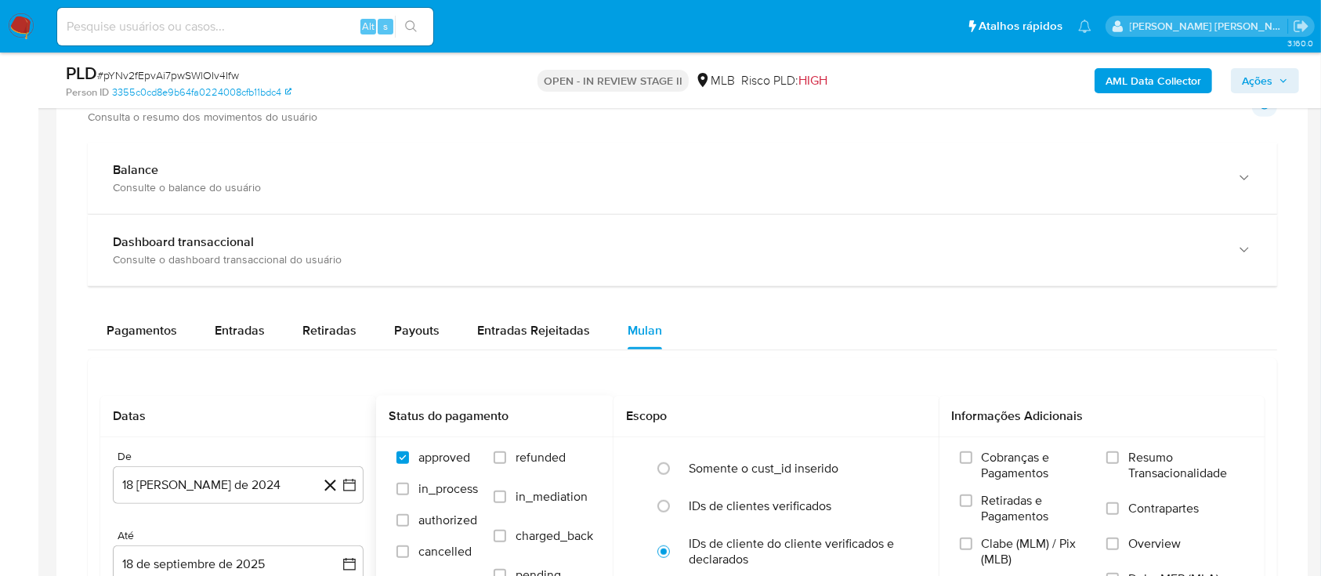
scroll to position [1148, 0]
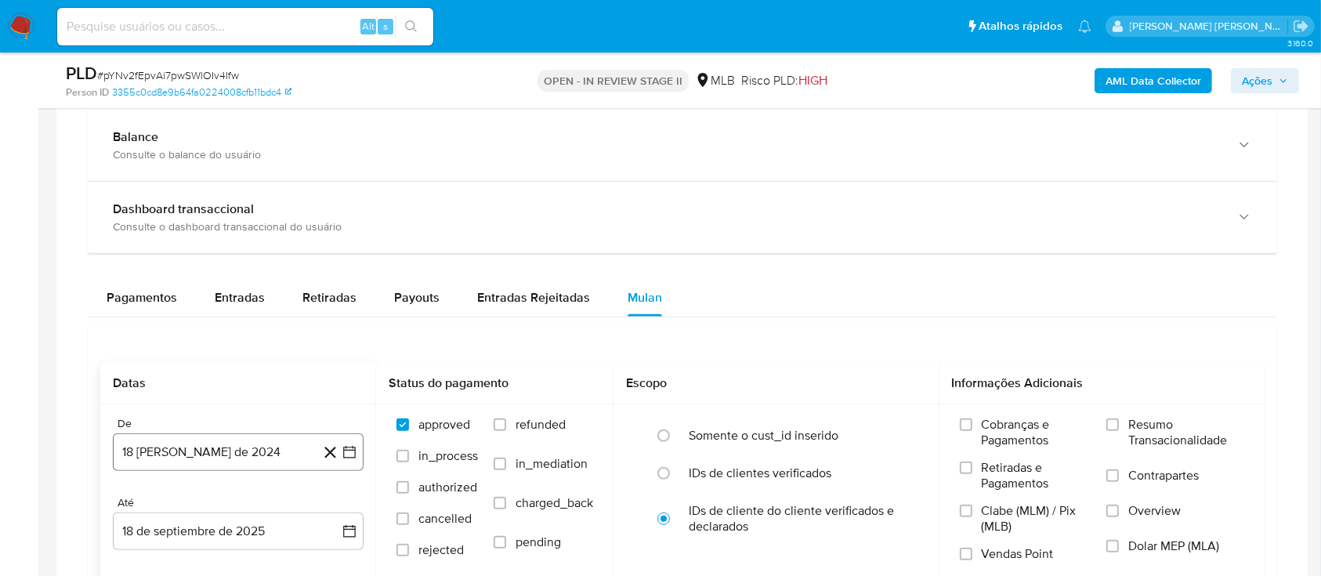
click at [221, 443] on button "18 de agosto de 2024" at bounding box center [238, 452] width 251 height 38
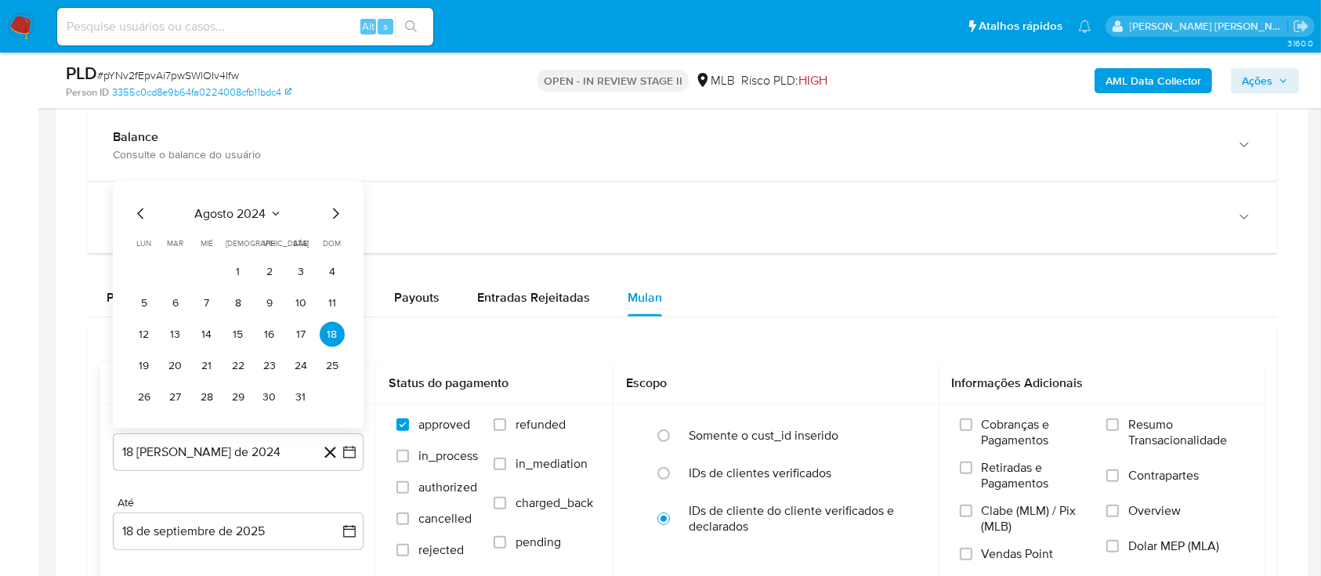
click at [234, 210] on span "agosto 2024" at bounding box center [230, 214] width 71 height 16
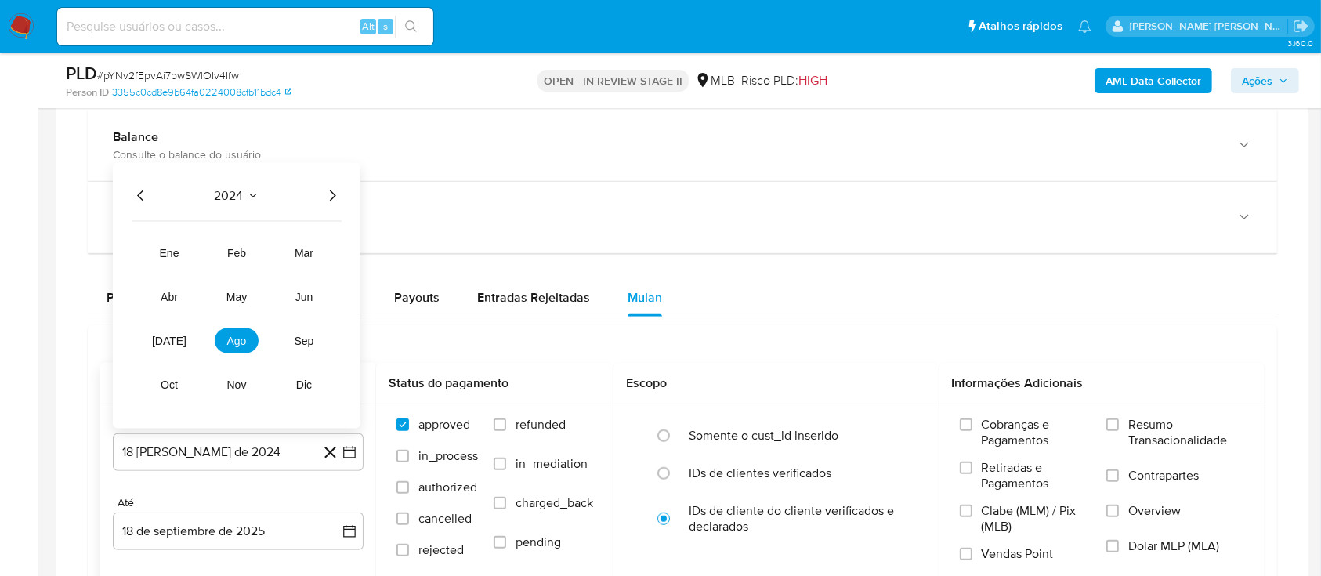
click at [332, 201] on icon "Año siguiente" at bounding box center [332, 195] width 19 height 19
click at [233, 334] on span "ago" at bounding box center [237, 340] width 20 height 13
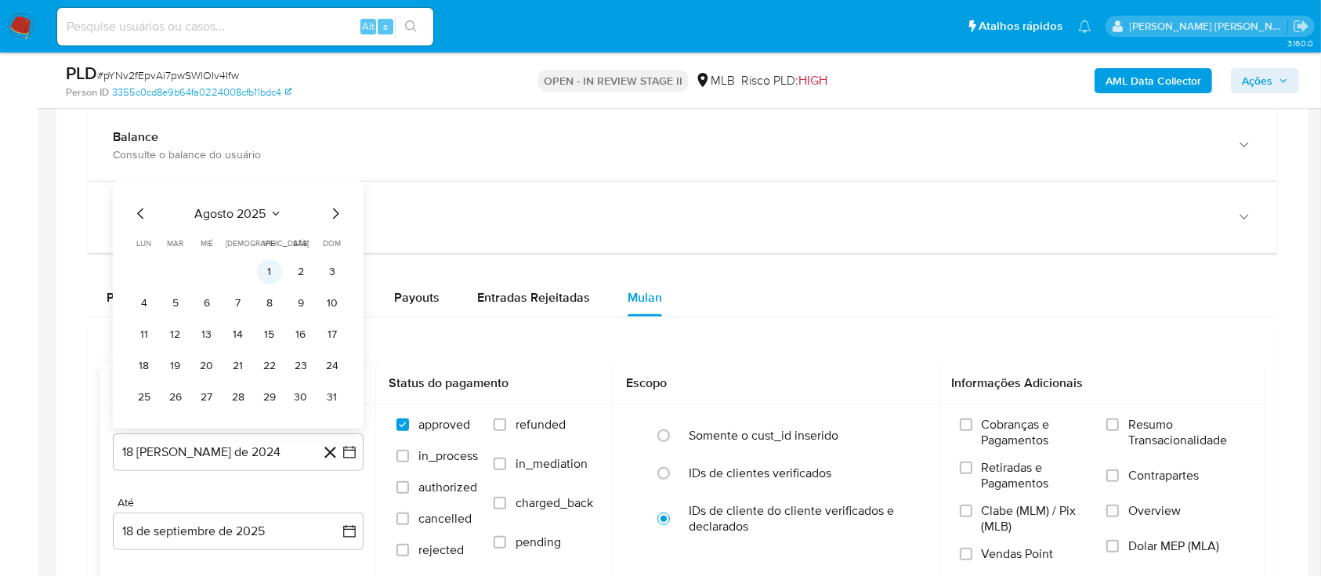
click at [276, 265] on button "1" at bounding box center [269, 271] width 25 height 25
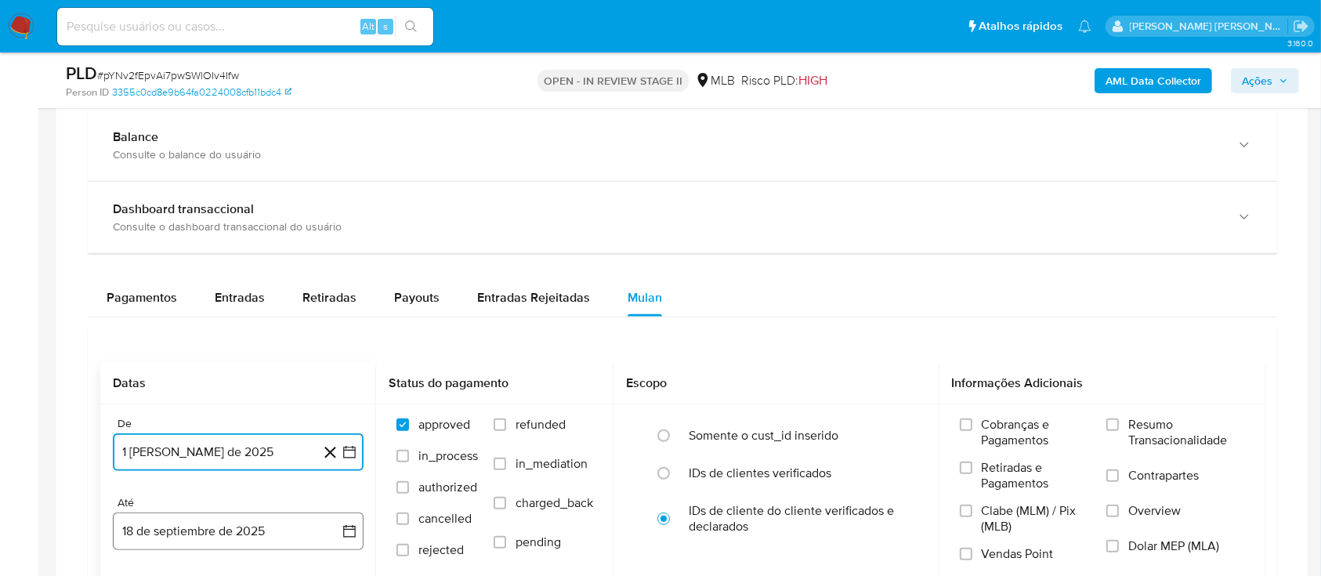
click at [272, 526] on button "18 de septiembre de 2025" at bounding box center [238, 531] width 251 height 38
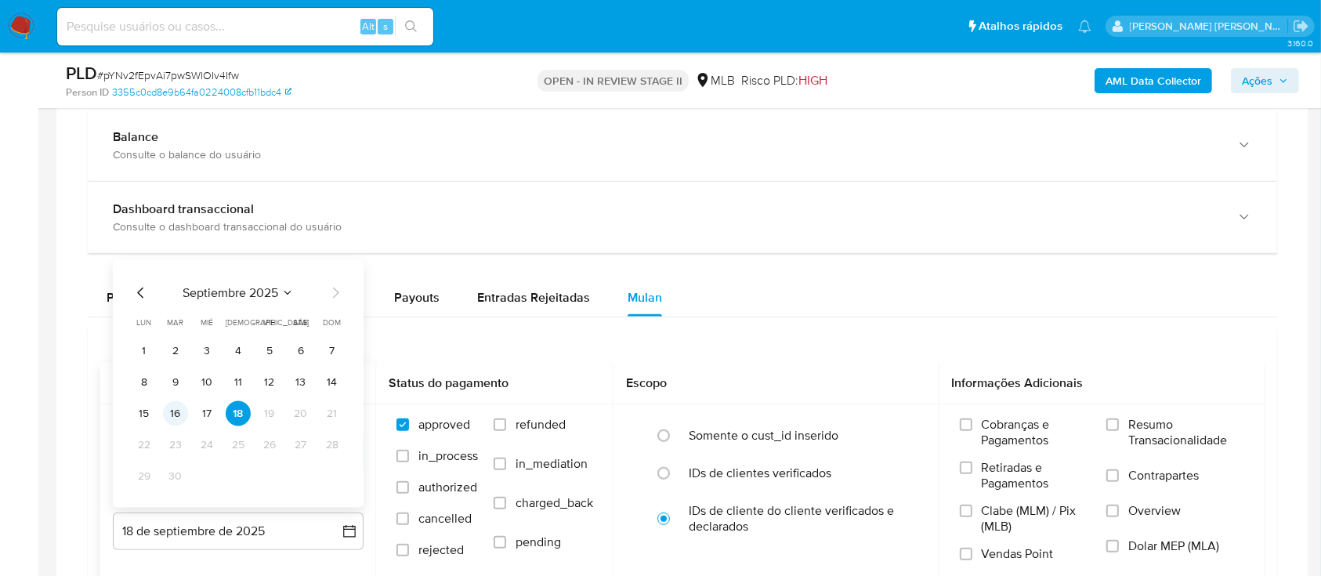
click at [178, 414] on button "16" at bounding box center [175, 413] width 25 height 25
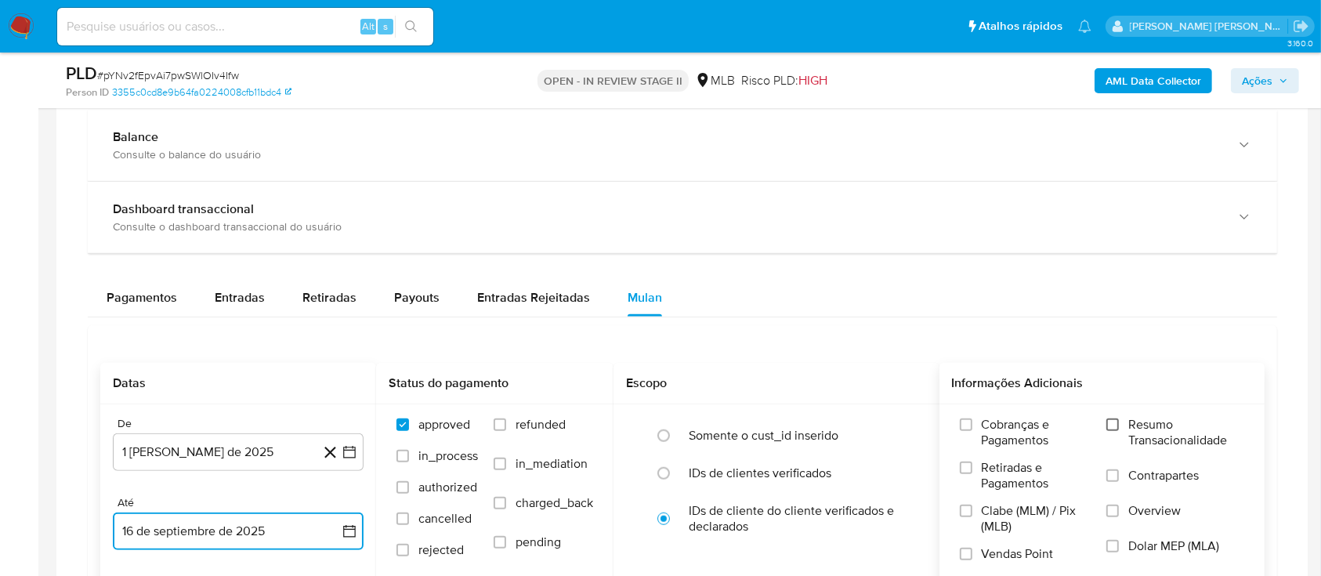
click at [1115, 424] on input "Resumo Transacionalidade" at bounding box center [1112, 424] width 13 height 13
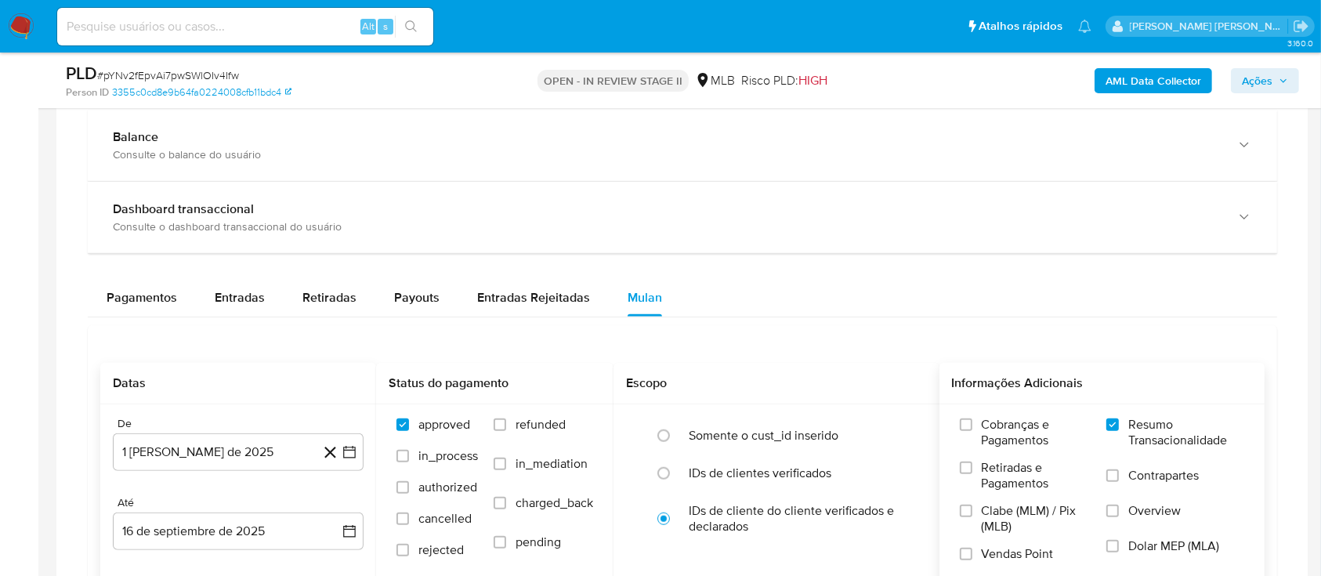
click at [1119, 482] on label "Contrapartes" at bounding box center [1175, 485] width 138 height 35
click at [1119, 482] on input "Contrapartes" at bounding box center [1112, 475] width 13 height 13
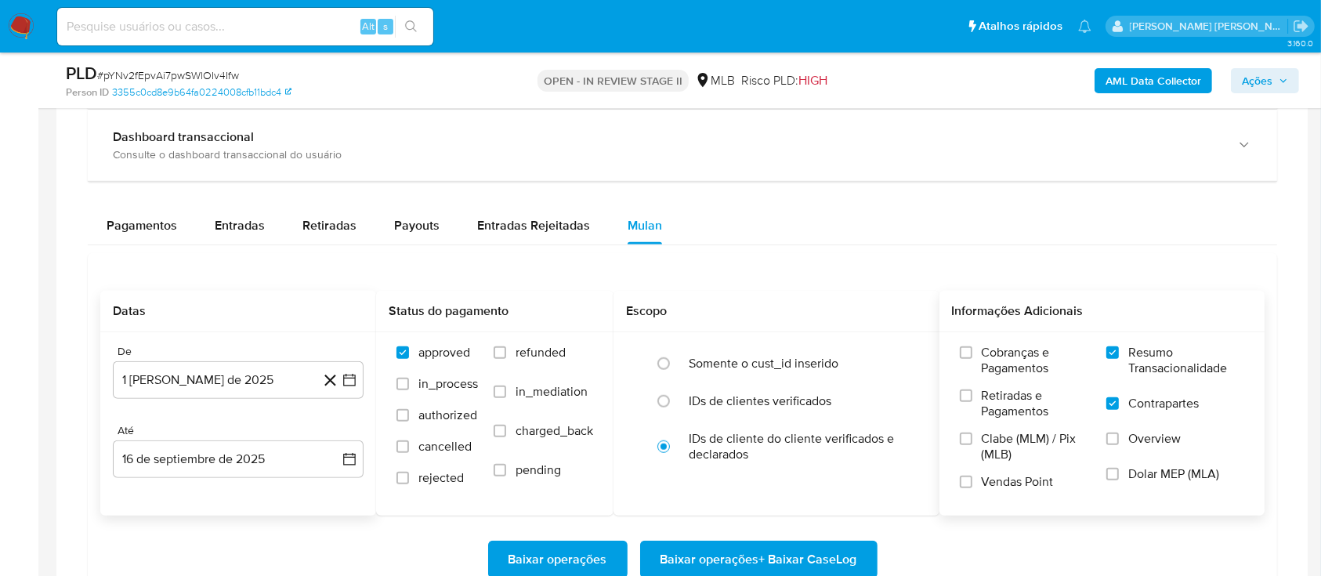
scroll to position [1253, 0]
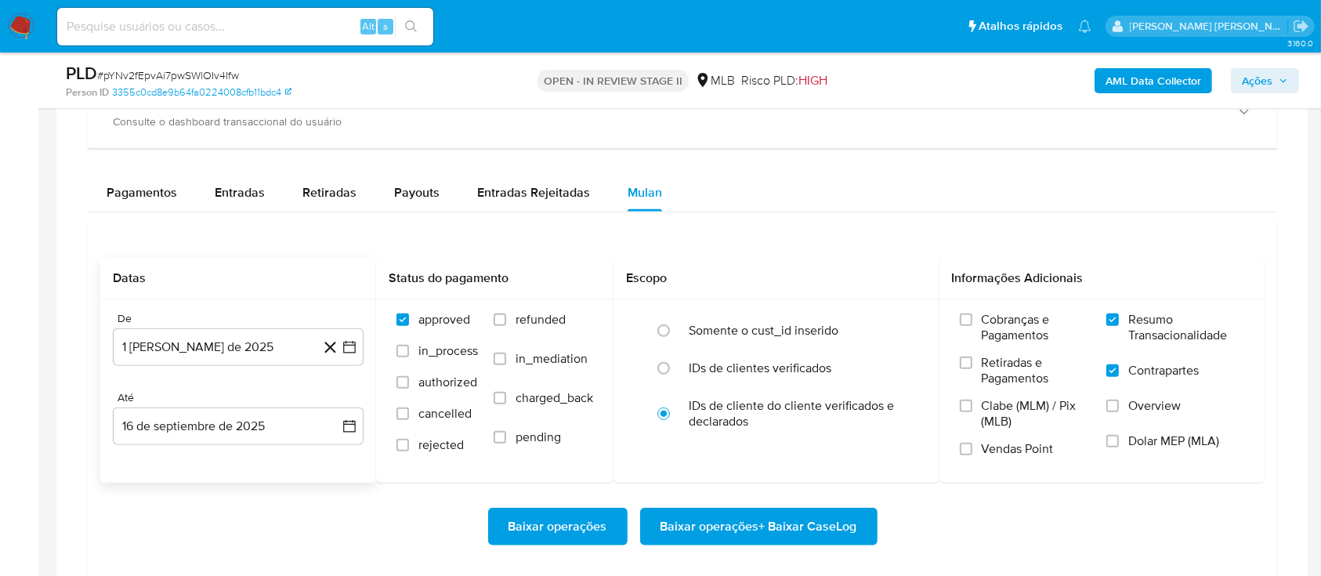
click at [955, 445] on div "Cobranças e Pagamentos Retiradas e Pagamentos Clabe (MLM) / Pix (MLB) Vendas Po…" at bounding box center [1102, 390] width 301 height 157
click at [969, 457] on label "Vendas Point" at bounding box center [1026, 454] width 132 height 27
click at [969, 455] on input "Vendas Point" at bounding box center [966, 449] width 13 height 13
click at [731, 519] on span "Baixar operações + Baixar CaseLog" at bounding box center [758, 526] width 197 height 34
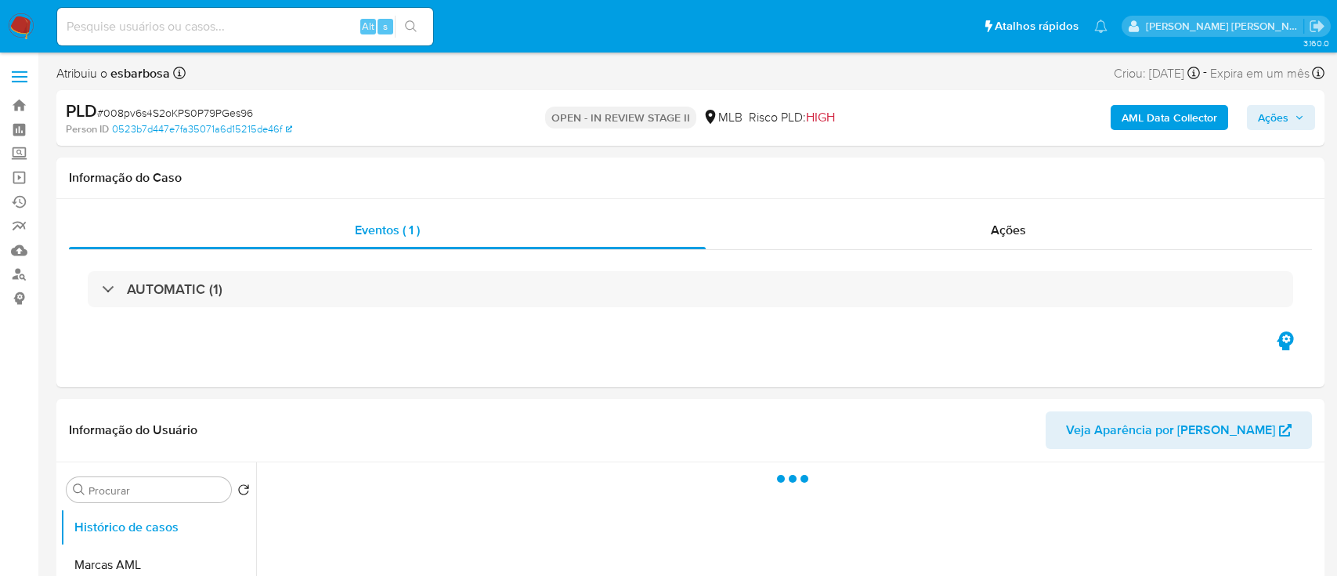
select select "10"
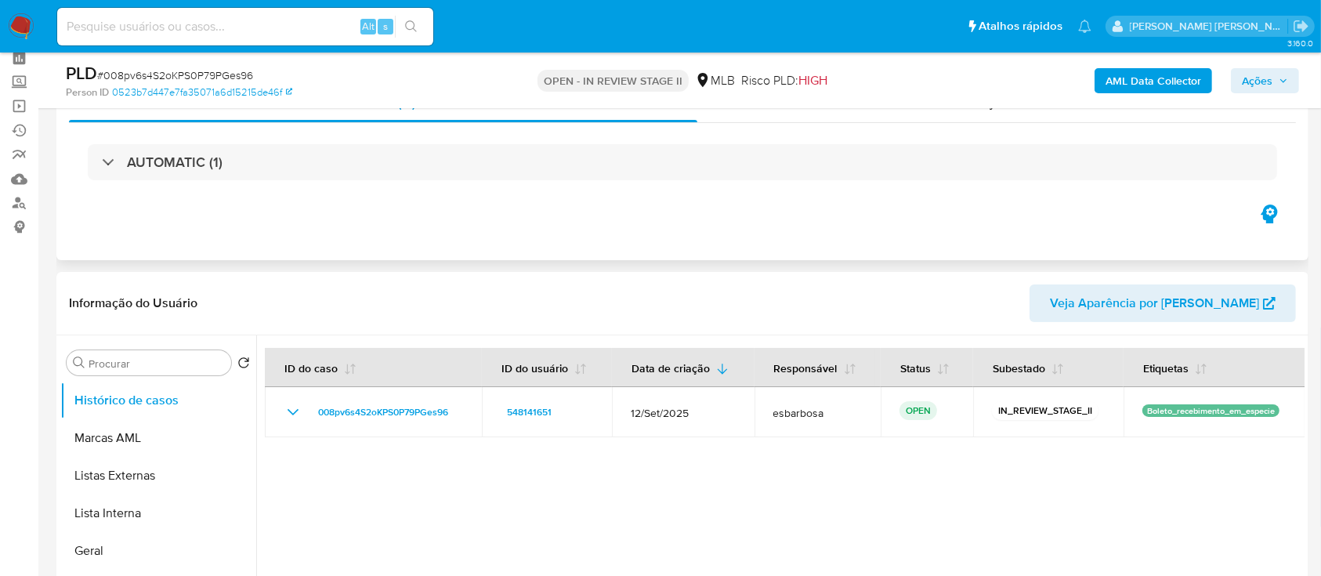
scroll to position [104, 0]
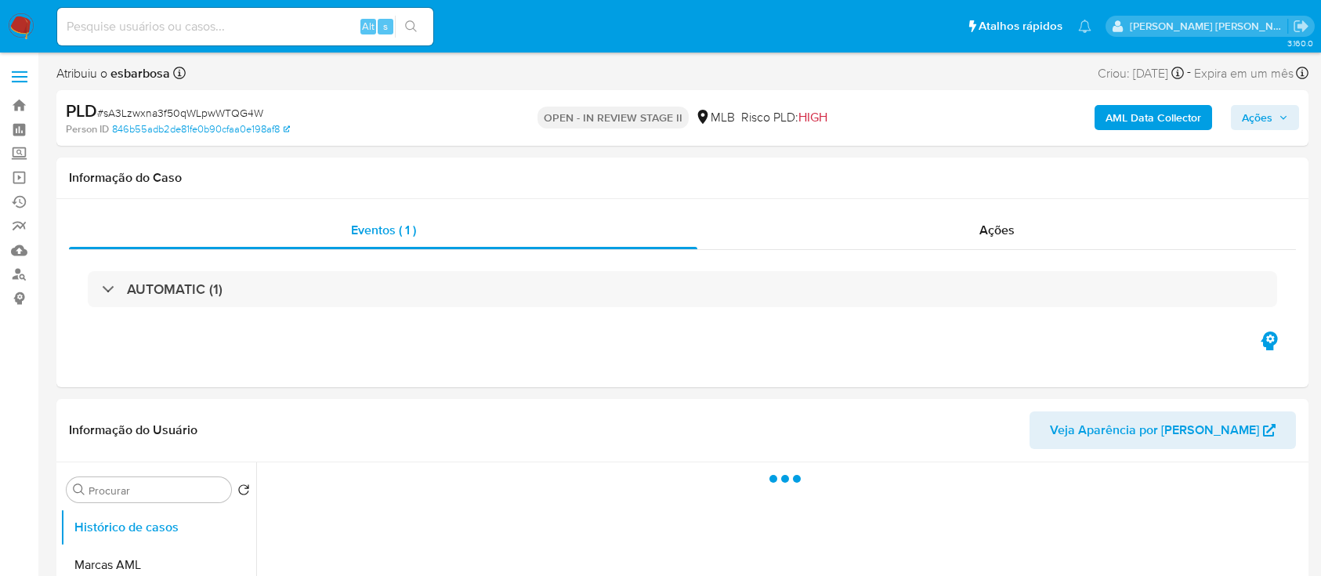
select select "10"
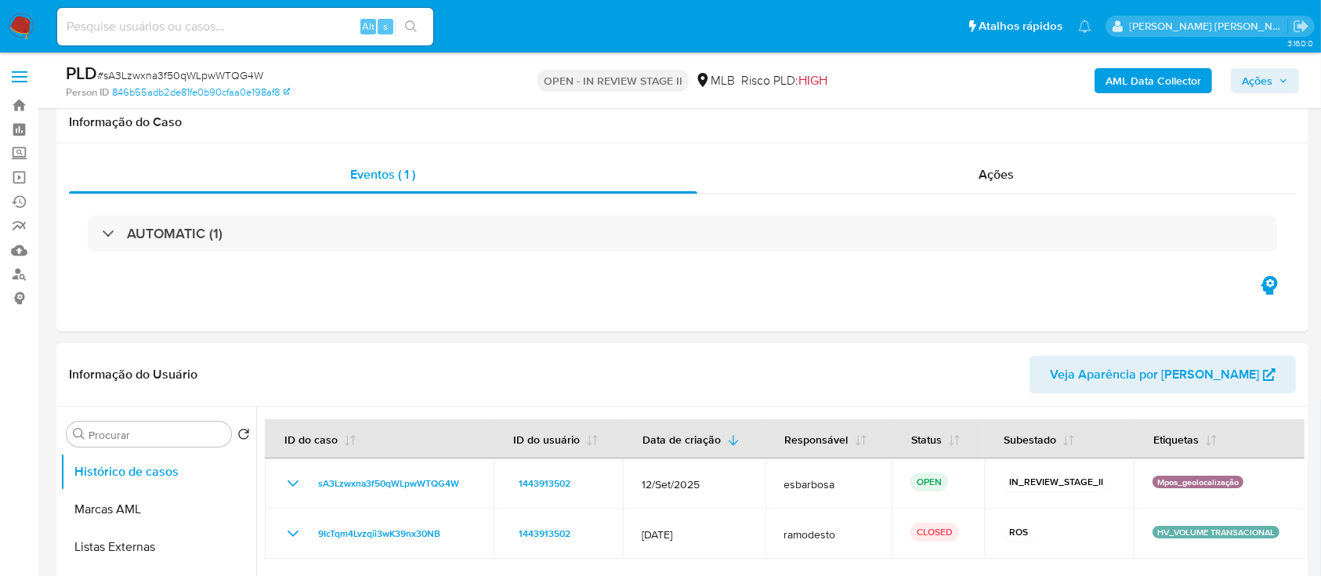
scroll to position [104, 0]
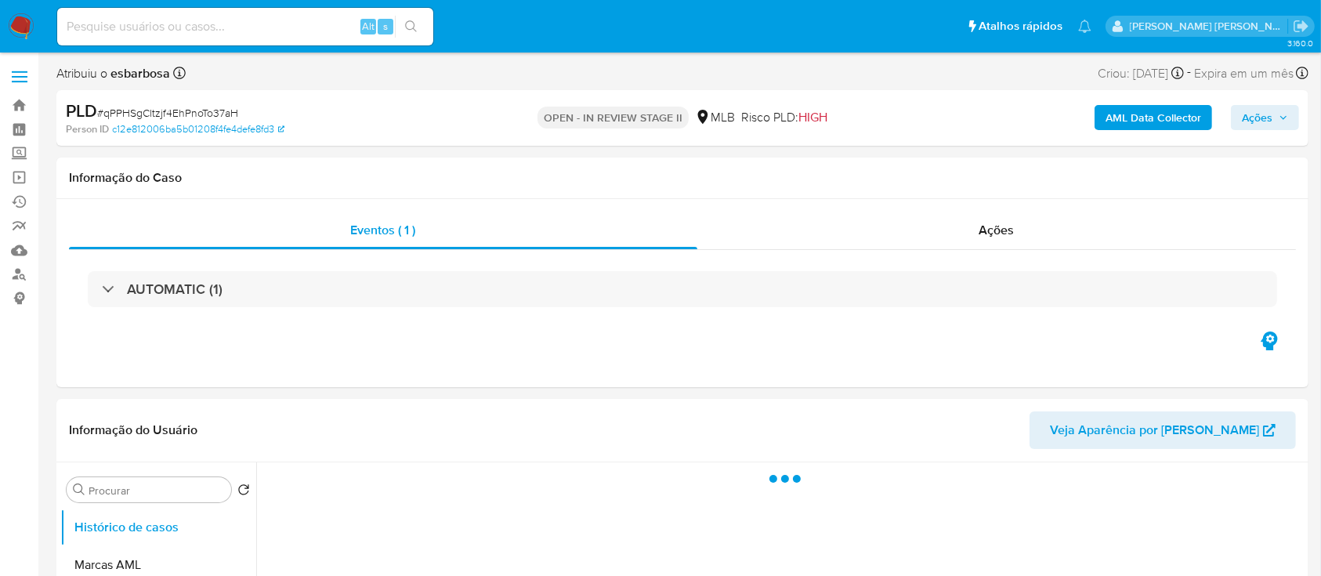
select select "10"
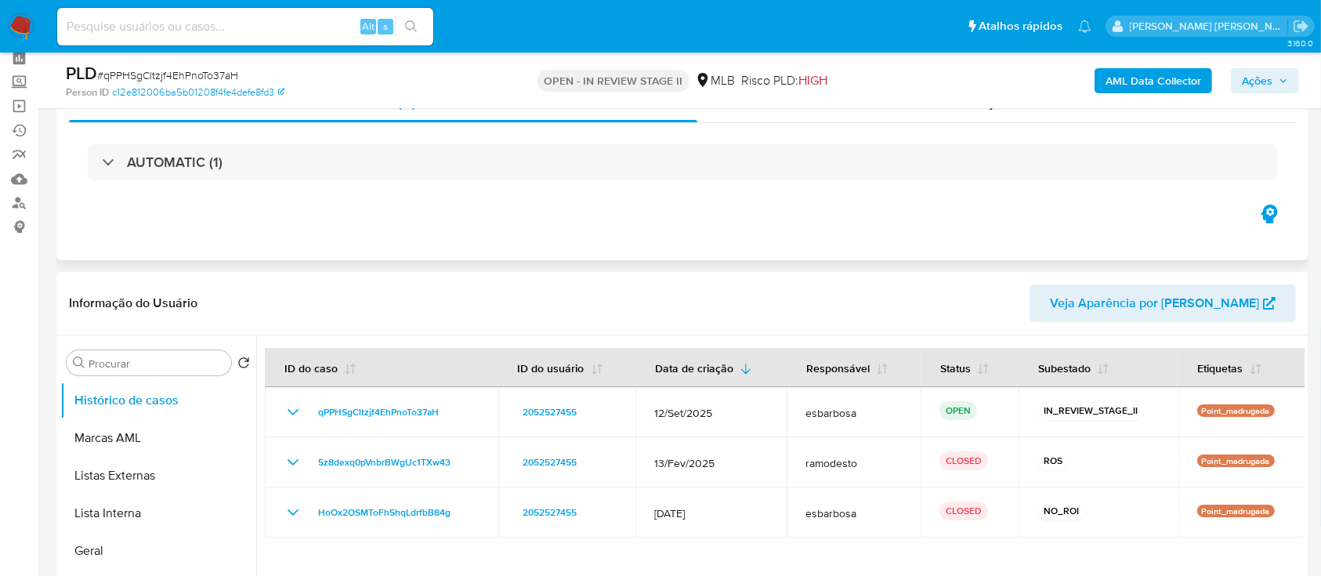
scroll to position [104, 0]
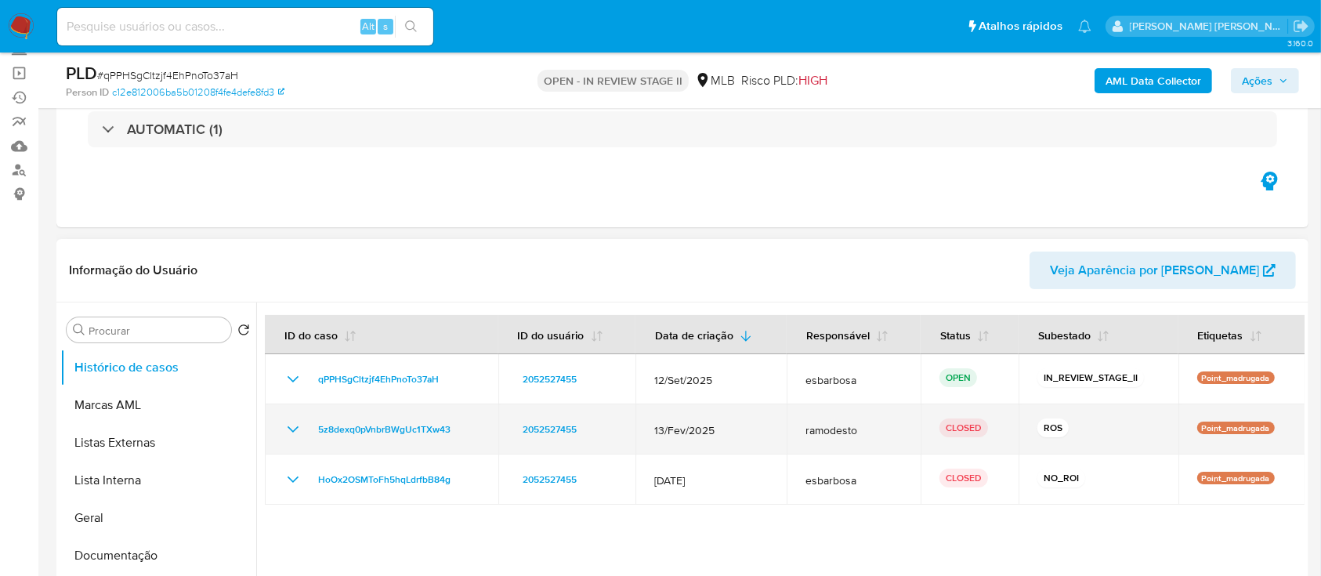
click at [291, 432] on icon "Mostrar/Ocultar" at bounding box center [293, 429] width 19 height 19
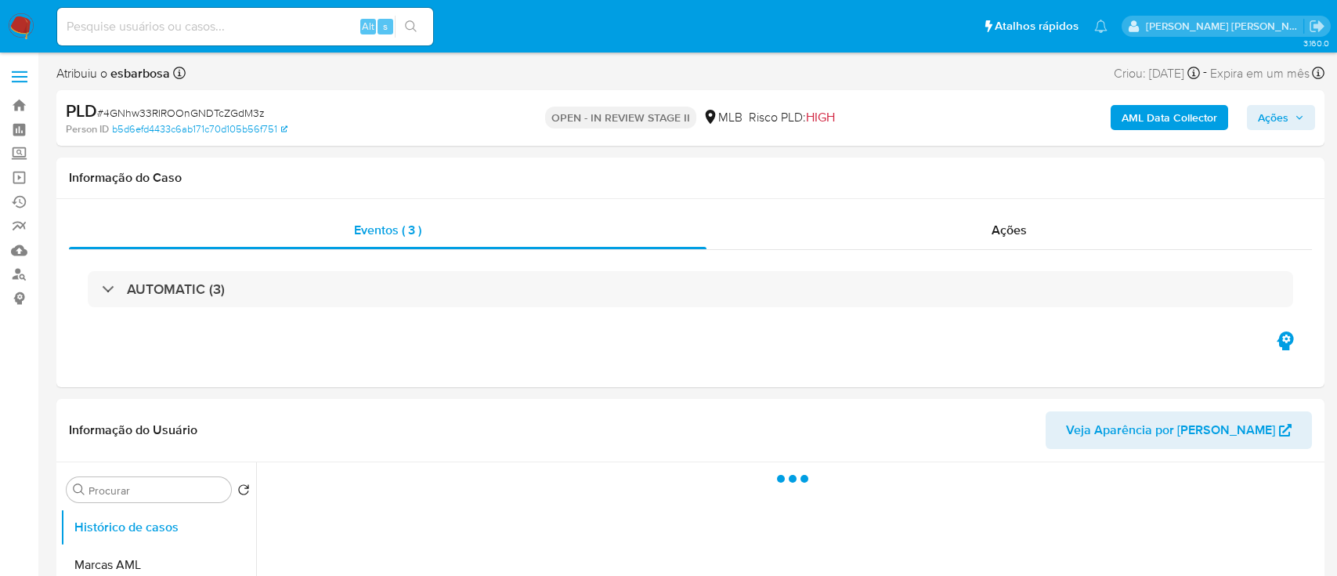
select select "10"
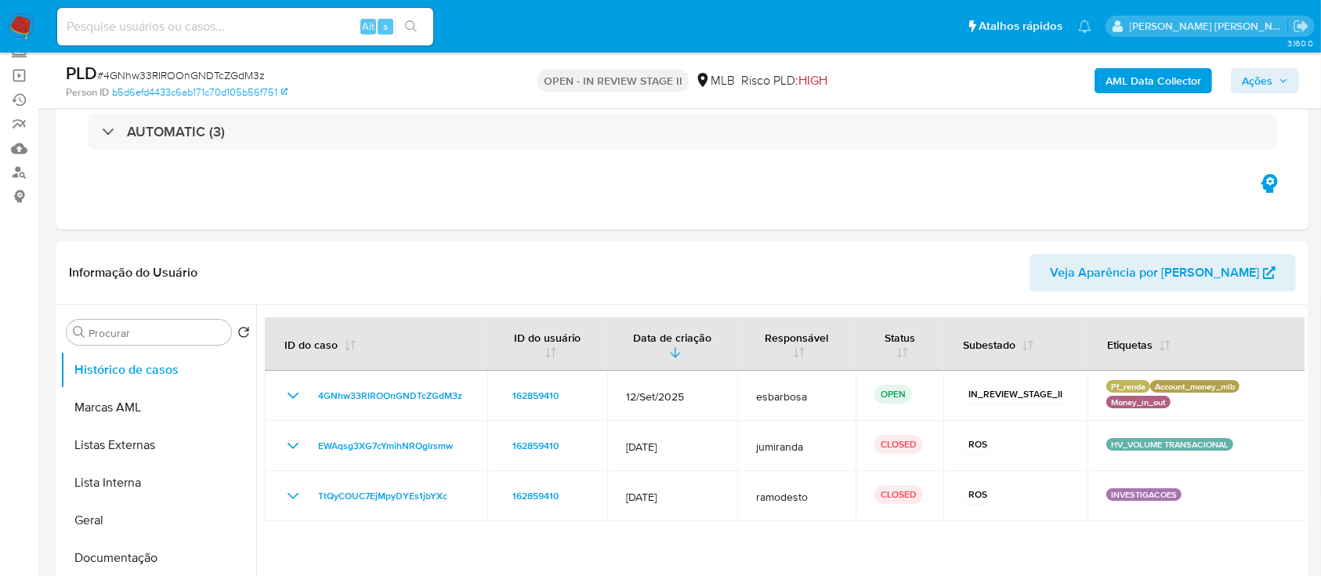
scroll to position [104, 0]
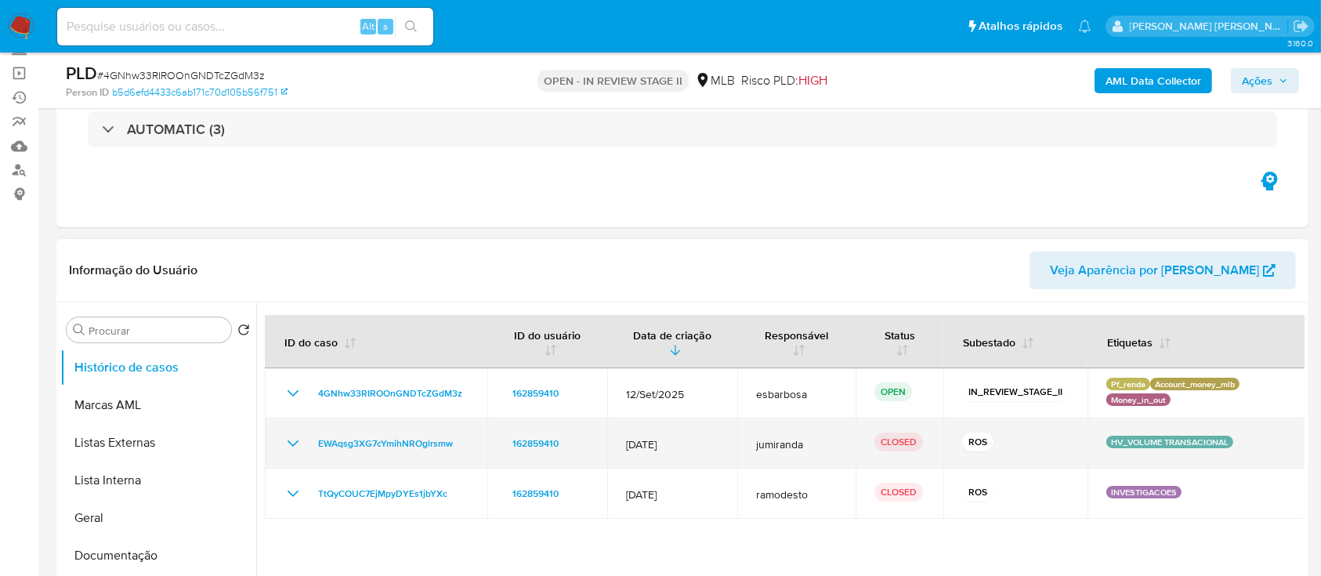
click at [292, 444] on icon "Mostrar/Ocultar" at bounding box center [292, 443] width 11 height 6
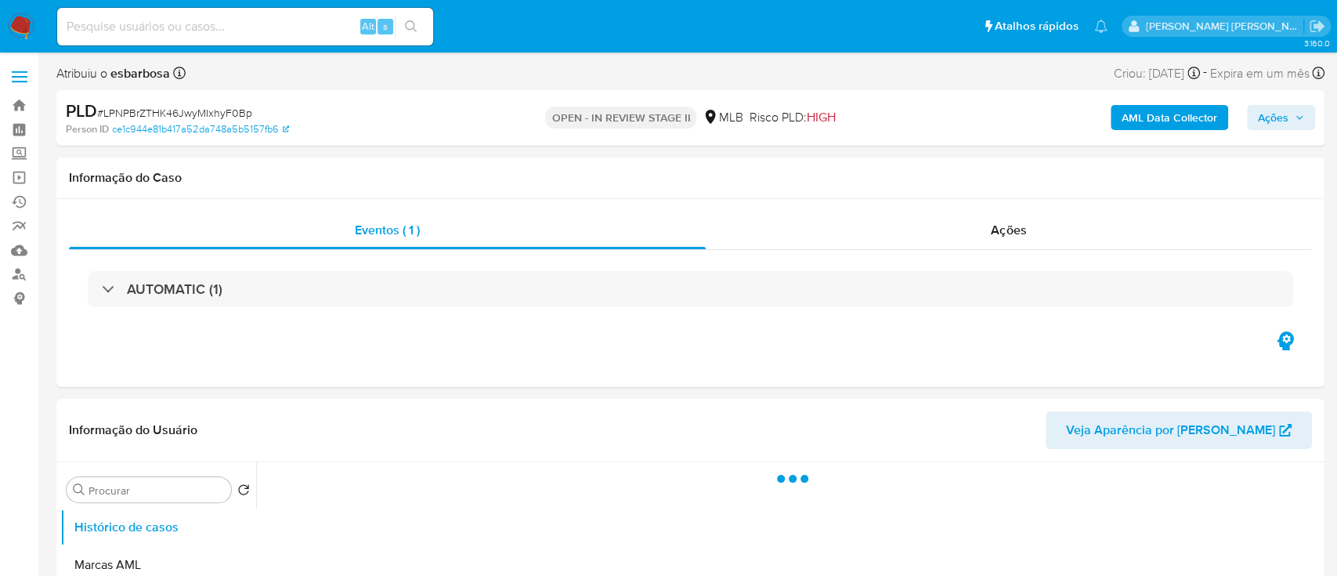
select select "10"
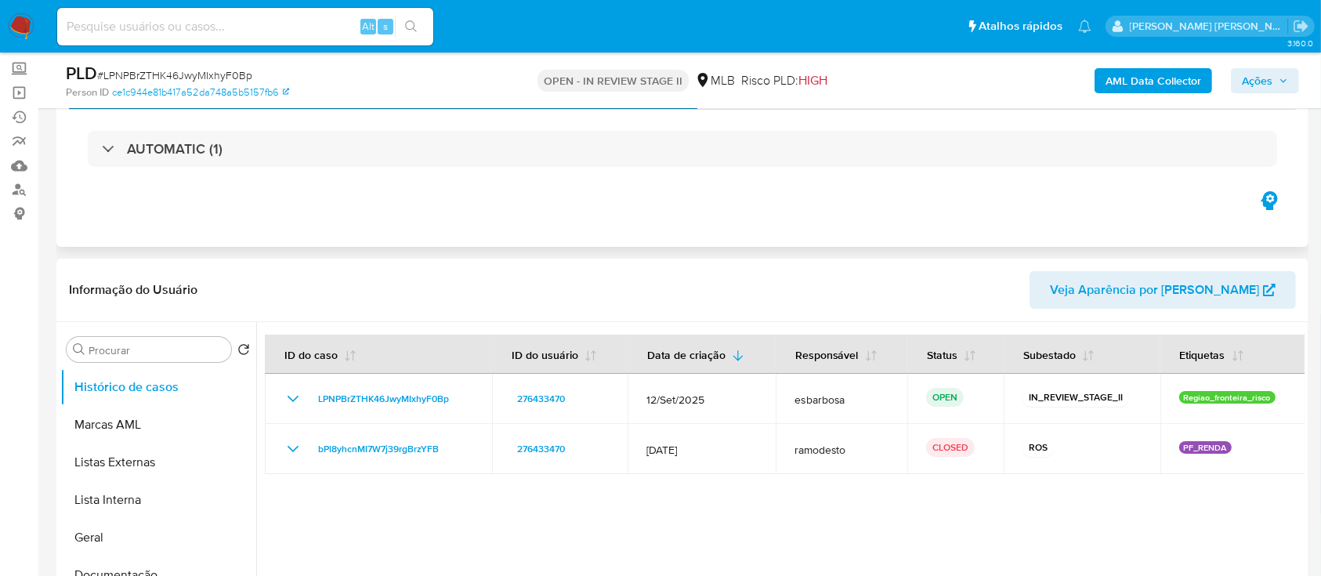
scroll to position [104, 0]
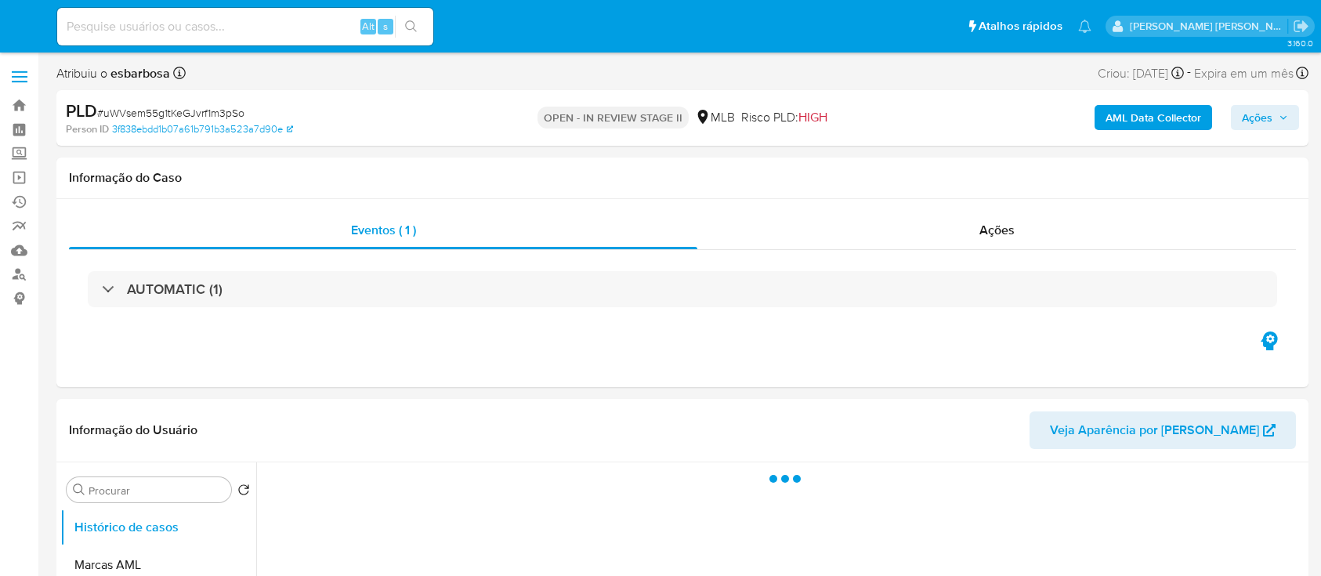
select select "10"
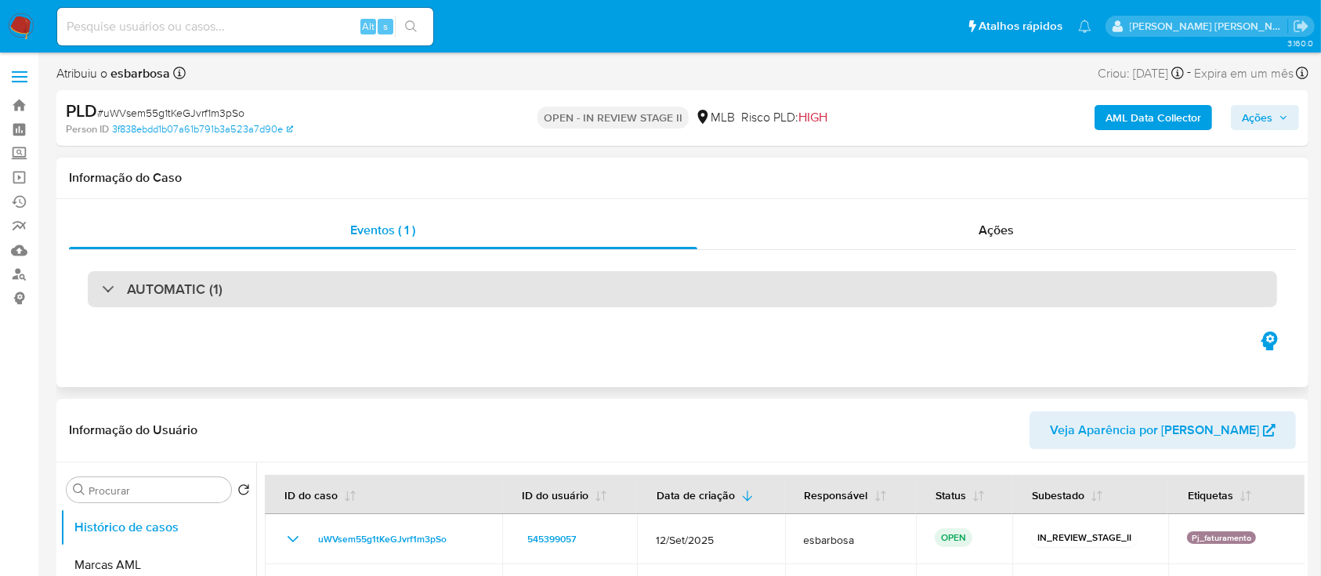
scroll to position [104, 0]
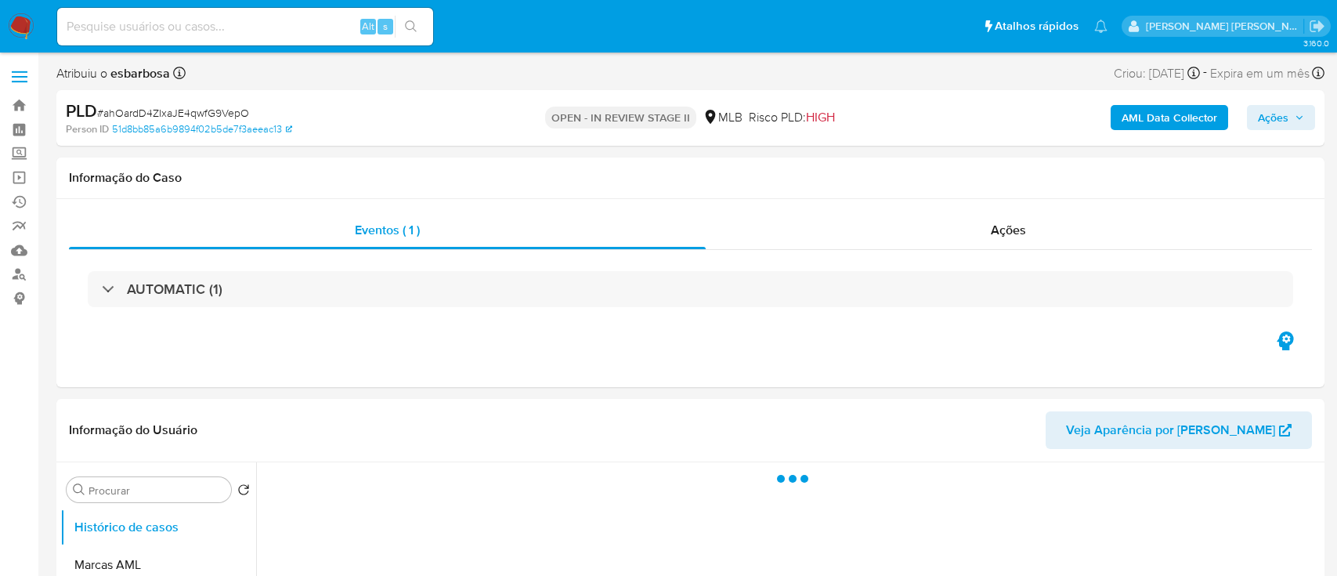
select select "10"
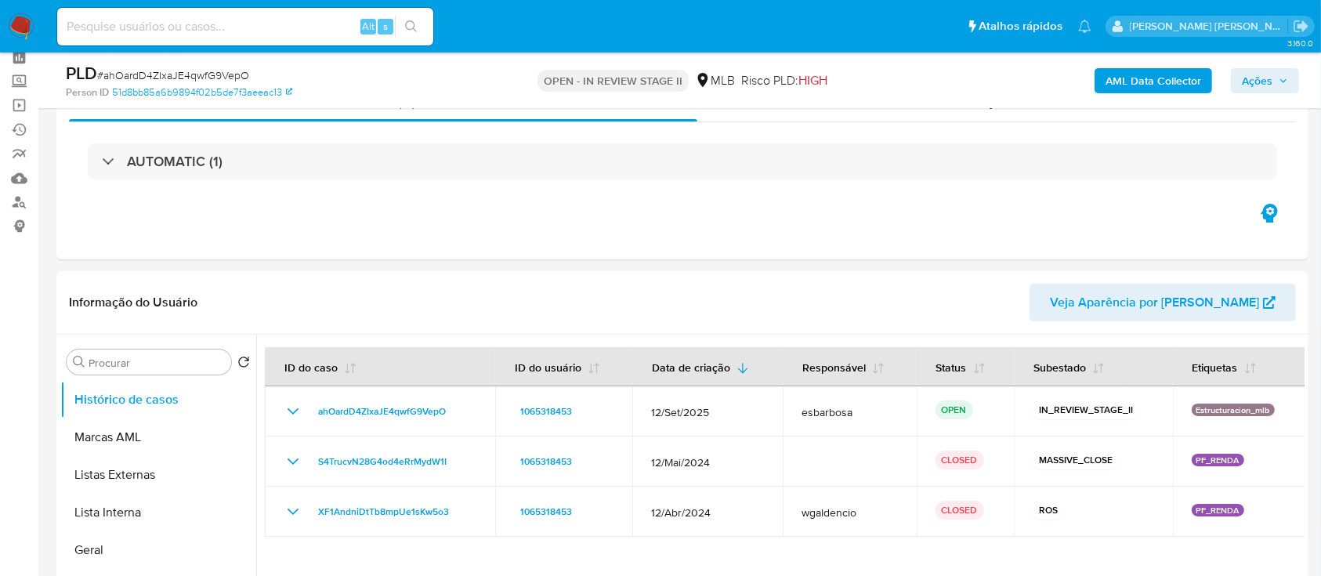
scroll to position [104, 0]
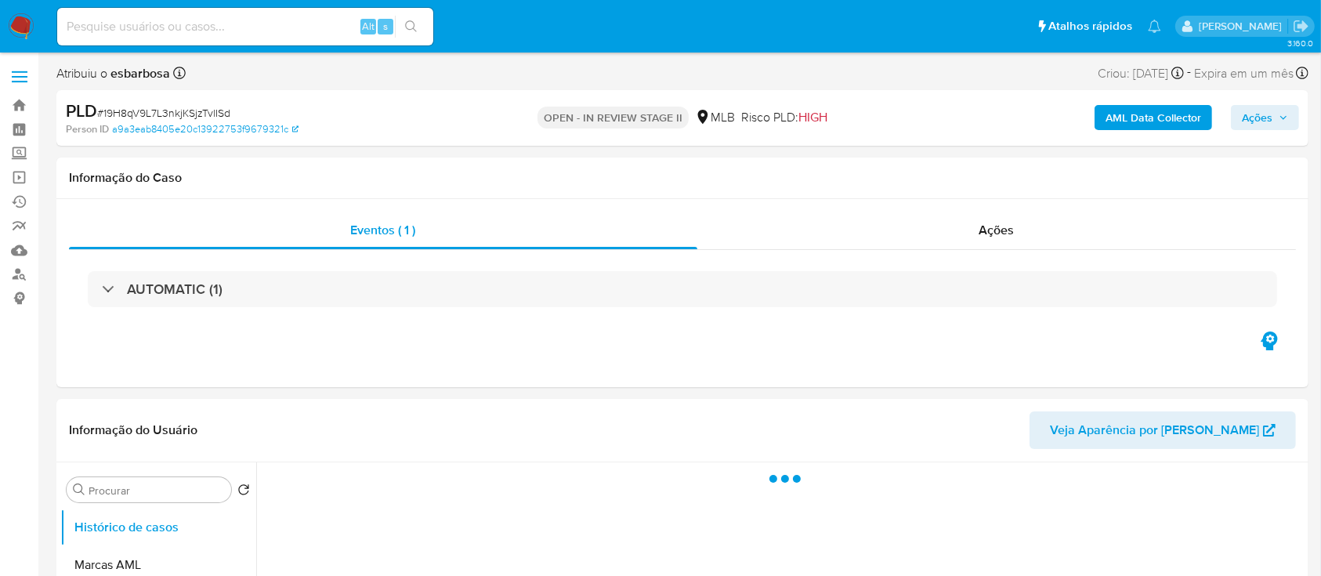
select select "10"
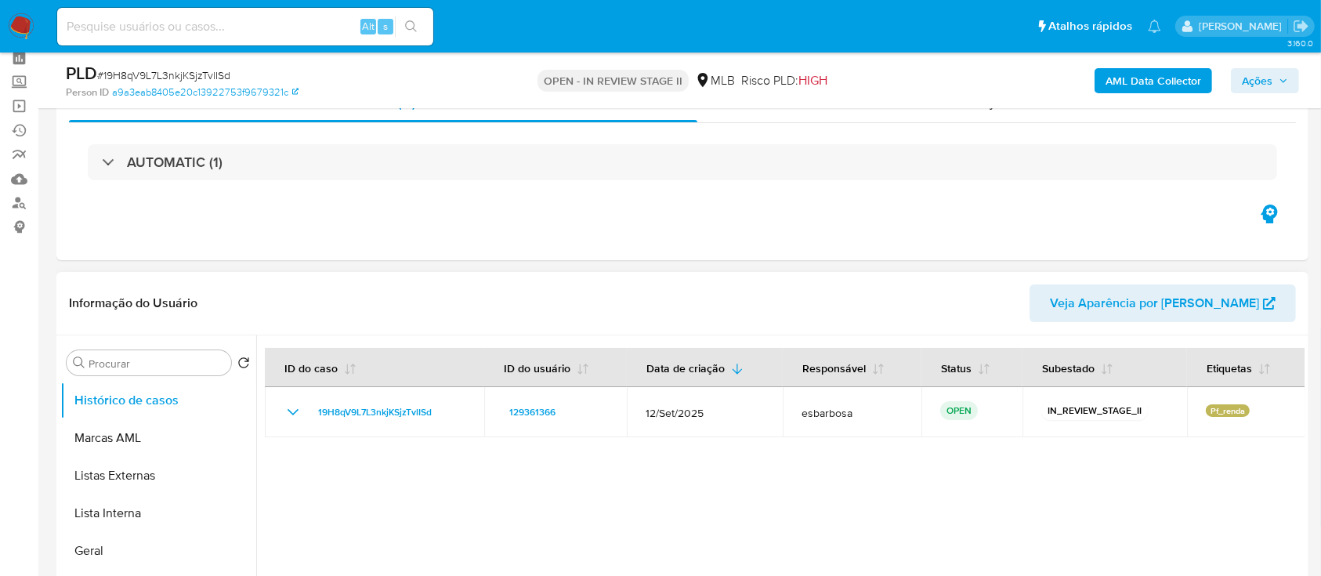
scroll to position [104, 0]
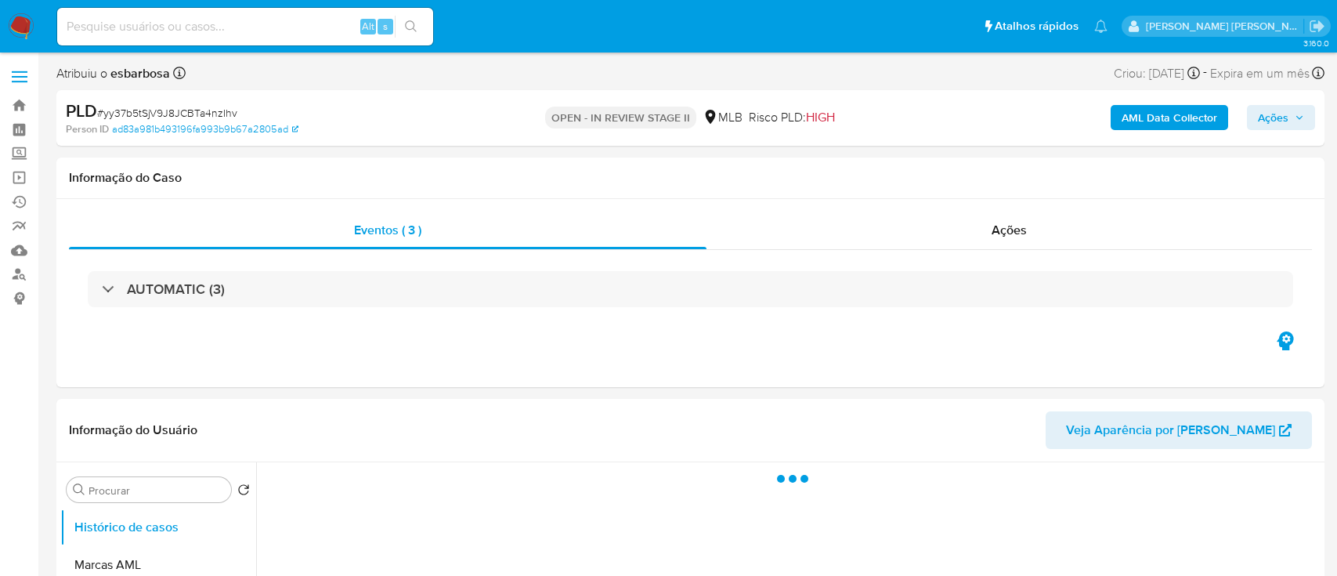
select select "10"
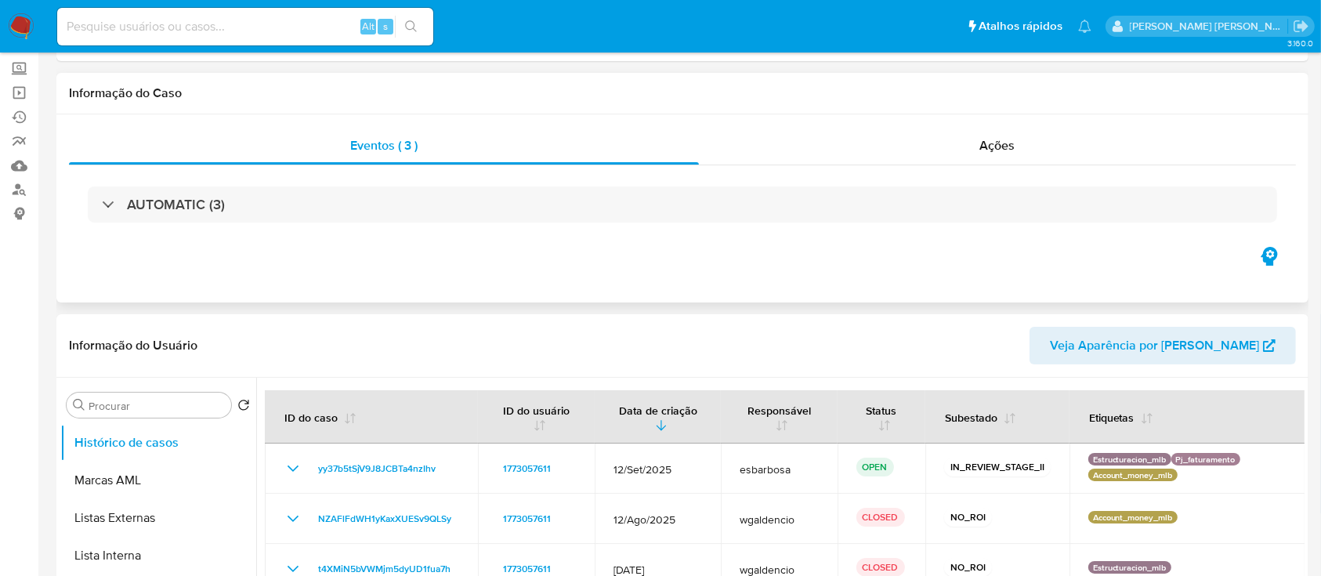
scroll to position [104, 0]
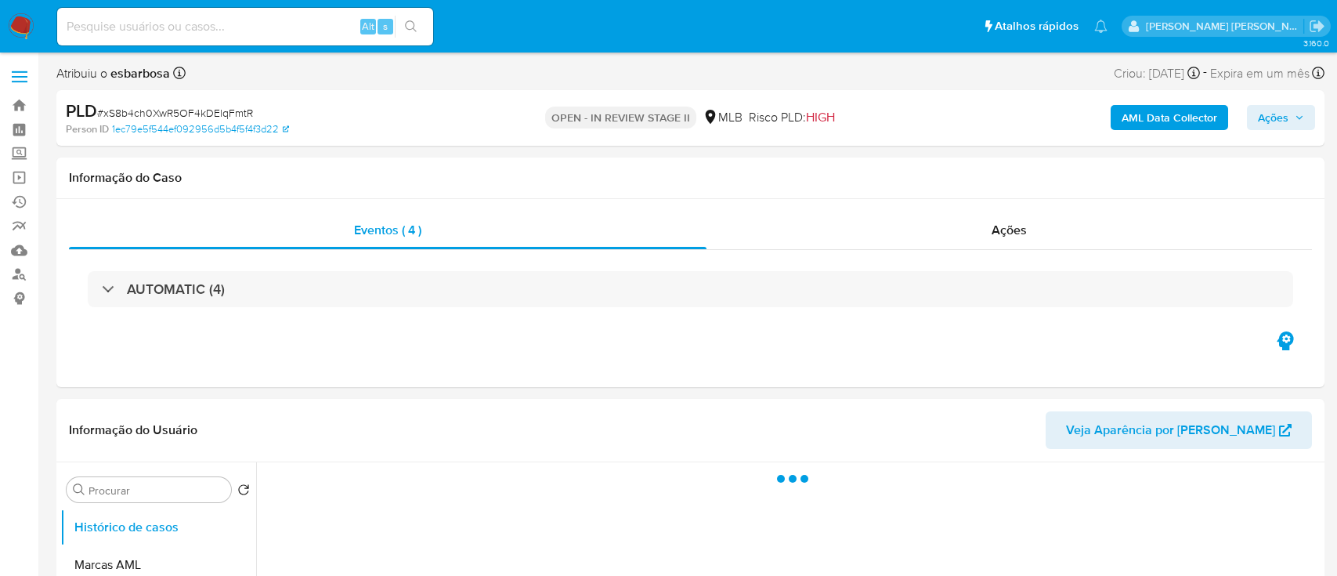
select select "10"
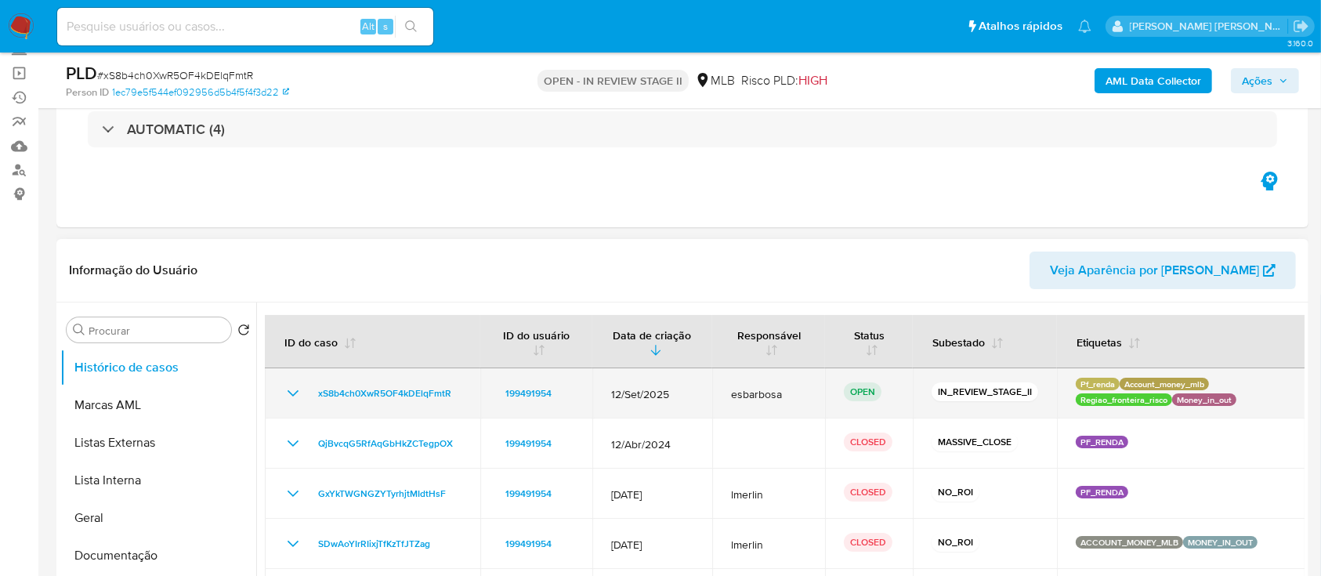
scroll to position [208, 0]
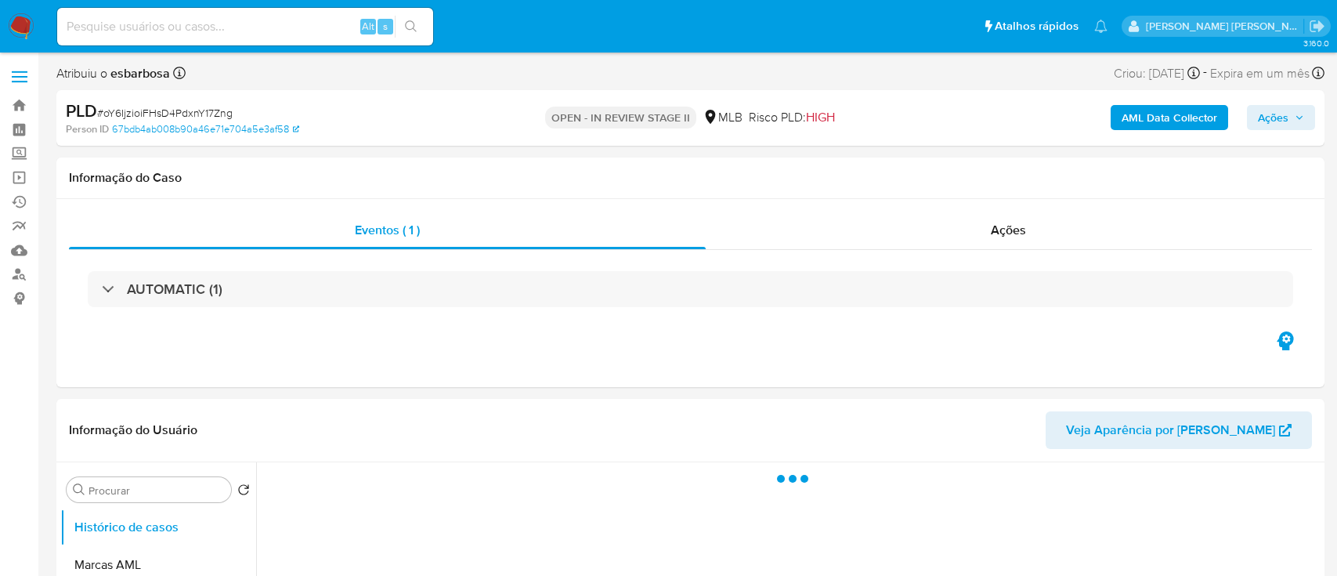
select select "10"
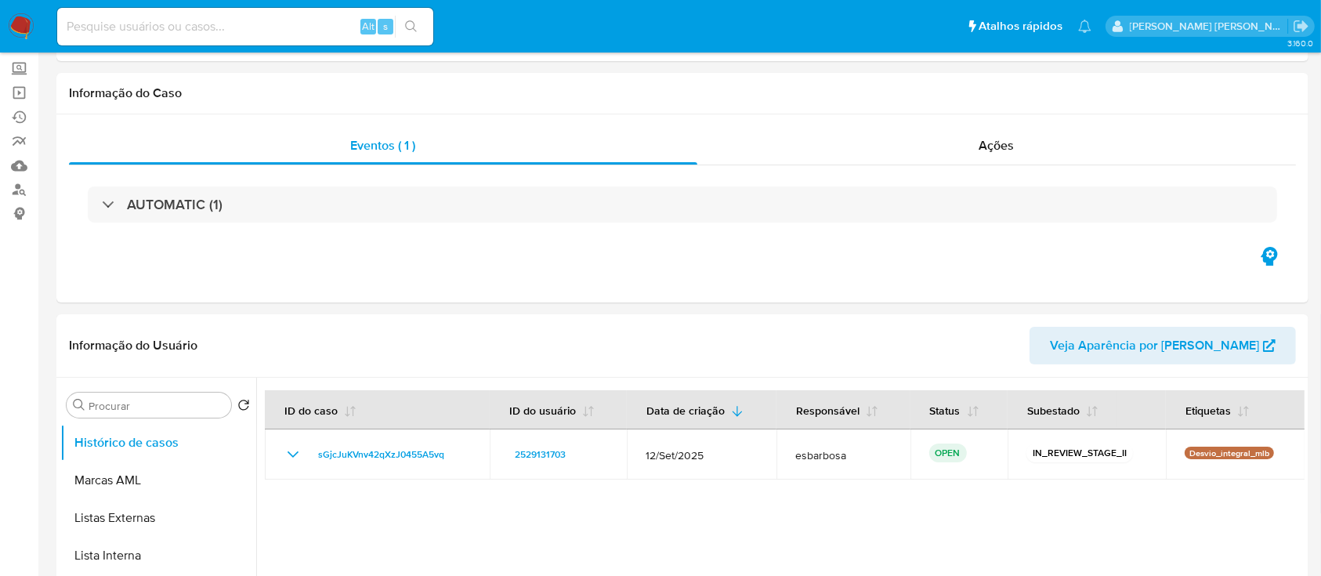
scroll to position [104, 0]
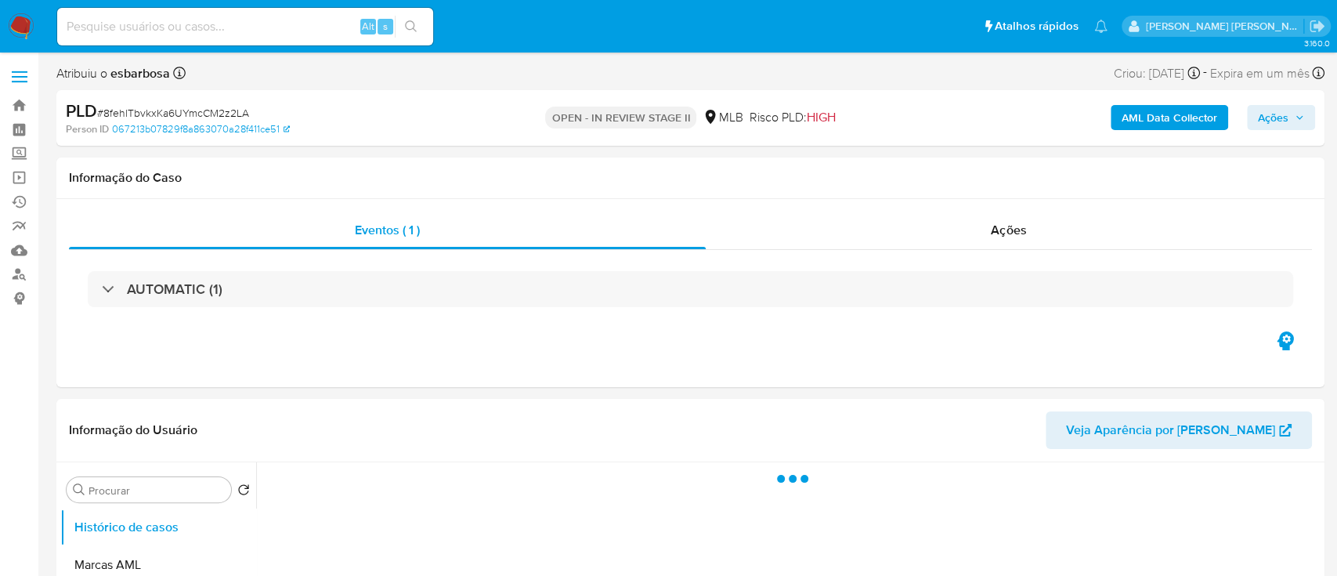
select select "10"
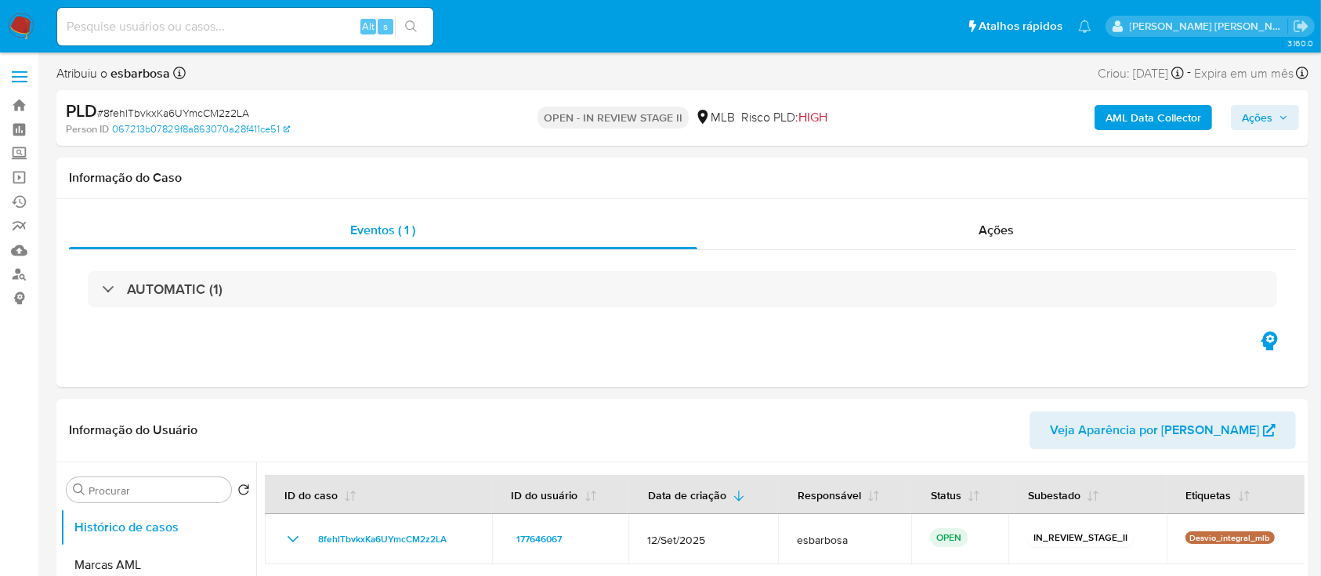
scroll to position [104, 0]
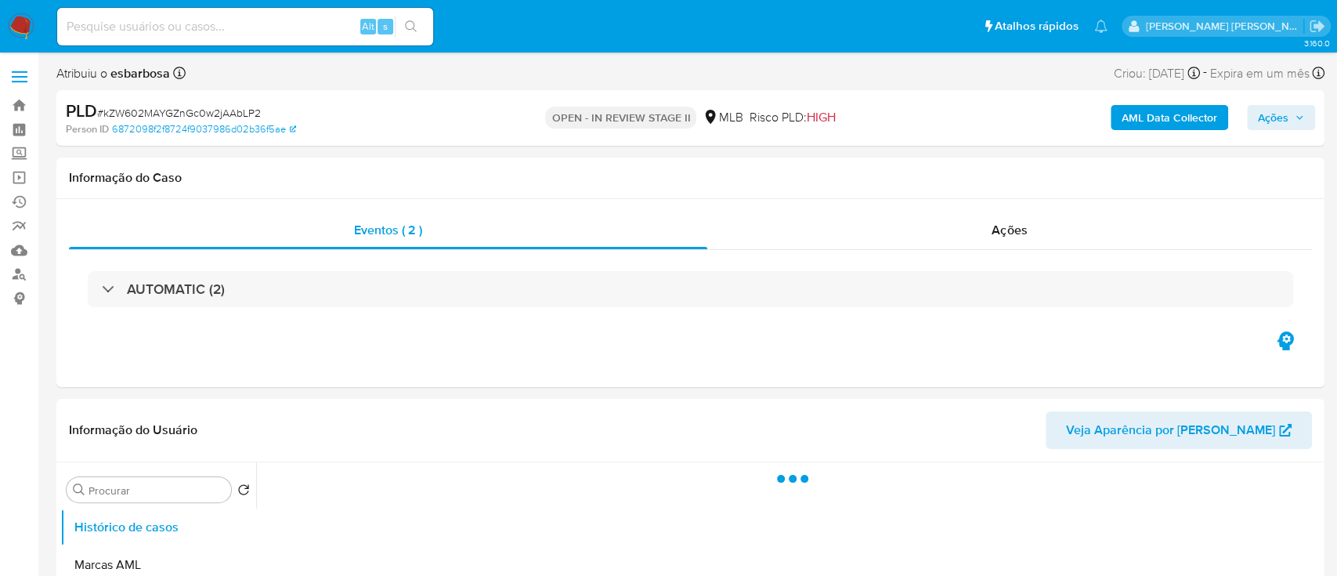
select select "10"
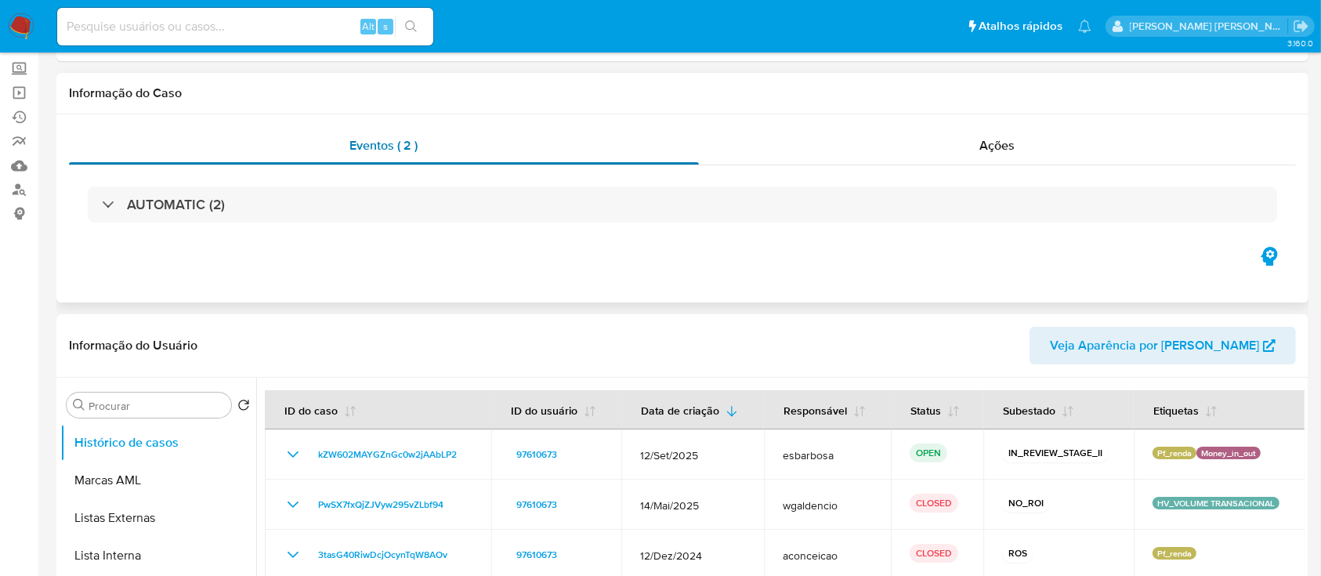
scroll to position [104, 0]
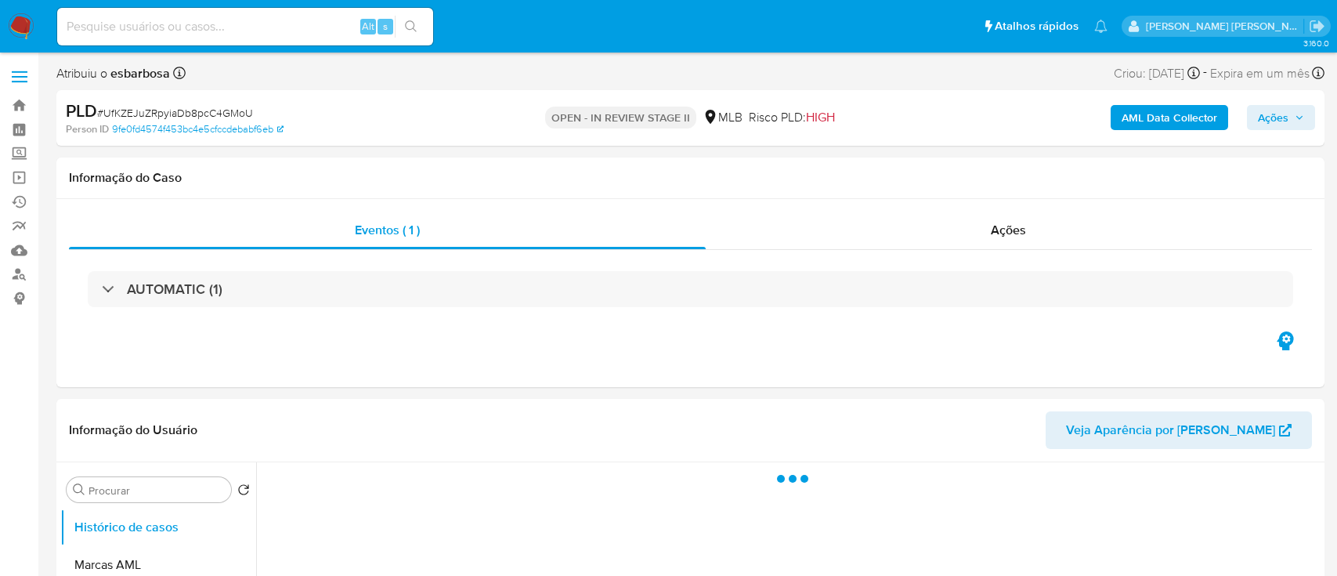
select select "10"
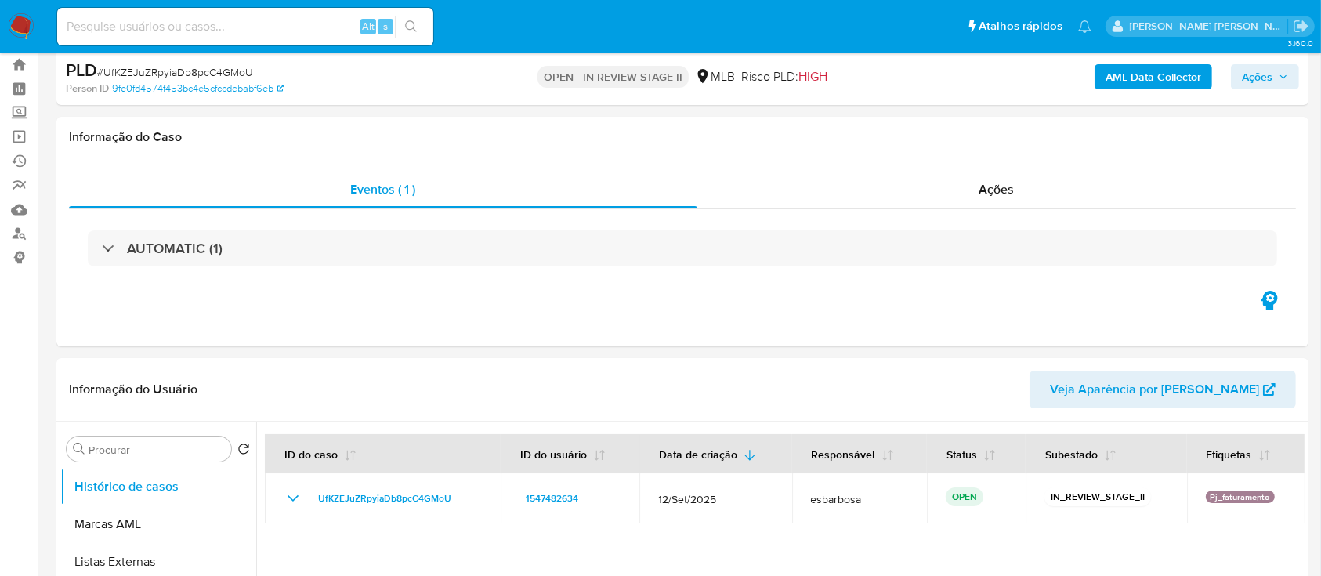
scroll to position [104, 0]
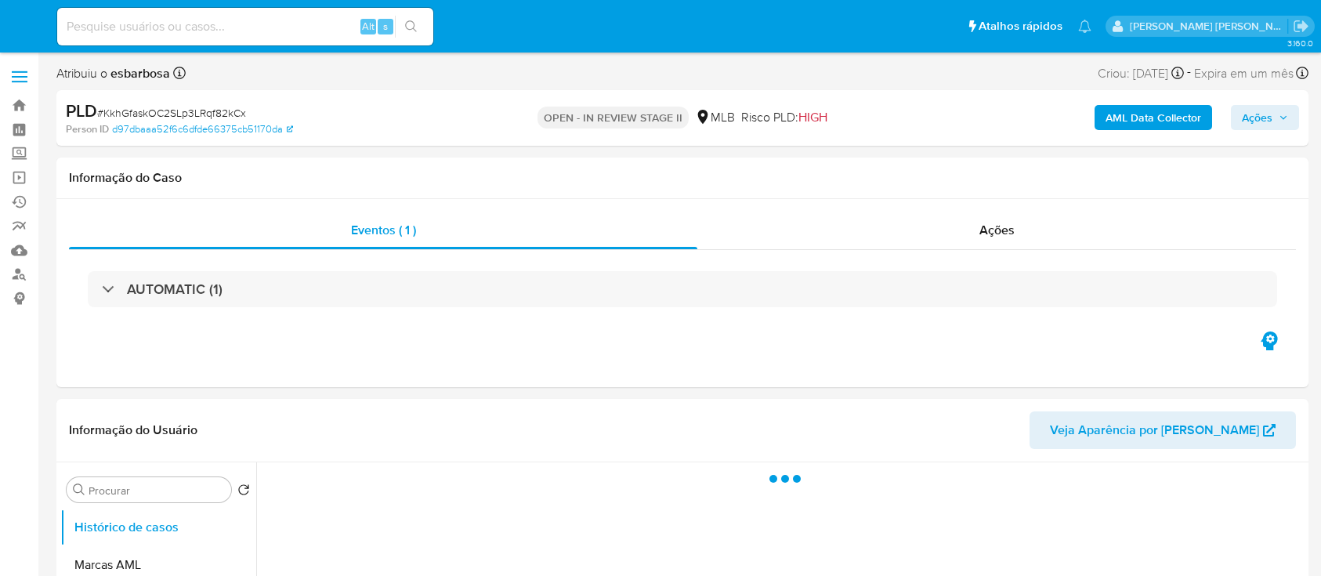
select select "10"
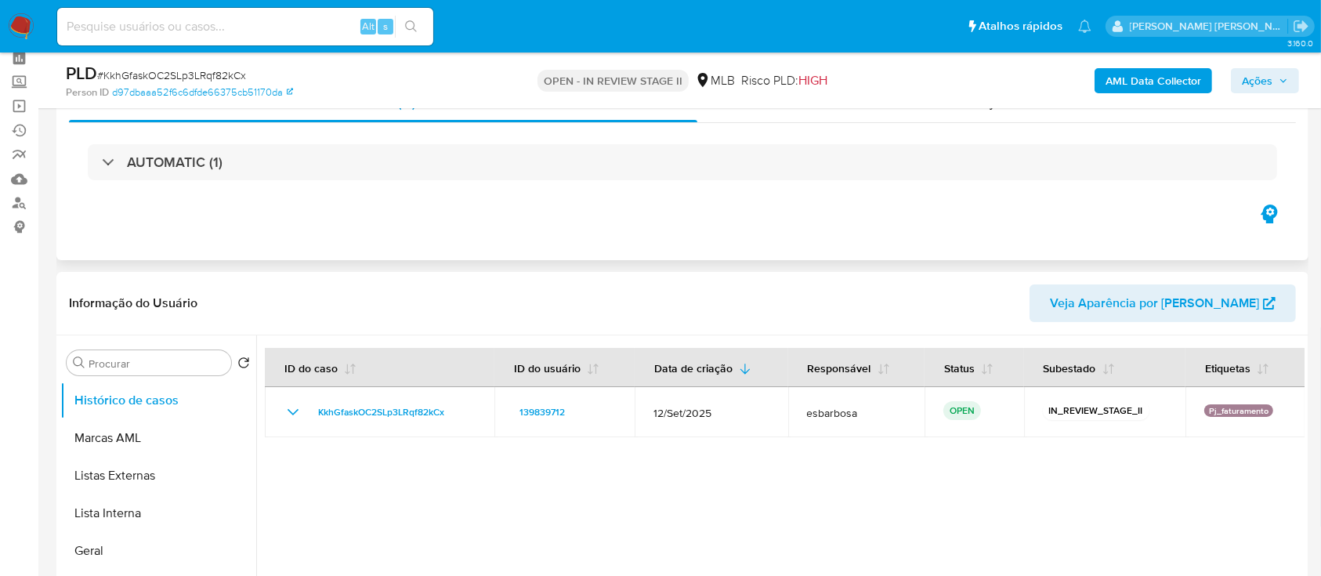
scroll to position [104, 0]
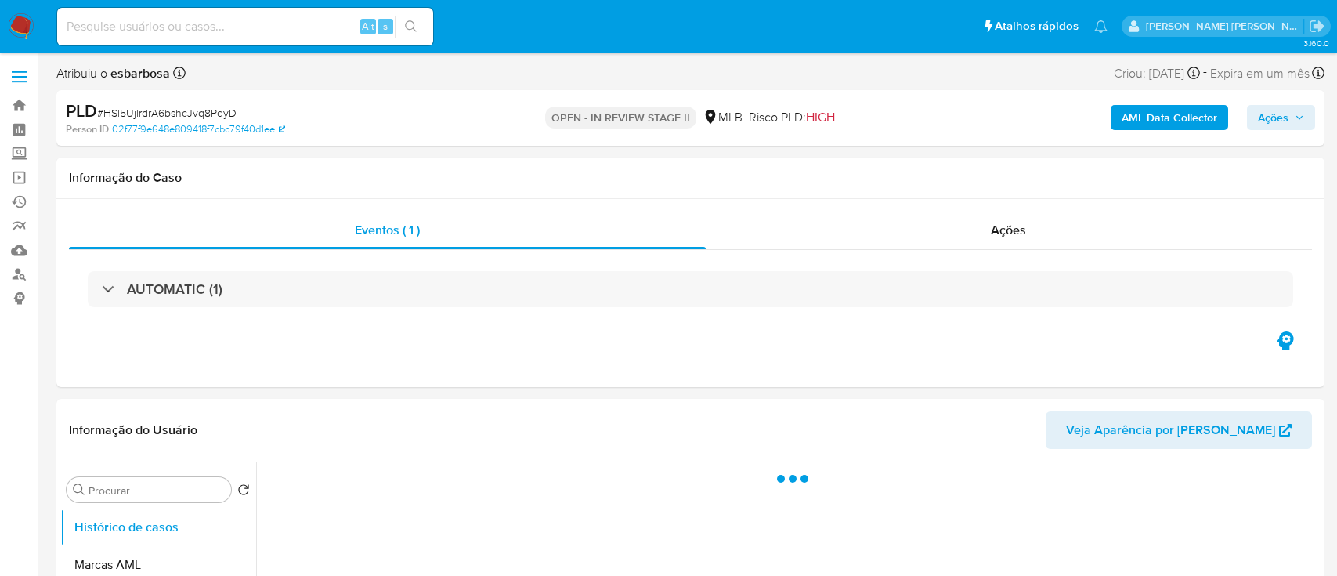
select select "10"
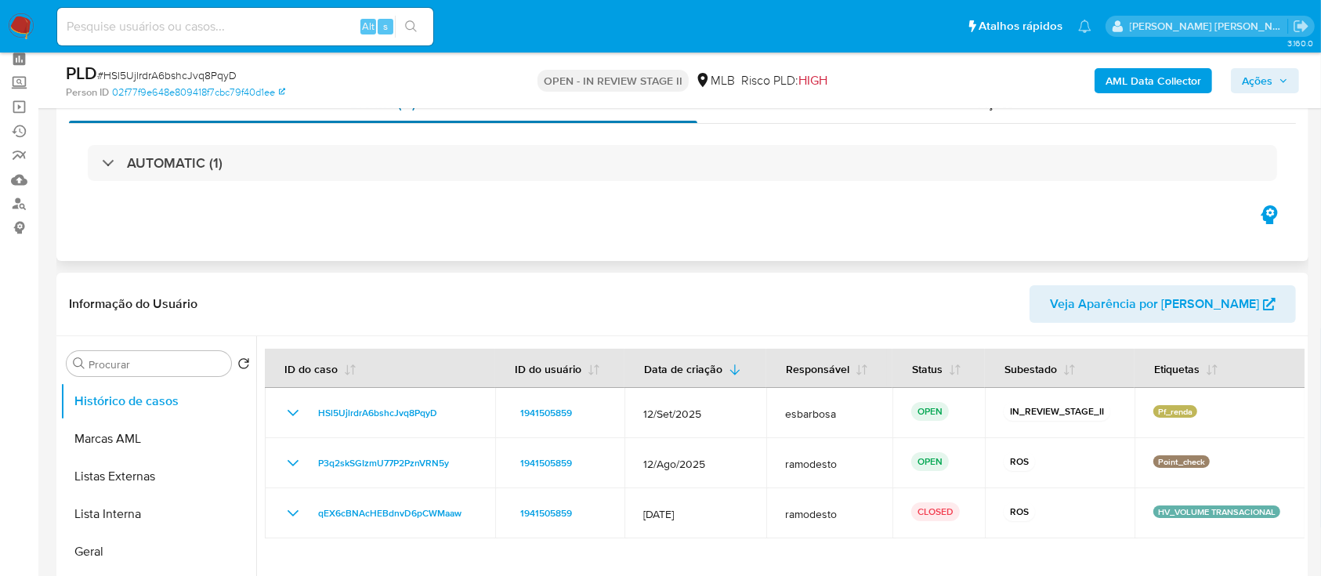
scroll to position [104, 0]
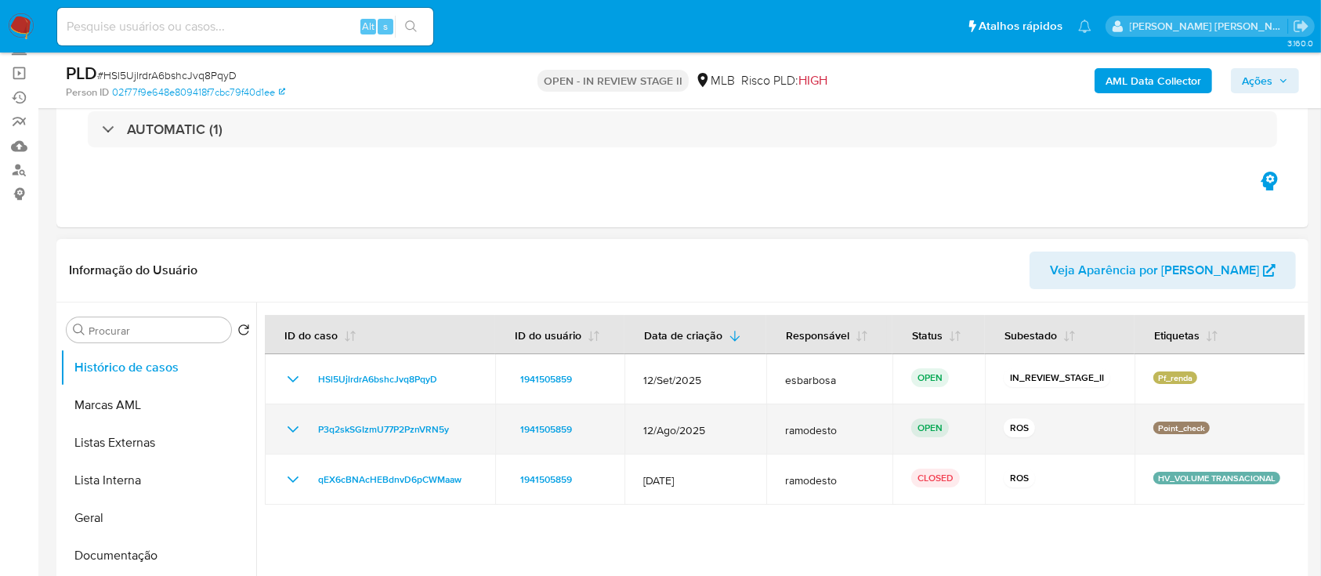
click at [289, 427] on icon "Mostrar/Ocultar" at bounding box center [292, 429] width 11 height 6
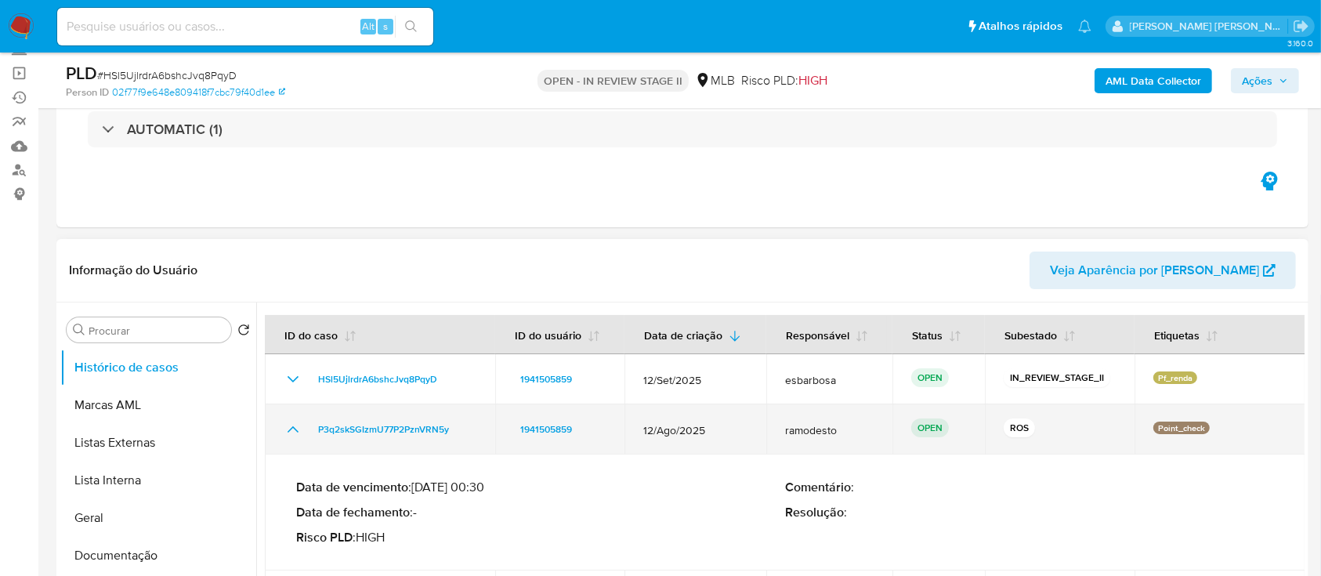
click at [292, 429] on icon "Mostrar/Ocultar" at bounding box center [293, 429] width 19 height 19
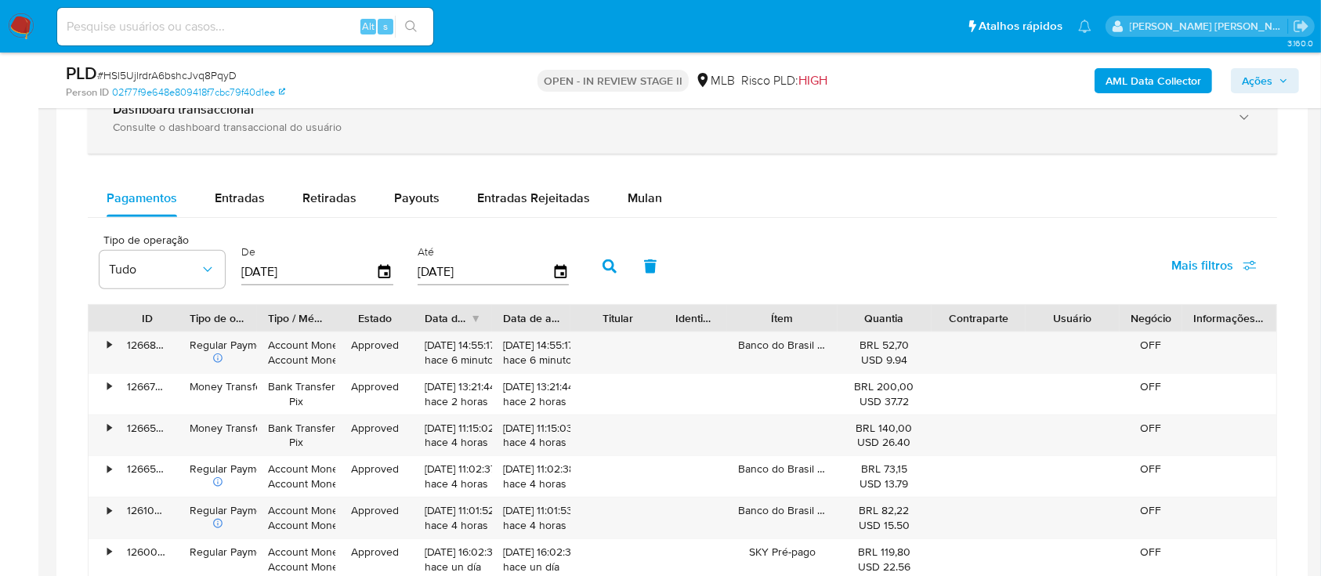
scroll to position [1148, 0]
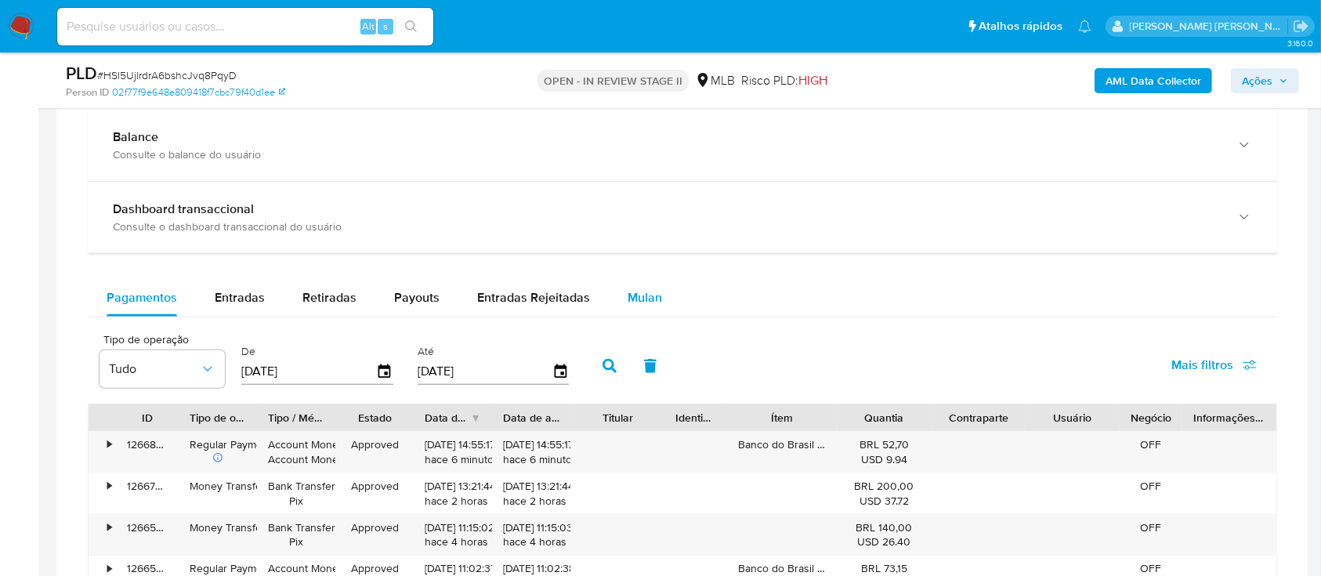
drag, startPoint x: 647, startPoint y: 294, endPoint x: 652, endPoint y: 304, distance: 11.2
click at [648, 295] on span "Mulan" at bounding box center [644, 297] width 34 height 18
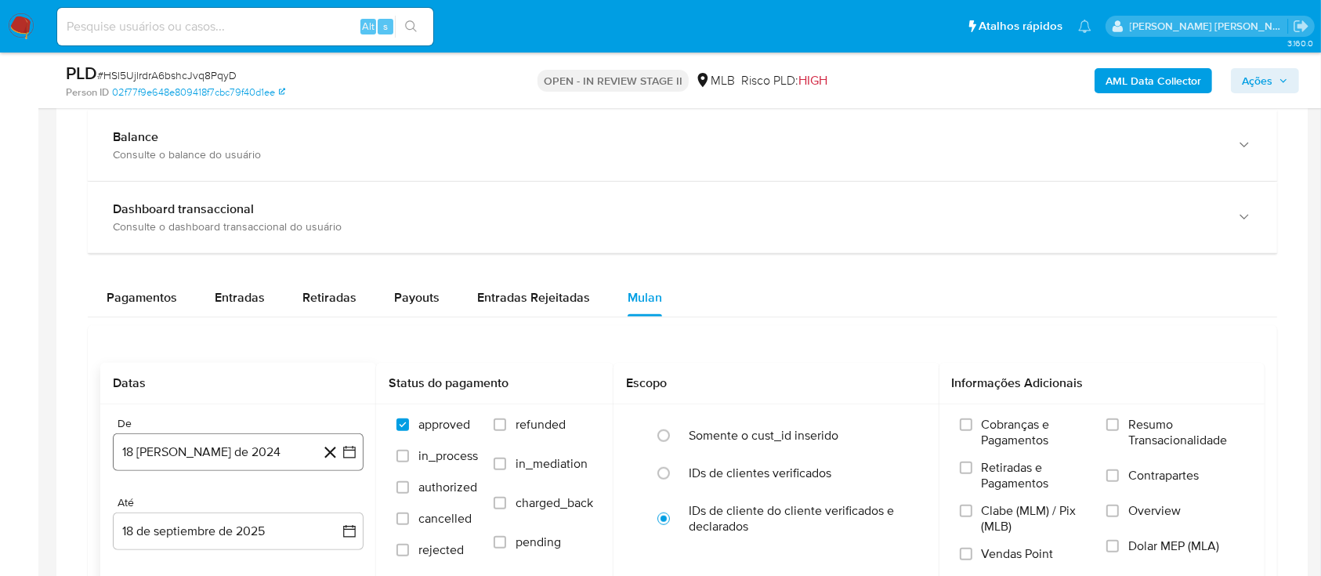
click at [258, 449] on button "18 de agosto de 2024" at bounding box center [238, 452] width 251 height 38
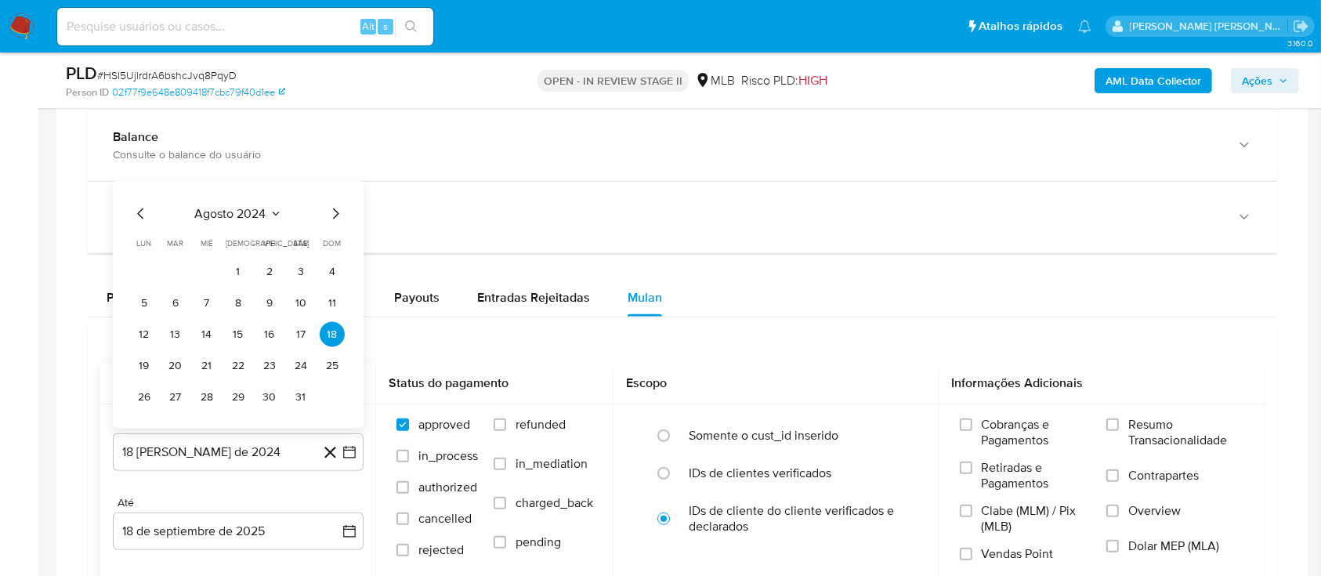
click at [266, 209] on span "agosto 2024" at bounding box center [230, 214] width 71 height 16
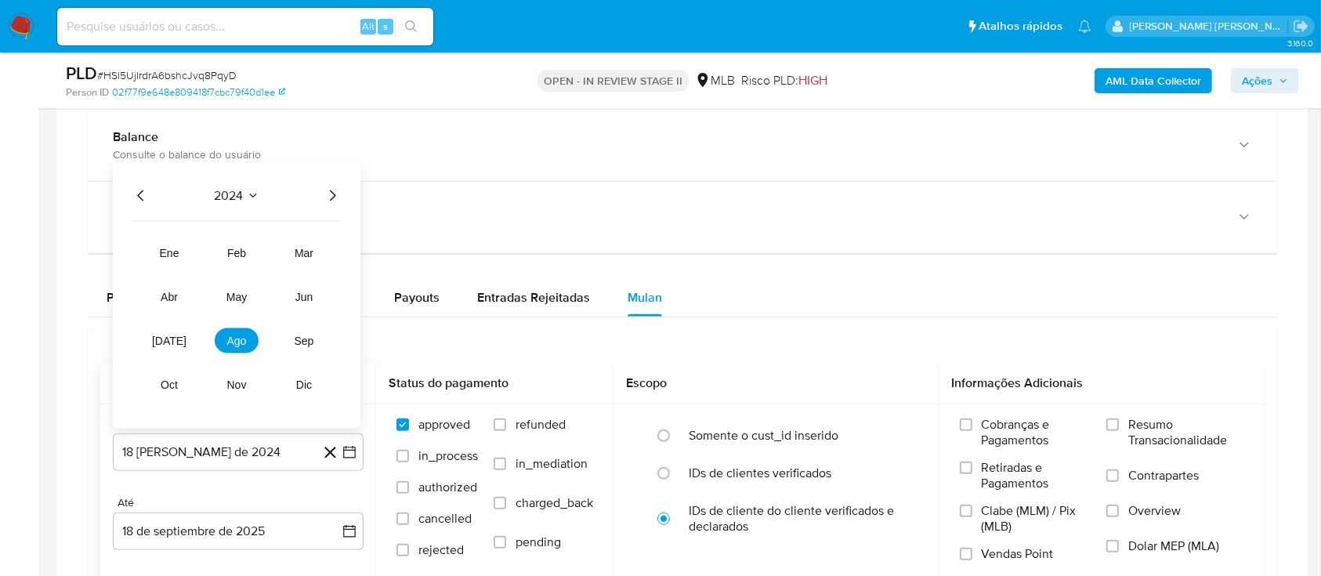
click at [326, 196] on icon "Año siguiente" at bounding box center [332, 195] width 19 height 19
click at [229, 342] on span "ago" at bounding box center [237, 340] width 20 height 13
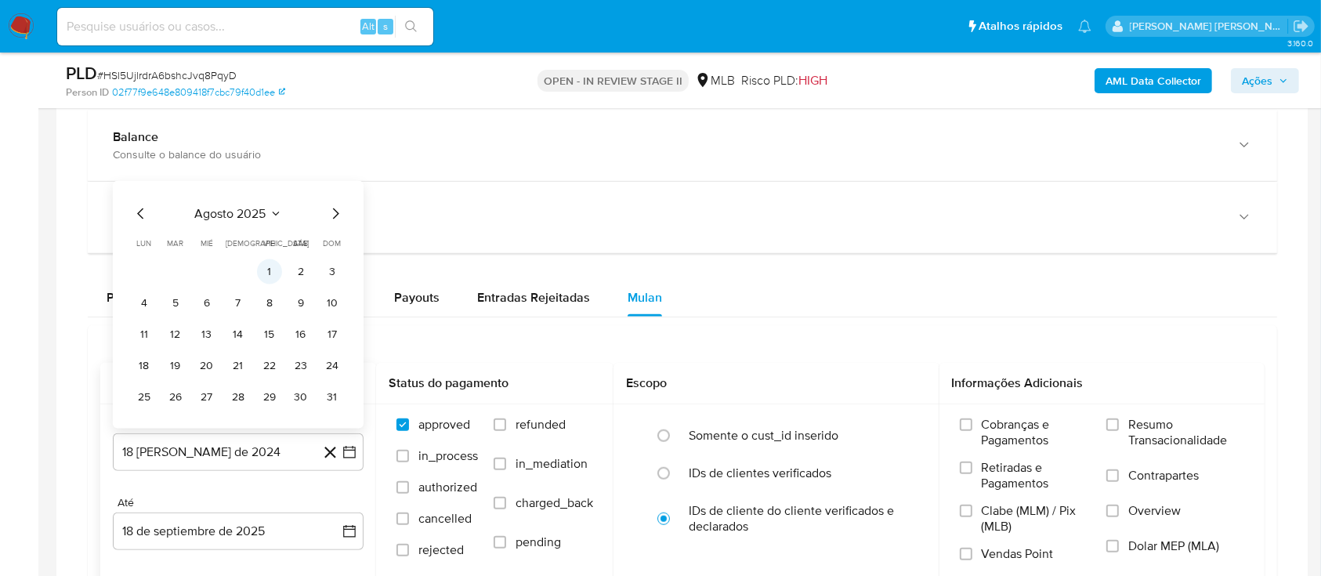
click at [268, 262] on button "1" at bounding box center [269, 271] width 25 height 25
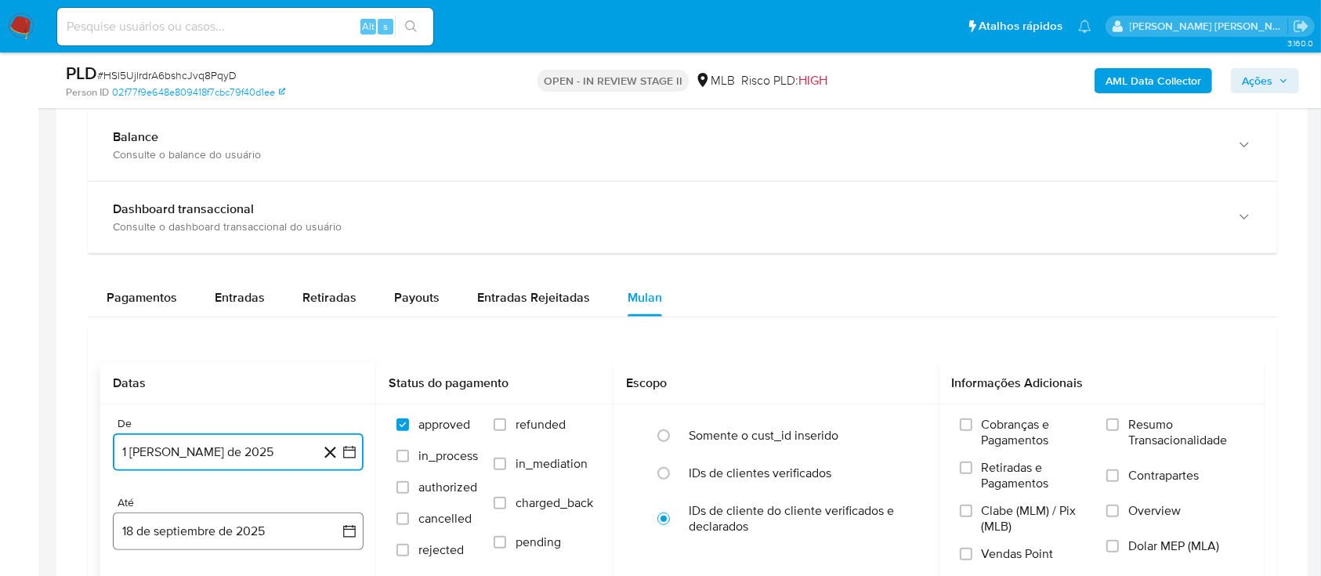
click at [273, 529] on button "18 de septiembre de 2025" at bounding box center [238, 531] width 251 height 38
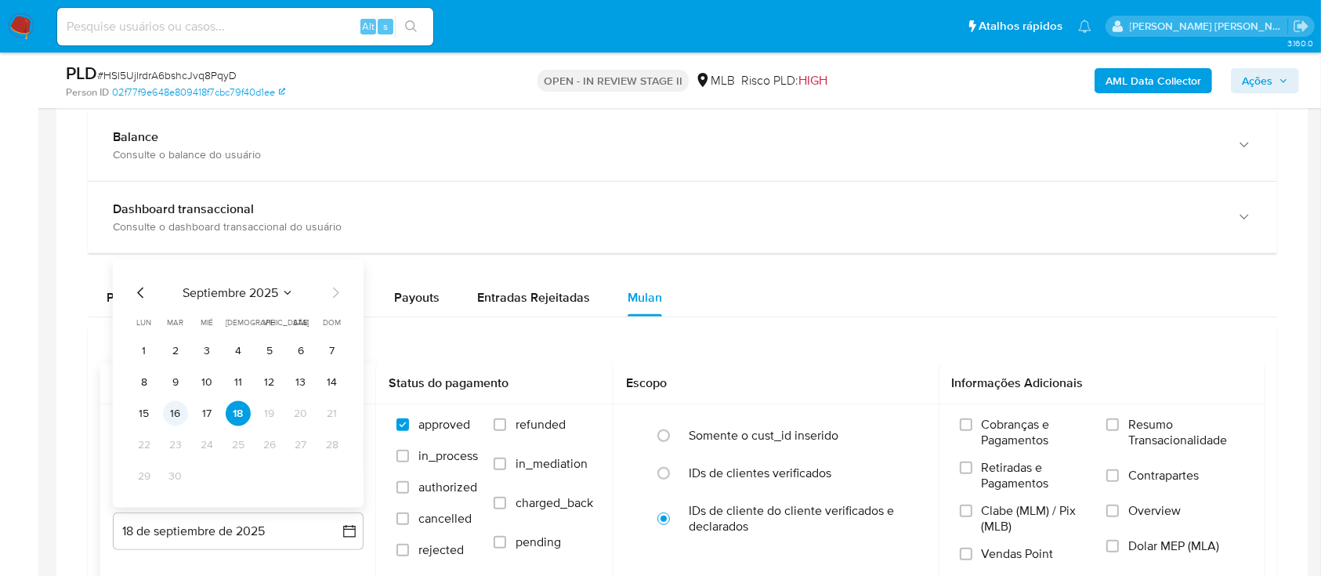
click at [178, 414] on button "16" at bounding box center [175, 413] width 25 height 25
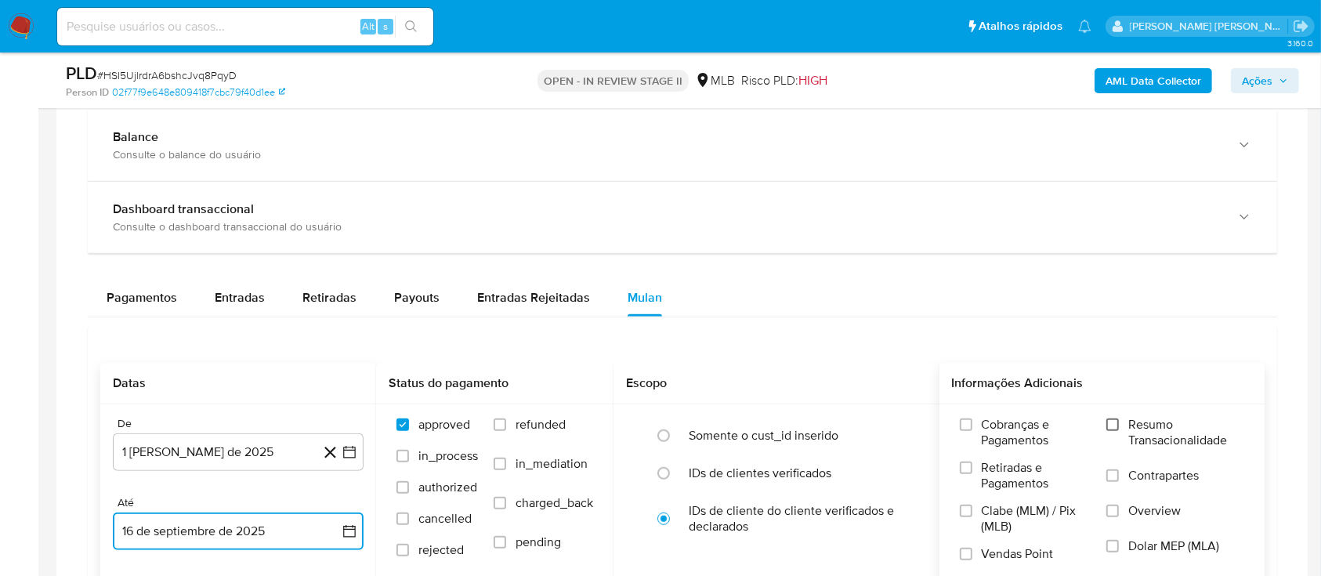
click at [1114, 428] on input "Resumo Transacionalidade" at bounding box center [1112, 424] width 13 height 13
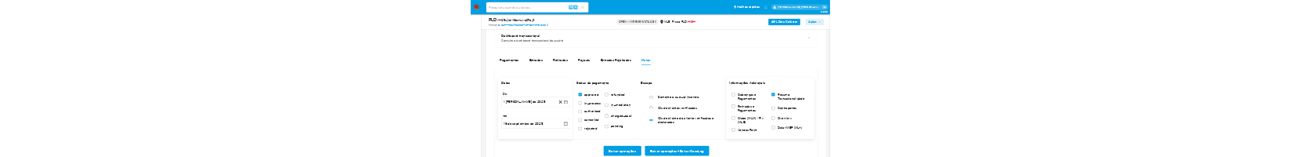
scroll to position [1253, 0]
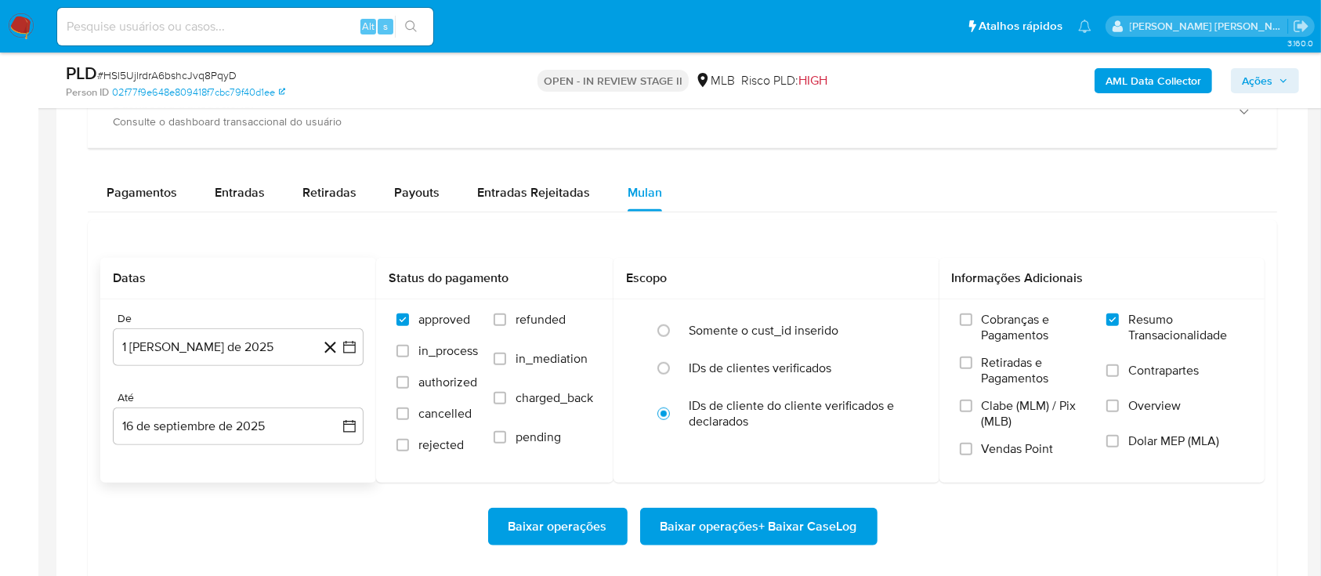
click at [717, 523] on span "Baixar operações + Baixar CaseLog" at bounding box center [758, 526] width 197 height 34
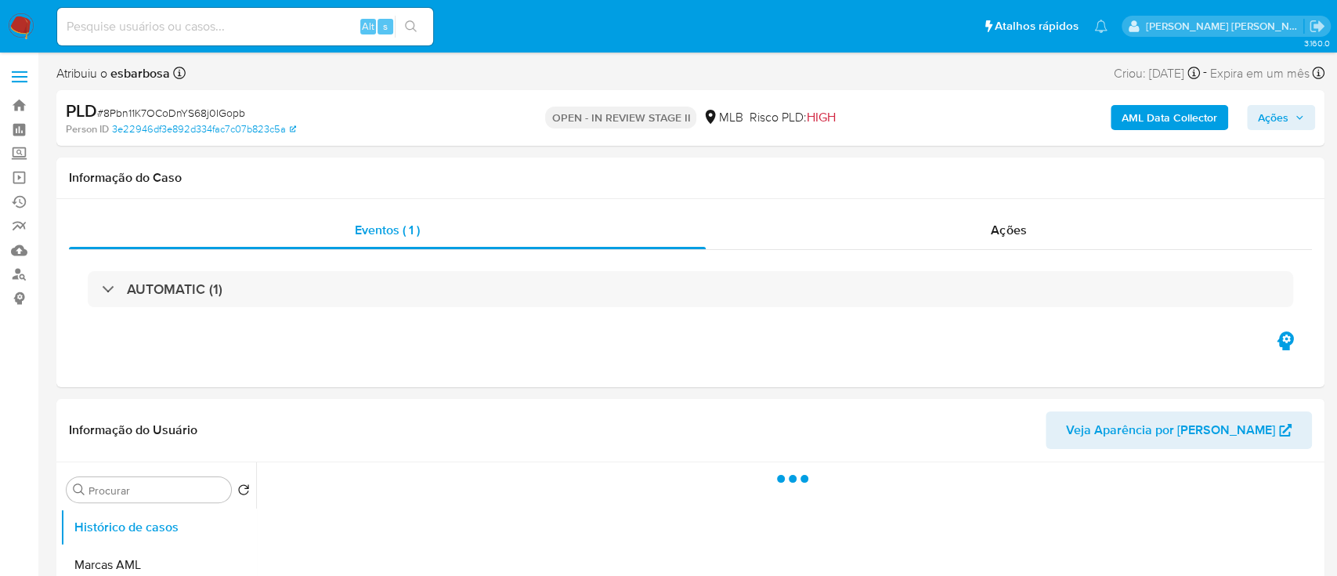
select select "10"
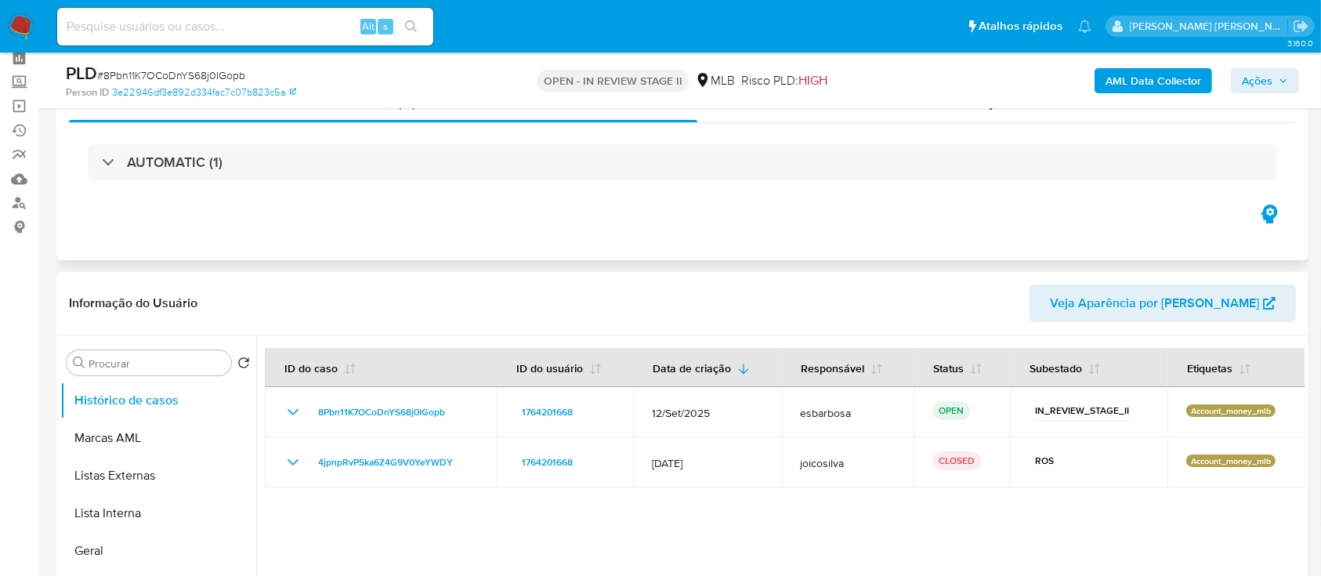
scroll to position [104, 0]
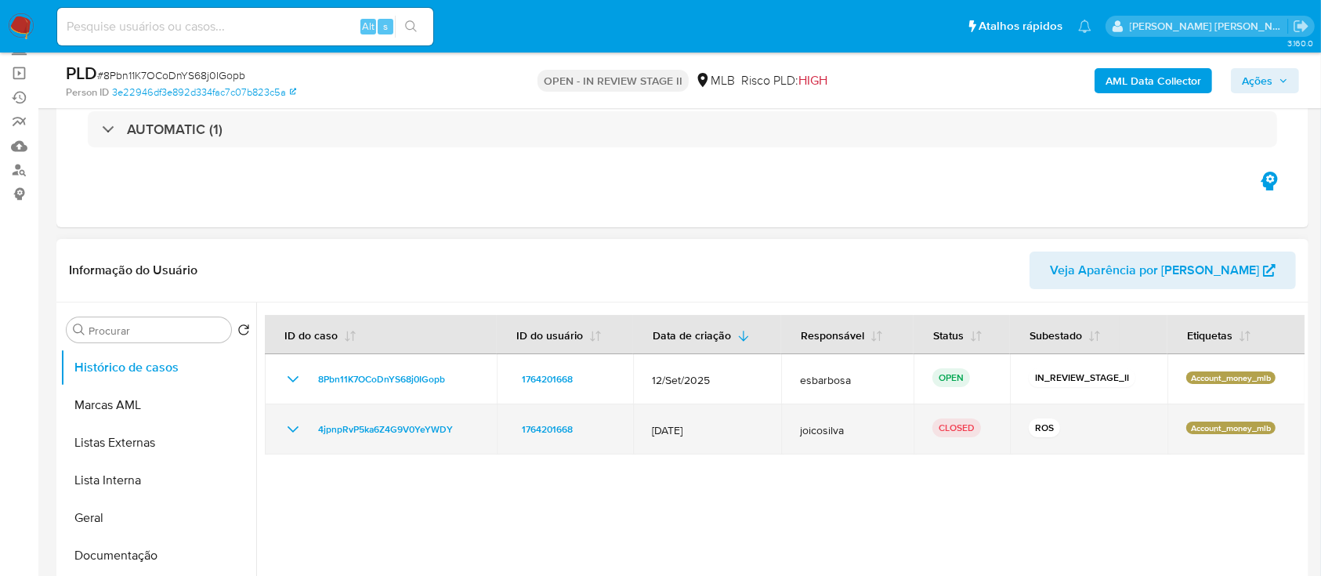
click at [295, 428] on icon "Mostrar/Ocultar" at bounding box center [292, 429] width 11 height 6
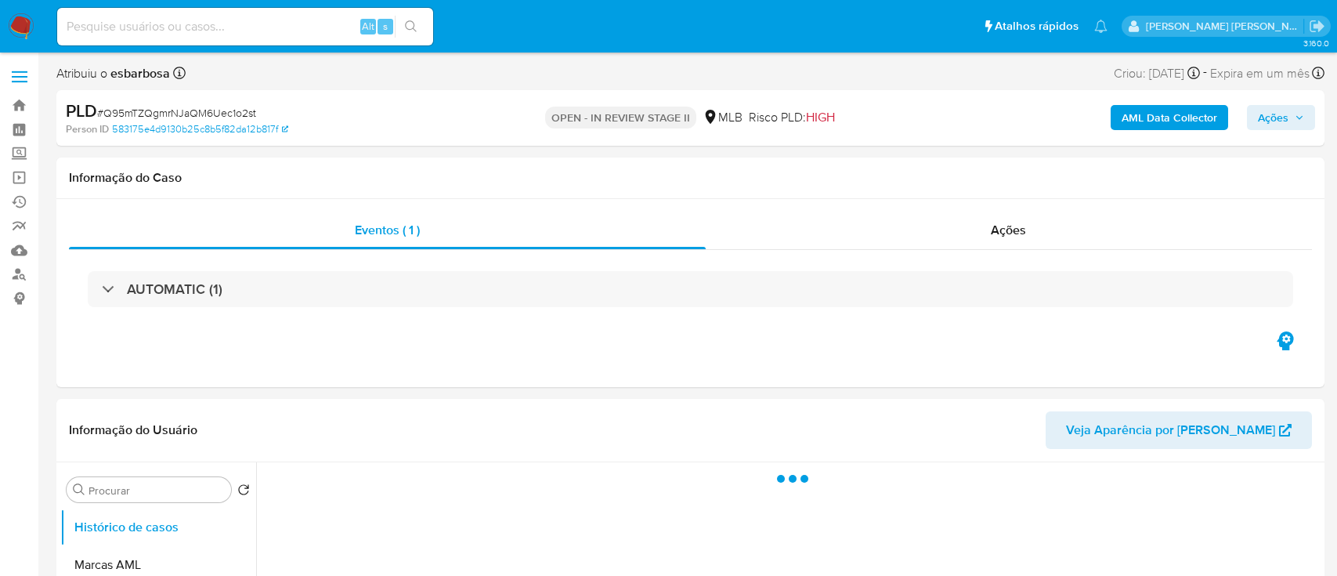
select select "10"
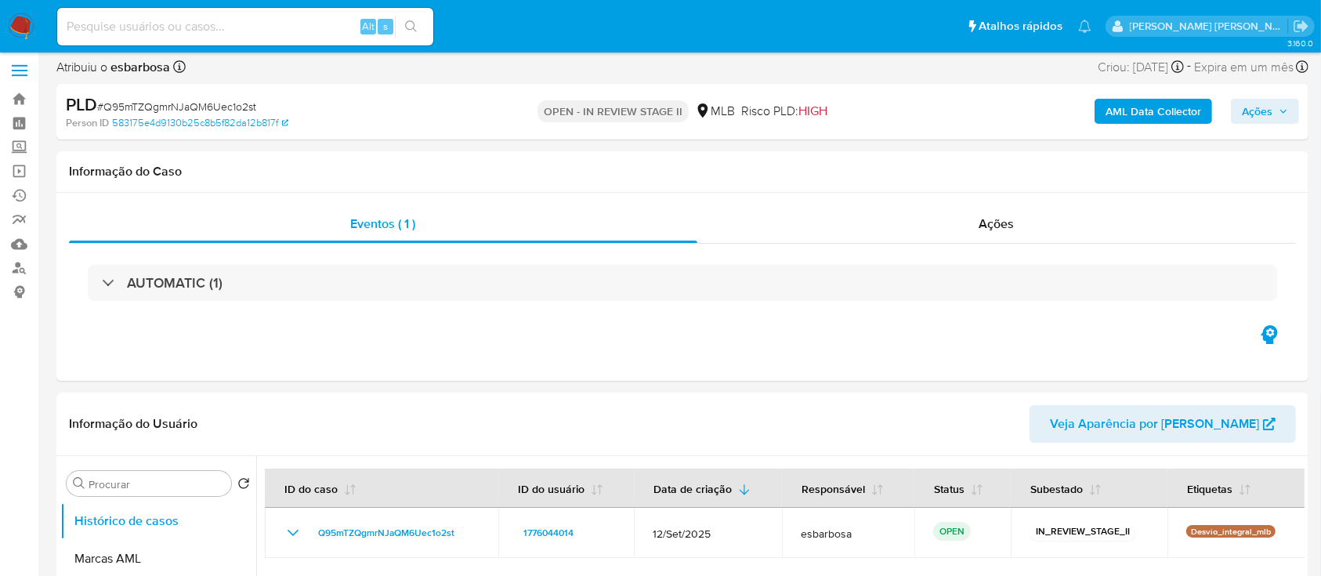
scroll to position [104, 0]
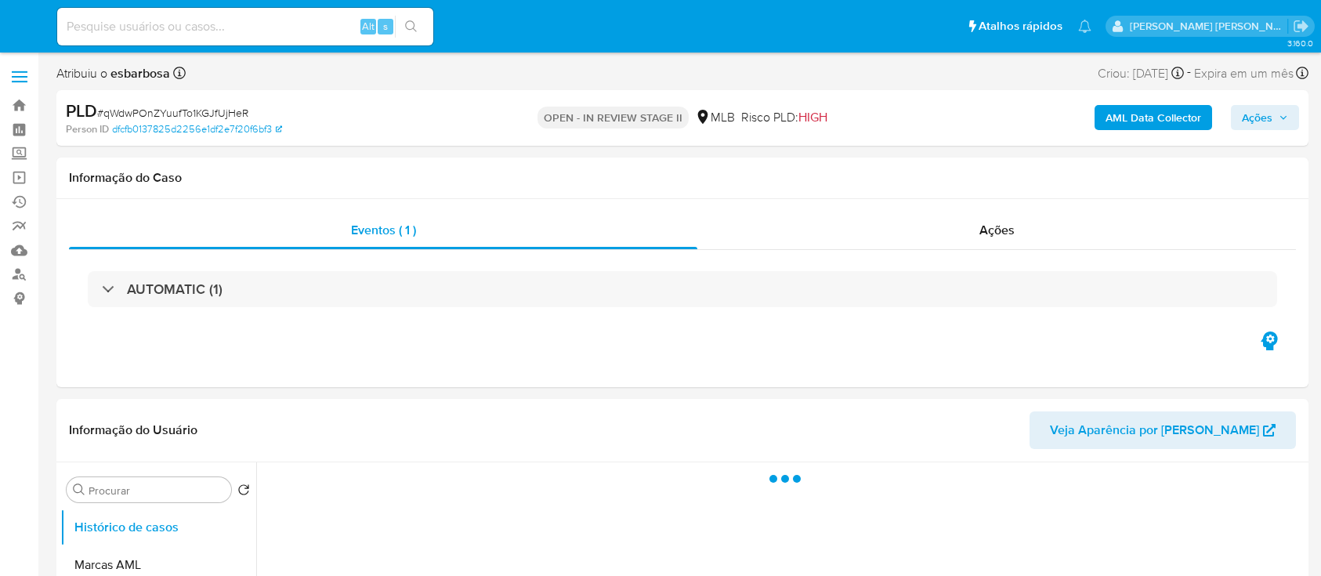
select select "10"
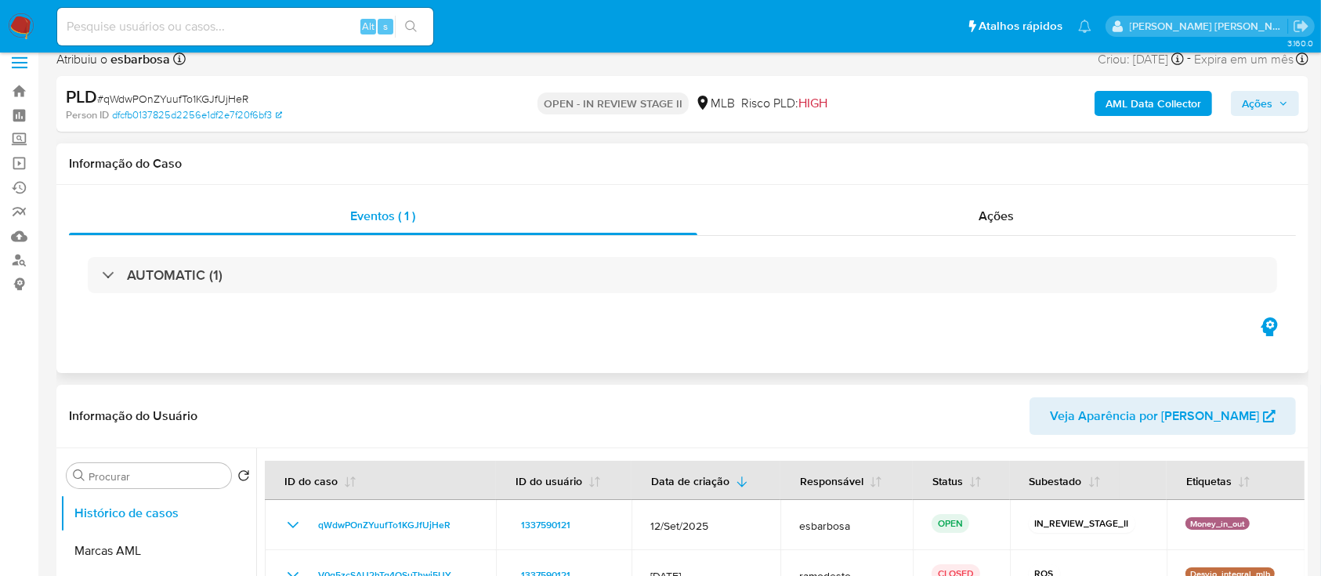
scroll to position [104, 0]
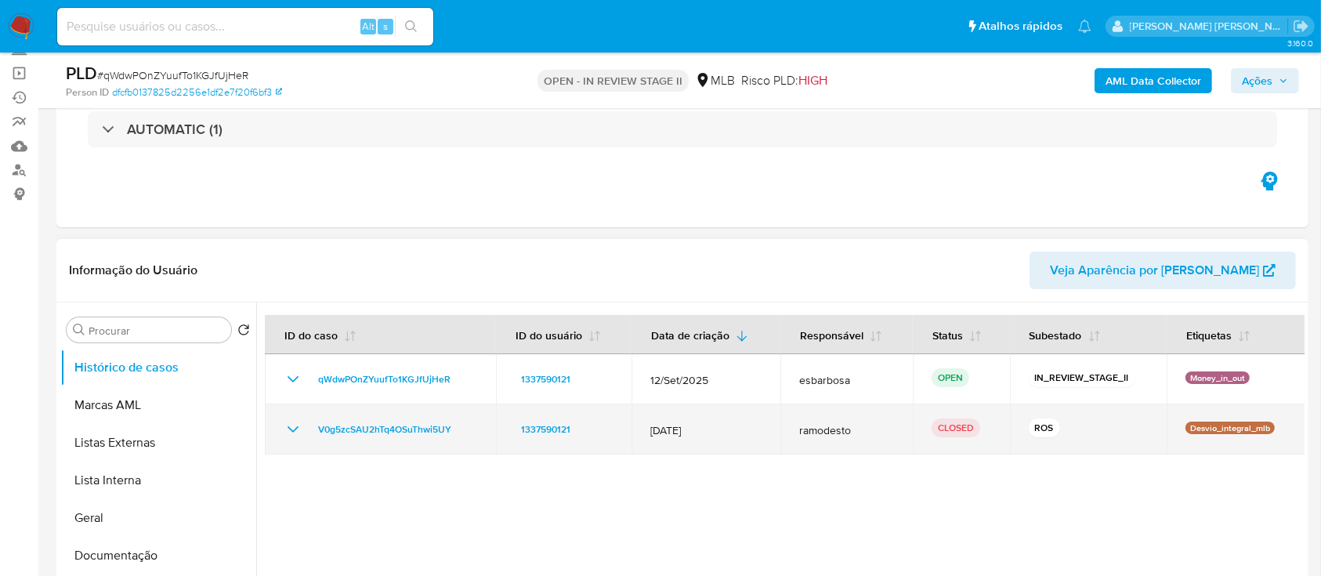
click at [295, 428] on icon "Mostrar/Ocultar" at bounding box center [292, 429] width 11 height 6
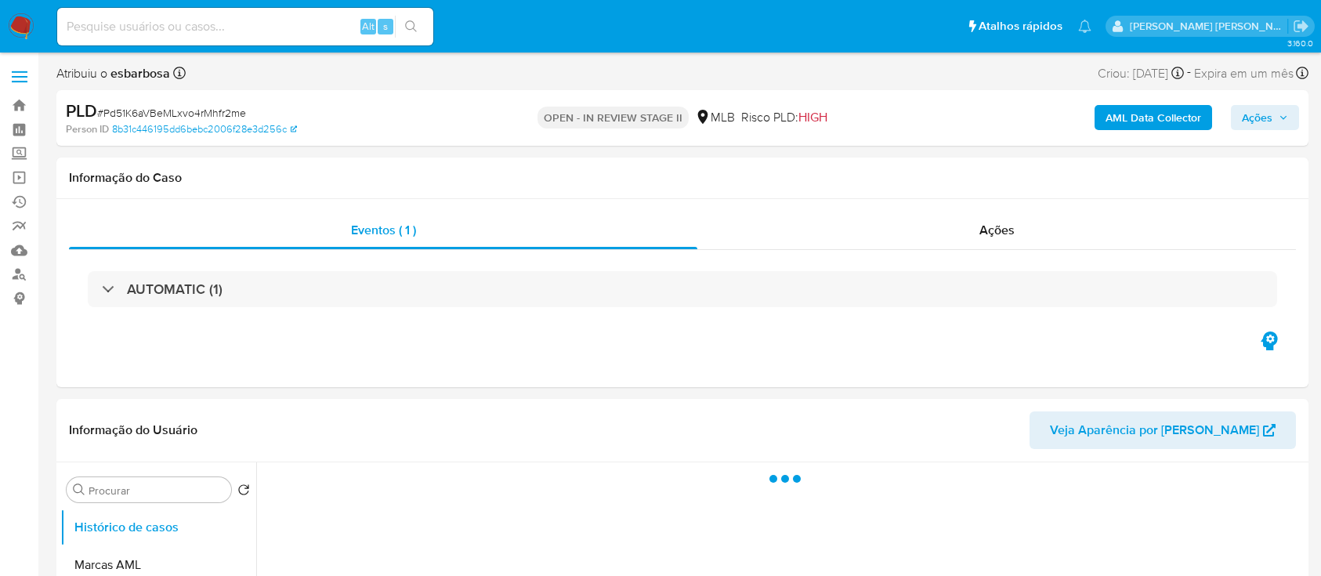
select select "10"
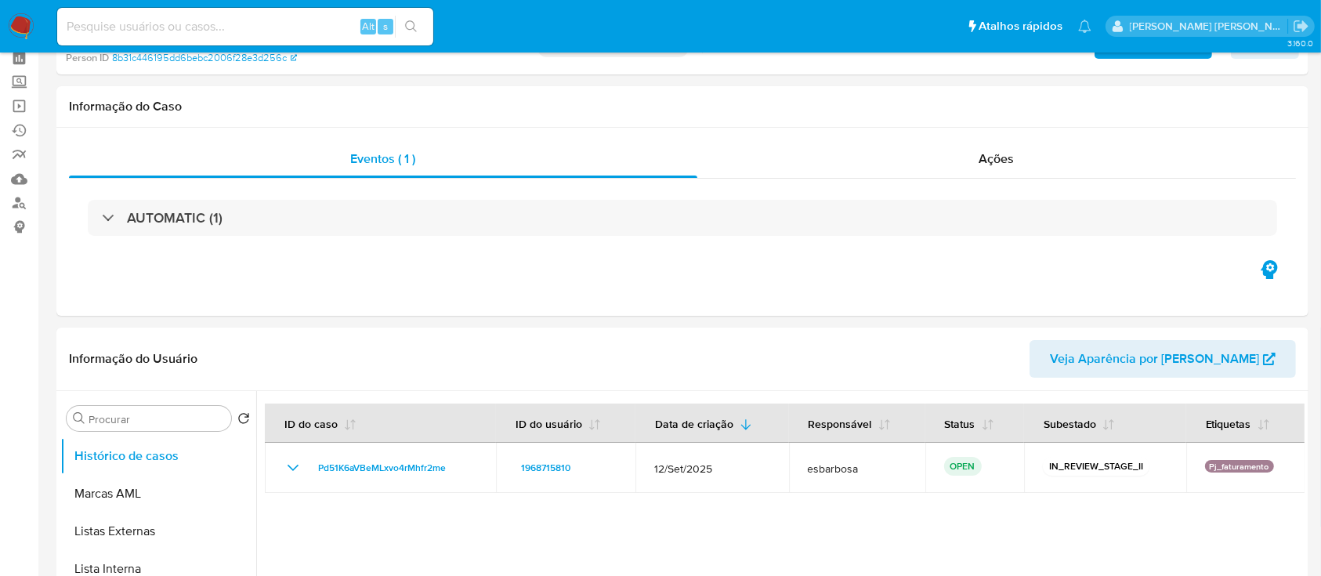
scroll to position [104, 0]
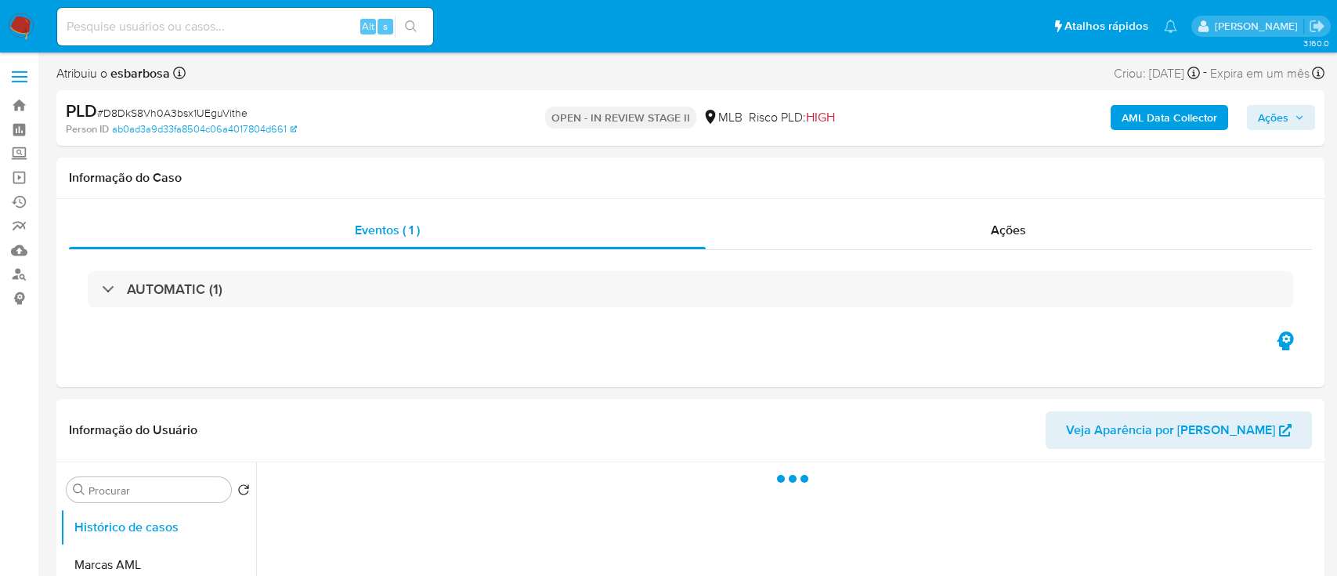
select select "10"
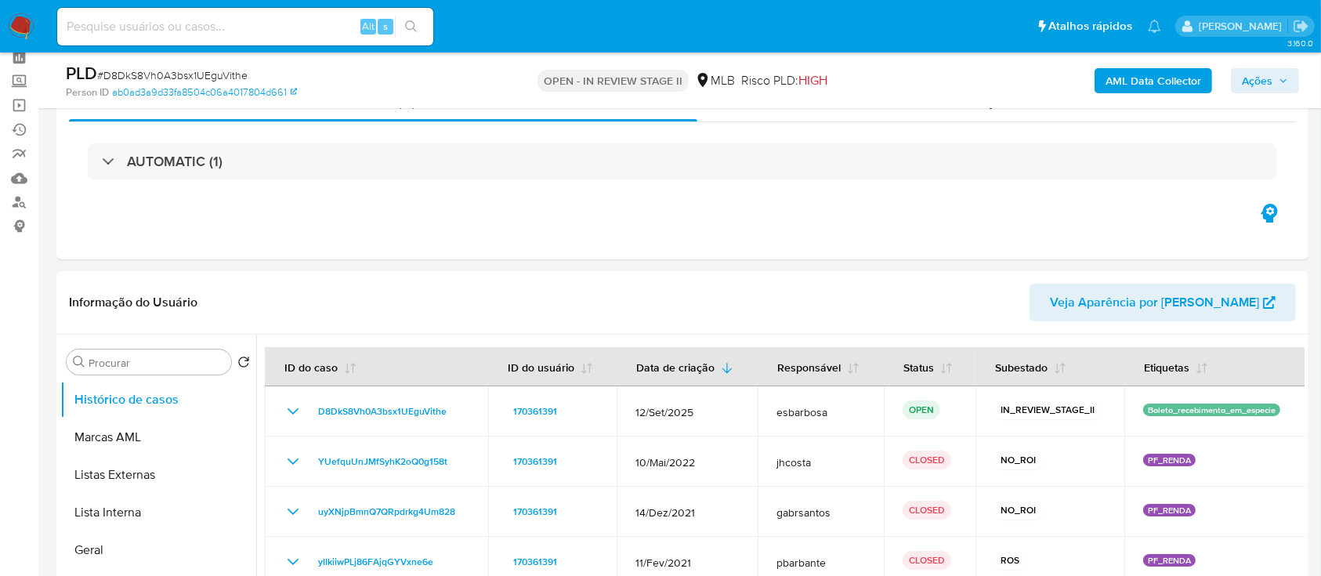
scroll to position [104, 0]
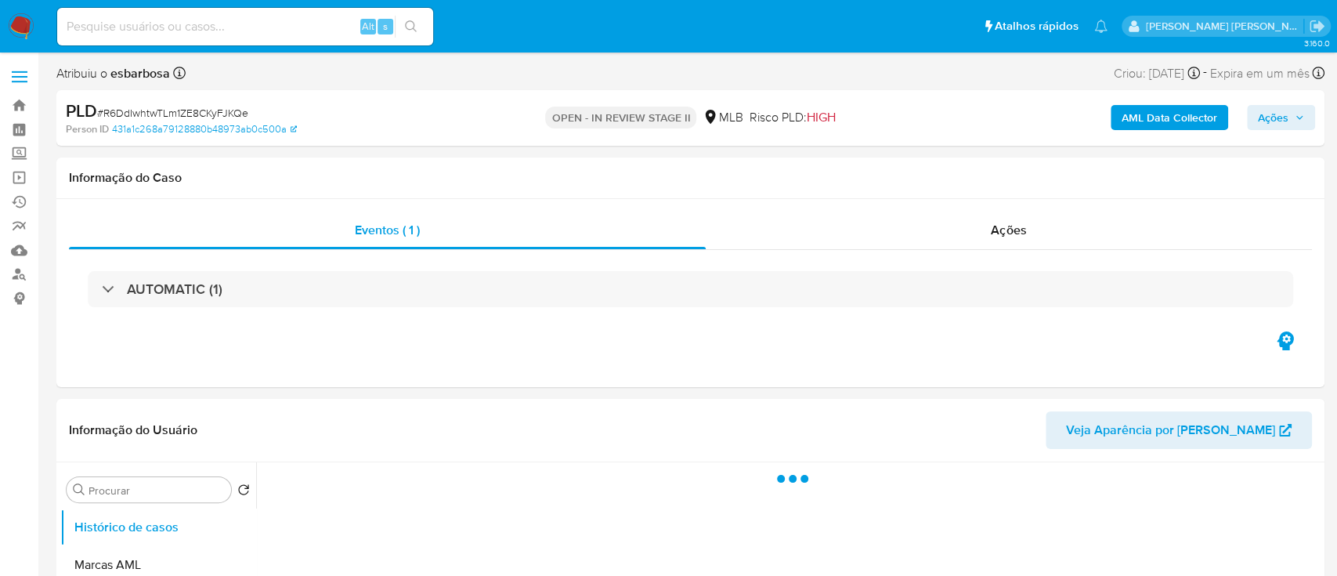
select select "10"
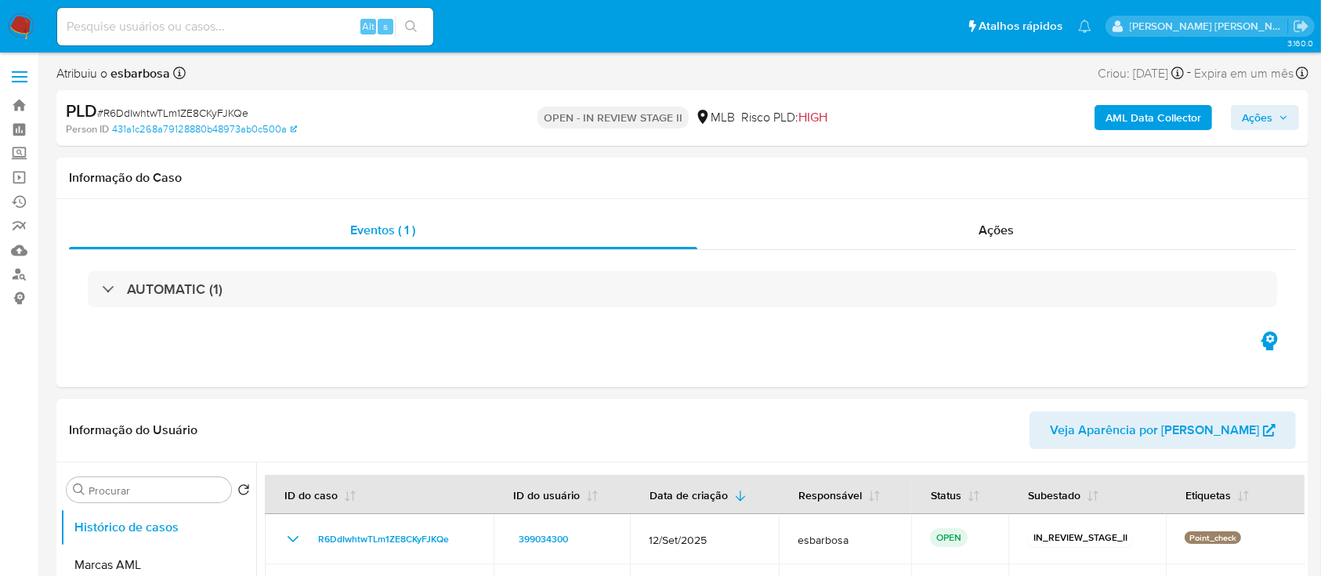
scroll to position [104, 0]
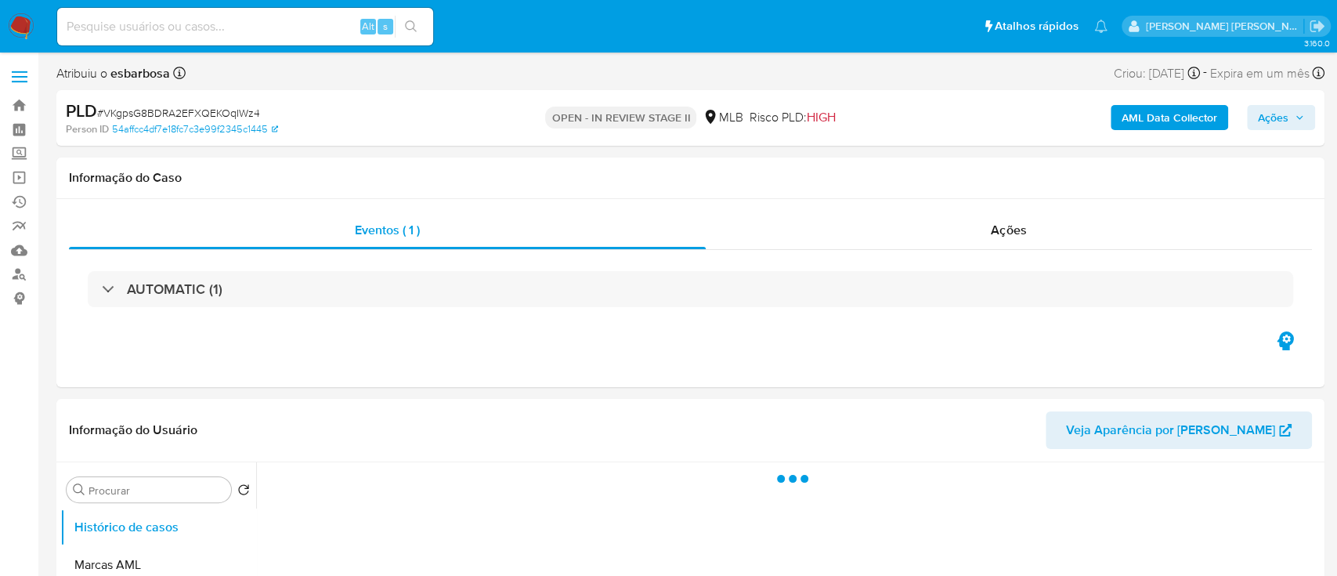
select select "10"
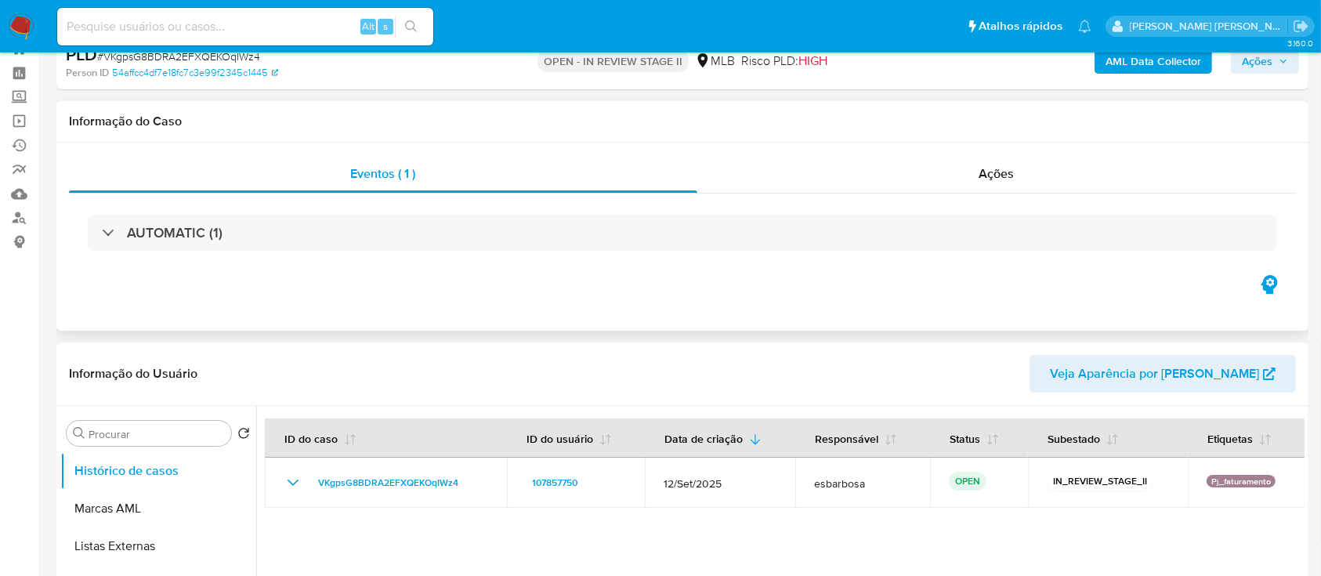
scroll to position [104, 0]
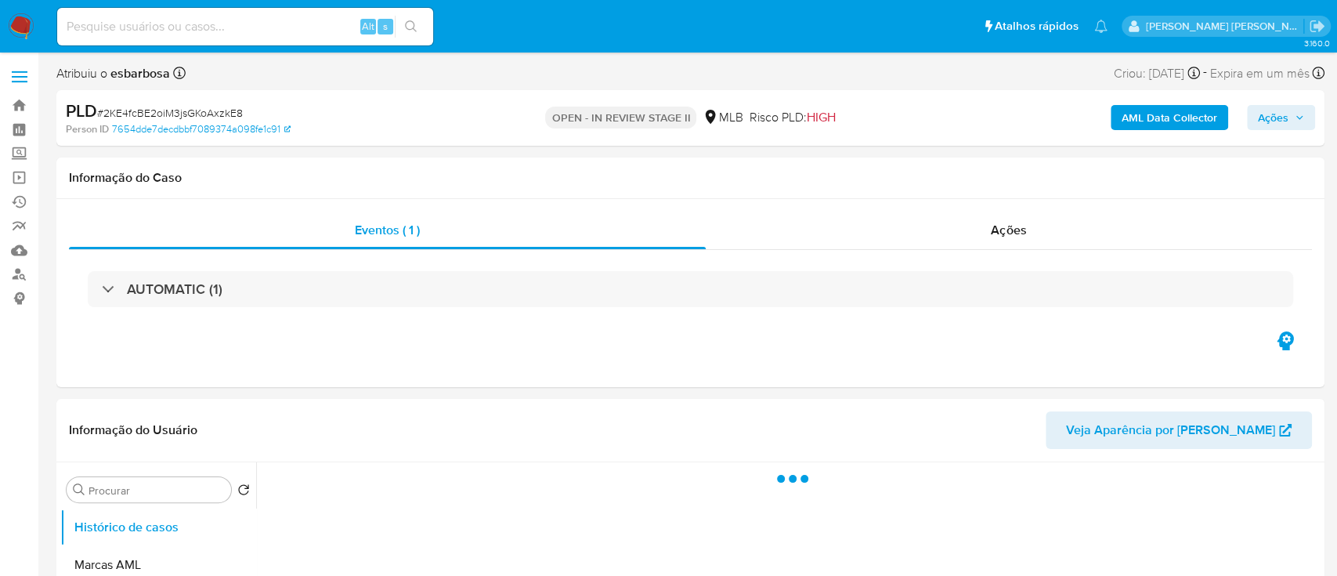
select select "10"
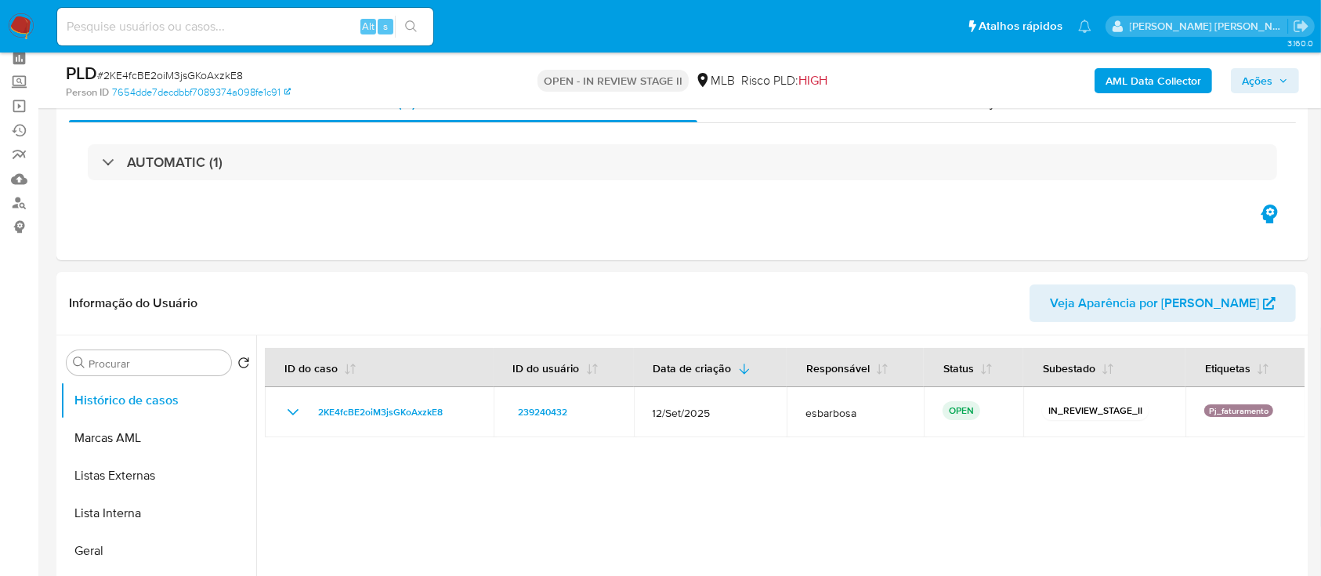
scroll to position [104, 0]
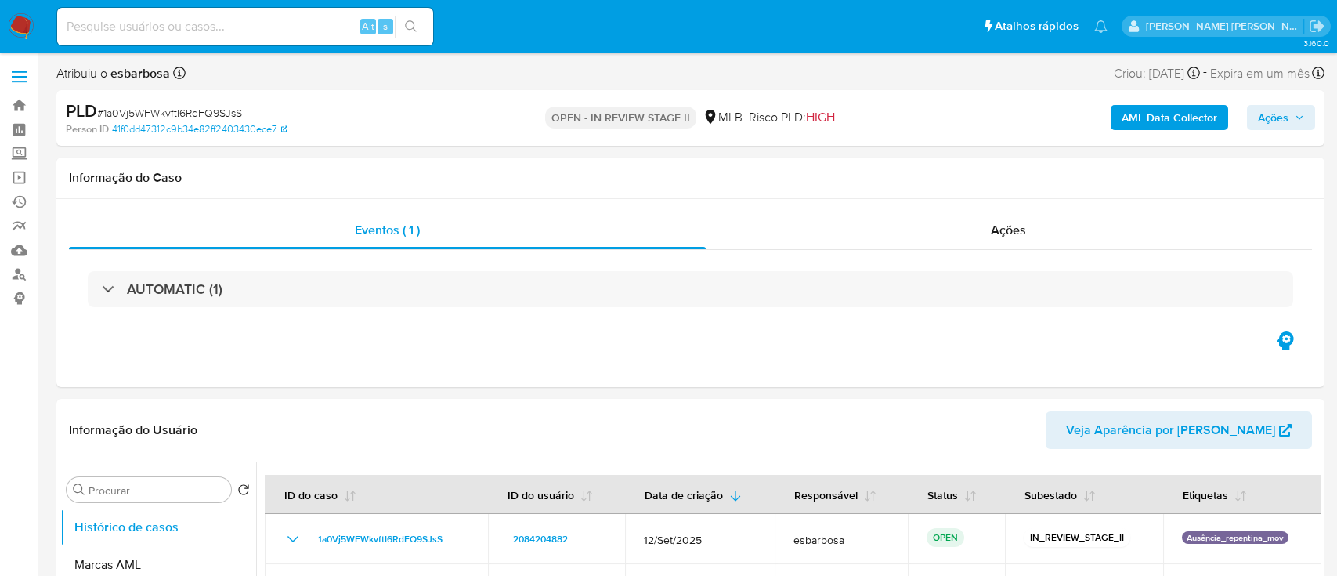
select select "10"
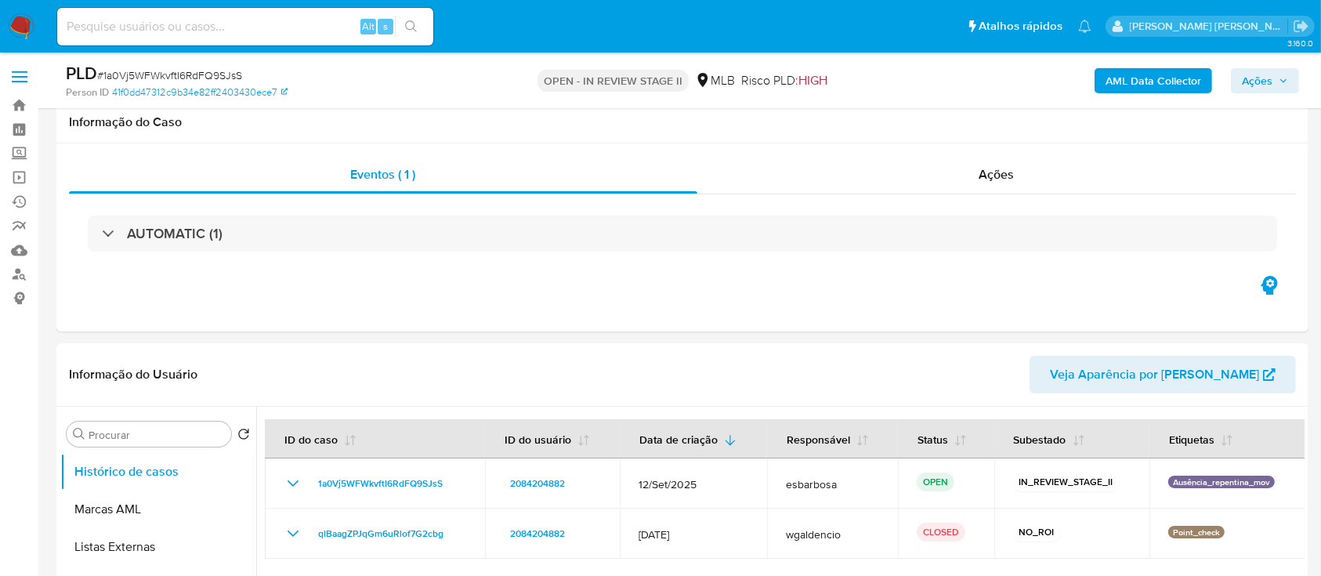
scroll to position [104, 0]
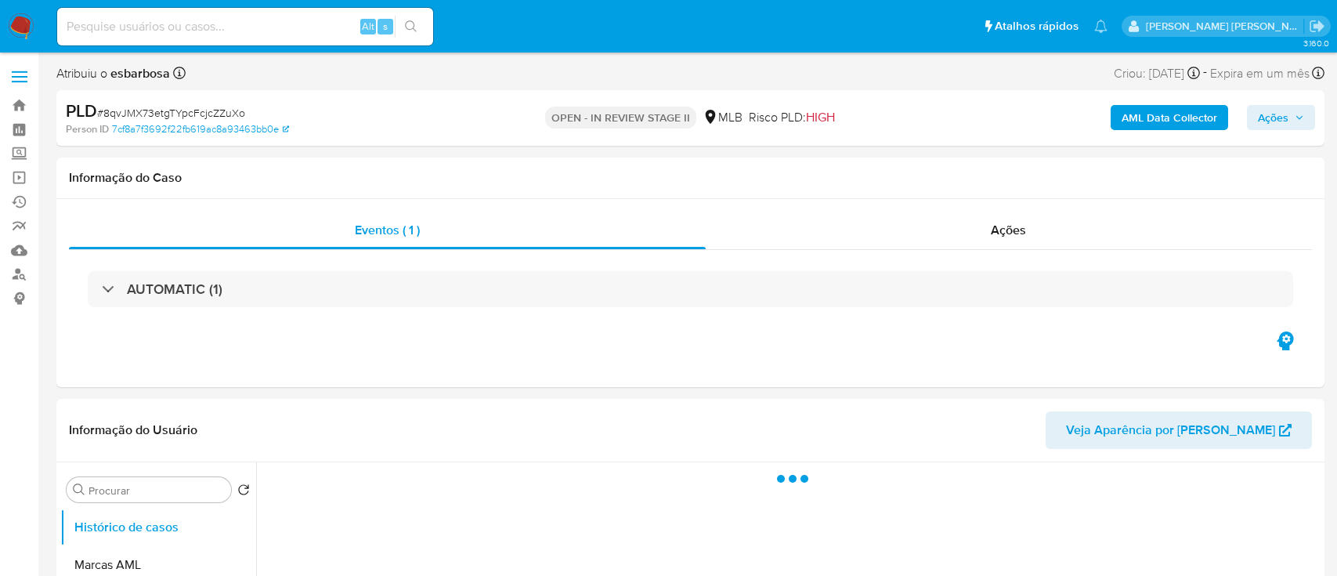
select select "10"
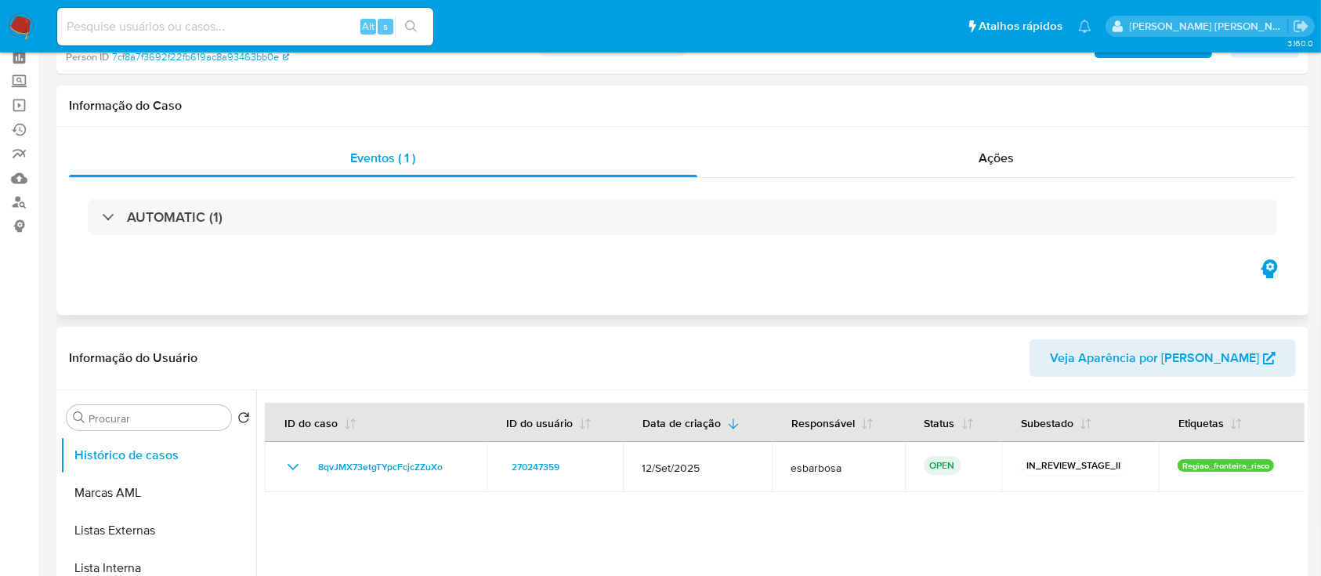
scroll to position [104, 0]
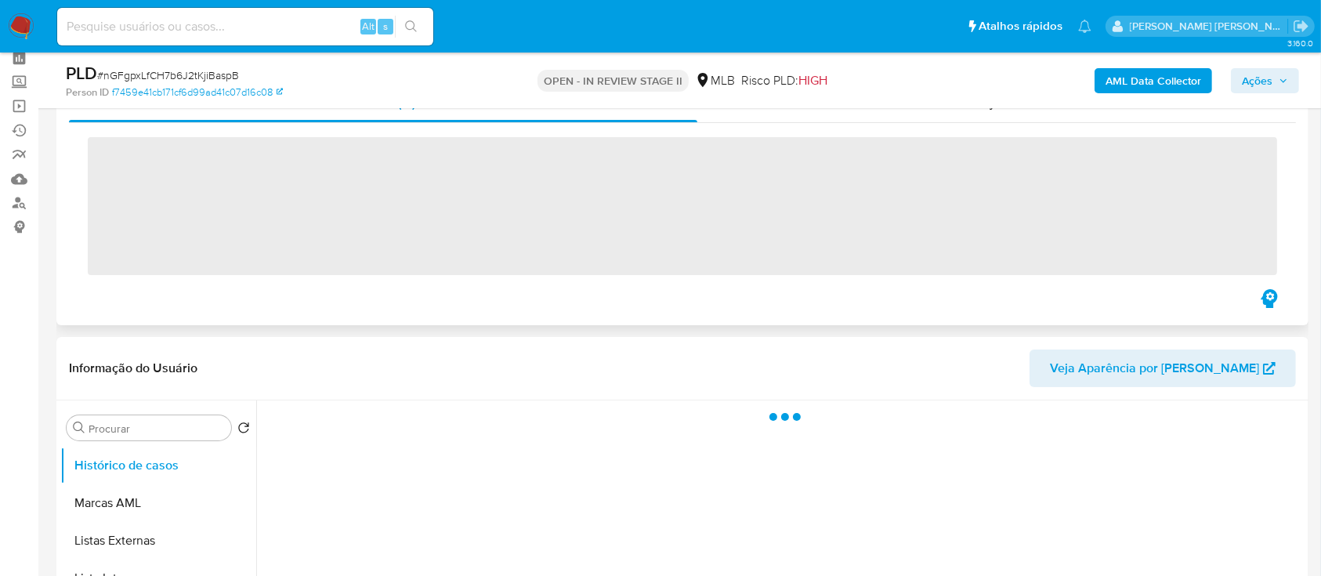
scroll to position [104, 0]
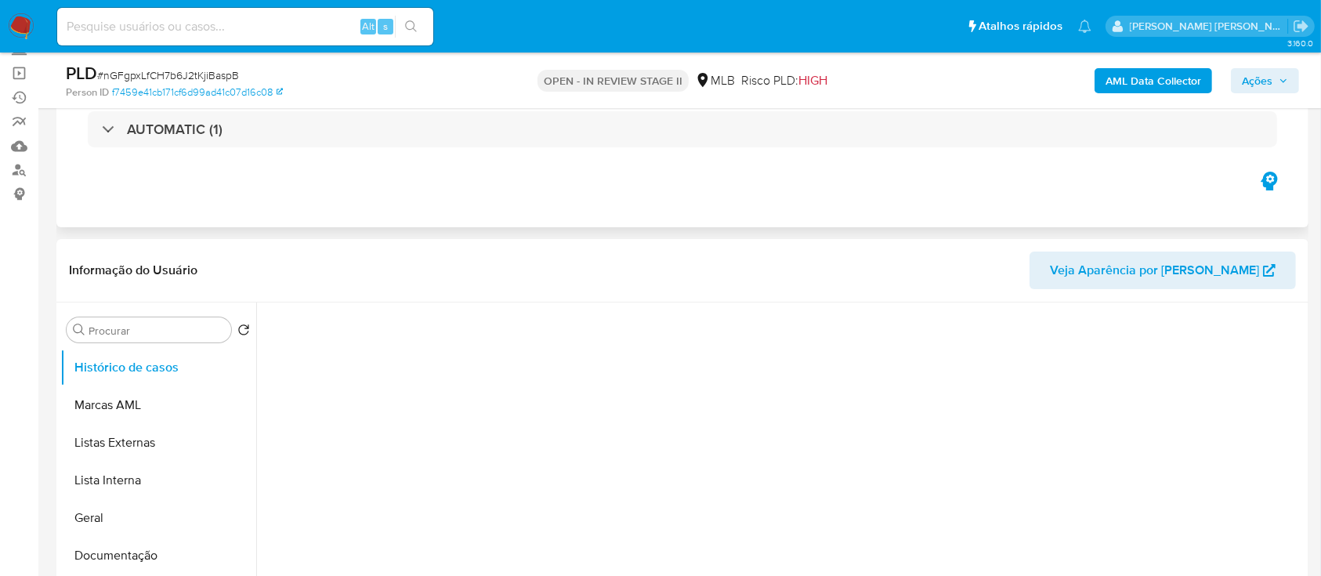
select select "10"
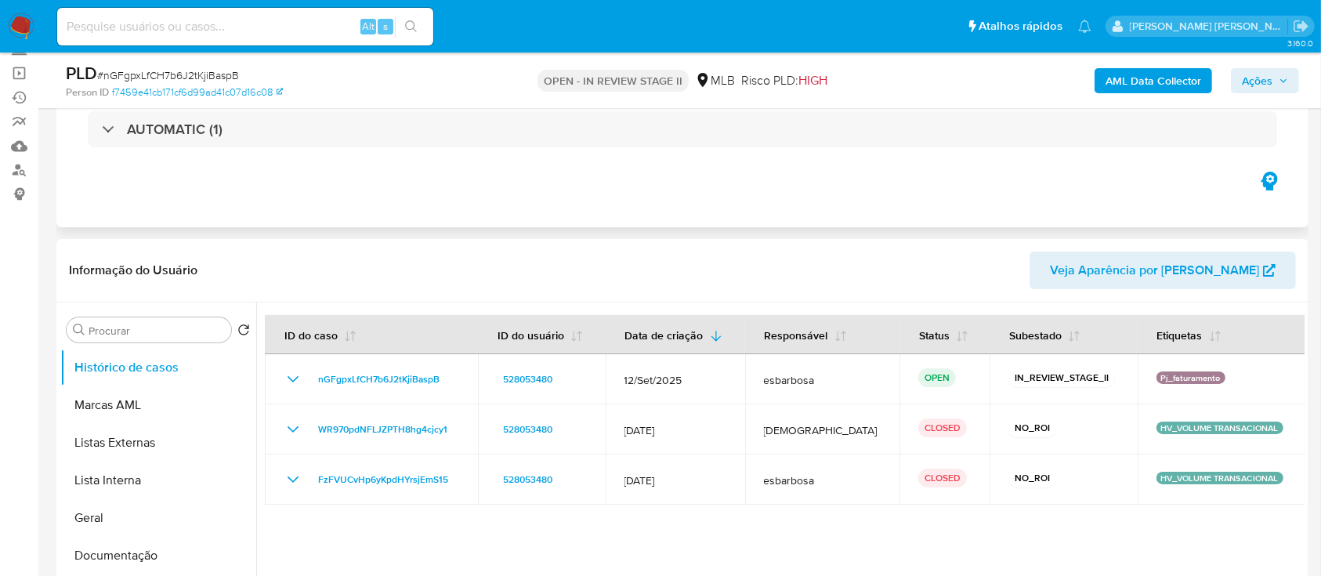
scroll to position [208, 0]
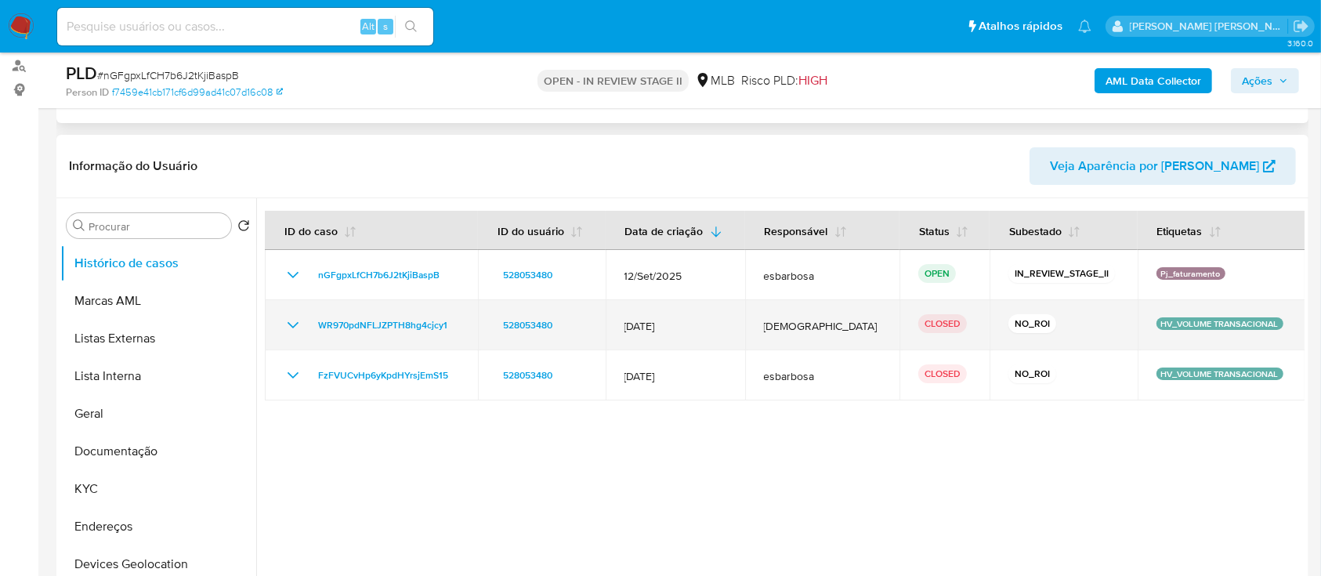
click at [293, 321] on icon "Mostrar/Ocultar" at bounding box center [293, 325] width 19 height 19
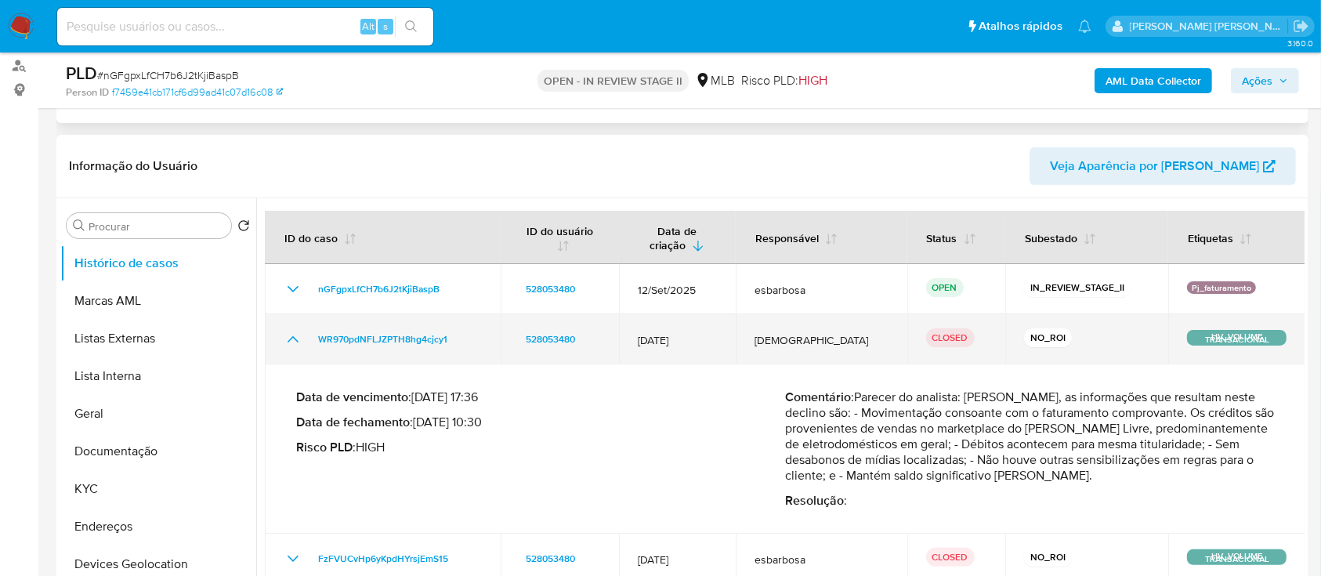
click at [293, 321] on td "WR970pdNFLJZPTH8hg4cjcy1" at bounding box center [383, 339] width 236 height 50
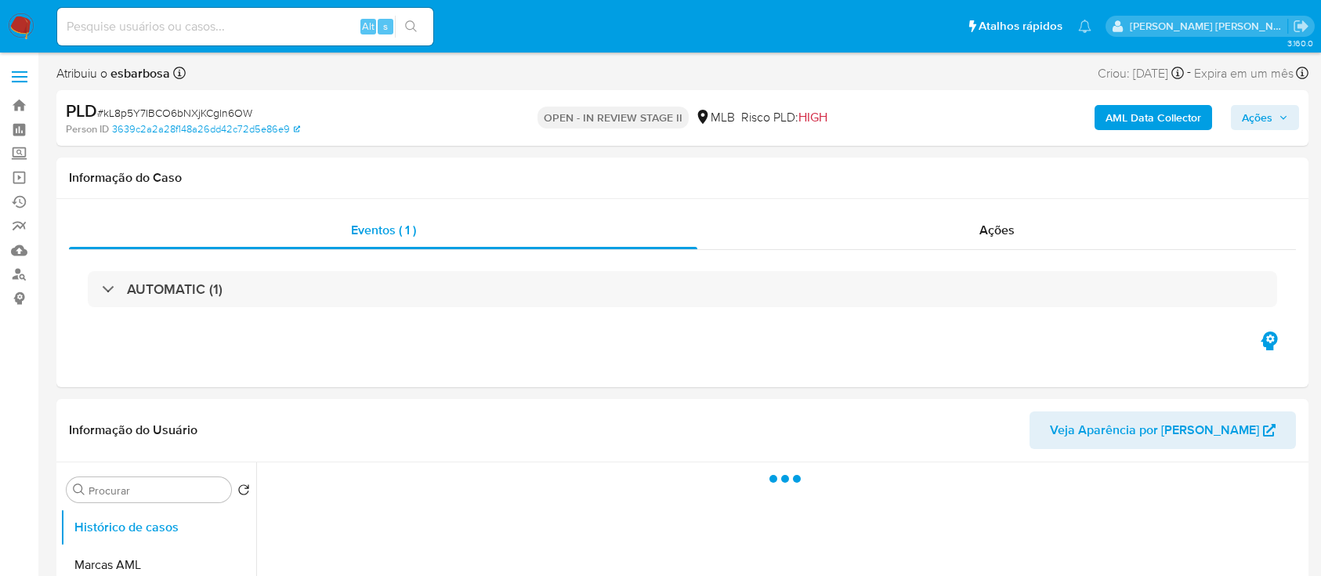
select select "10"
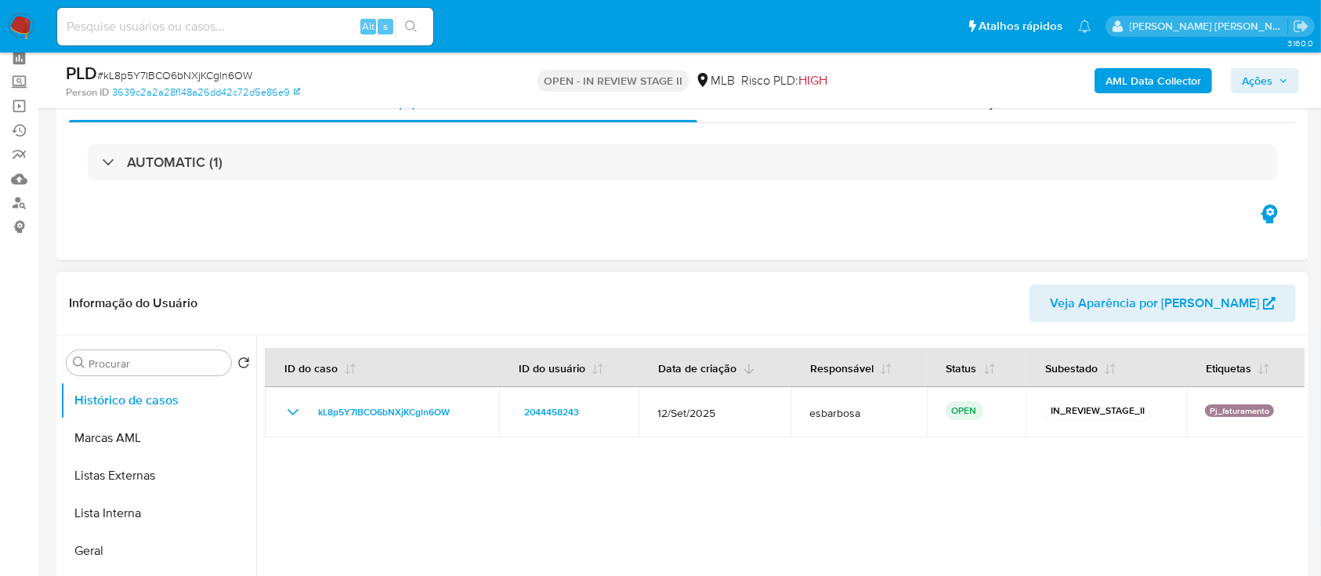
scroll to position [104, 0]
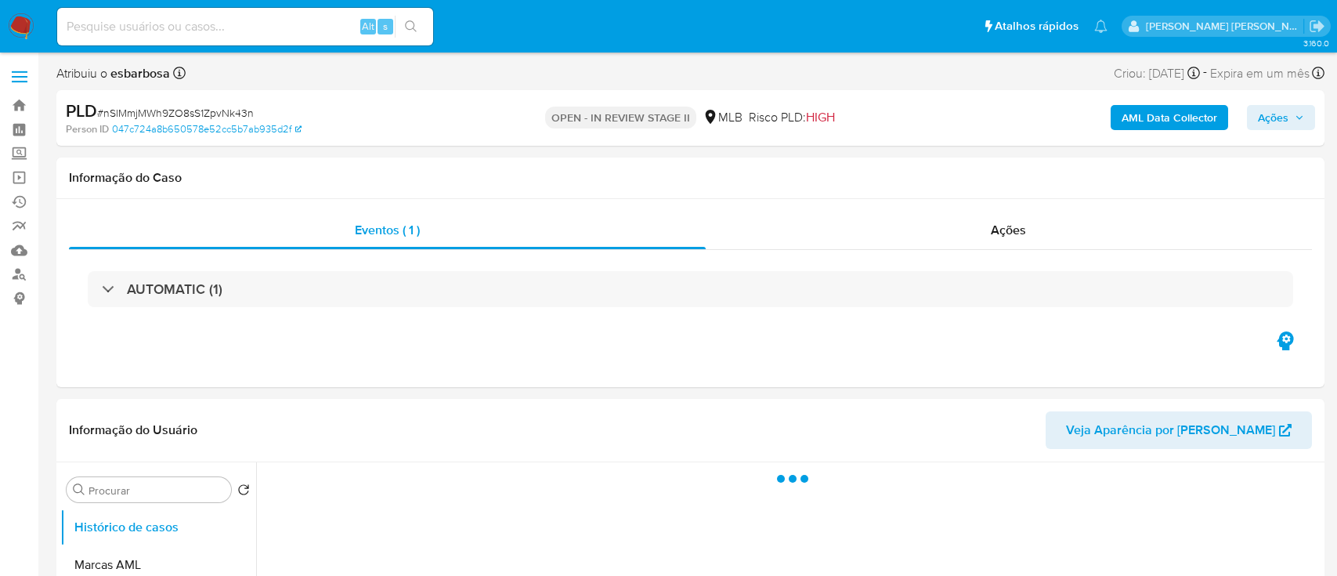
select select "10"
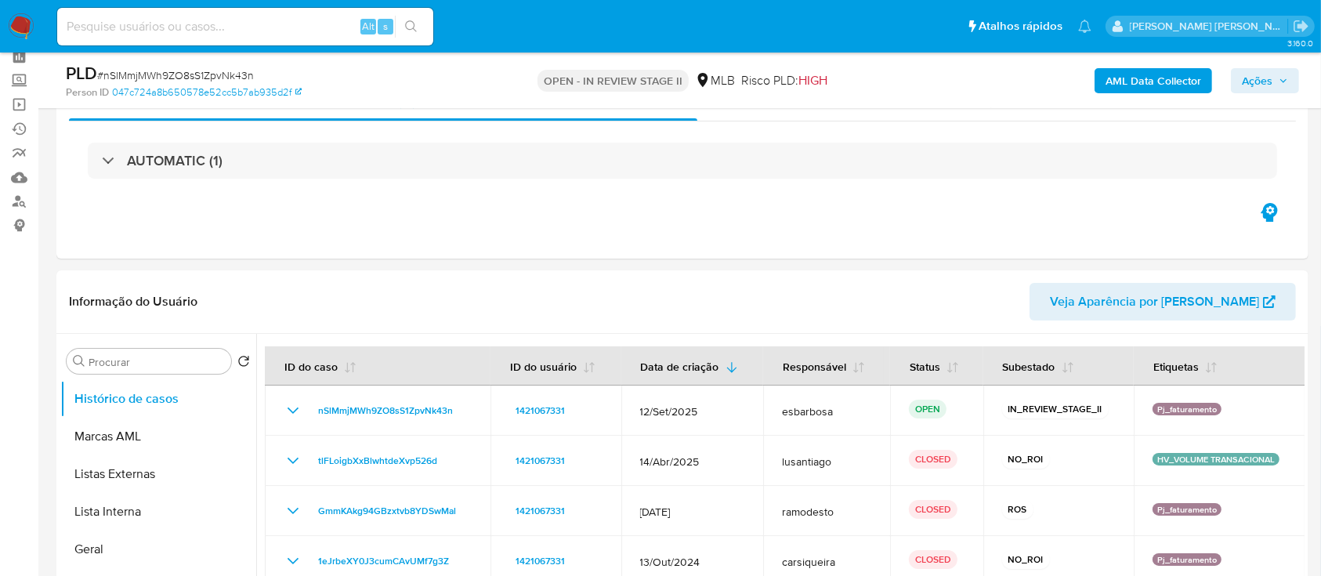
scroll to position [104, 0]
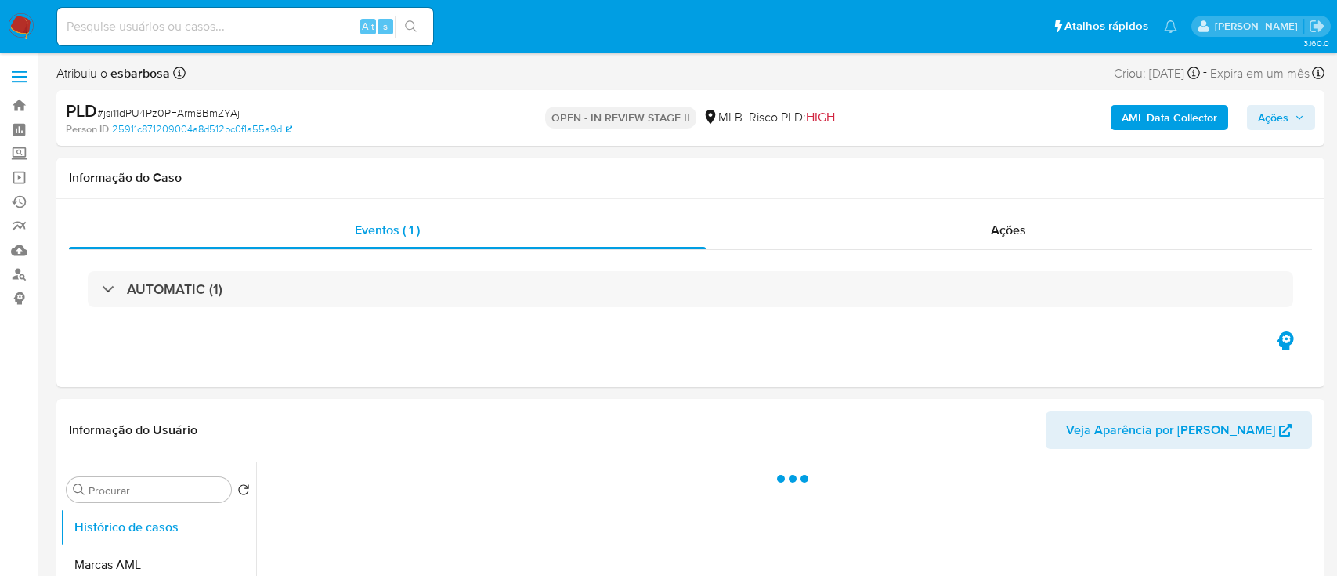
select select "10"
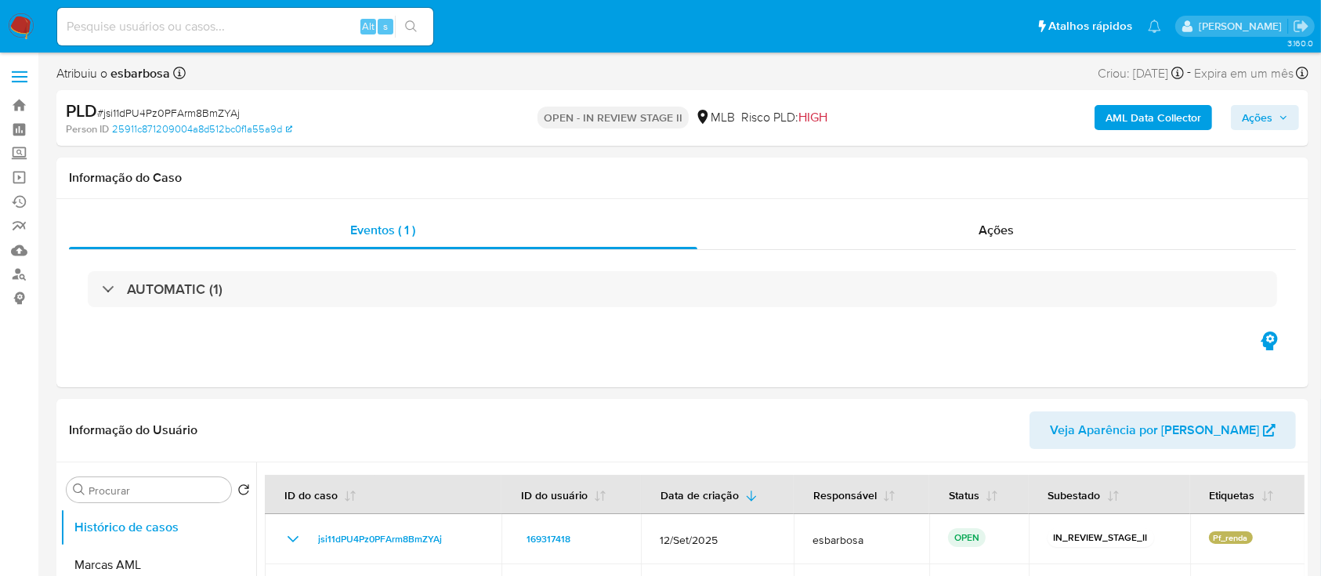
scroll to position [104, 0]
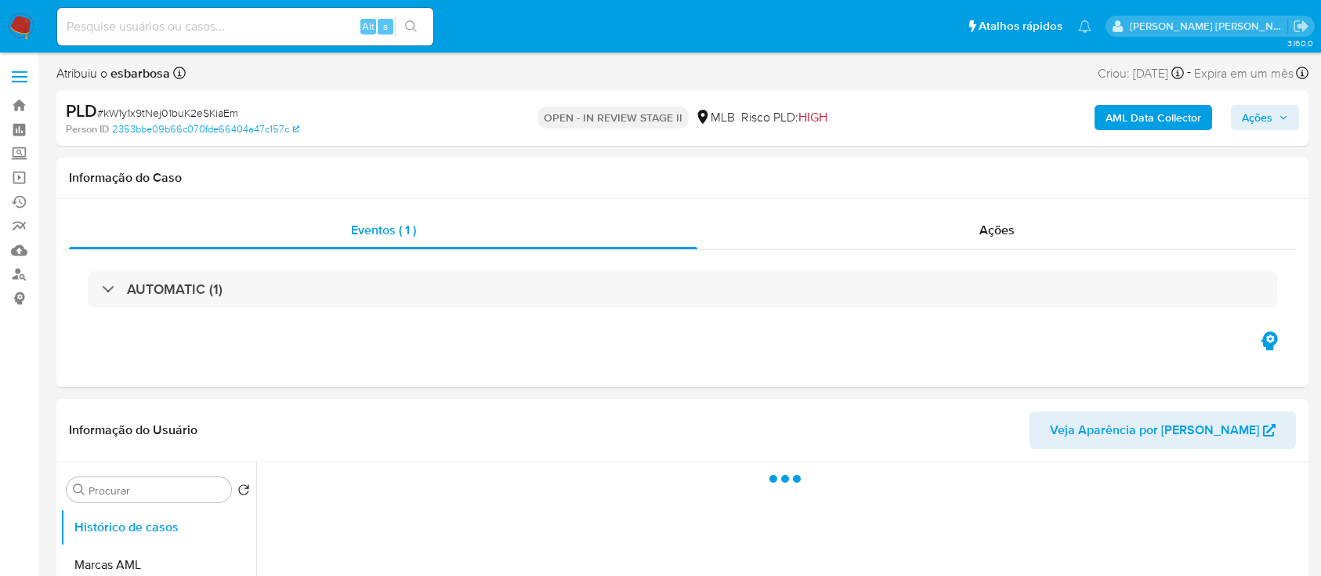
select select "10"
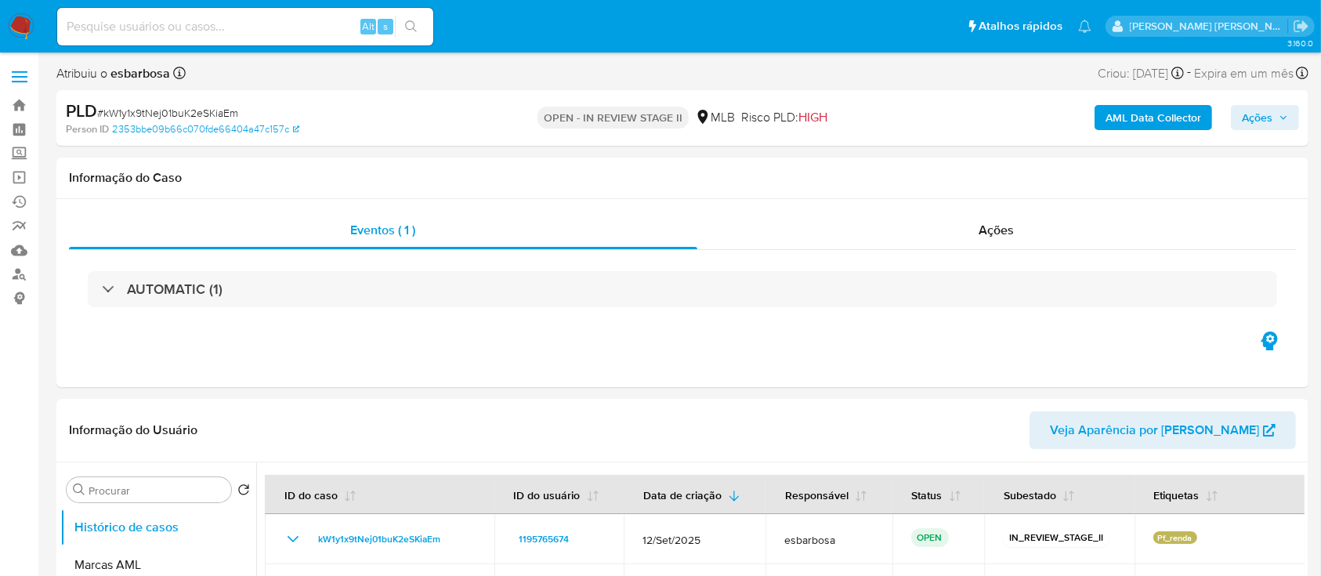
scroll to position [104, 0]
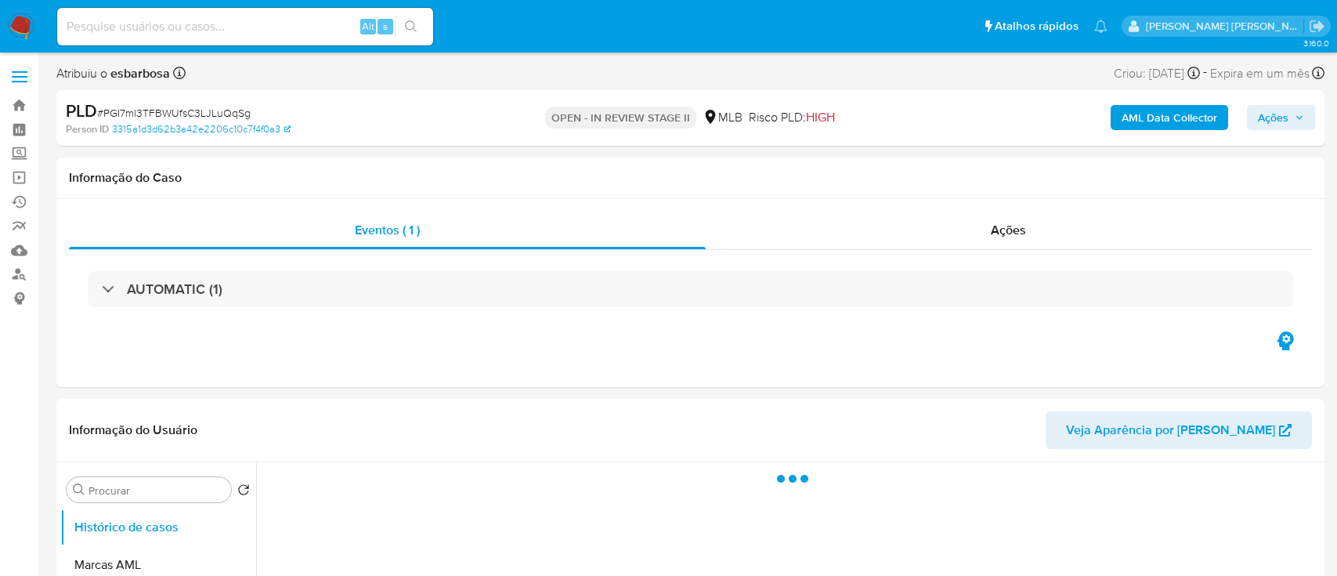
select select "10"
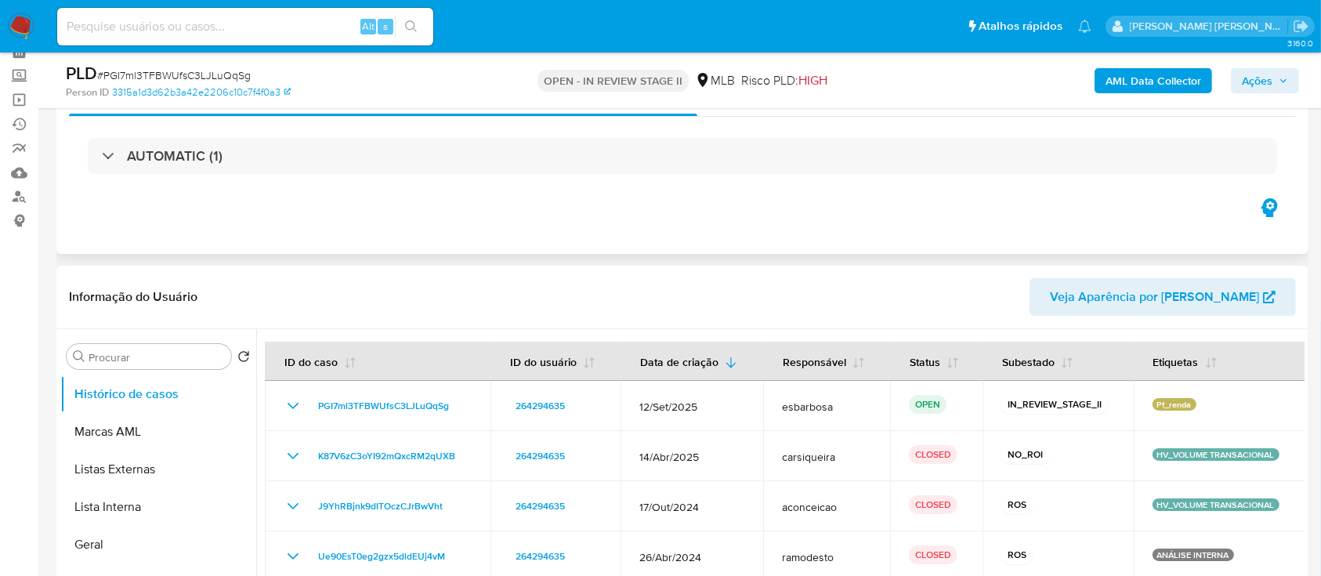
scroll to position [104, 0]
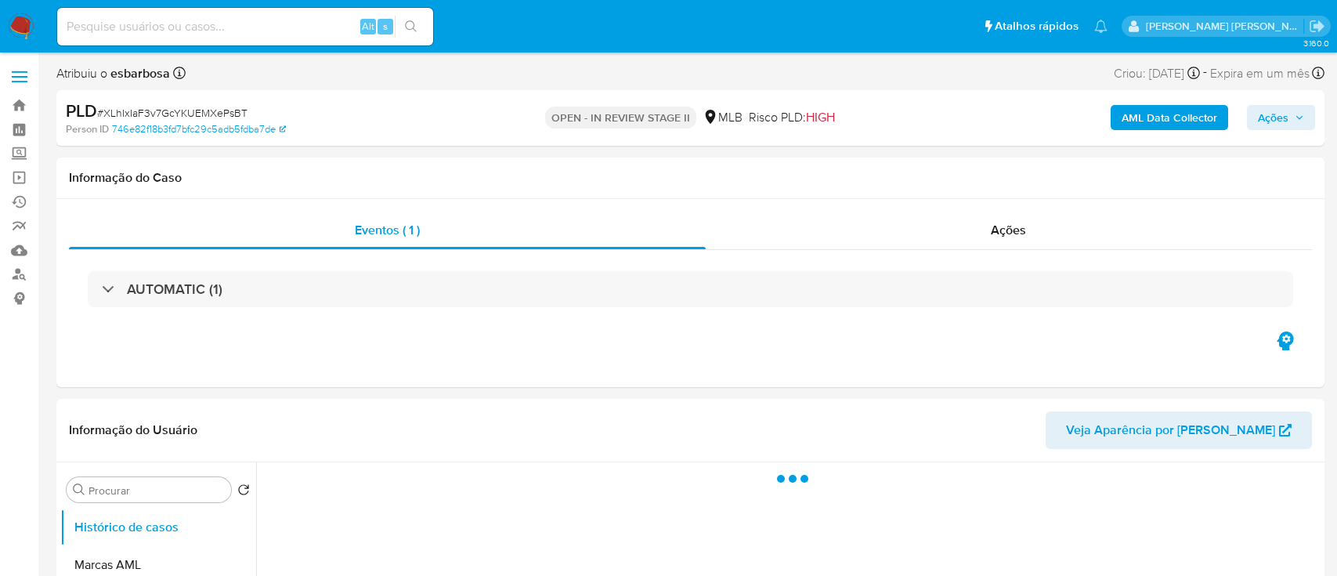
select select "10"
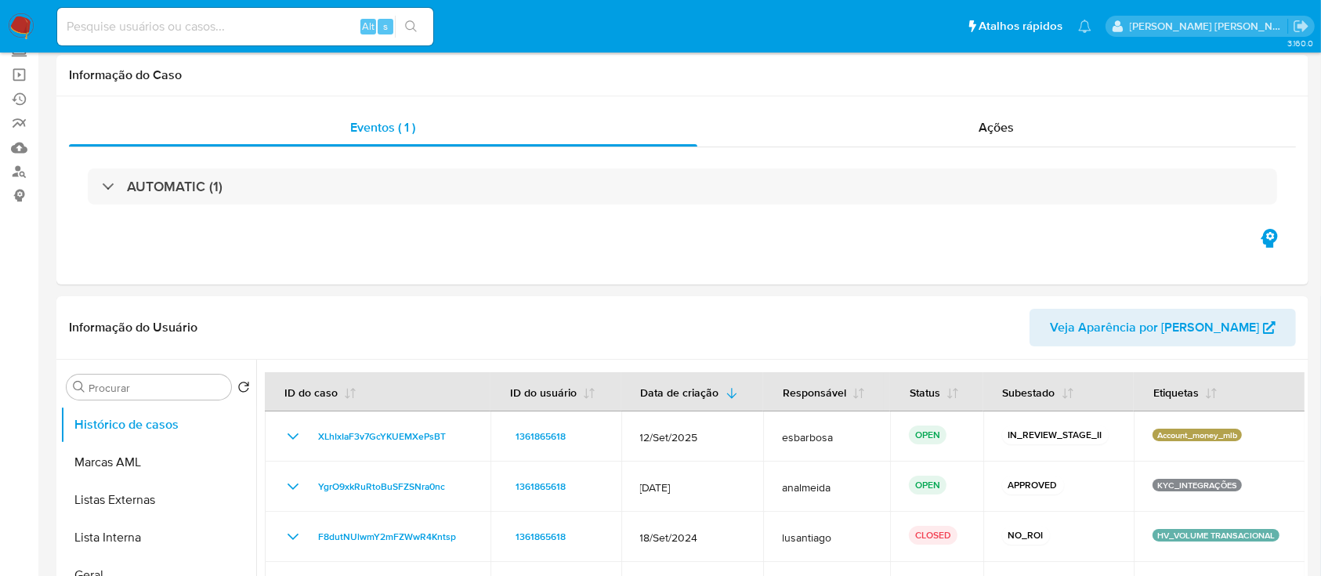
scroll to position [104, 0]
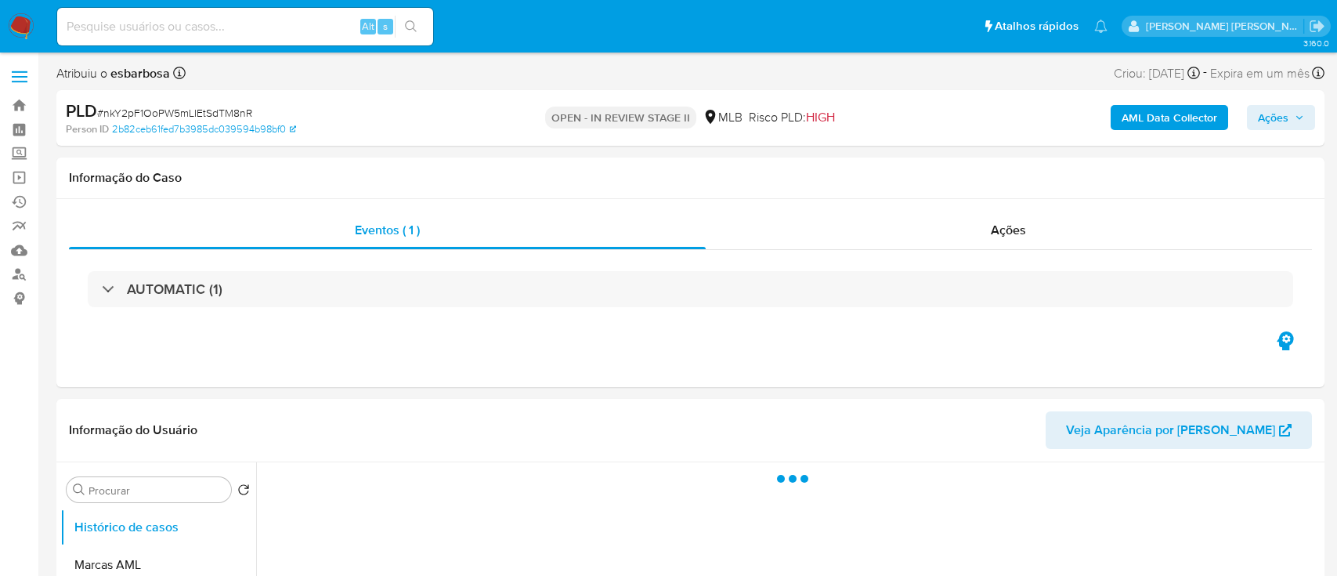
select select "10"
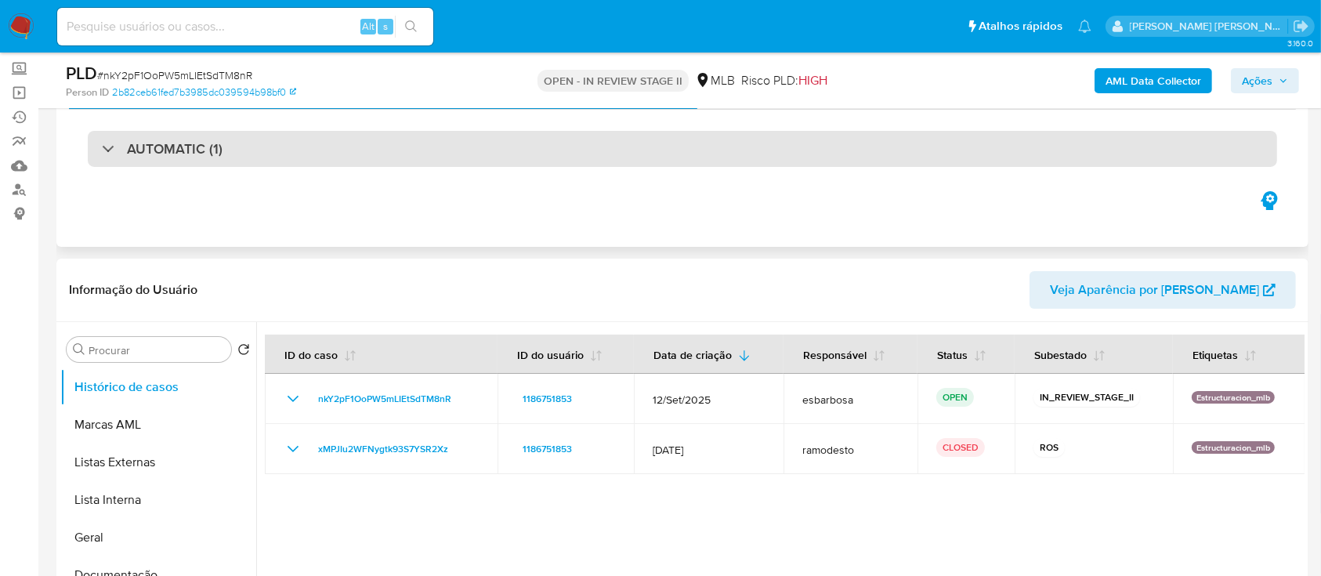
scroll to position [104, 0]
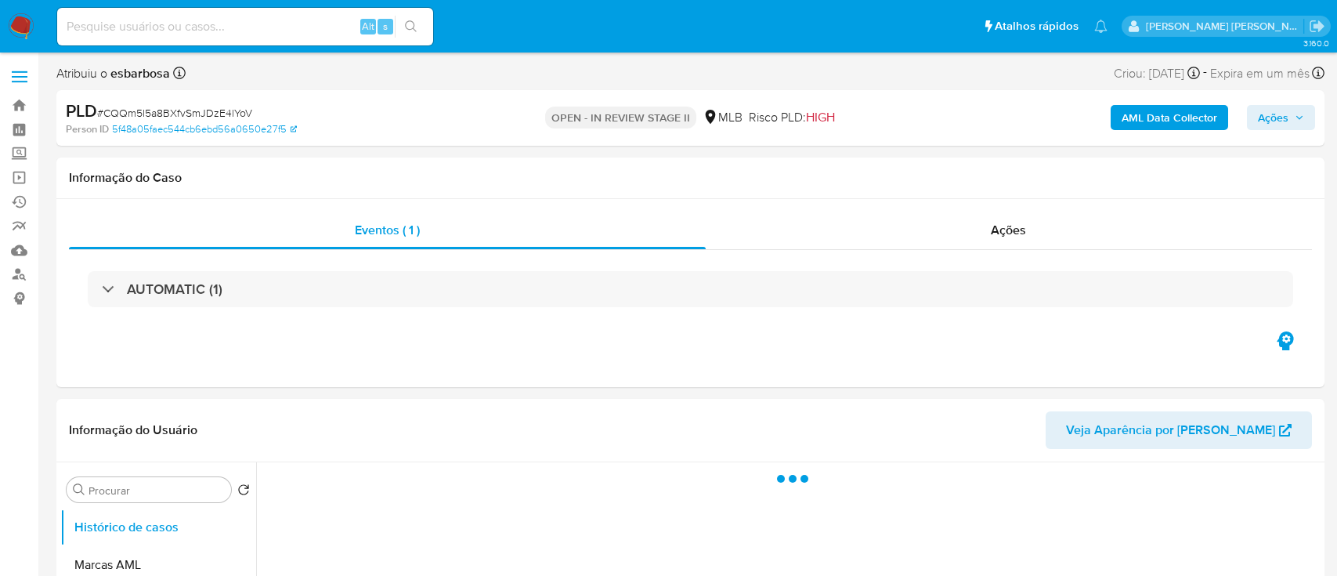
select select "10"
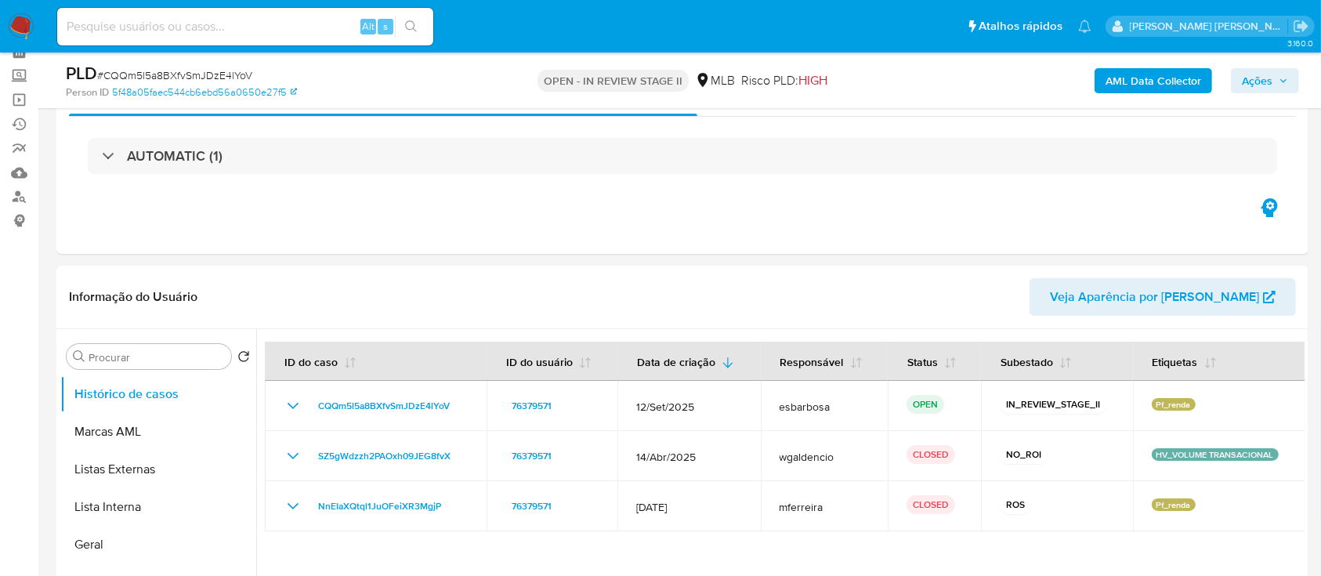
scroll to position [104, 0]
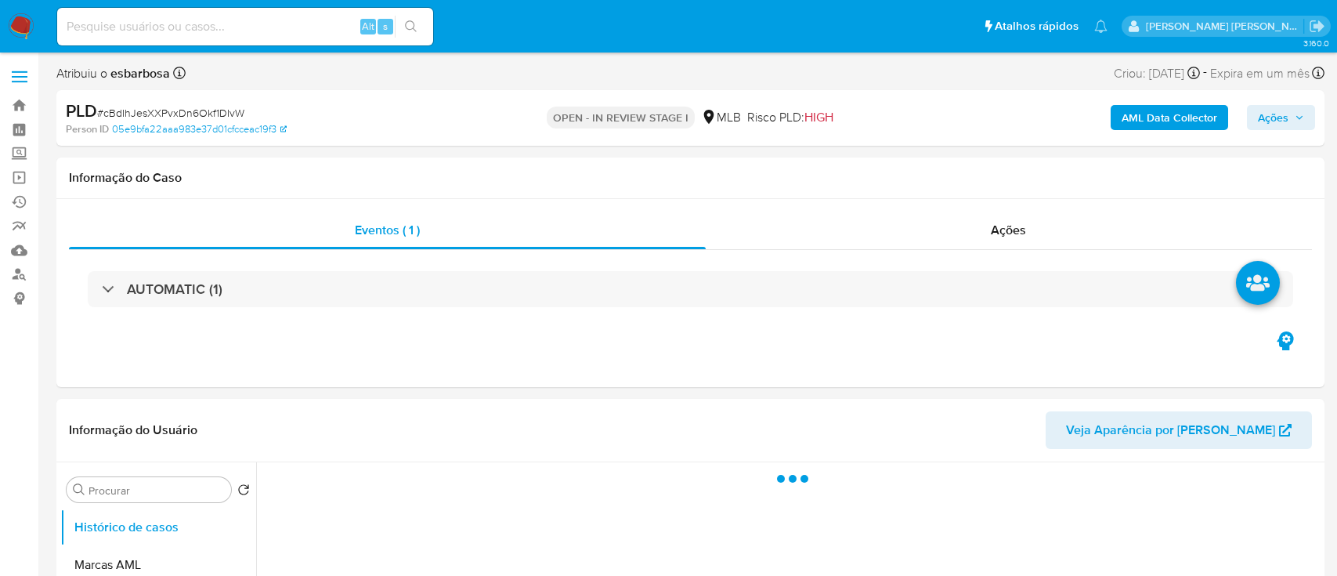
select select "10"
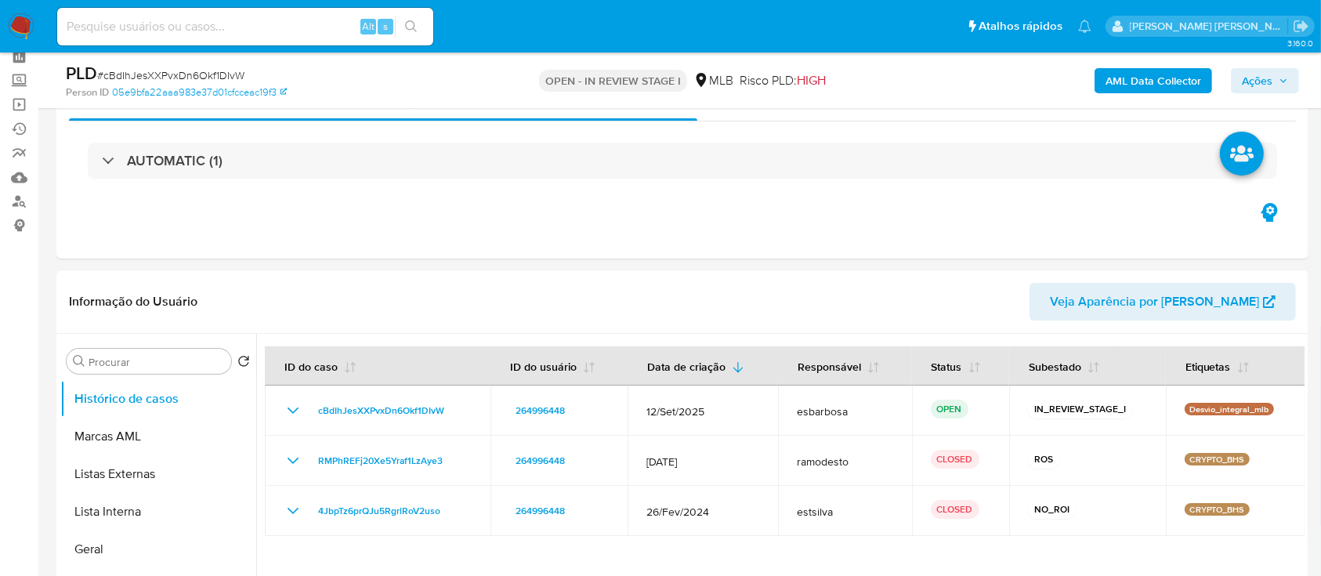
scroll to position [104, 0]
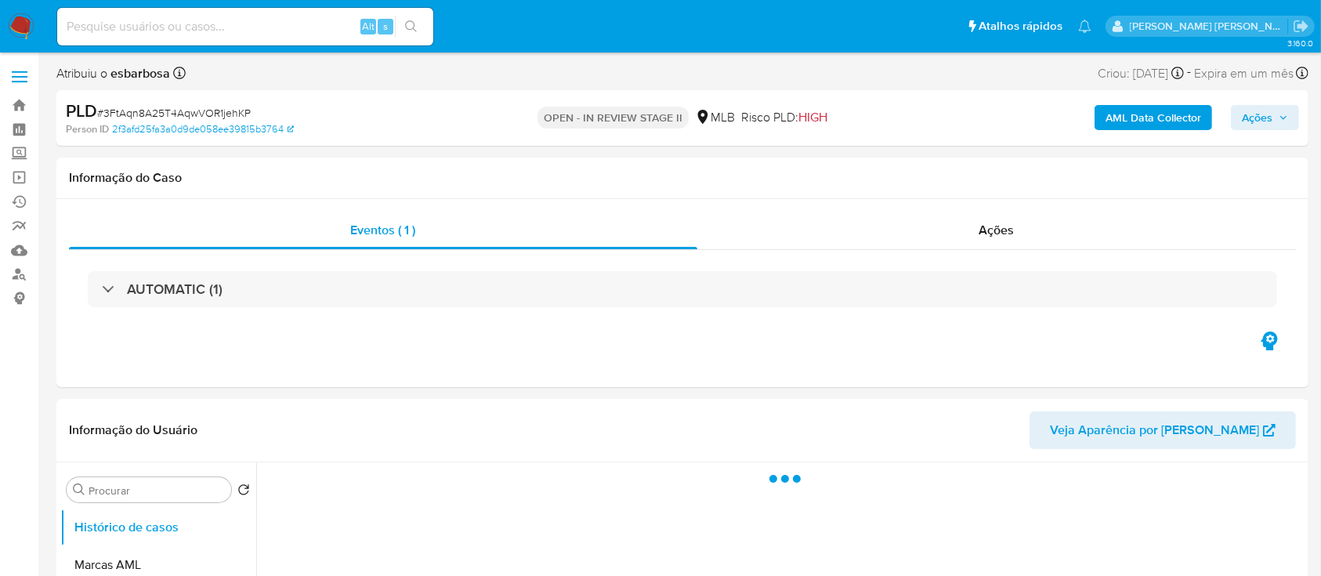
select select "10"
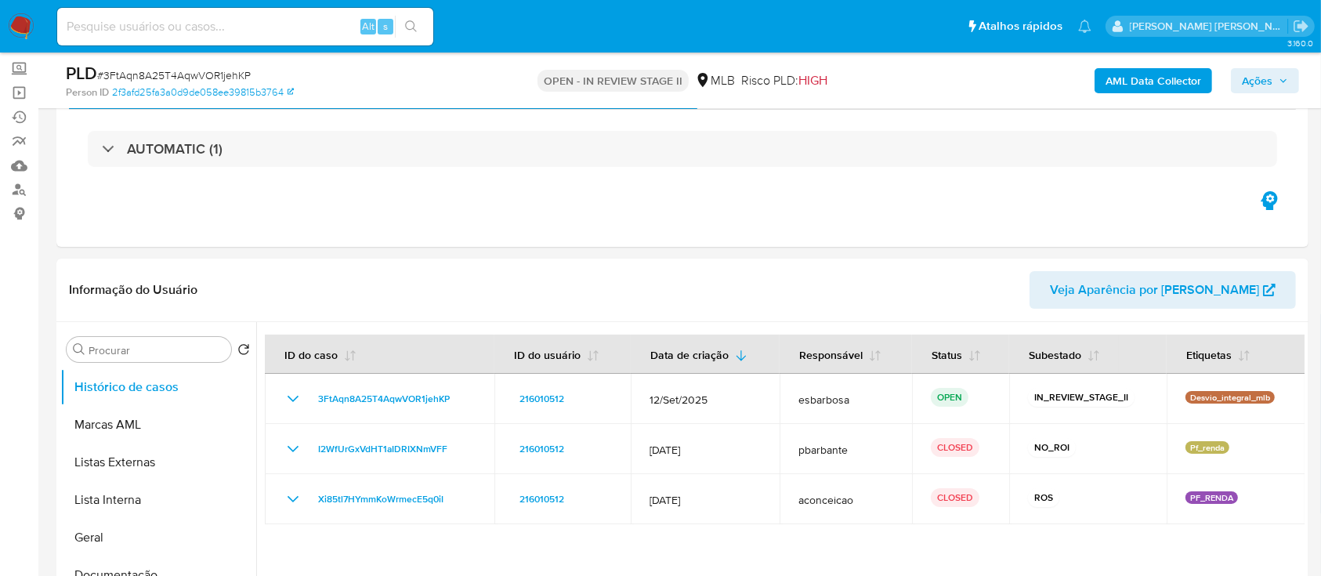
scroll to position [104, 0]
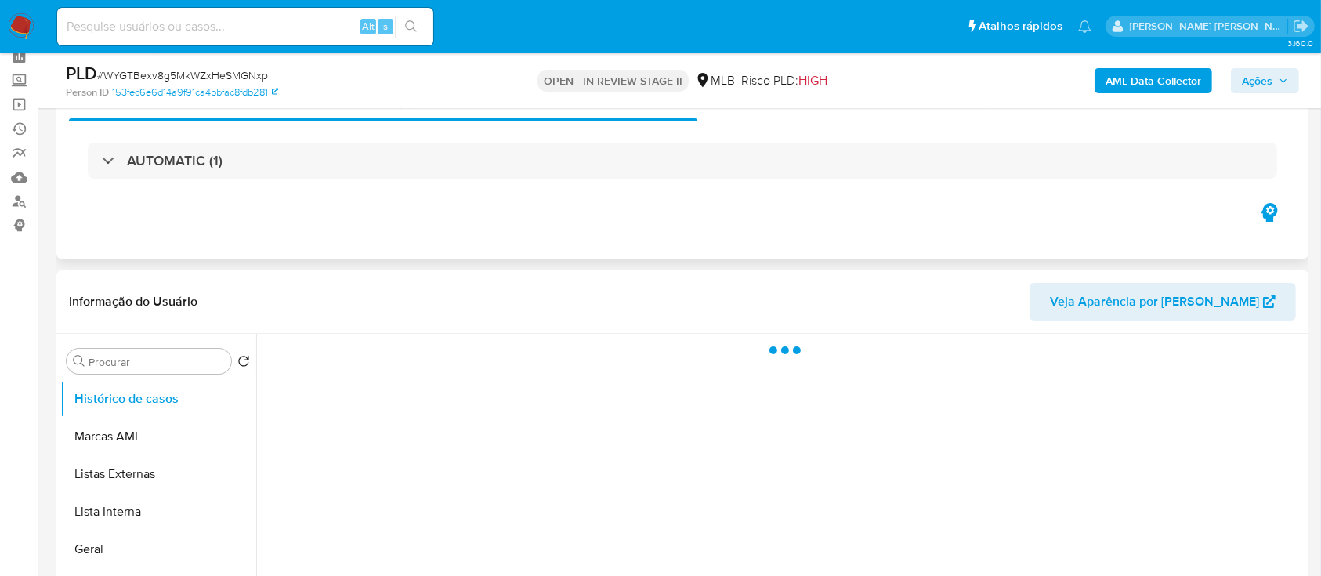
scroll to position [208, 0]
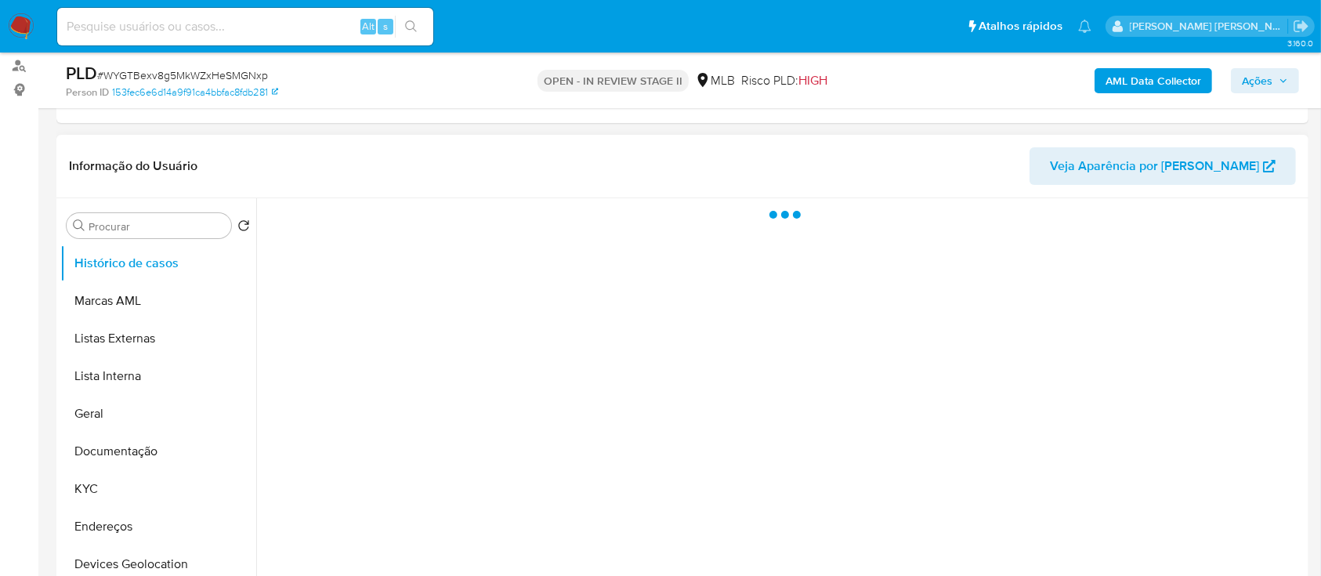
select select "10"
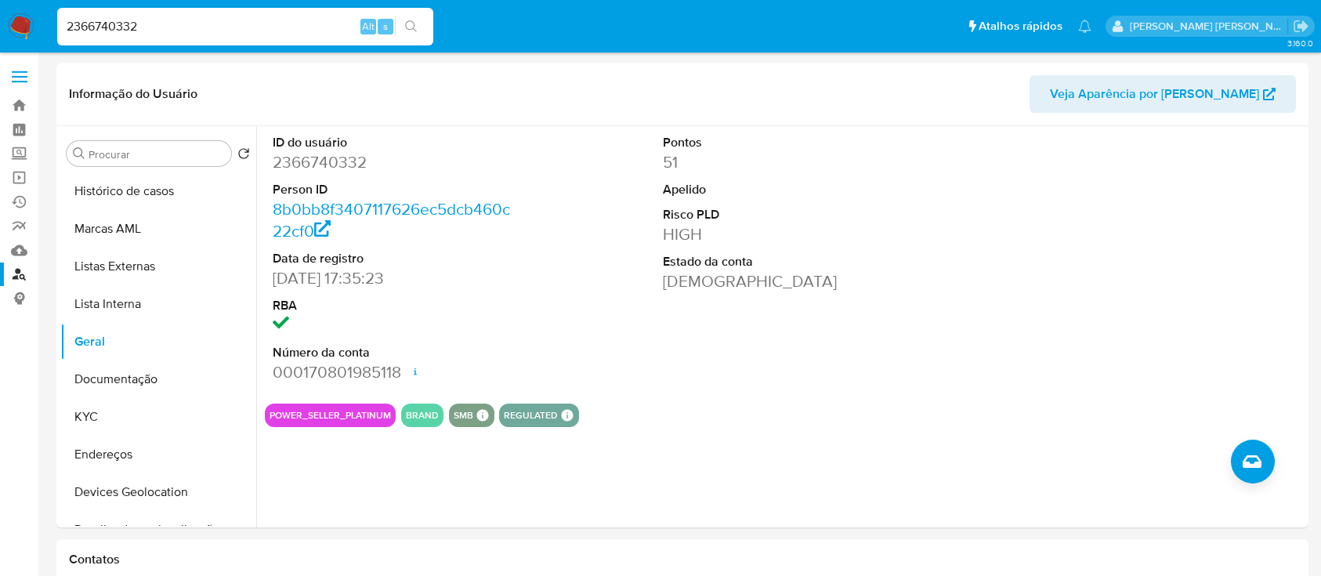
select select "10"
click at [251, 30] on input "2366740332" at bounding box center [245, 26] width 376 height 20
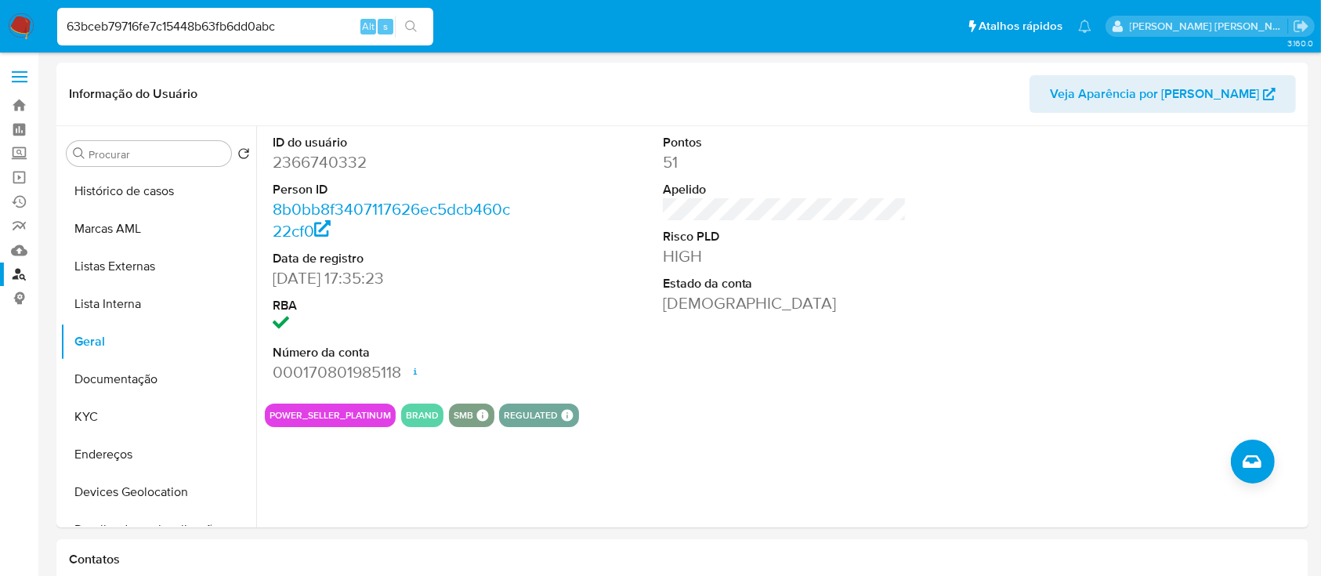
type input "63bceb79716fe7c15448b63fb6dd0abc"
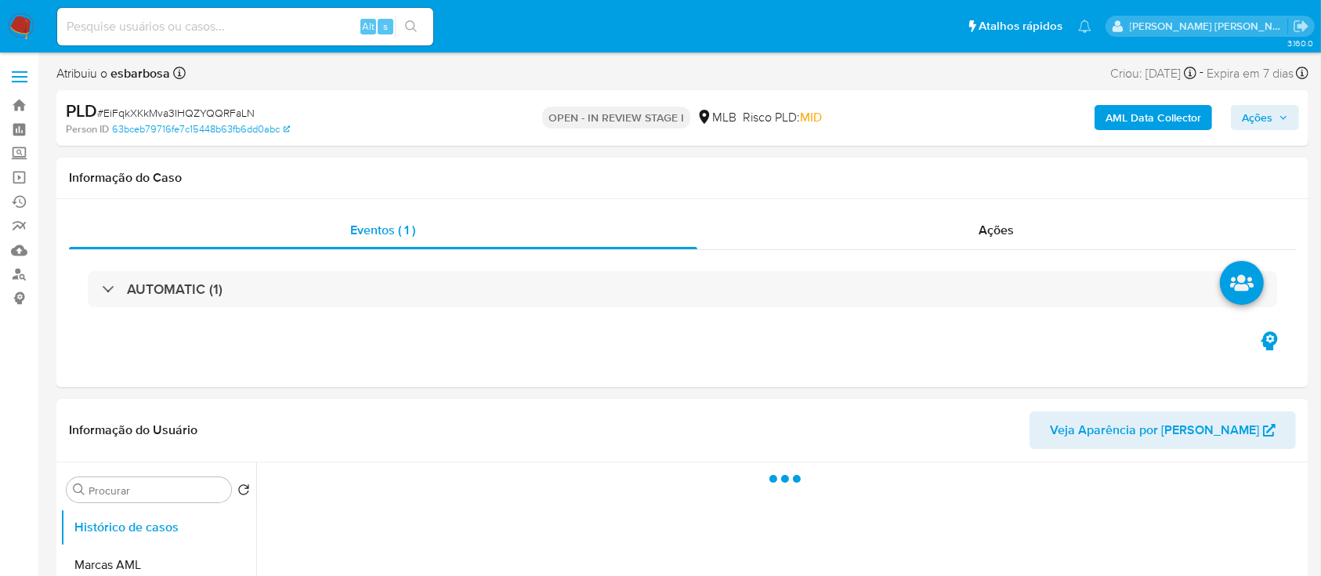
select select "10"
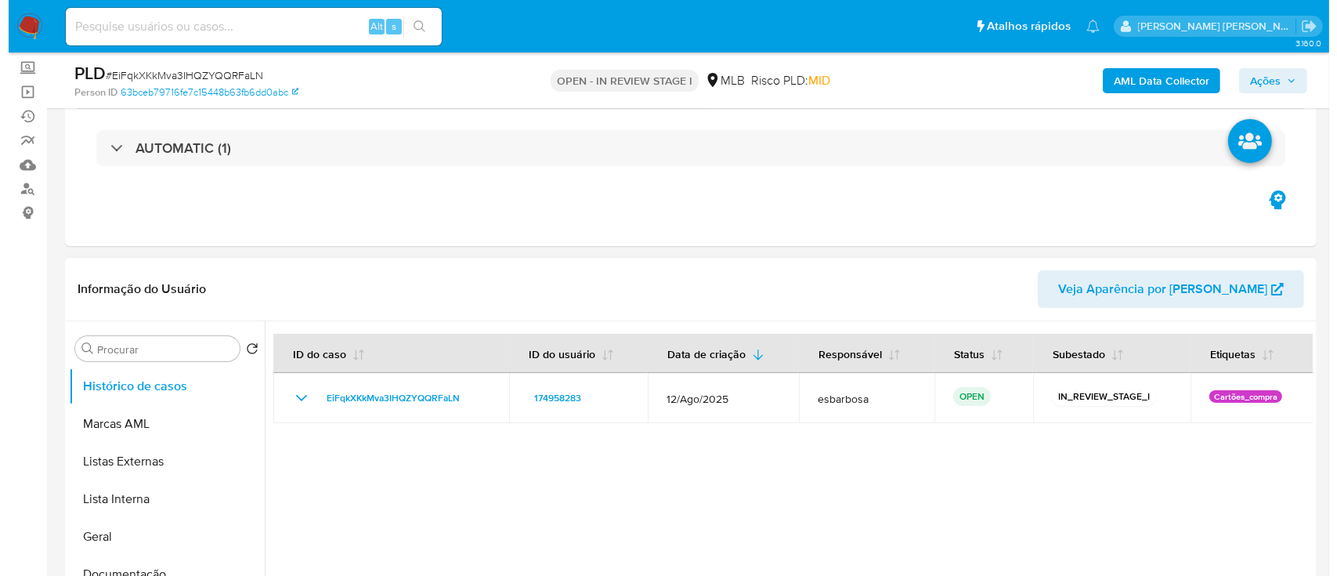
scroll to position [104, 0]
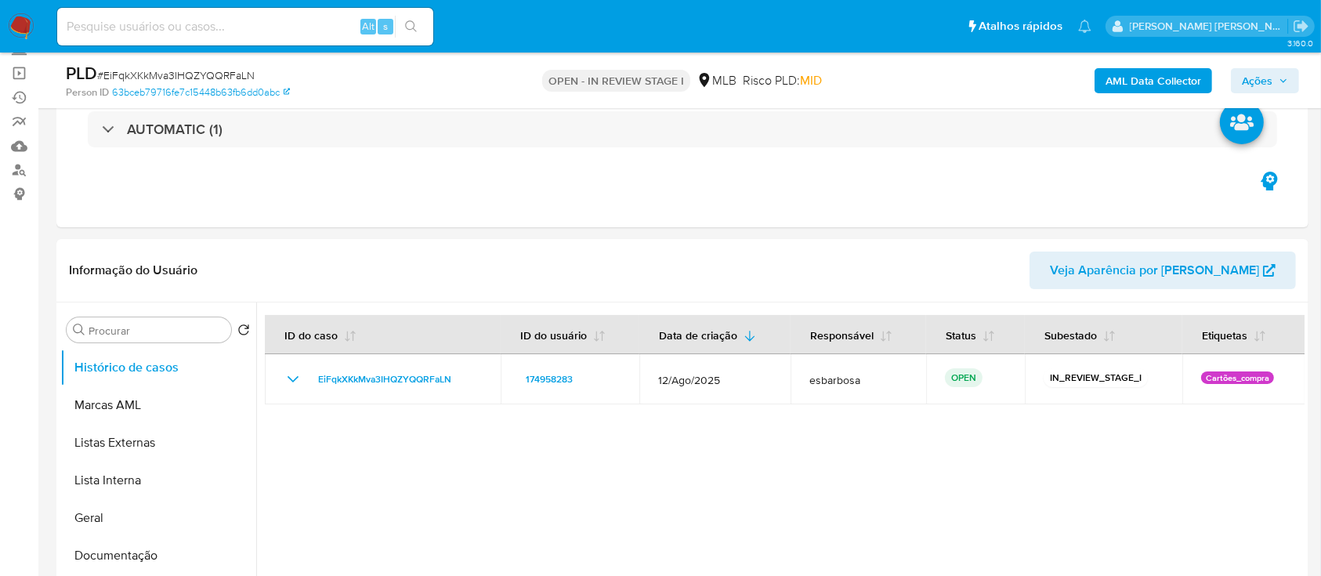
click at [1156, 85] on b "AML Data Collector" at bounding box center [1153, 80] width 96 height 25
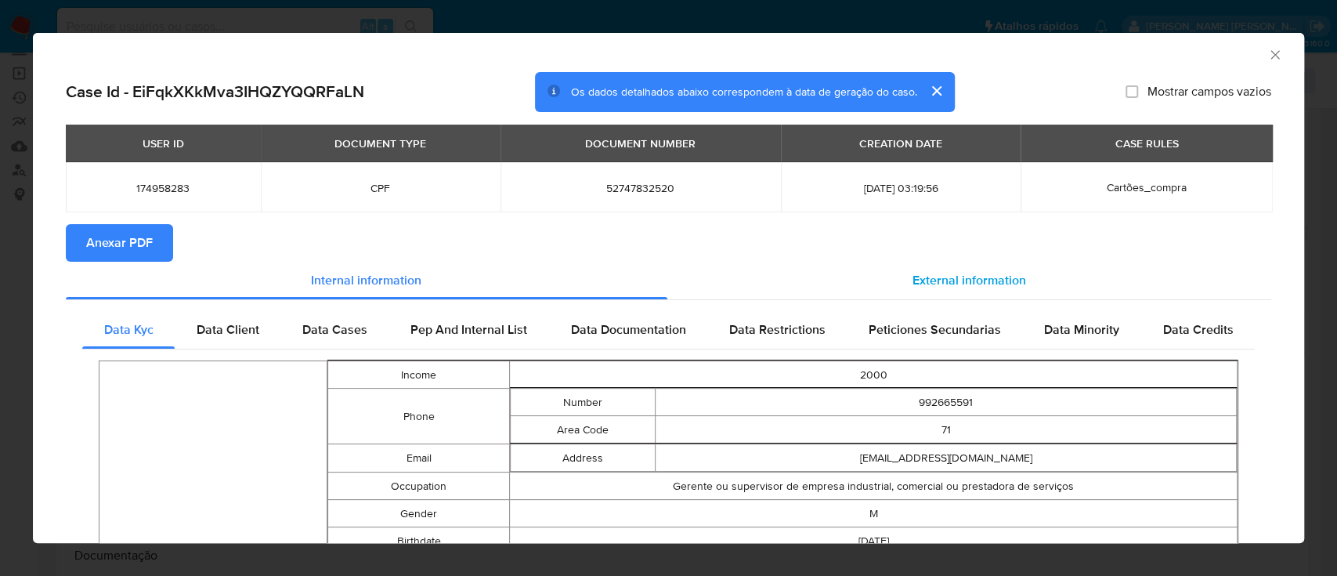
click at [952, 280] on span "External information" at bounding box center [970, 280] width 114 height 18
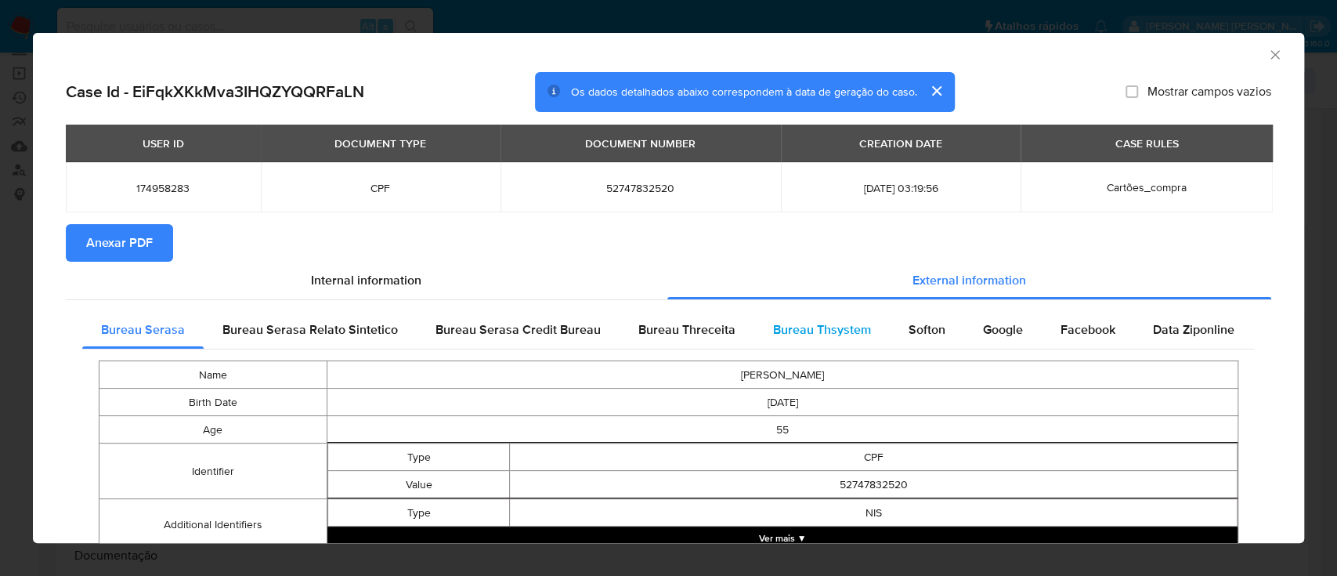
click at [818, 335] on span "Bureau Thsystem" at bounding box center [822, 329] width 98 height 18
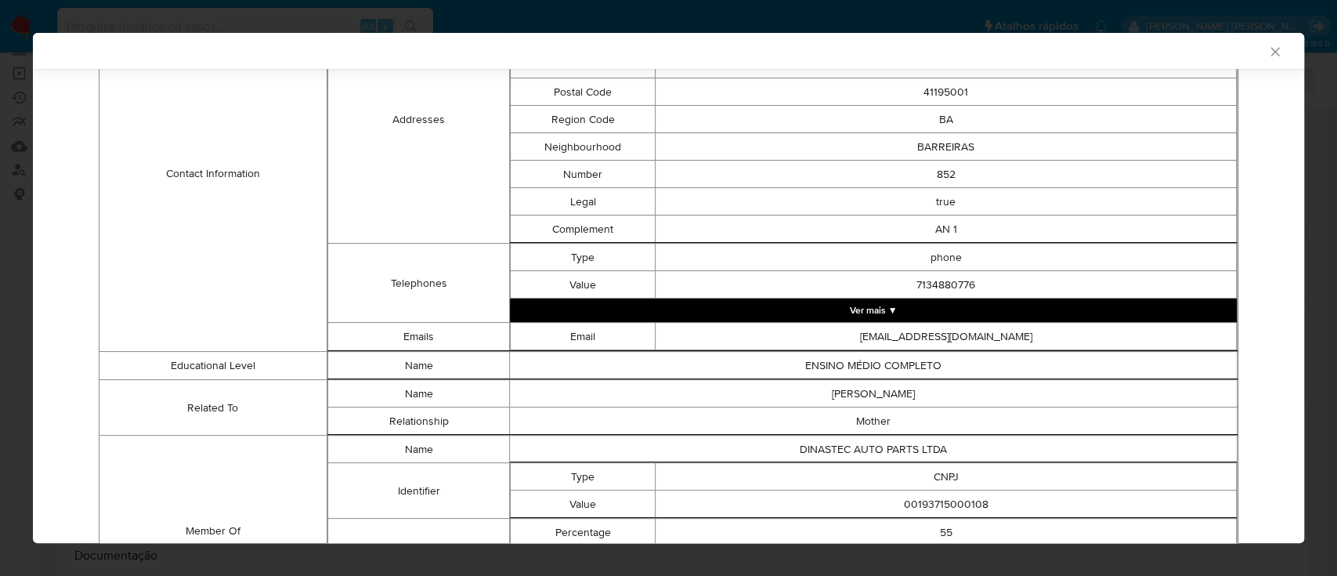
scroll to position [824, 0]
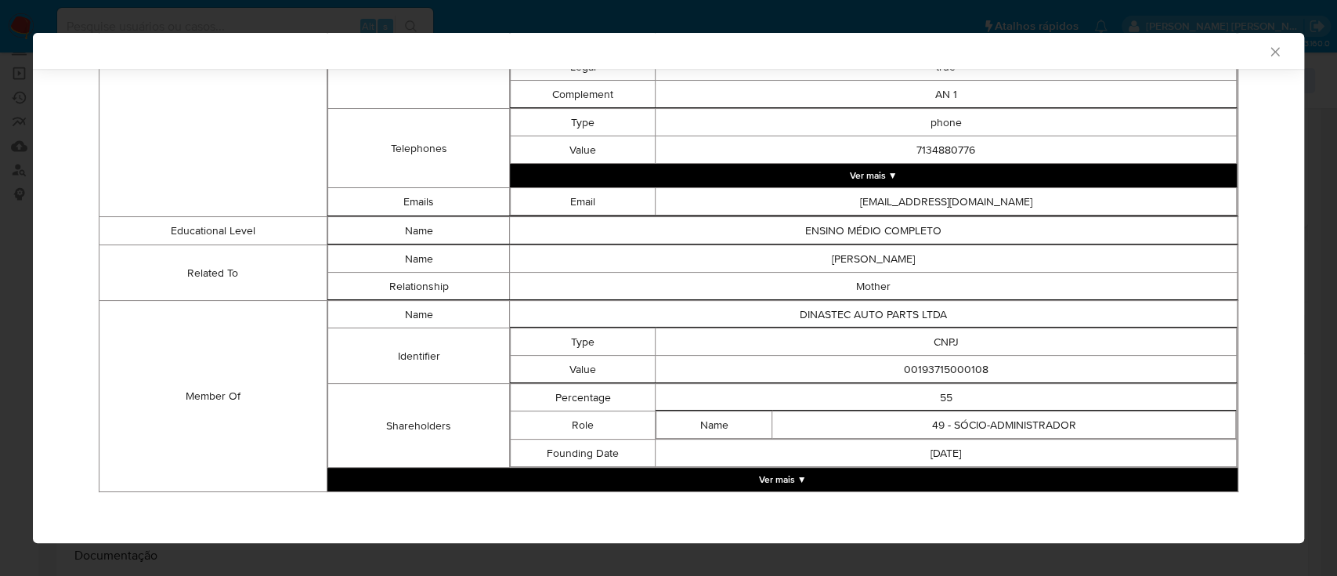
click at [770, 478] on button "Ver mais ▼" at bounding box center [782, 479] width 910 height 23
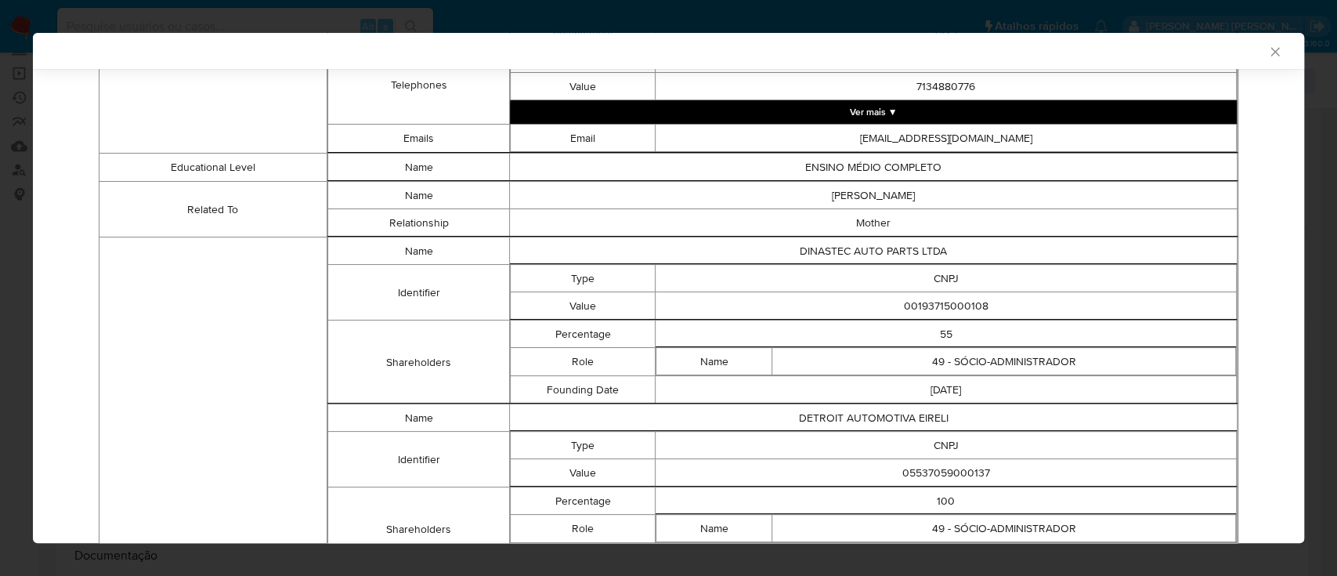
scroll to position [928, 0]
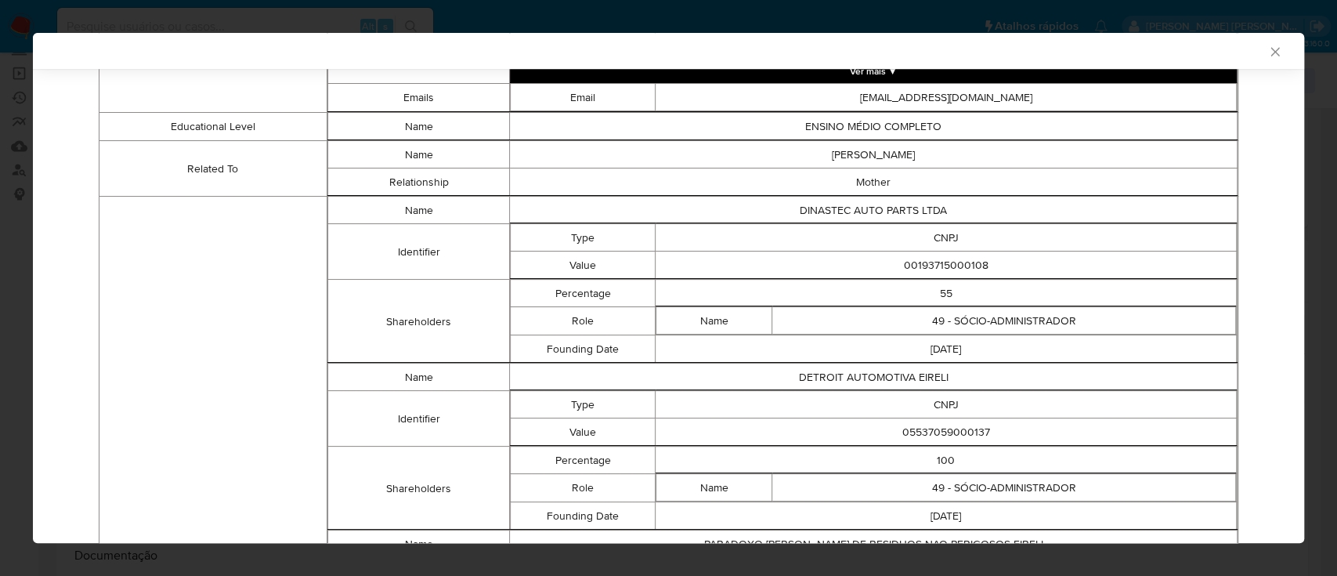
click at [923, 265] on td "00193715000108" at bounding box center [946, 264] width 581 height 27
copy td "00193715000108"
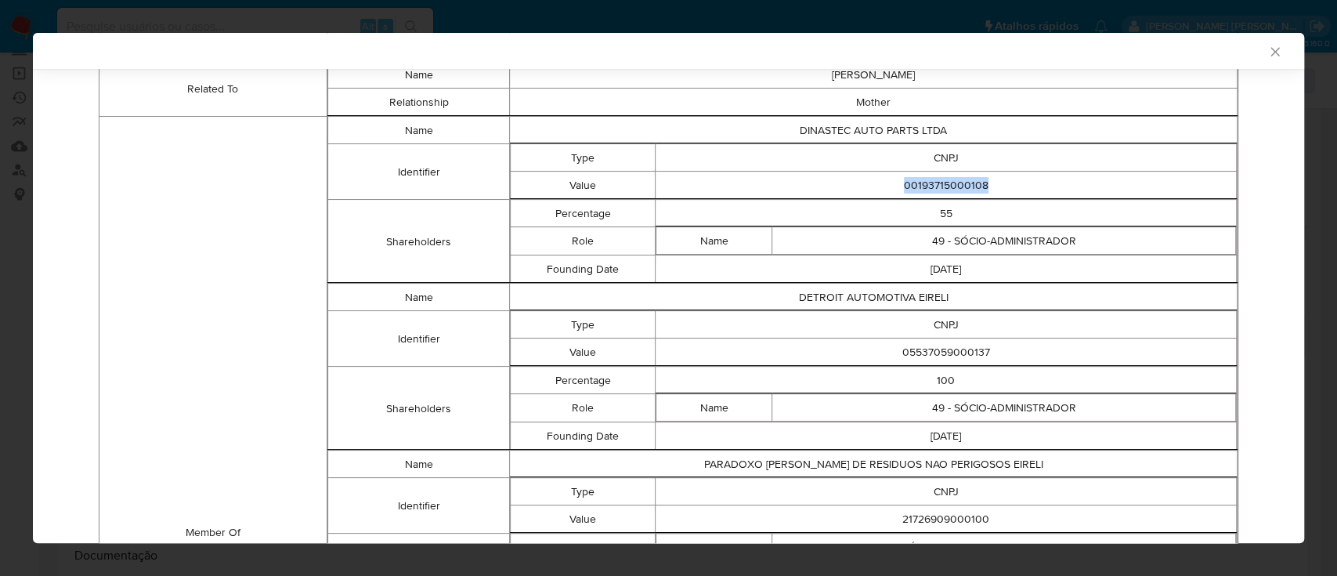
scroll to position [1033, 0]
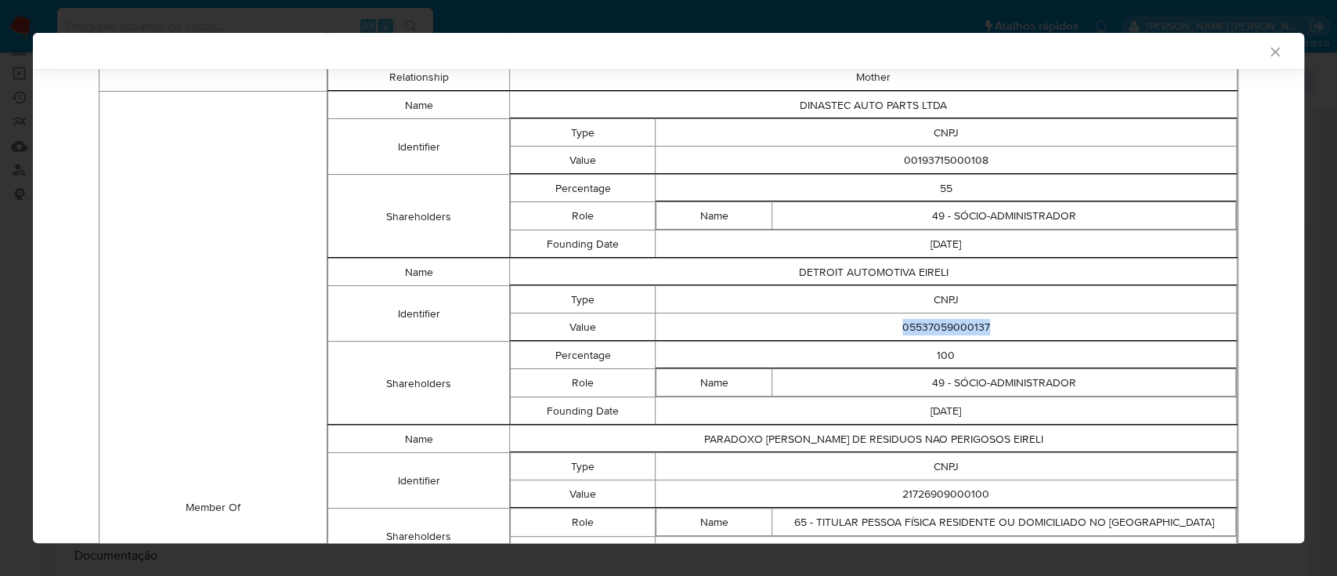
drag, startPoint x: 991, startPoint y: 327, endPoint x: 890, endPoint y: 327, distance: 101.0
click at [890, 327] on td "05537059000137" at bounding box center [946, 326] width 581 height 27
copy td "05537059000137"
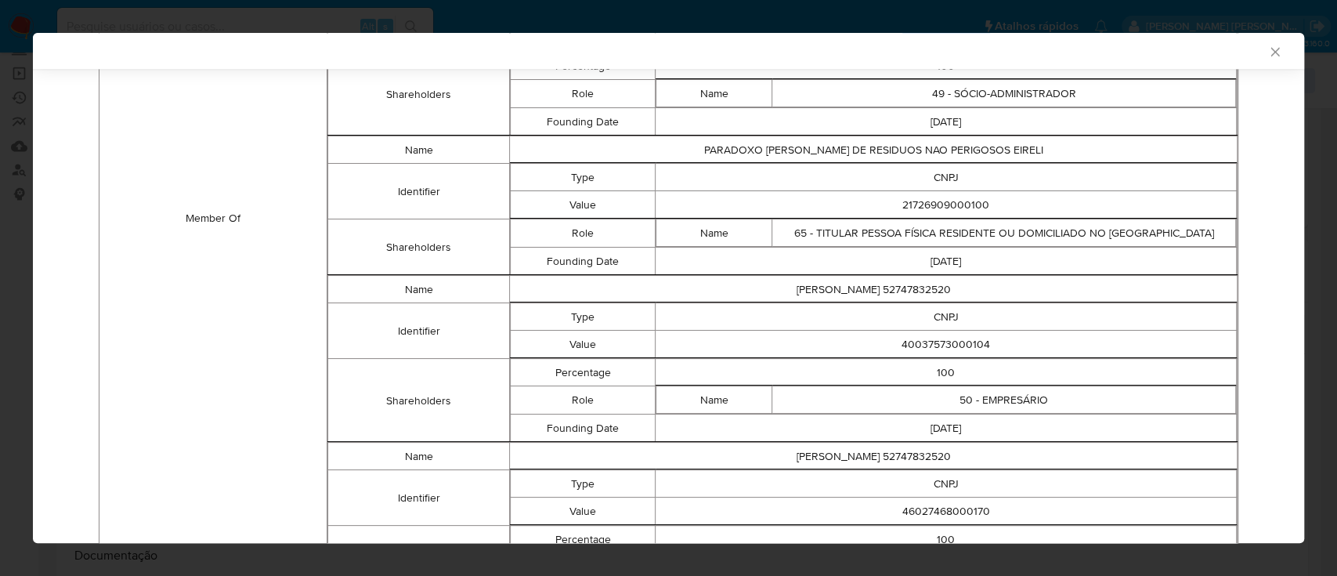
scroll to position [1346, 0]
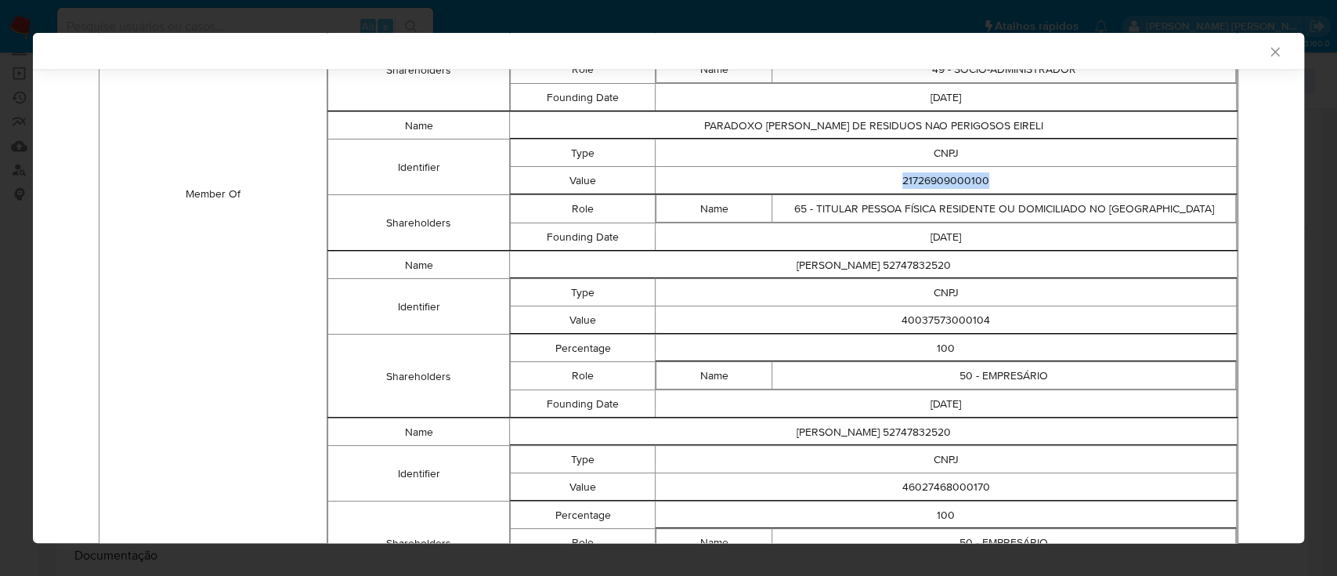
drag, startPoint x: 984, startPoint y: 172, endPoint x: 889, endPoint y: 179, distance: 95.1
click at [889, 179] on td "21726909000100" at bounding box center [946, 180] width 581 height 27
copy td "21726909000100"
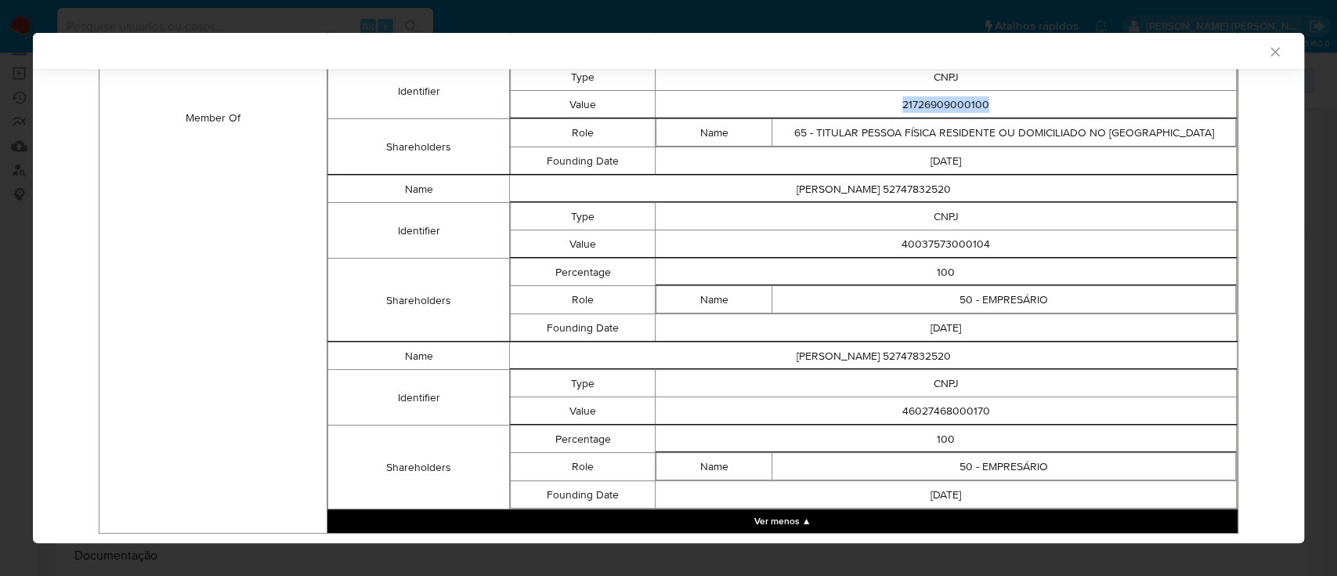
scroll to position [1451, 0]
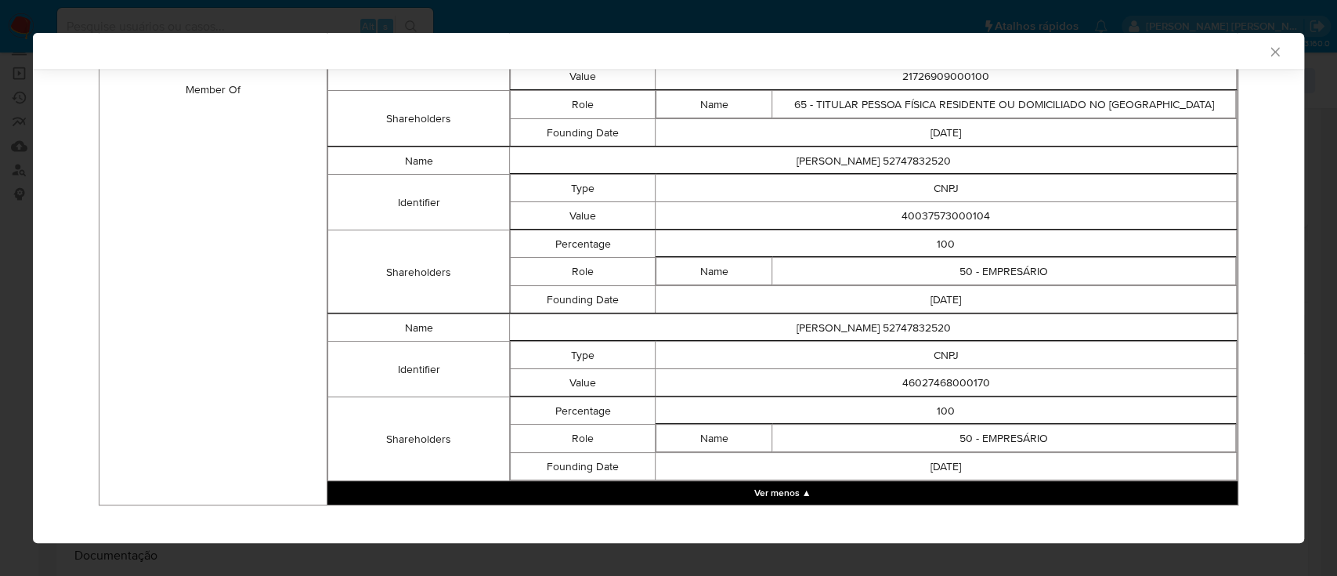
click at [960, 210] on td "40037573000104" at bounding box center [946, 215] width 581 height 27
copy td "40037573000104"
click at [939, 377] on td "46027468000170" at bounding box center [946, 382] width 581 height 27
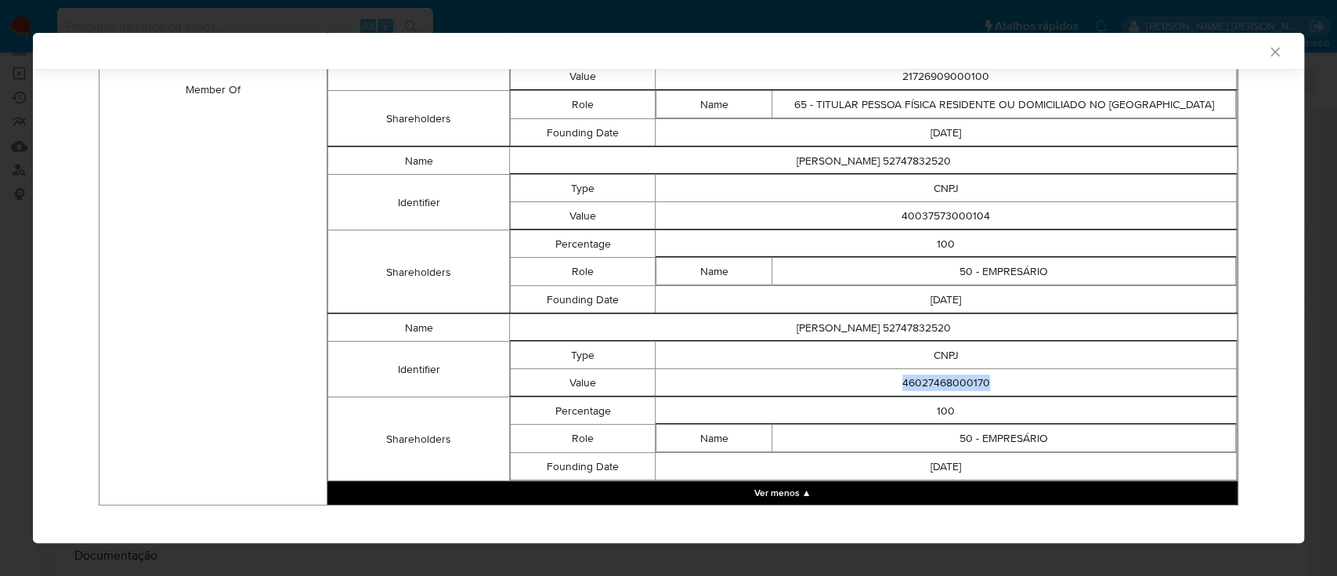
copy td "46027468000170"
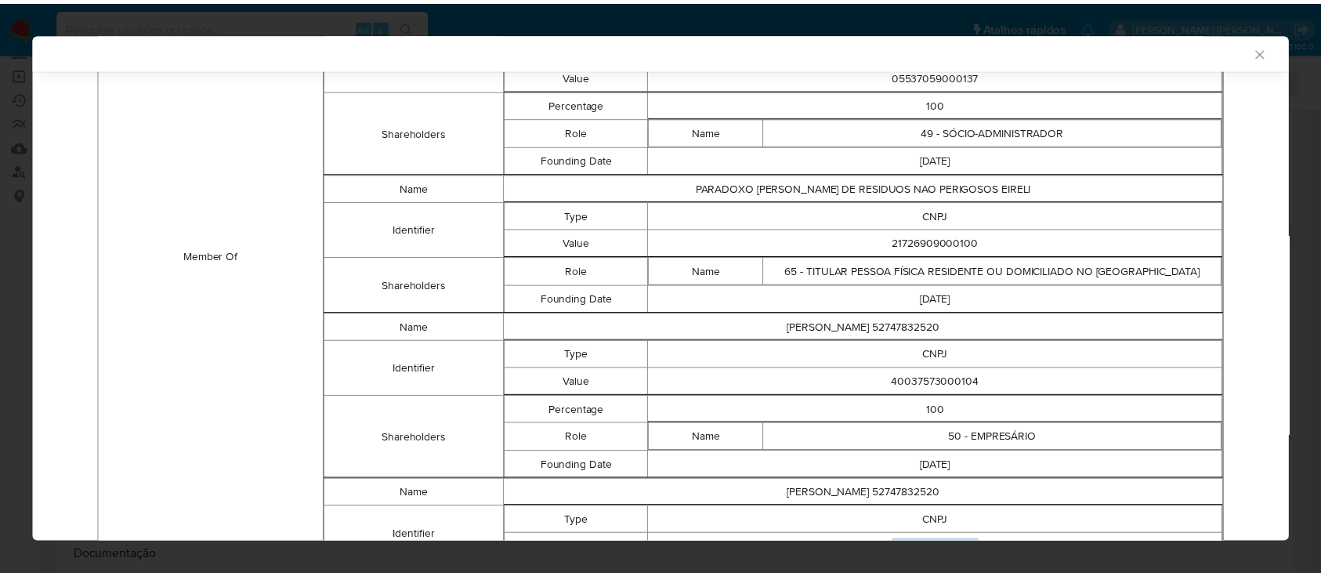
scroll to position [1137, 0]
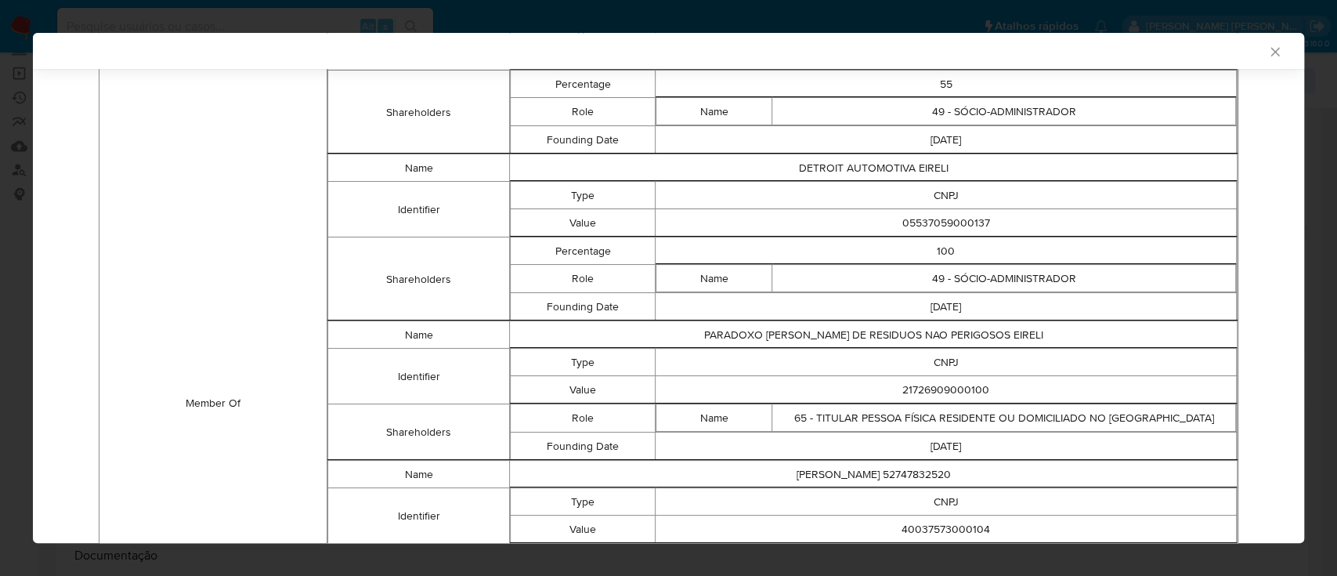
click at [1267, 50] on icon "Fechar a janela" at bounding box center [1275, 52] width 16 height 16
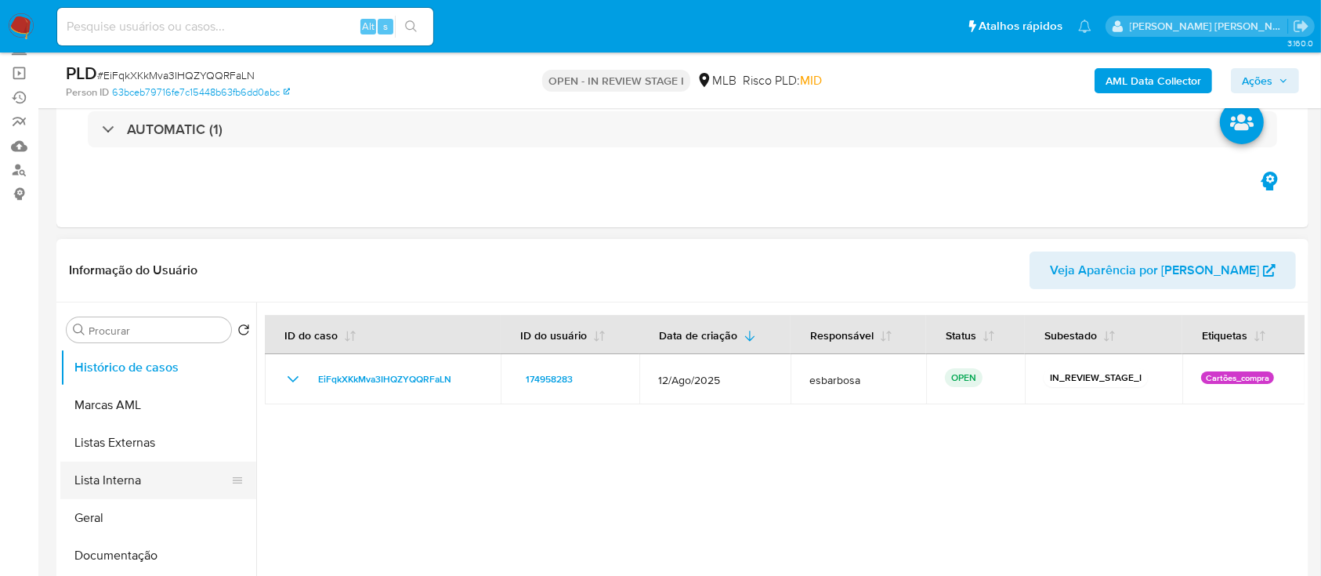
scroll to position [208, 0]
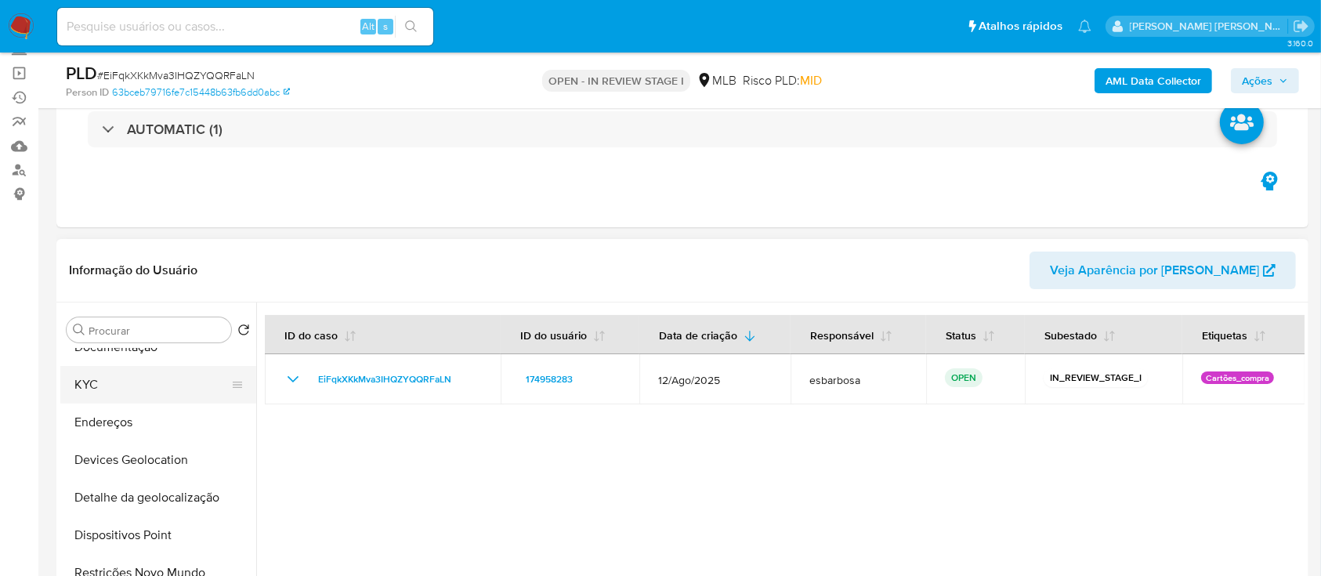
click at [111, 391] on button "KYC" at bounding box center [151, 385] width 183 height 38
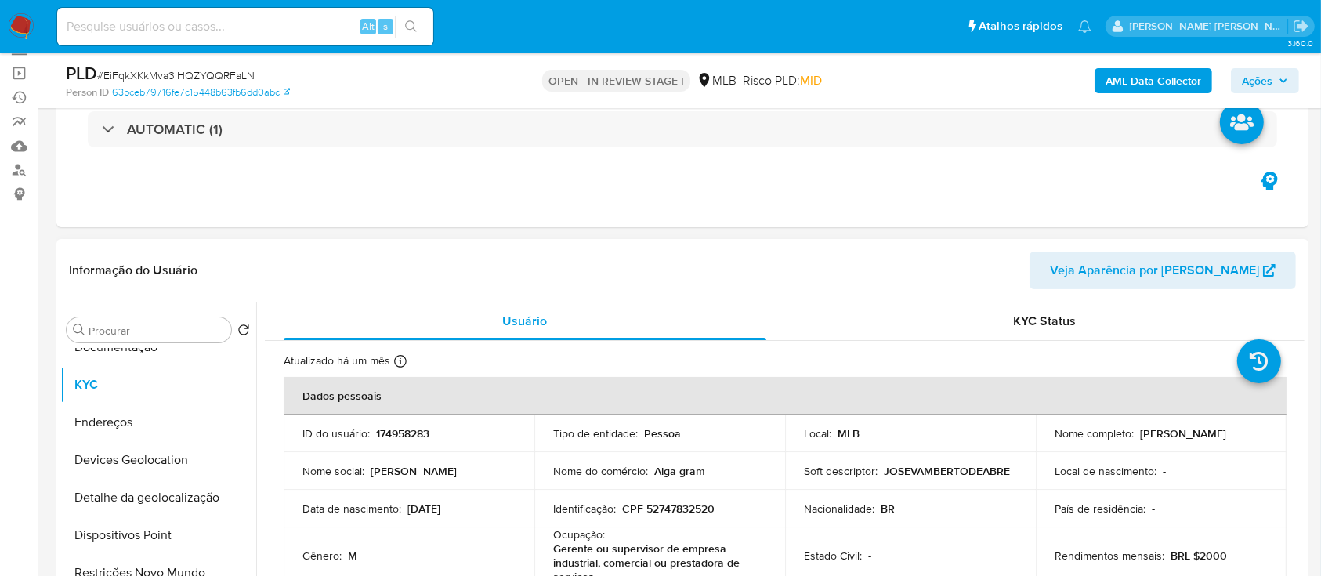
click at [714, 508] on p "CPF 52747832520" at bounding box center [668, 508] width 92 height 14
click at [703, 508] on p "CPF 52747832520" at bounding box center [668, 508] width 92 height 14
copy p "52747832520"
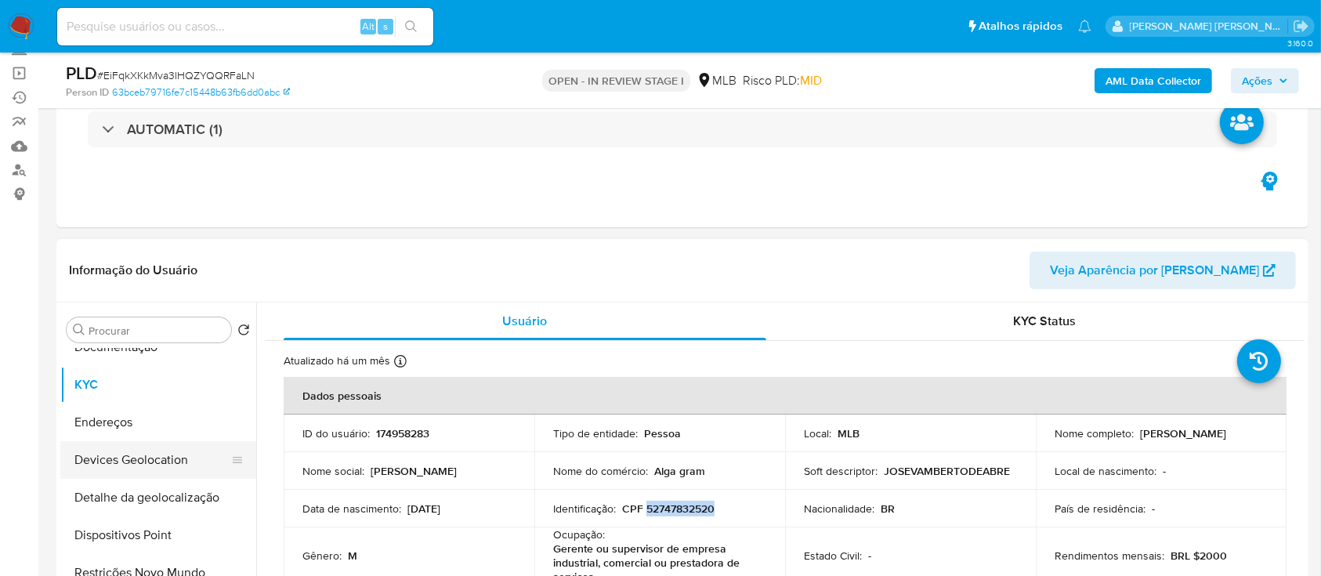
scroll to position [0, 0]
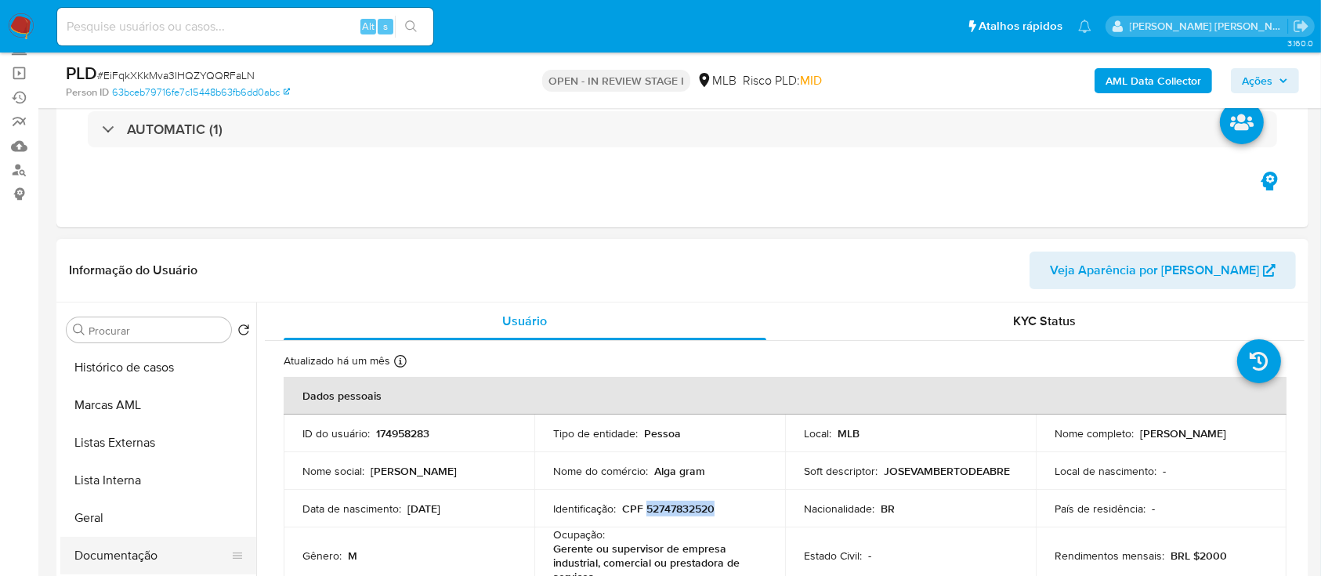
click at [118, 553] on button "Documentação" at bounding box center [151, 556] width 183 height 38
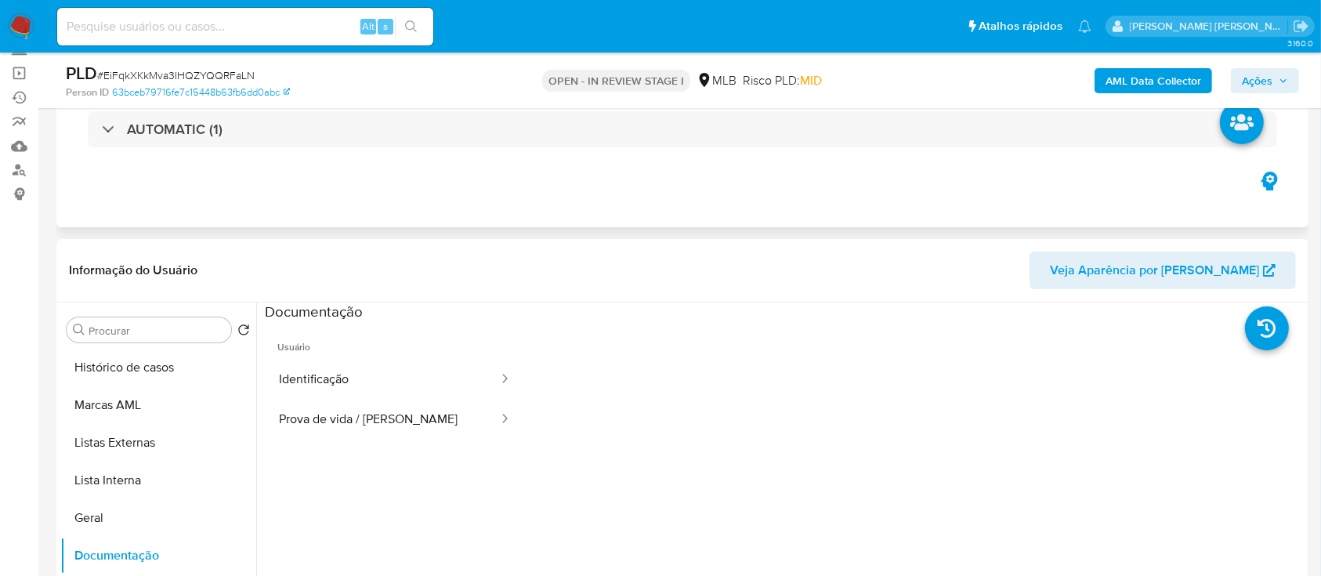
scroll to position [208, 0]
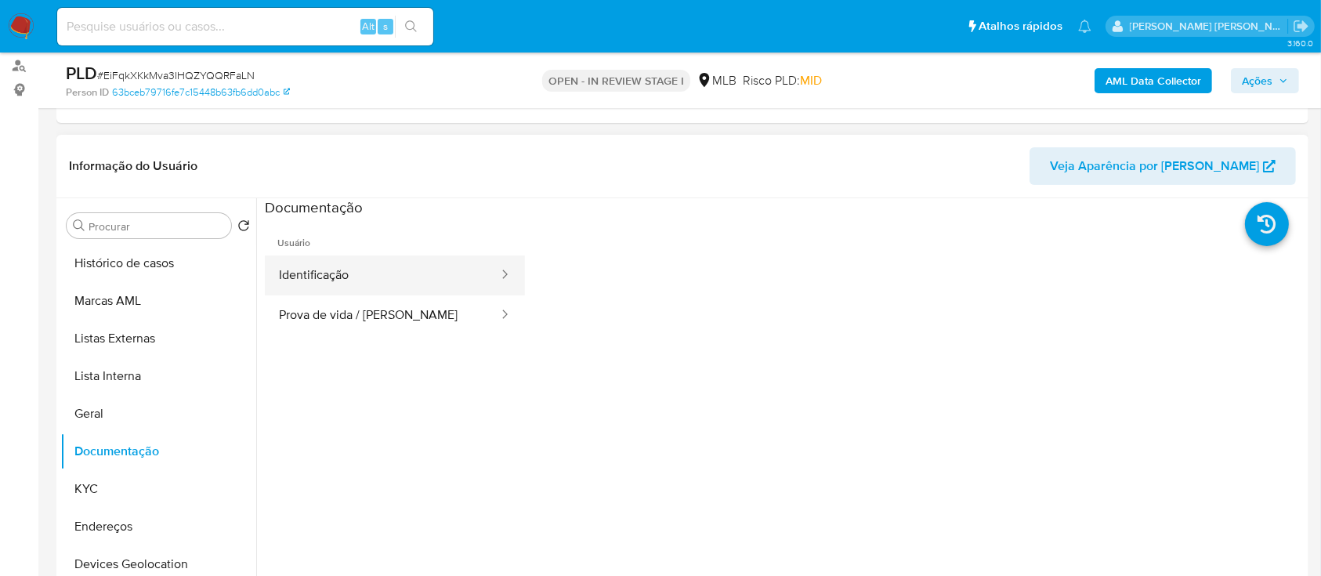
click at [407, 285] on button "Identificação" at bounding box center [382, 275] width 235 height 40
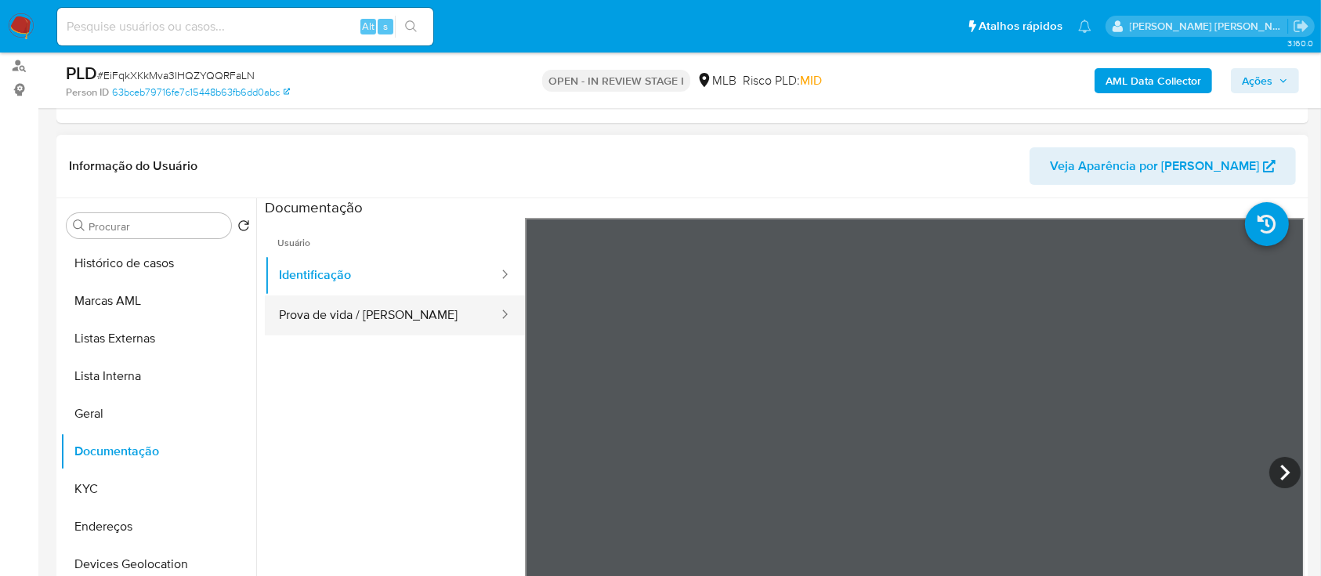
click at [358, 309] on button "Prova de vida / Selfie" at bounding box center [382, 315] width 235 height 40
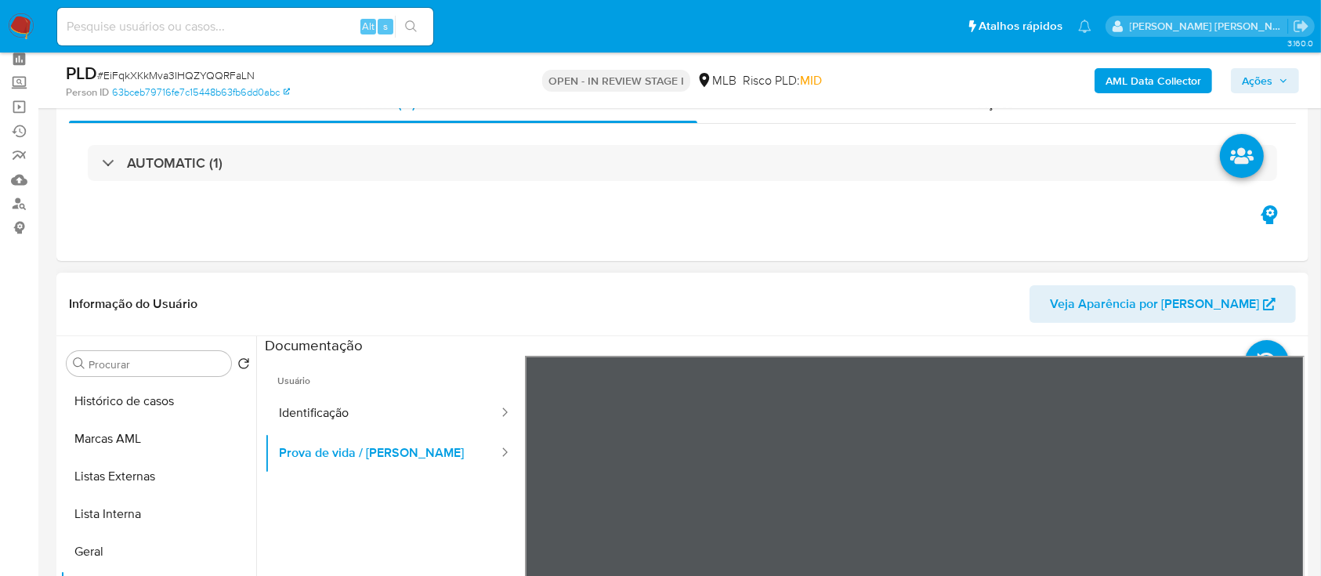
scroll to position [0, 0]
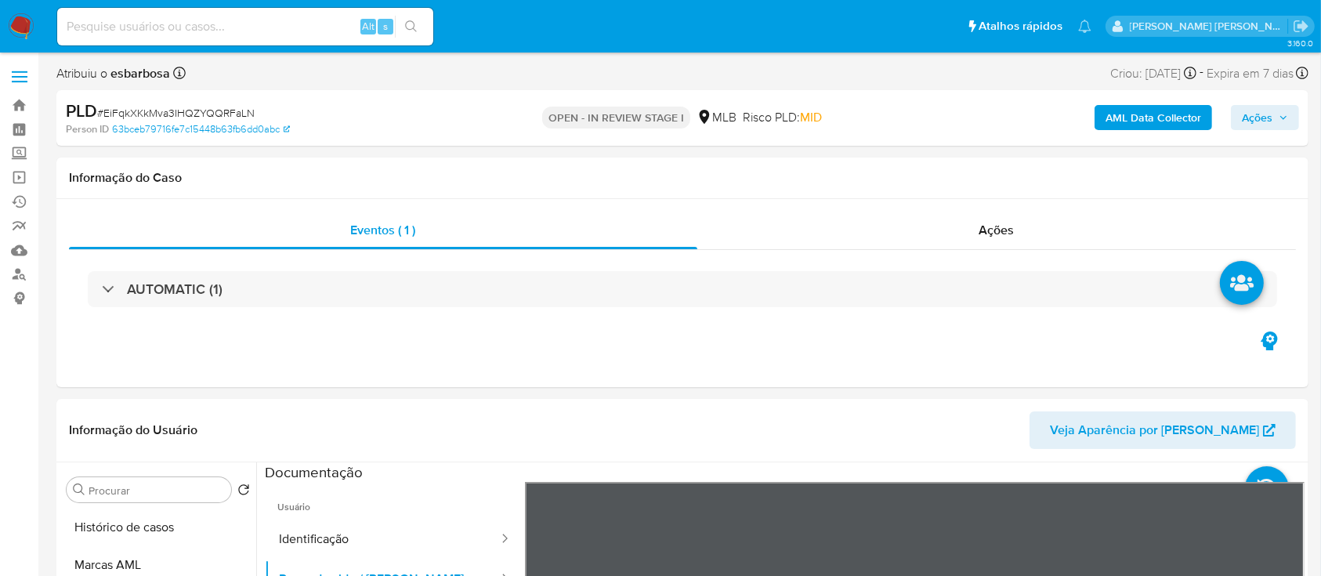
click at [1252, 123] on span "Ações" at bounding box center [1256, 117] width 31 height 25
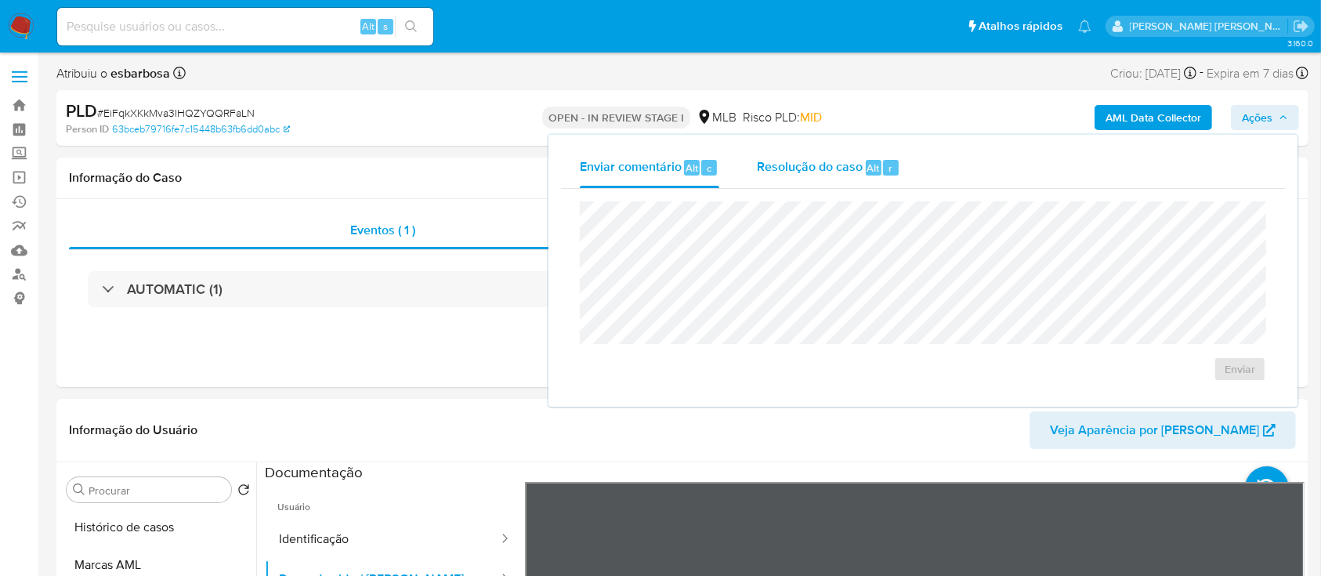
drag, startPoint x: 811, startPoint y: 164, endPoint x: 819, endPoint y: 186, distance: 22.6
click at [811, 168] on span "Resolução do caso" at bounding box center [810, 167] width 106 height 18
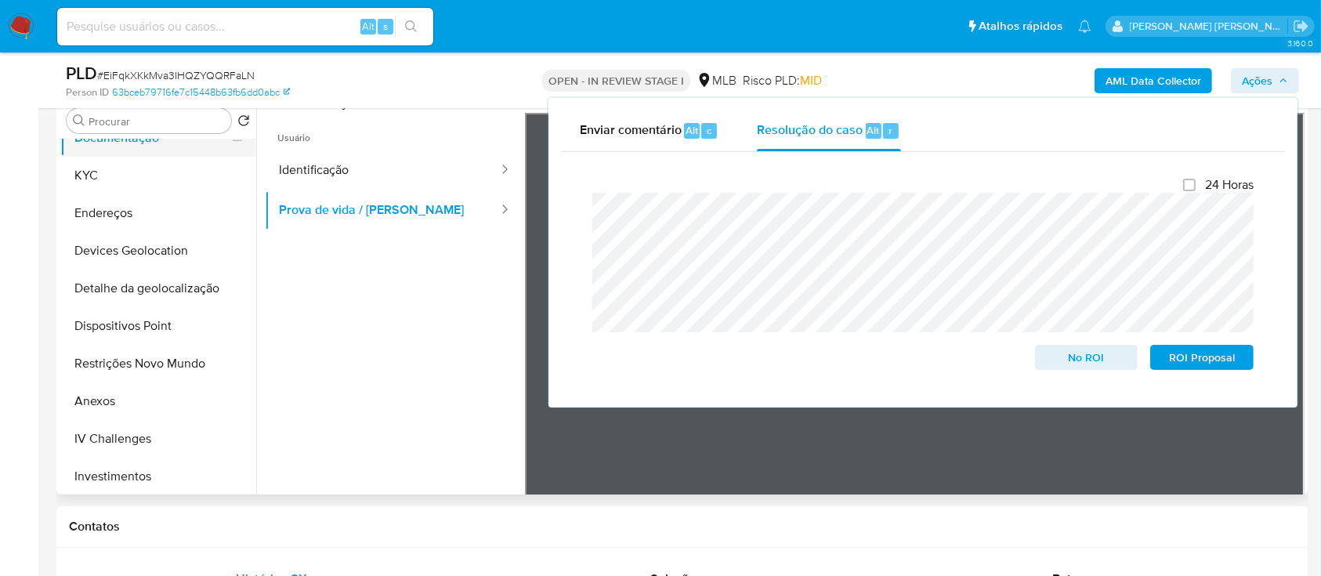
scroll to position [313, 0]
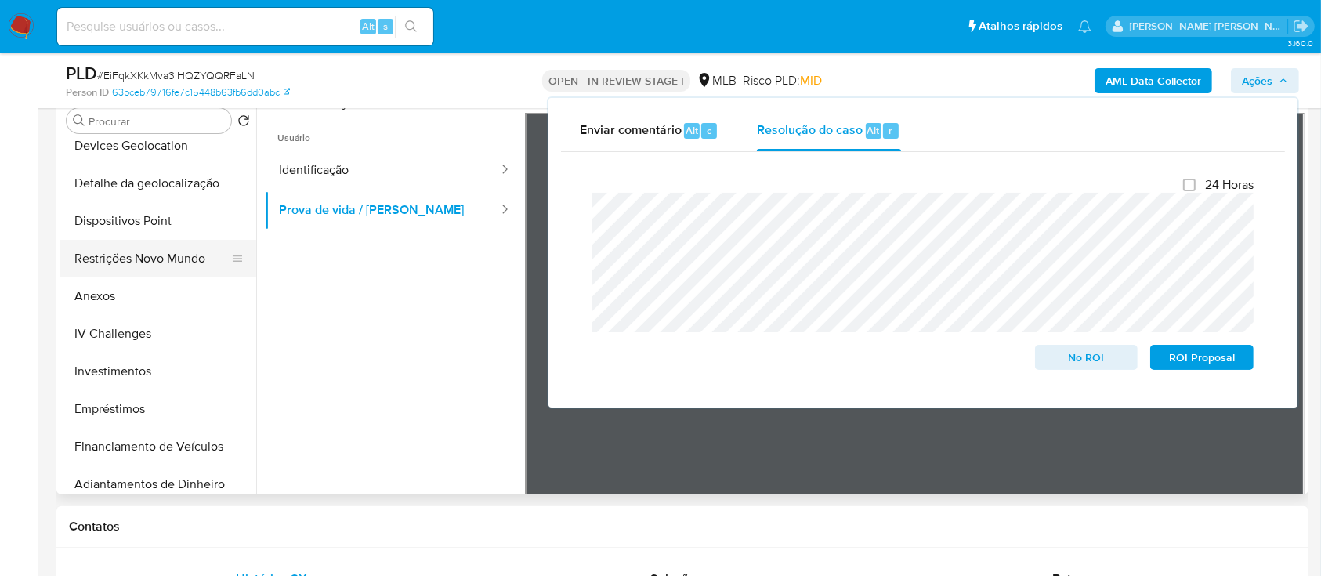
click at [154, 270] on button "Restrições Novo Mundo" at bounding box center [151, 259] width 183 height 38
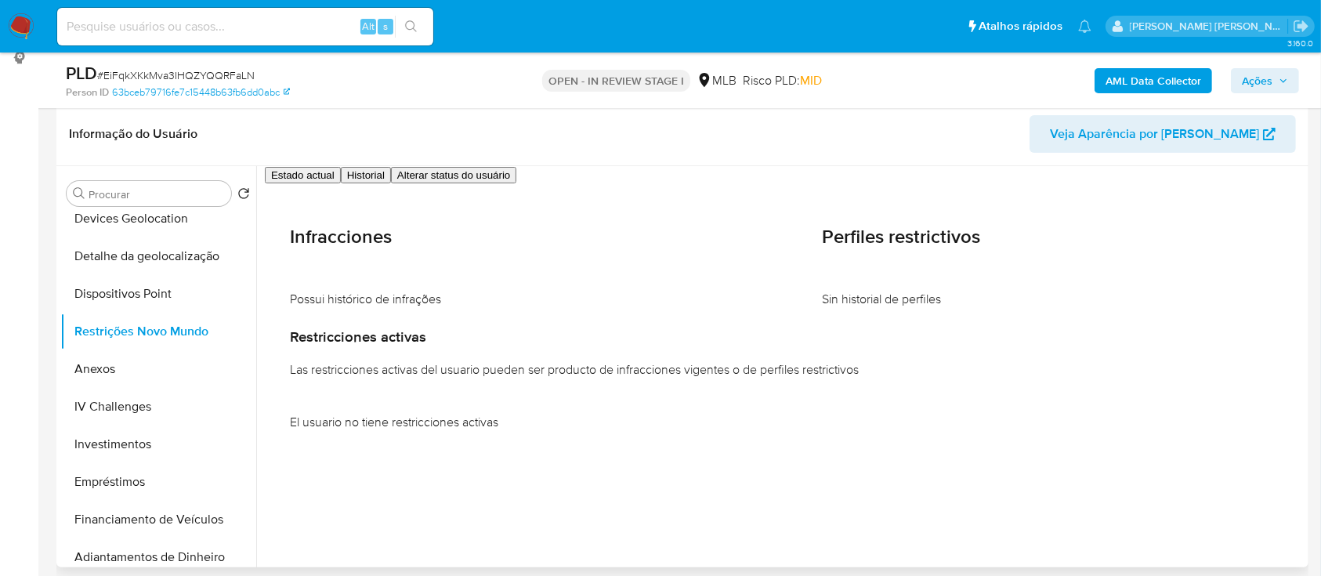
scroll to position [208, 0]
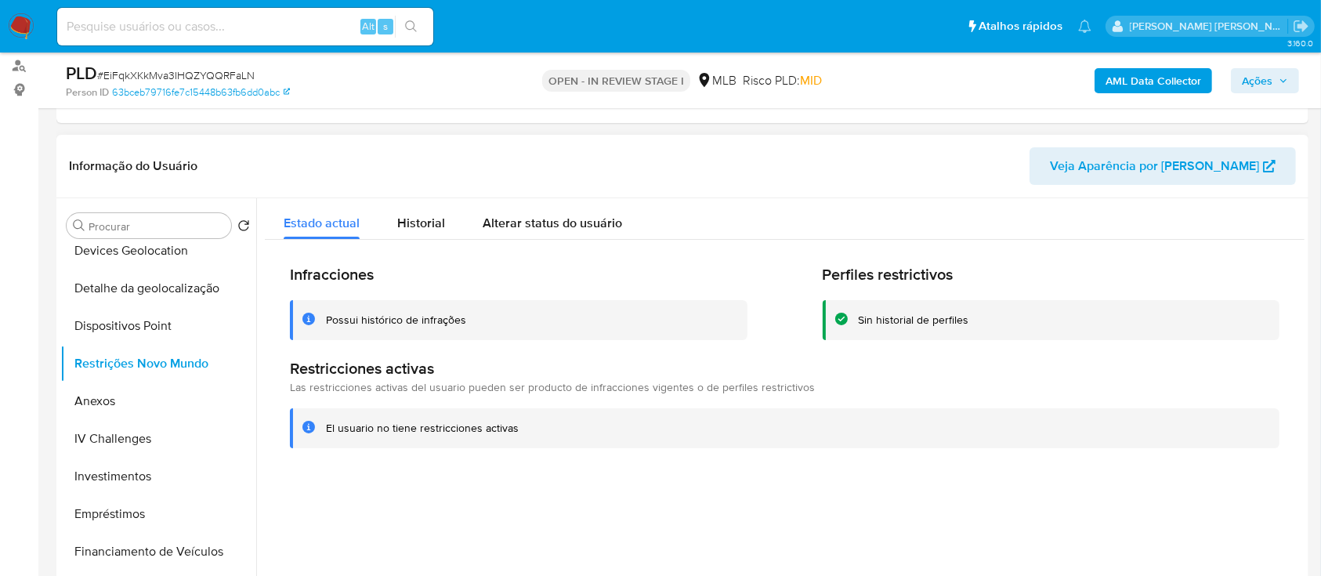
click at [426, 320] on div "Possui histórico de infrações" at bounding box center [396, 320] width 140 height 15
click at [548, 504] on div at bounding box center [780, 398] width 1048 height 401
drag, startPoint x: 422, startPoint y: 222, endPoint x: 563, endPoint y: 251, distance: 143.8
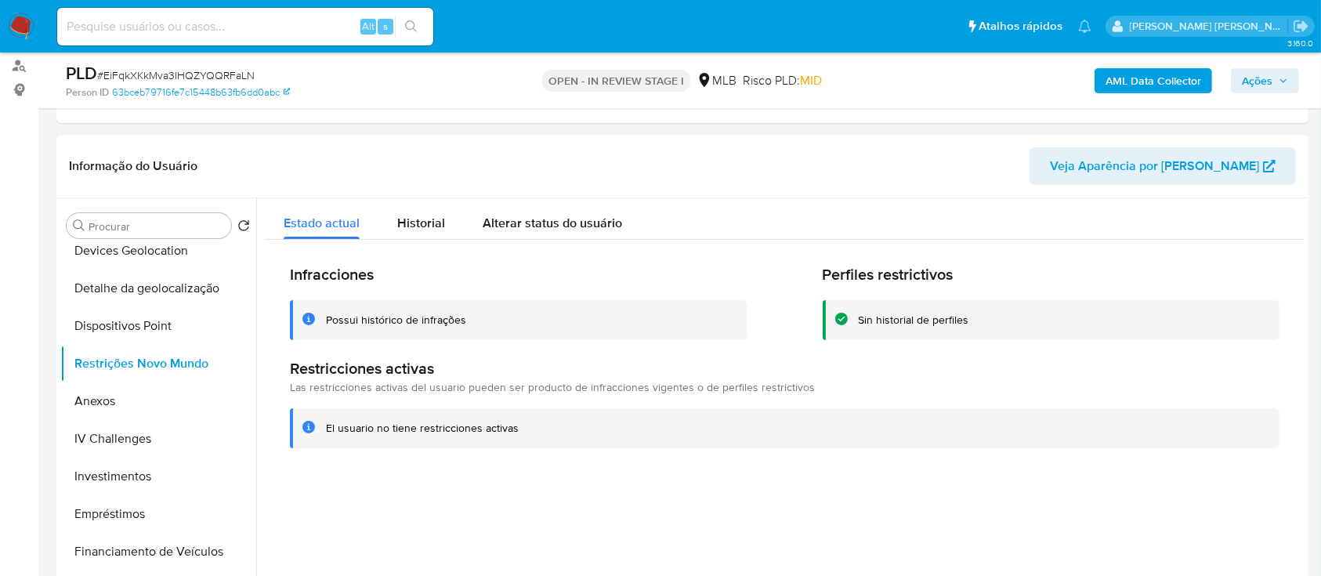
click at [422, 222] on span "Historial" at bounding box center [421, 223] width 48 height 18
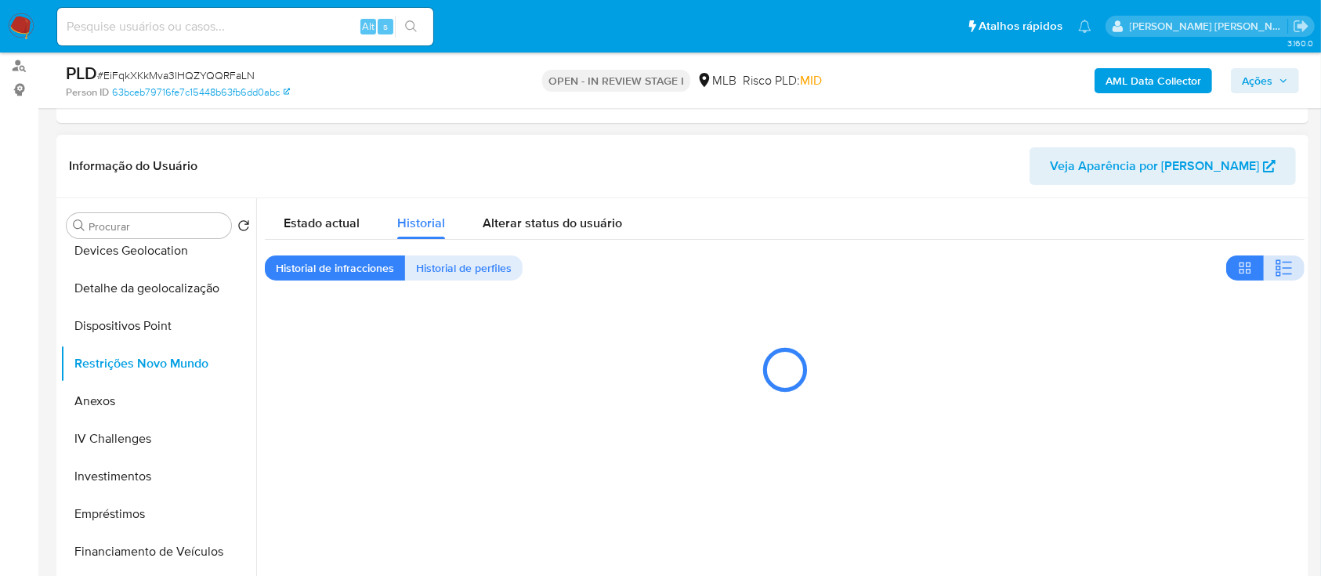
click at [1281, 263] on icon "button" at bounding box center [1283, 267] width 19 height 19
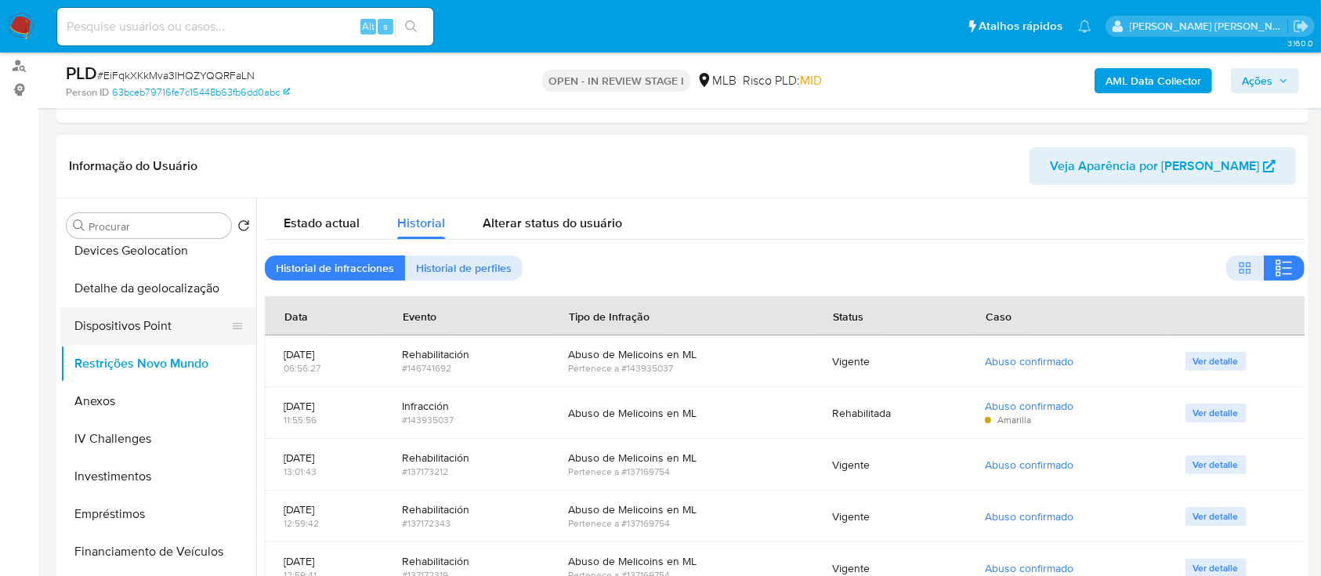
click at [132, 333] on button "Dispositivos Point" at bounding box center [151, 326] width 183 height 38
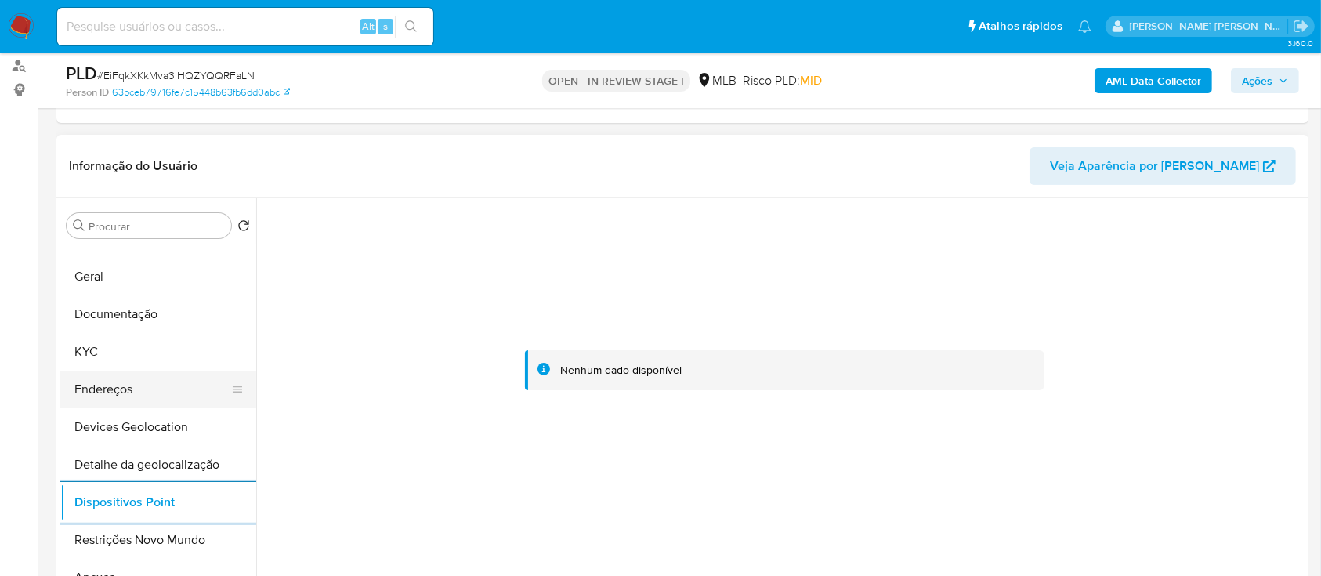
scroll to position [104, 0]
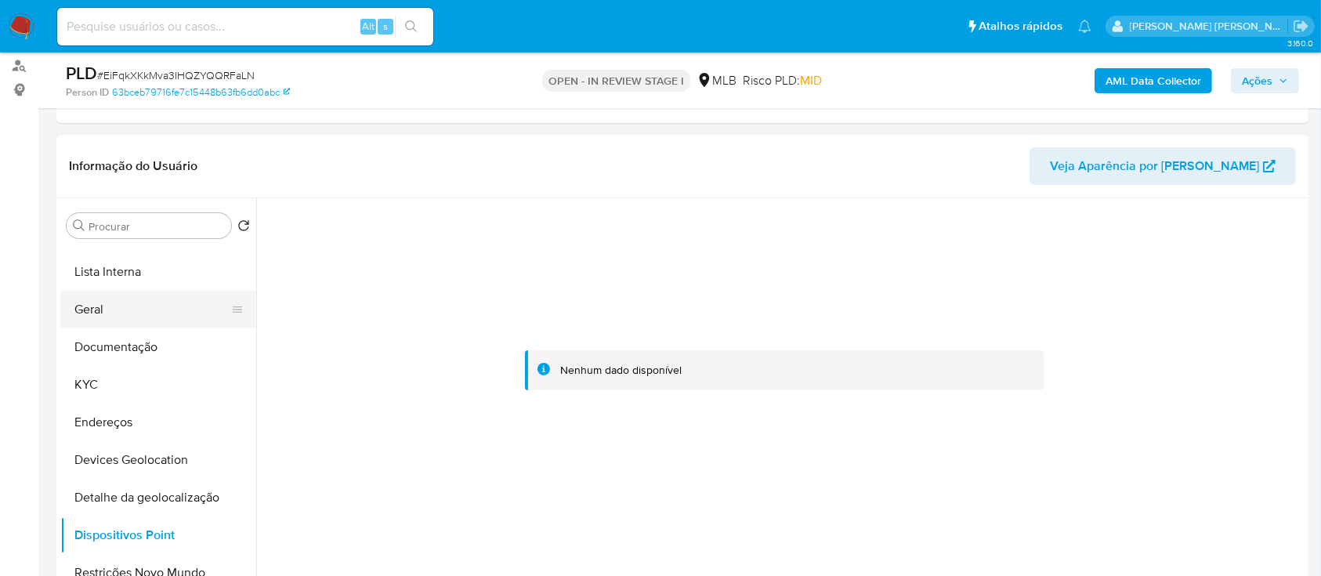
click at [129, 313] on button "Geral" at bounding box center [151, 310] width 183 height 38
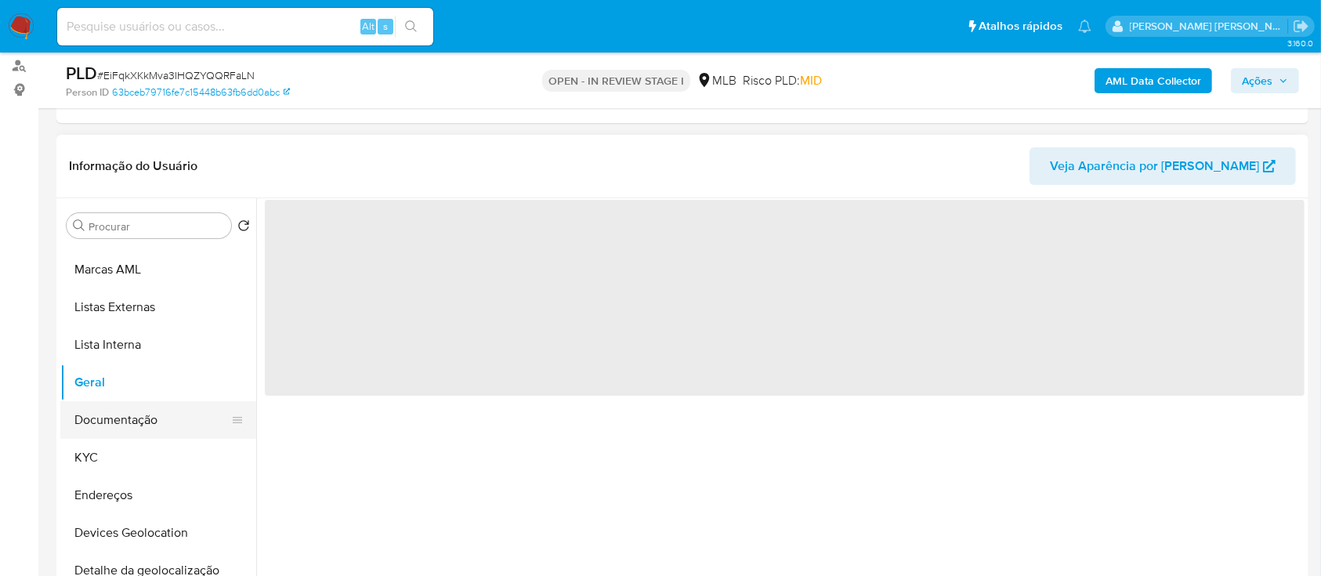
scroll to position [0, 0]
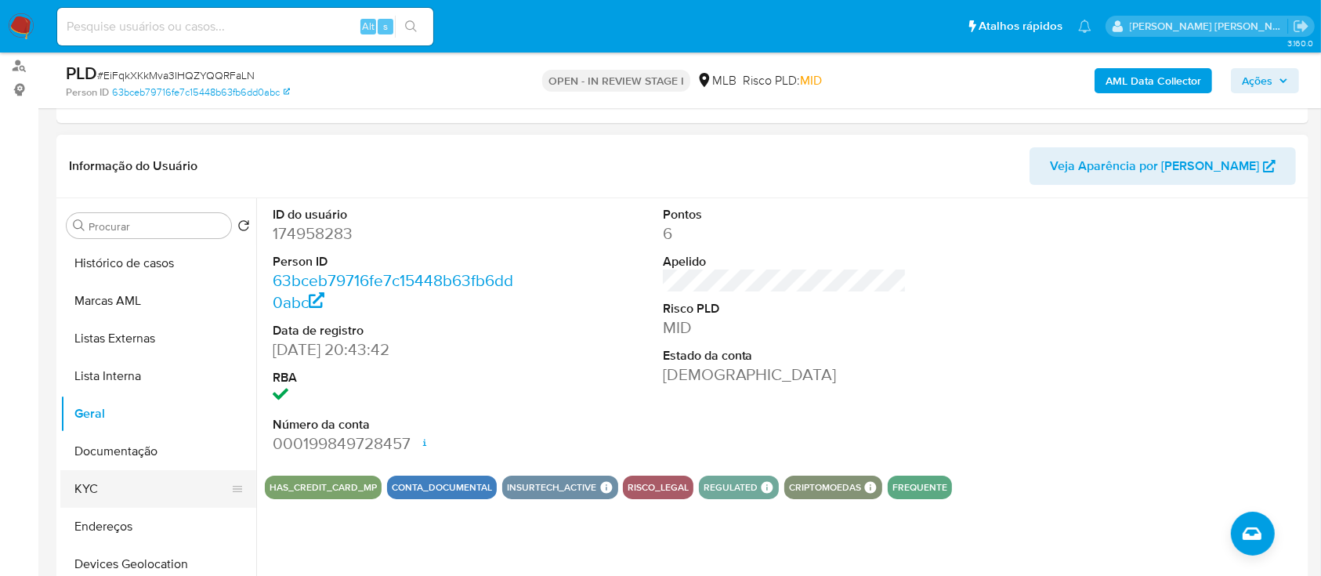
click at [133, 490] on button "KYC" at bounding box center [151, 489] width 183 height 38
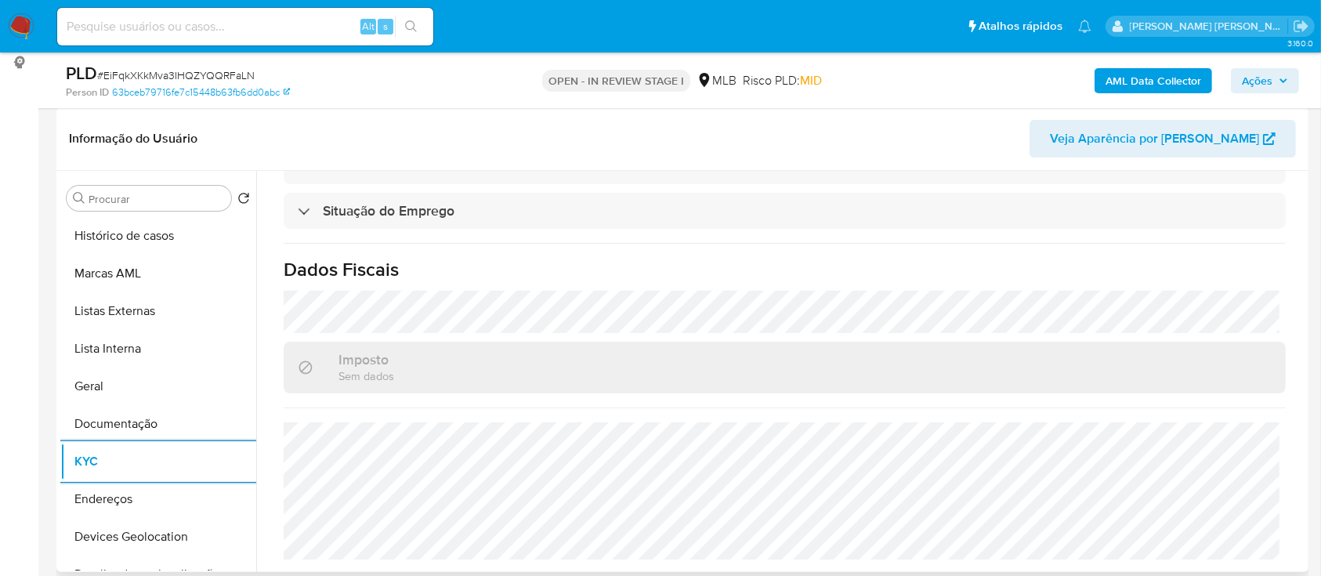
scroll to position [313, 0]
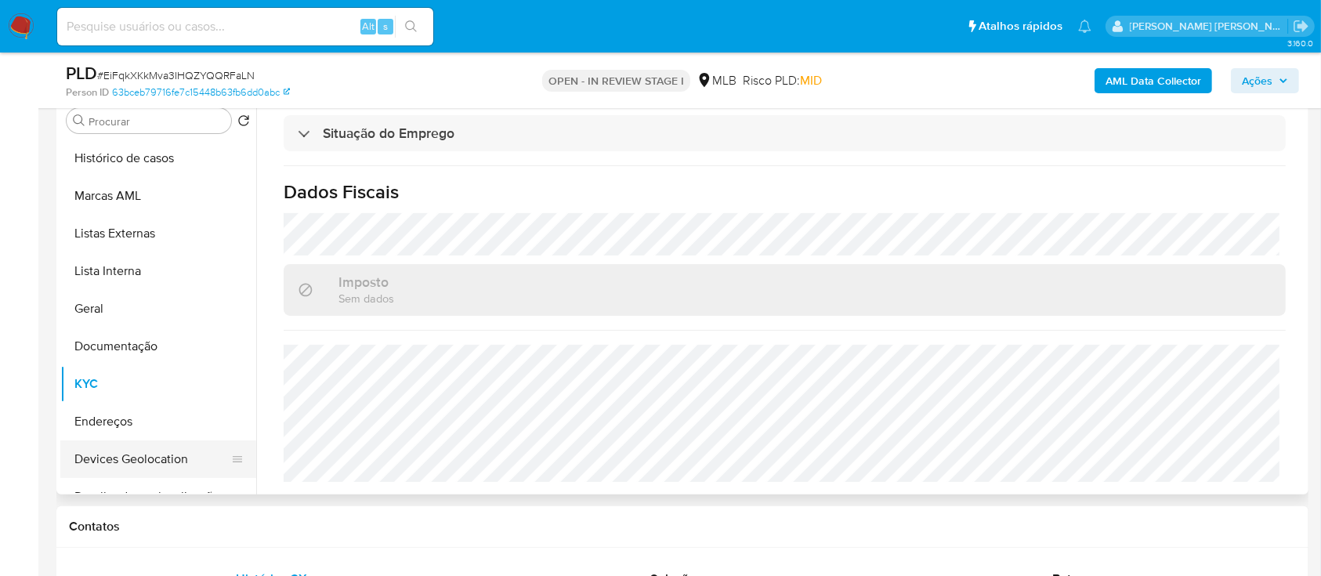
click at [156, 454] on button "Devices Geolocation" at bounding box center [151, 459] width 183 height 38
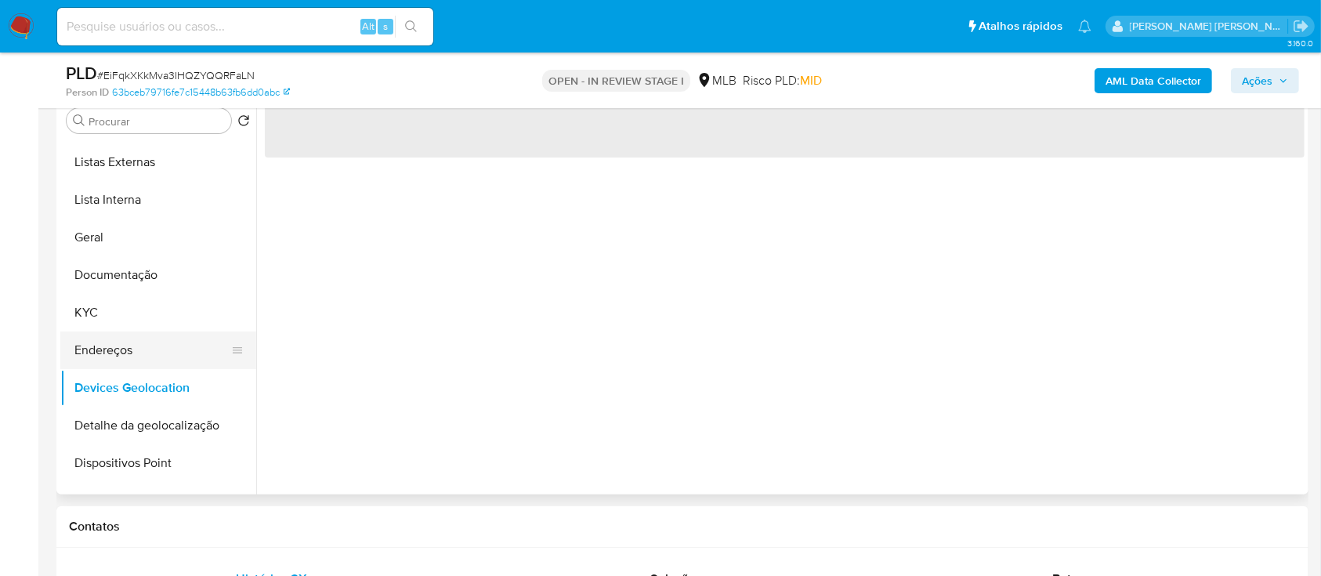
scroll to position [104, 0]
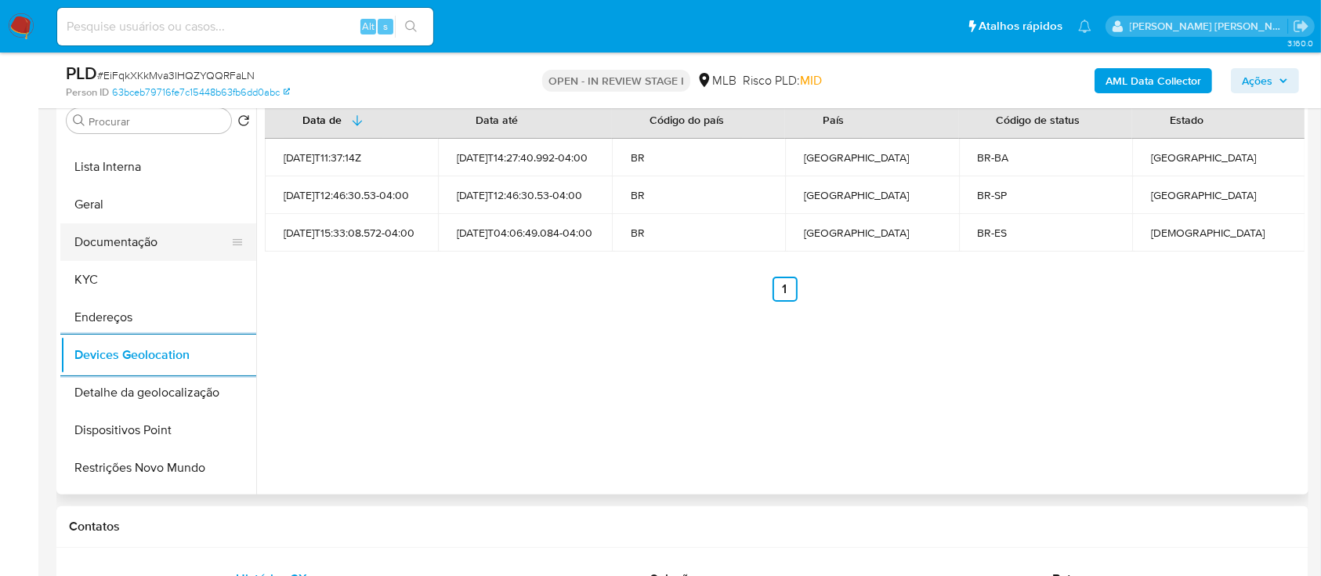
drag, startPoint x: 136, startPoint y: 206, endPoint x: 133, endPoint y: 237, distance: 30.7
click at [135, 226] on ul "Histórico de casos Marcas AML Listas Externas Lista Interna Geral Documentação …" at bounding box center [158, 315] width 196 height 353
click at [114, 281] on button "KYC" at bounding box center [151, 280] width 183 height 38
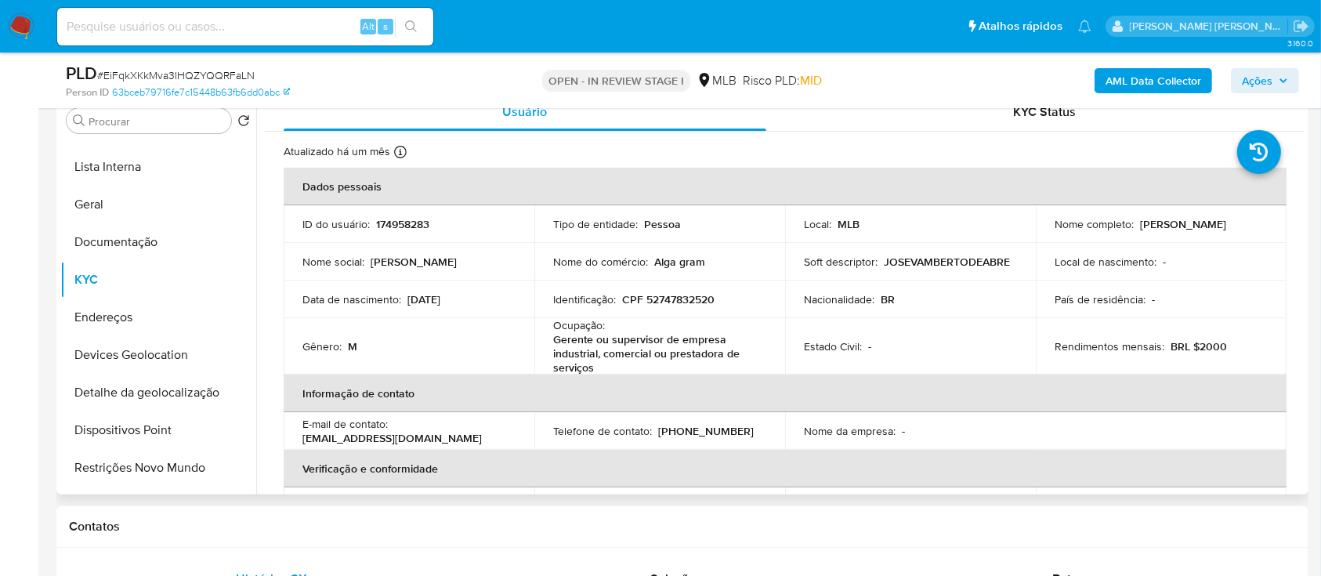
click at [677, 298] on p "CPF 52747832520" at bounding box center [668, 299] width 92 height 14
copy p "52747832520"
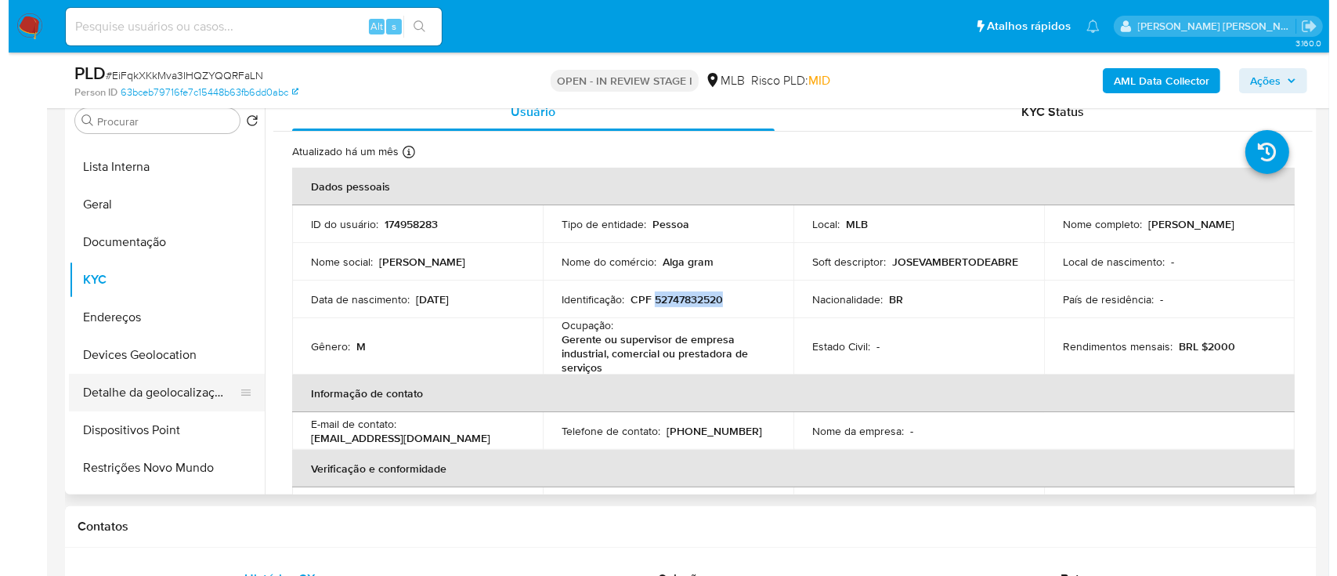
scroll to position [313, 0]
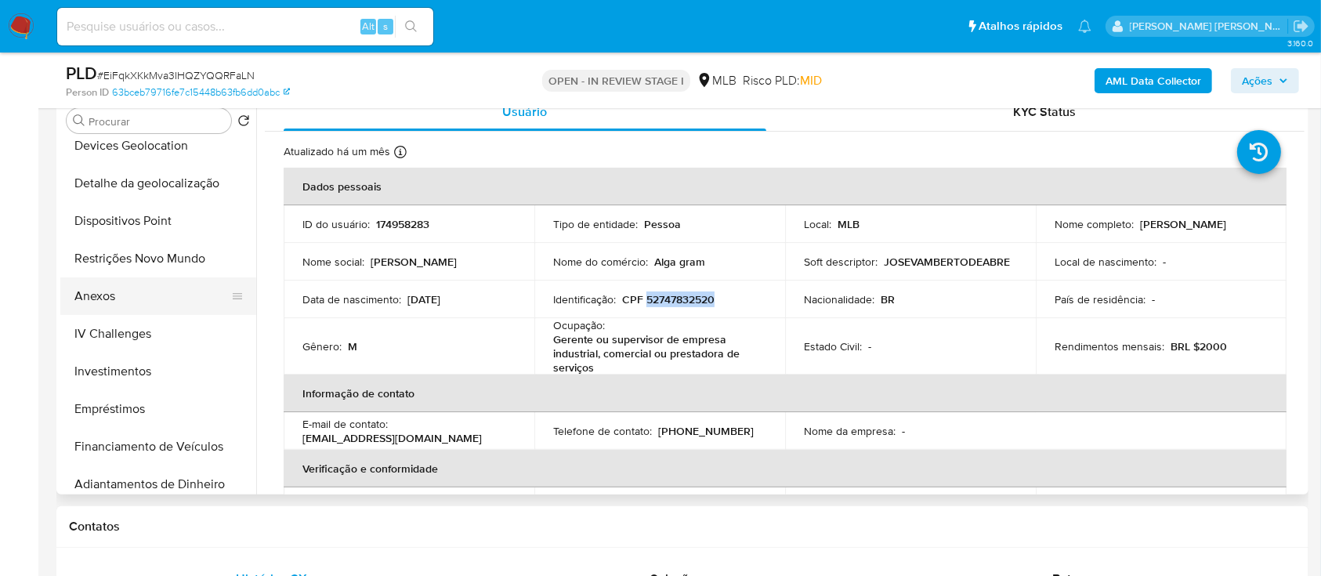
click at [106, 298] on button "Anexos" at bounding box center [151, 296] width 183 height 38
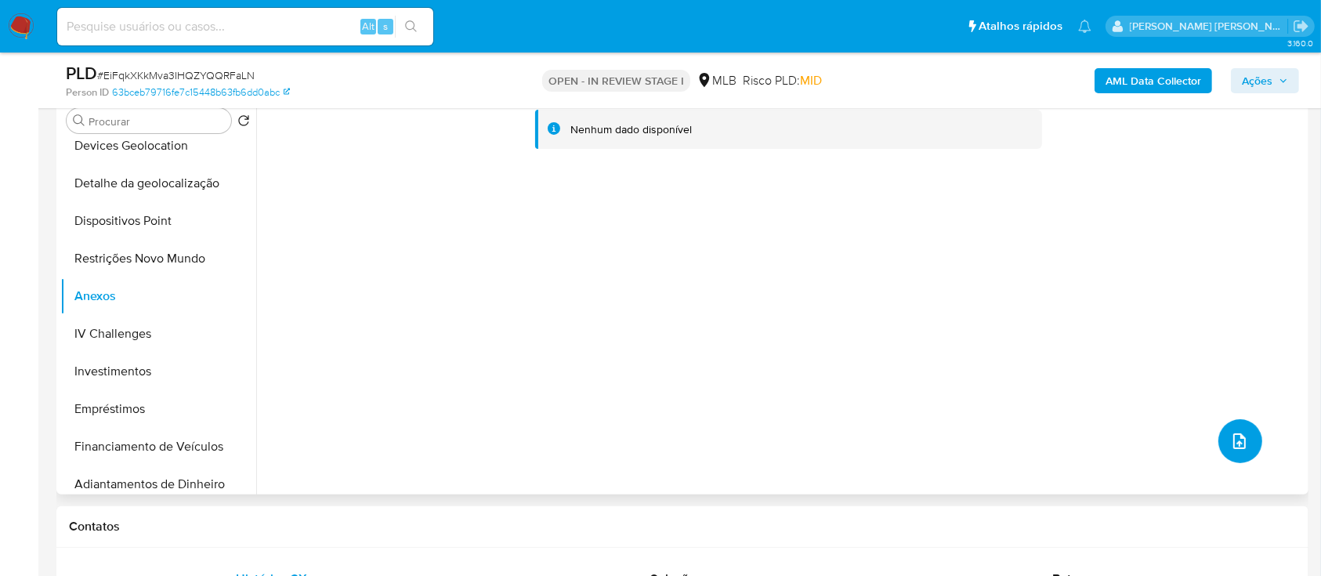
click at [1241, 439] on icon "upload-file" at bounding box center [1239, 441] width 19 height 19
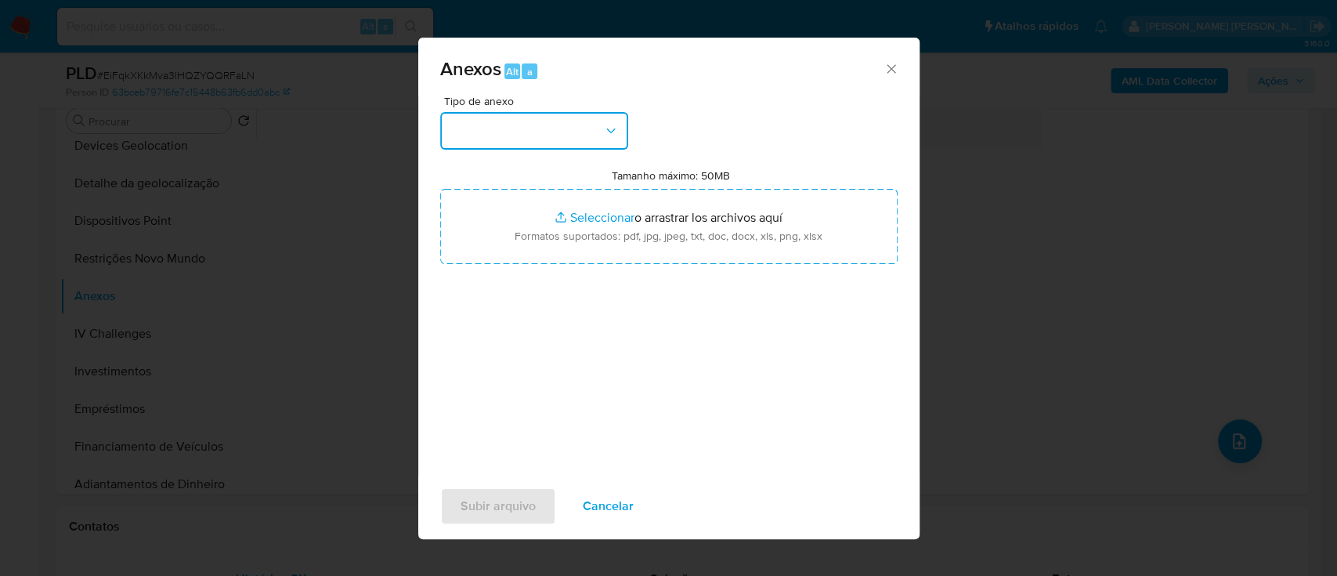
click at [519, 139] on button "button" at bounding box center [534, 131] width 188 height 38
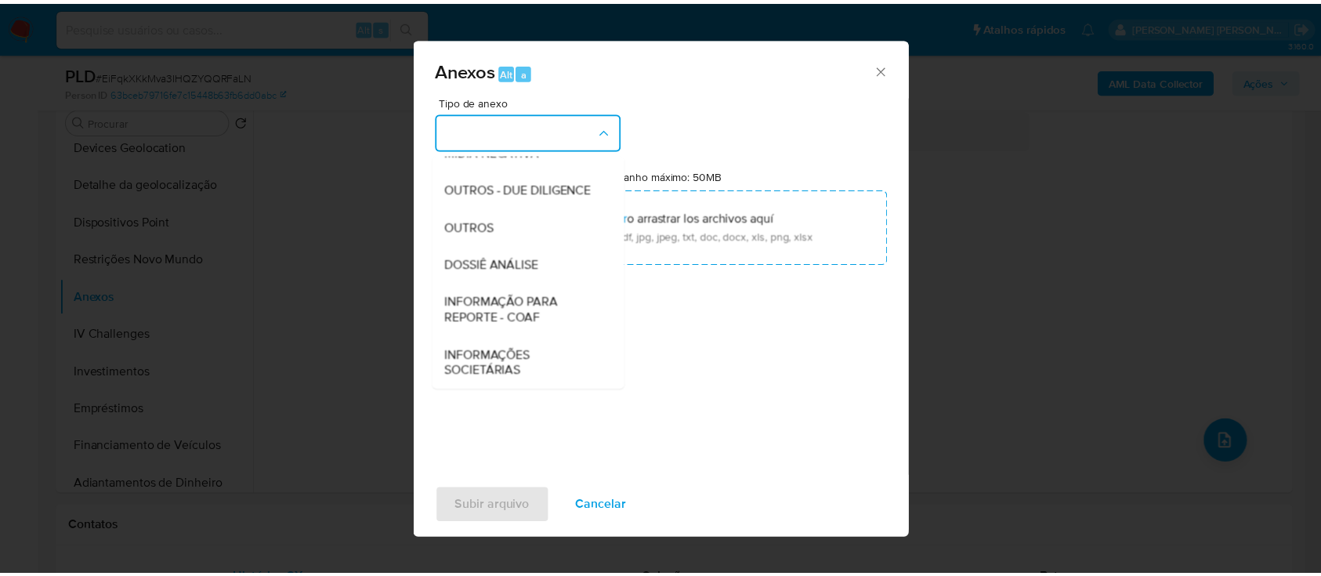
scroll to position [240, 0]
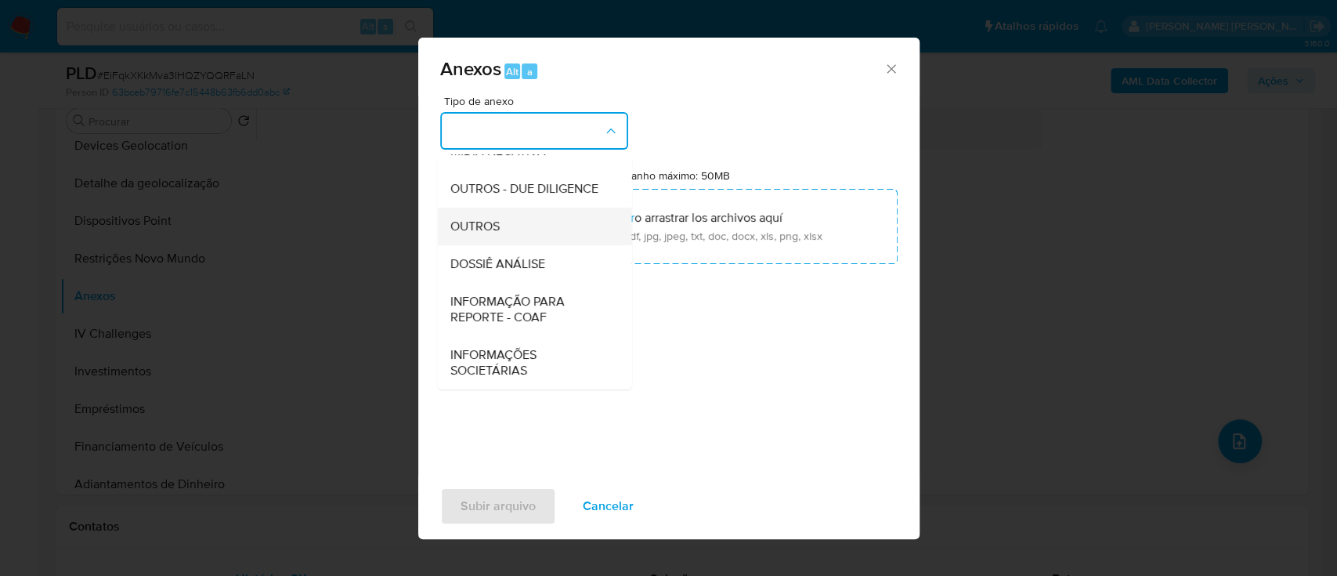
click at [470, 219] on span "OUTROS" at bounding box center [474, 227] width 49 height 16
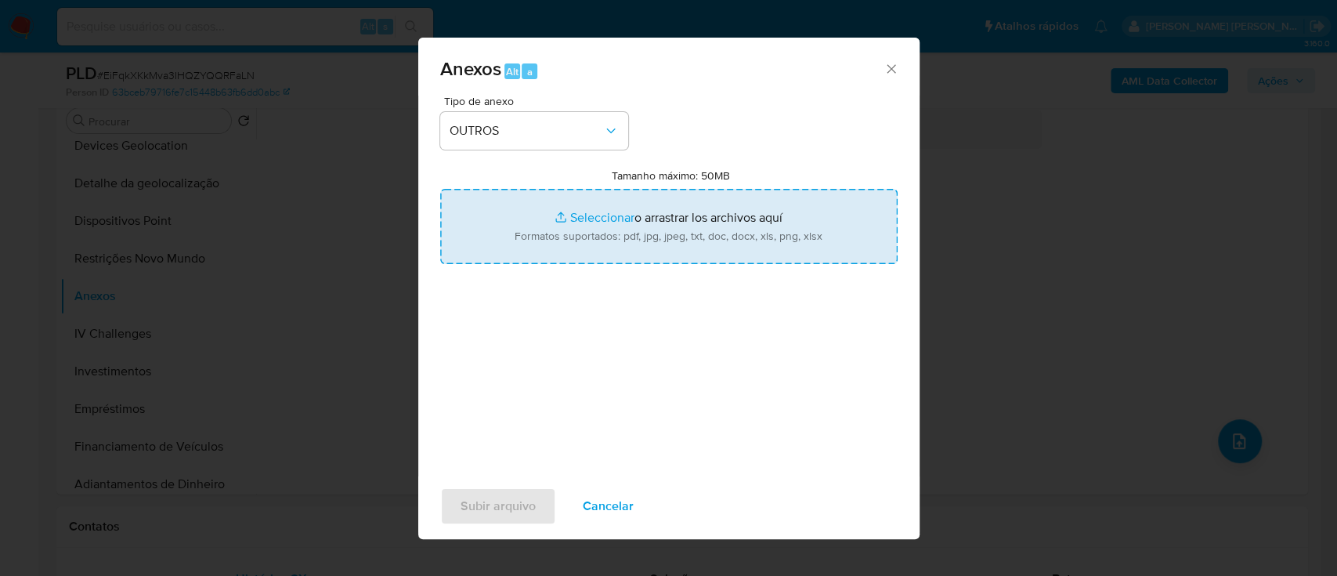
click at [614, 222] on input "Tamanho máximo: 50MB Seleccionar archivos" at bounding box center [668, 226] width 457 height 75
type input "C:\fakepath\Declinio SAR - EiFqkXKkMva3IHQZYQQRFaLN - CPF 52747832520 - JOSE VA…"
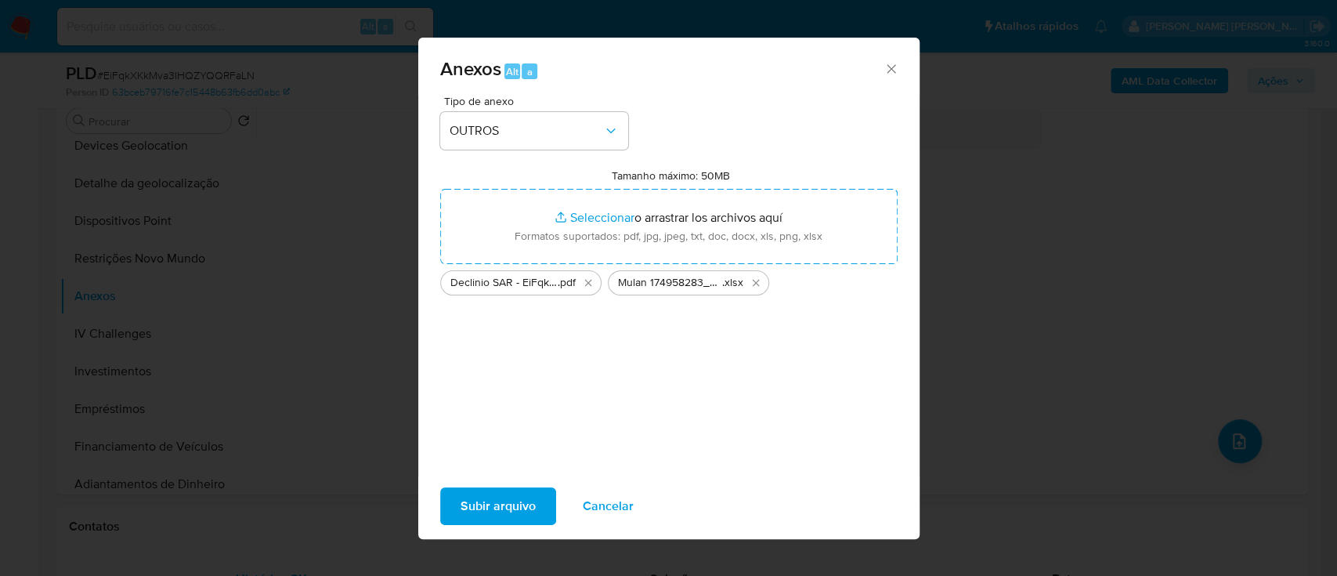
click at [491, 504] on span "Subir arquivo" at bounding box center [498, 506] width 75 height 34
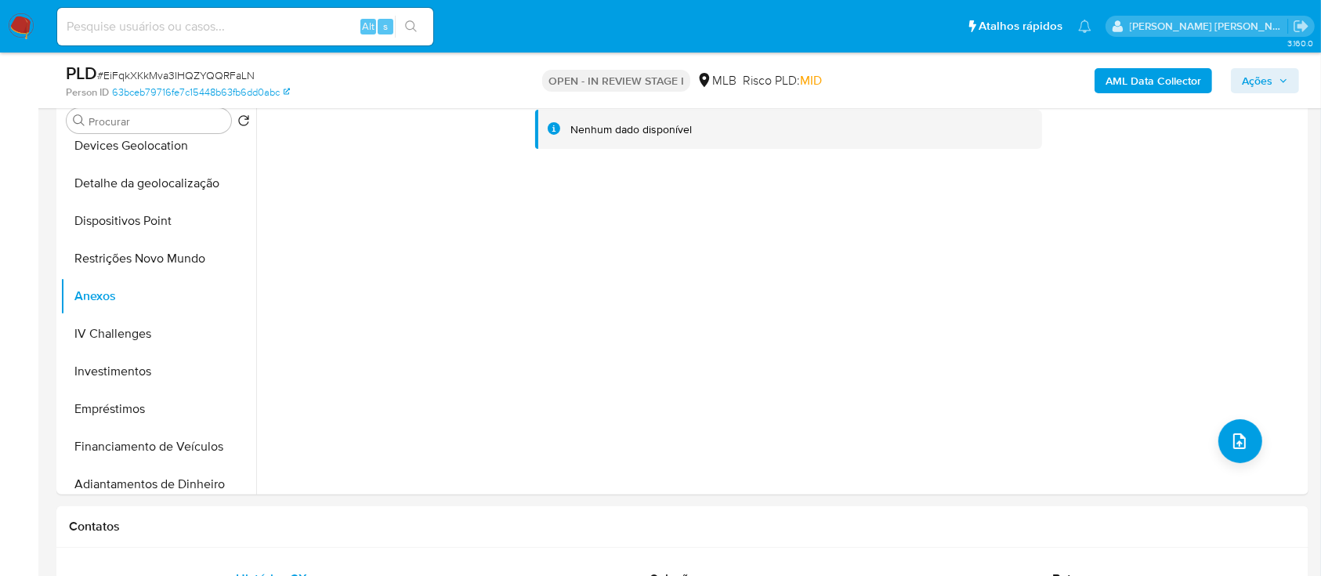
click at [1243, 76] on span "Ações" at bounding box center [1256, 80] width 31 height 25
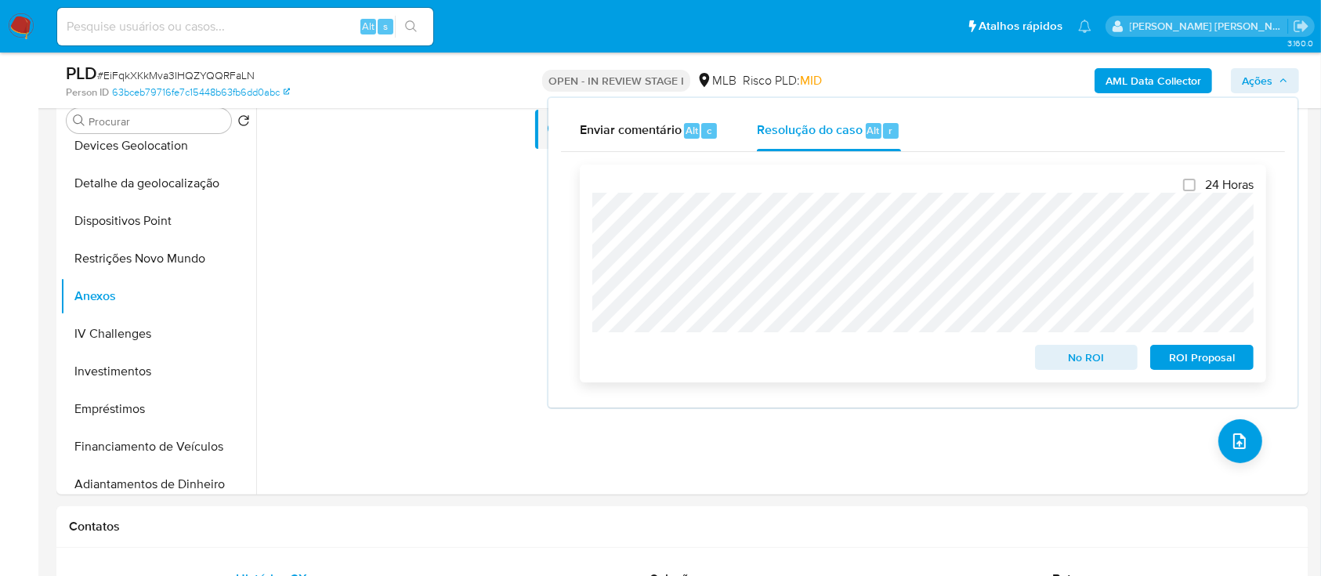
click at [1079, 356] on span "No ROI" at bounding box center [1086, 357] width 81 height 22
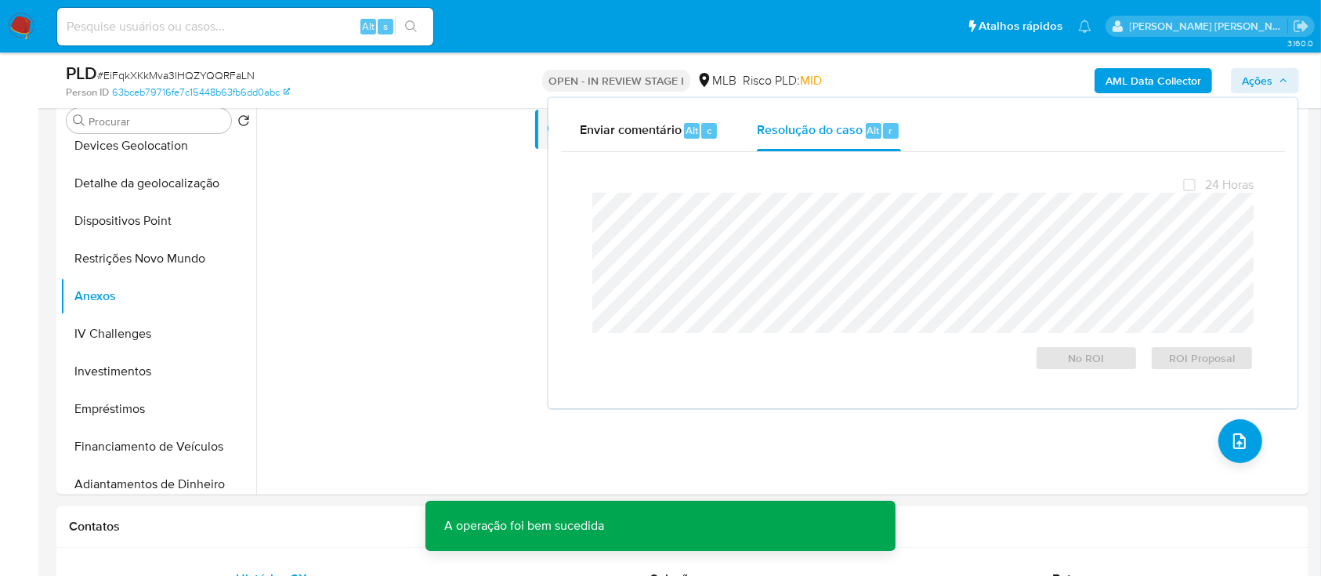
click at [201, 78] on span "# EiFqkXKkMva3IHQZYQQRFaLN" at bounding box center [175, 75] width 157 height 16
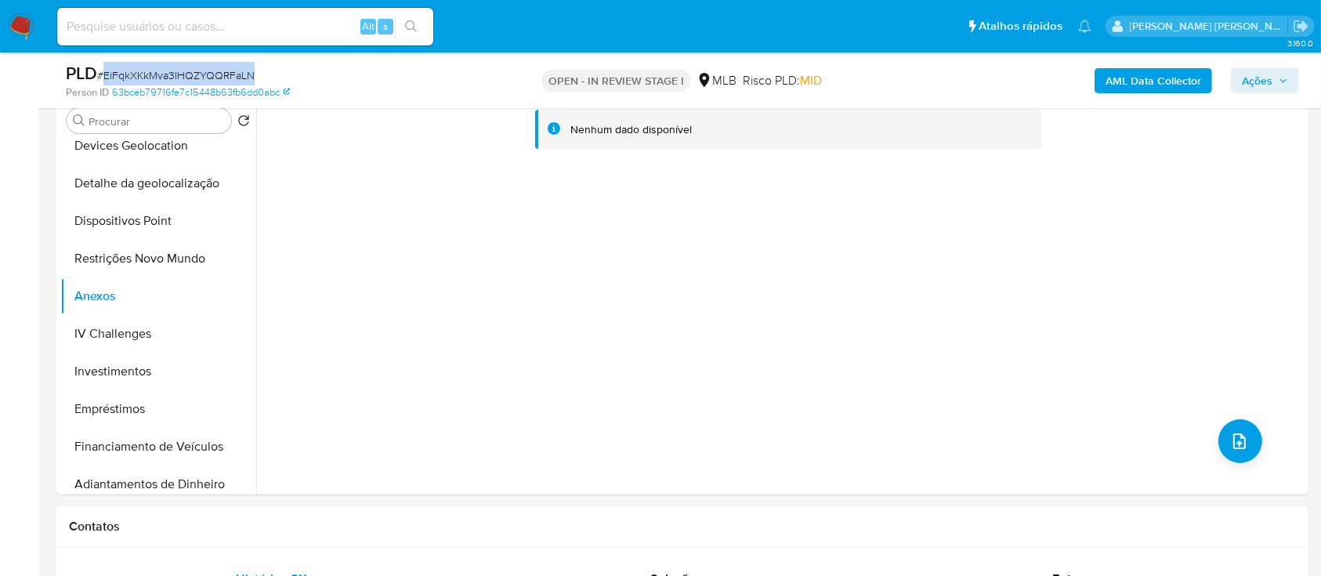
click at [203, 77] on span "# EiFqkXKkMva3IHQZYQQRFaLN" at bounding box center [175, 75] width 157 height 16
copy span "EiFqkXKkMva3IHQZYQQRFaLN"
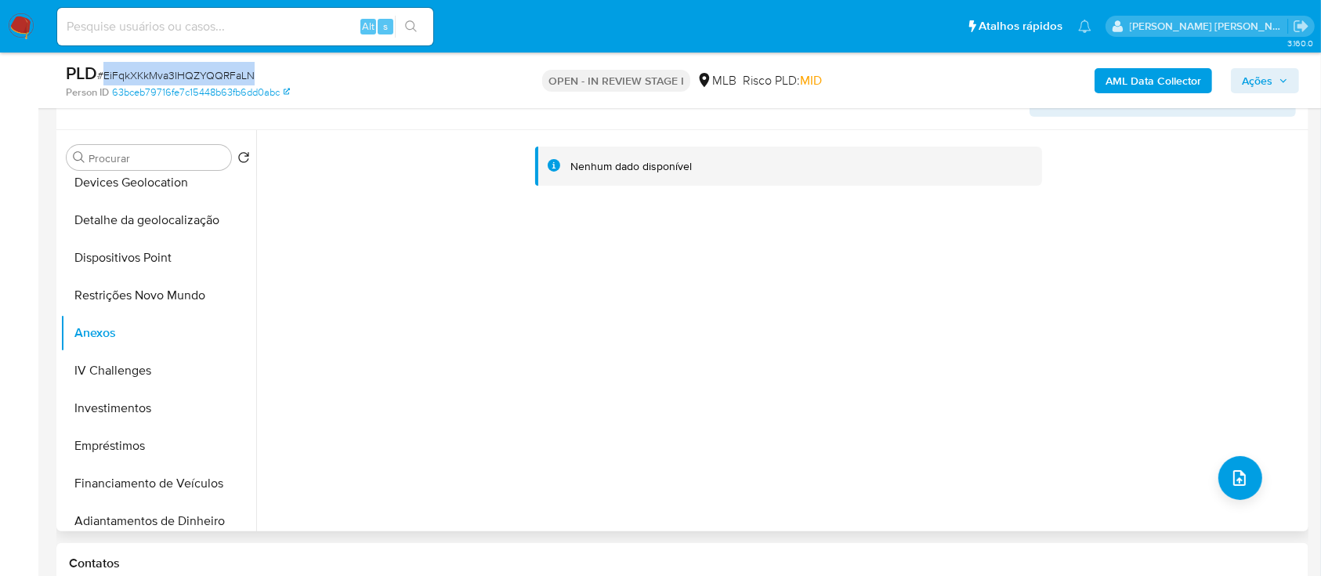
scroll to position [0, 0]
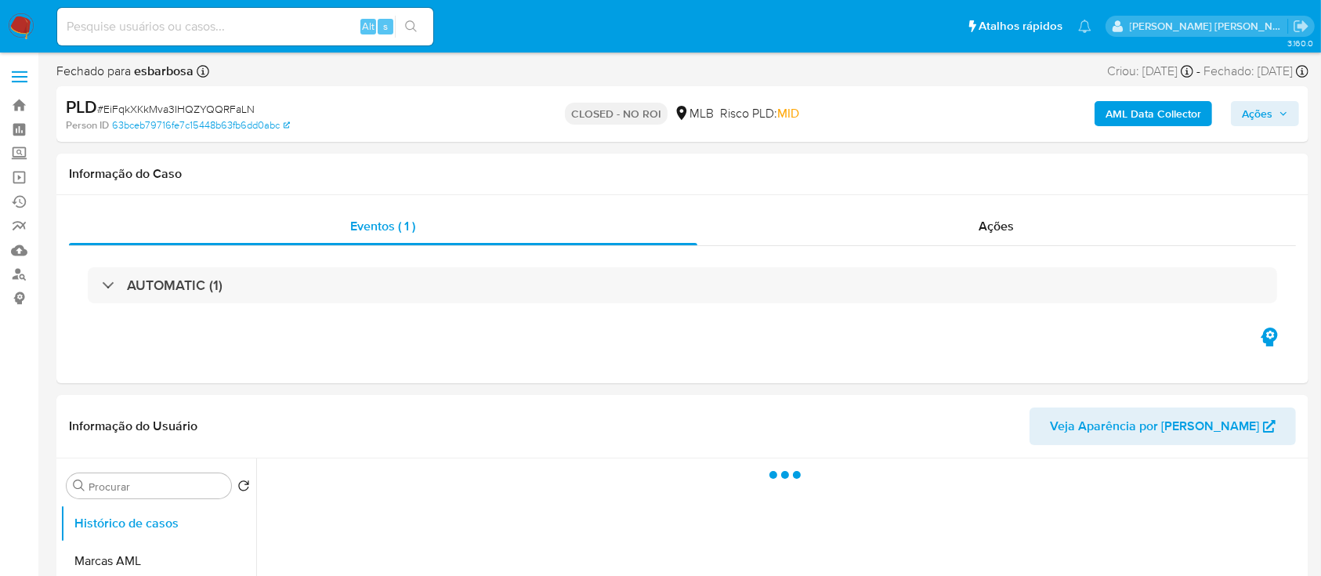
select select "10"
